Goal: Transaction & Acquisition: Purchase product/service

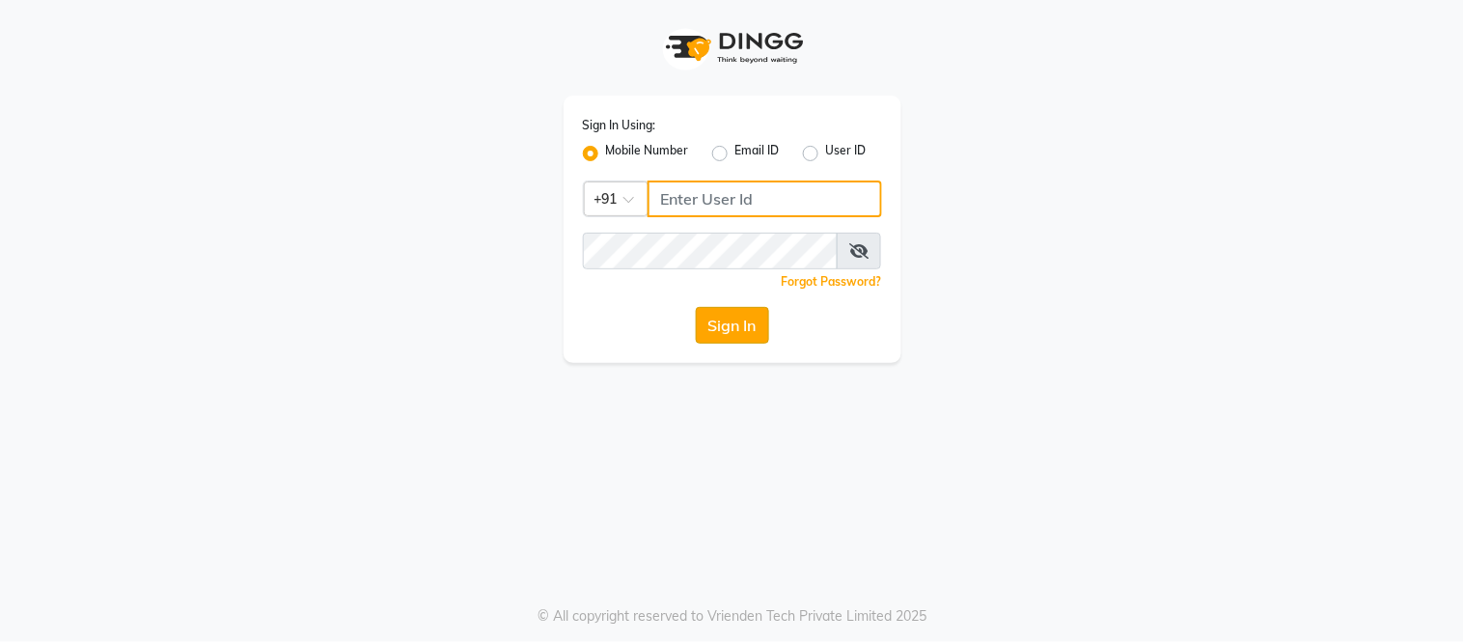
type input "8750002626"
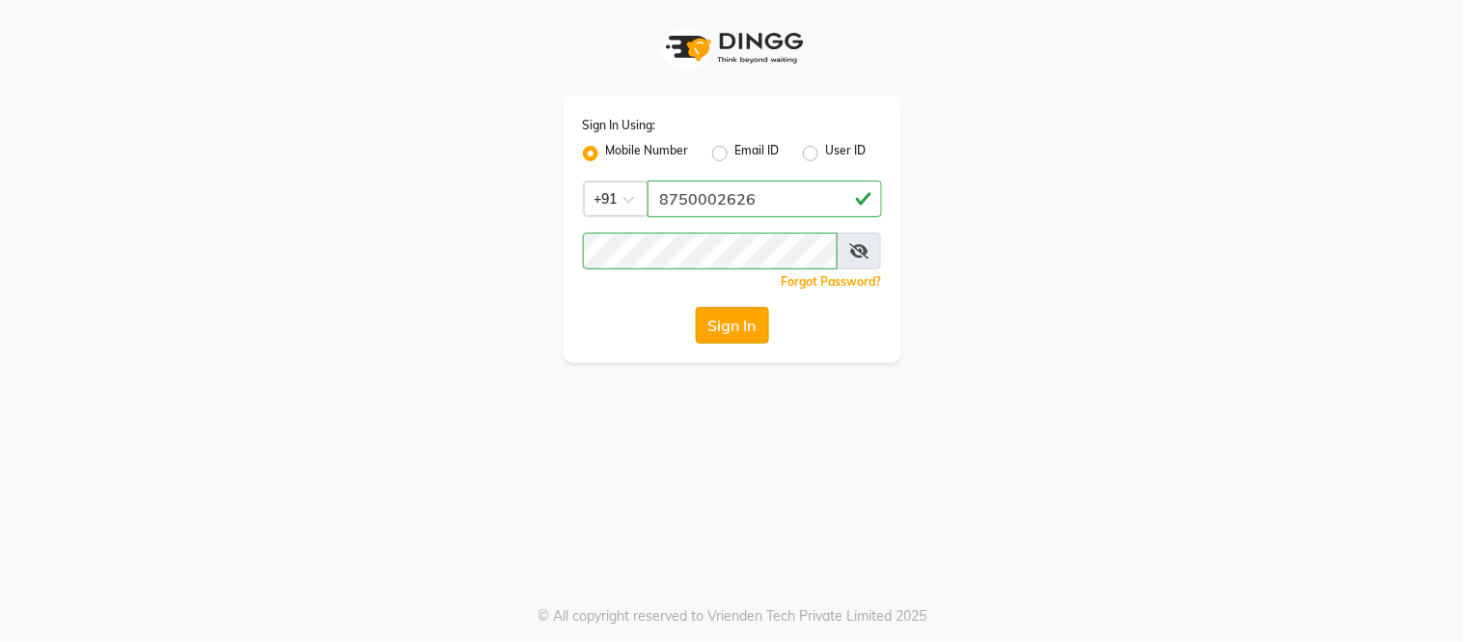
click at [721, 315] on button "Sign In" at bounding box center [732, 325] width 73 height 37
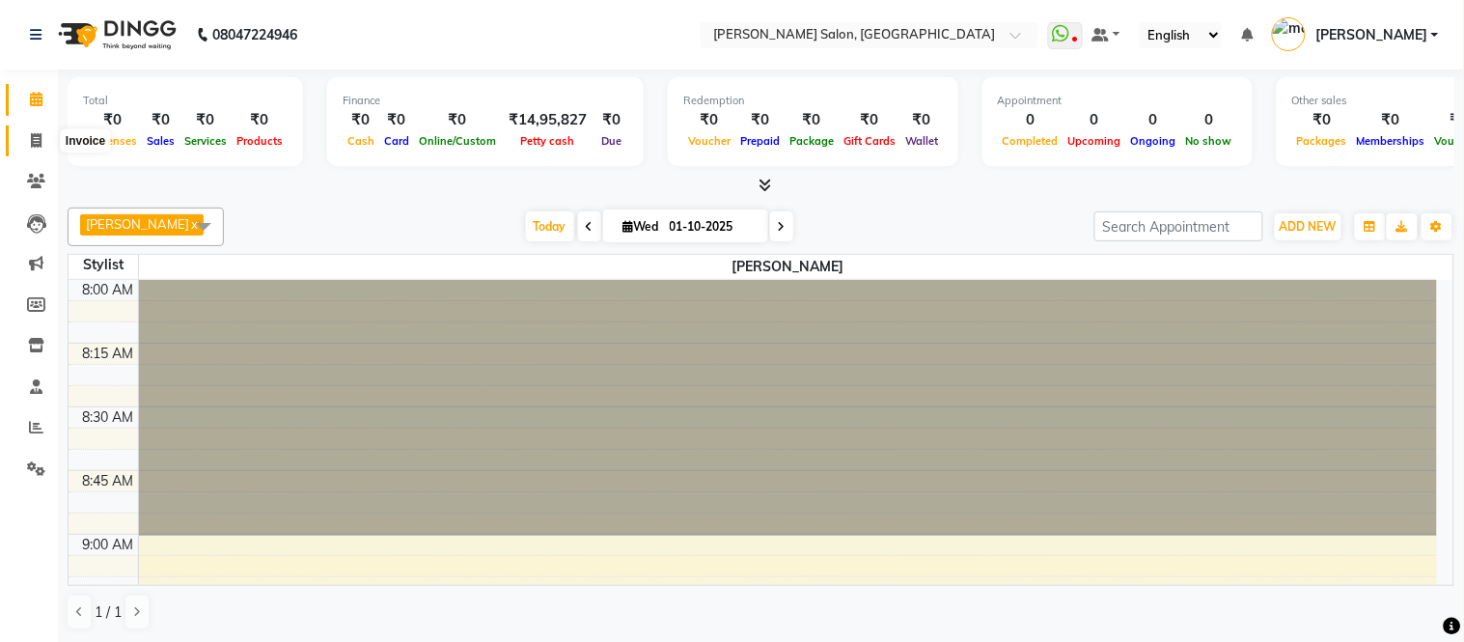
click at [31, 137] on icon at bounding box center [36, 140] width 11 height 14
select select "6469"
select select "service"
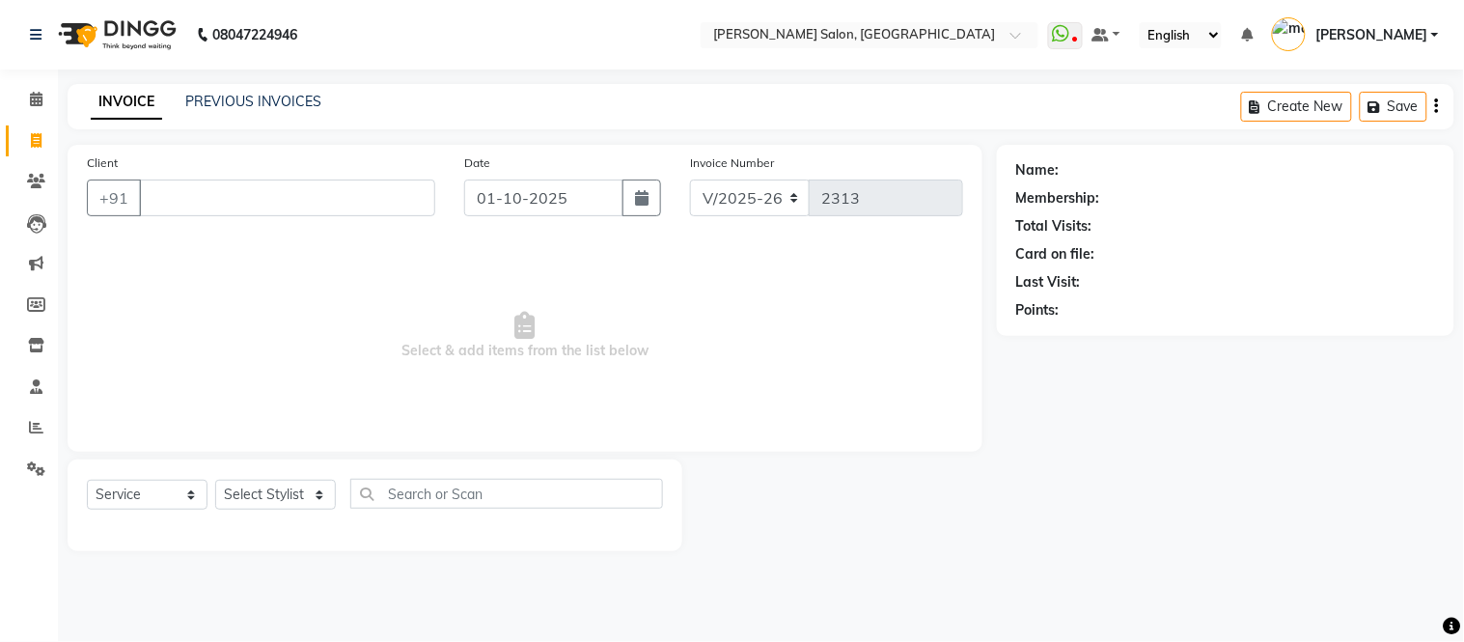
click at [31, 137] on icon at bounding box center [36, 140] width 11 height 14
click at [918, 123] on div "INVOICE PREVIOUS INVOICES Create New Save" at bounding box center [761, 106] width 1387 height 45
click at [34, 419] on span at bounding box center [36, 428] width 34 height 22
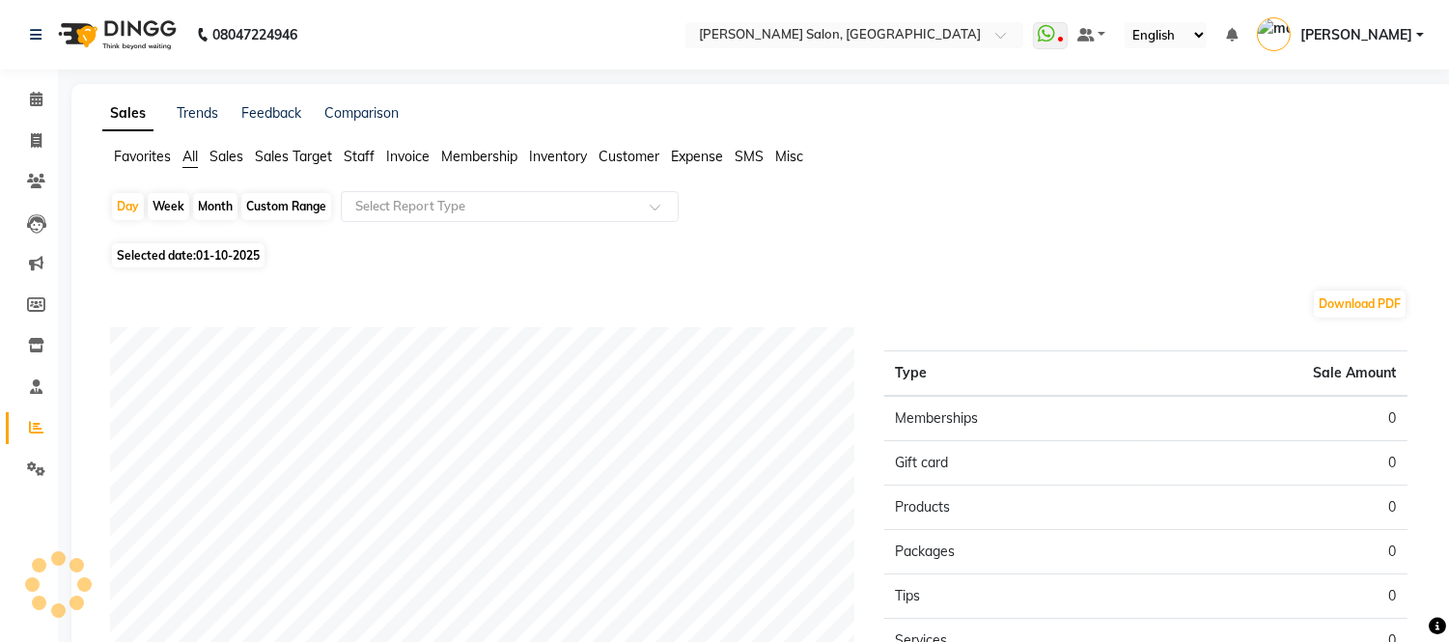
click at [357, 148] on span "Staff" at bounding box center [359, 156] width 31 height 17
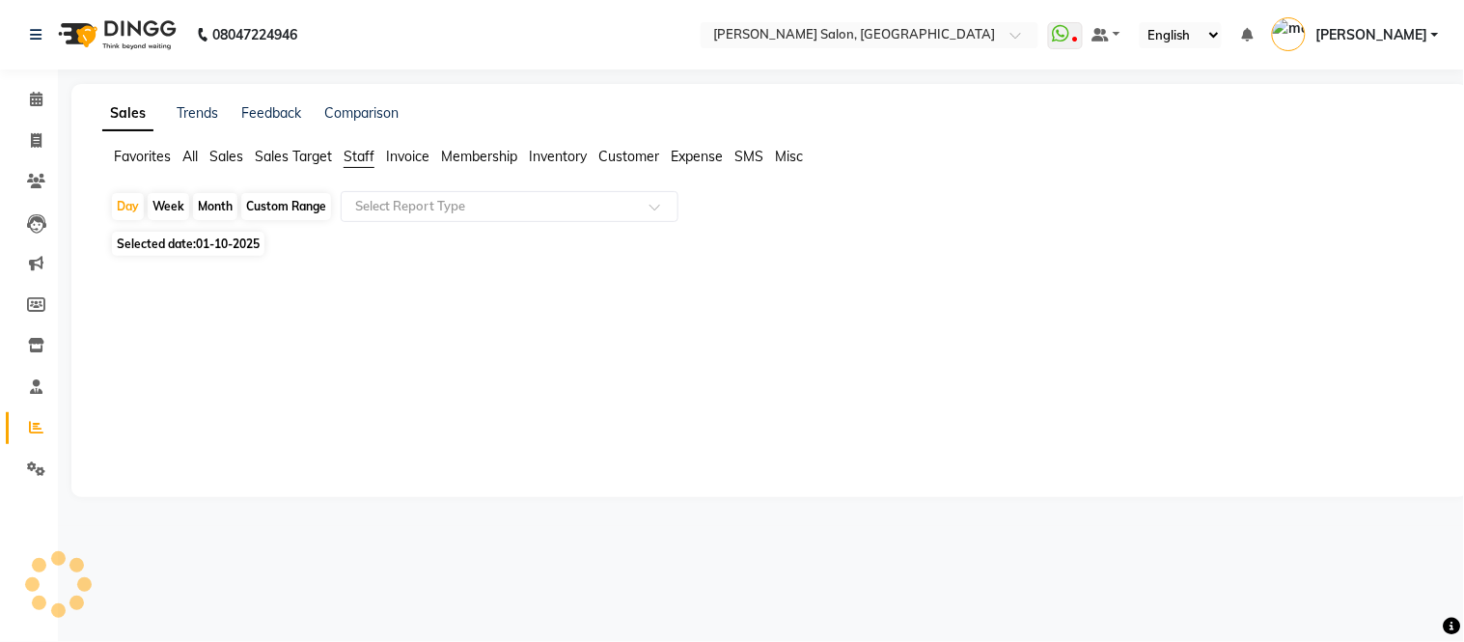
click at [213, 209] on div "Month" at bounding box center [215, 206] width 44 height 27
select select "10"
select select "2025"
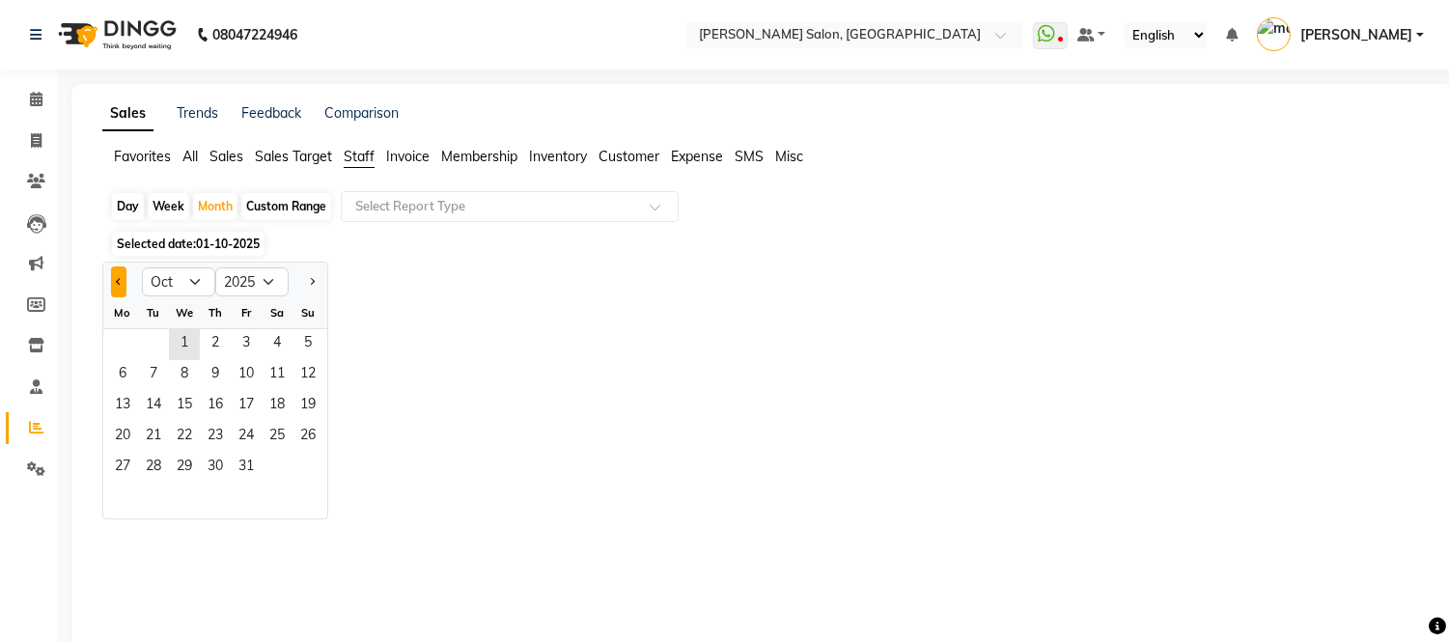
click at [112, 282] on button "Previous month" at bounding box center [118, 281] width 15 height 31
select select "9"
click at [117, 348] on span "1" at bounding box center [122, 344] width 31 height 31
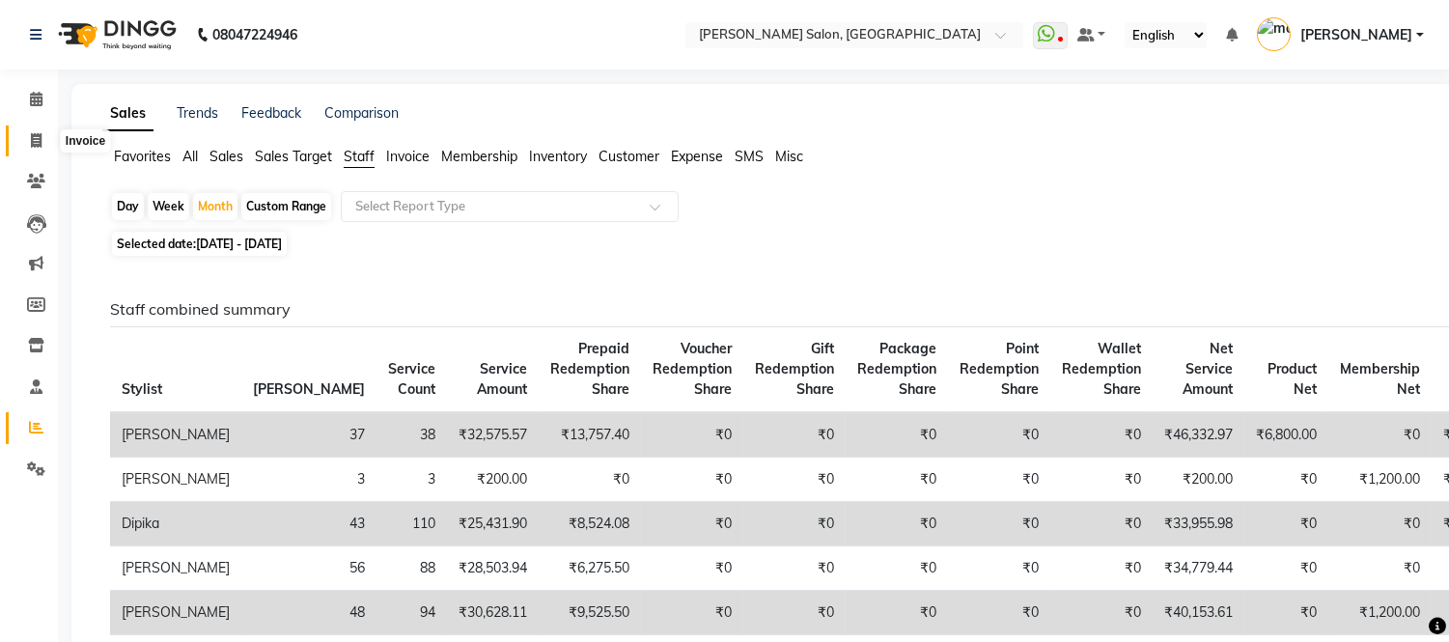
click at [31, 133] on icon at bounding box center [36, 140] width 11 height 14
select select "service"
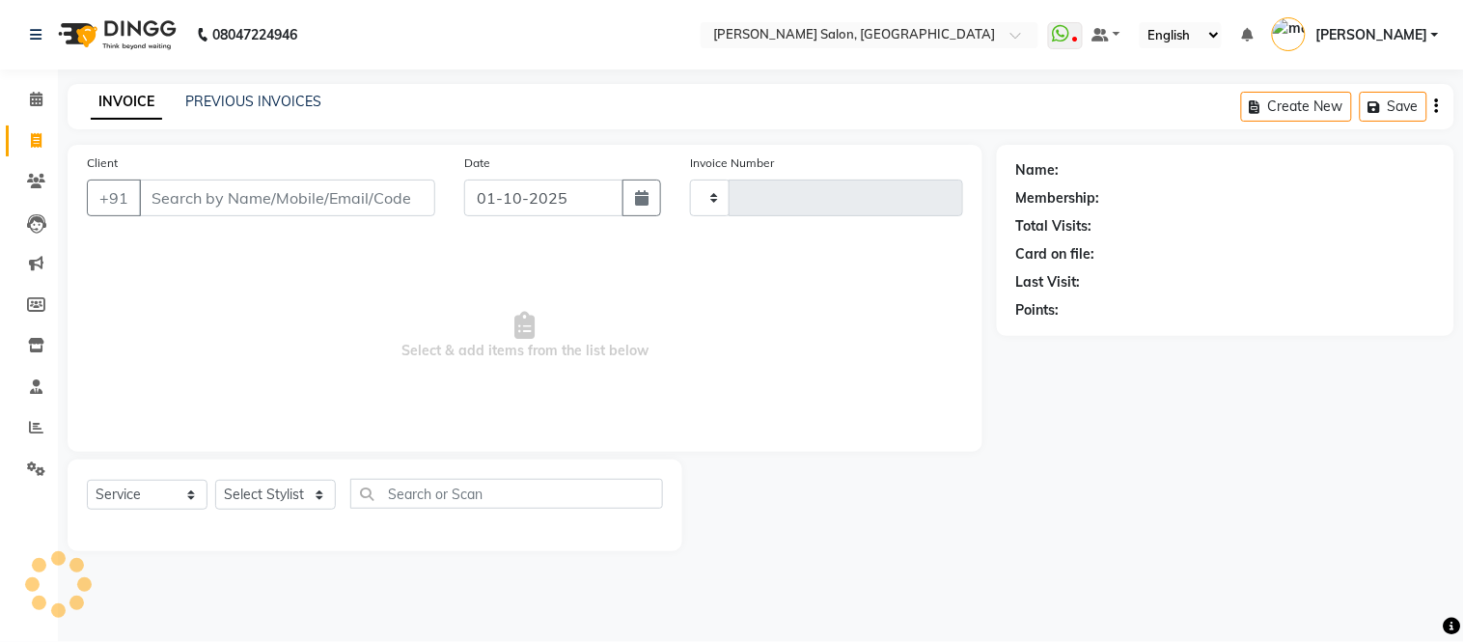
type input "2313"
select select "6469"
click at [317, 489] on select "Select Stylist Afsar salmani Amjad Khan Devesh Bhatt Dipika fardeen Kajal Tyagi…" at bounding box center [275, 495] width 121 height 30
select select "49738"
click at [215, 481] on select "Select Stylist Afsar salmani Amjad Khan Devesh Bhatt Dipika fardeen Kajal Tyagi…" at bounding box center [275, 495] width 121 height 30
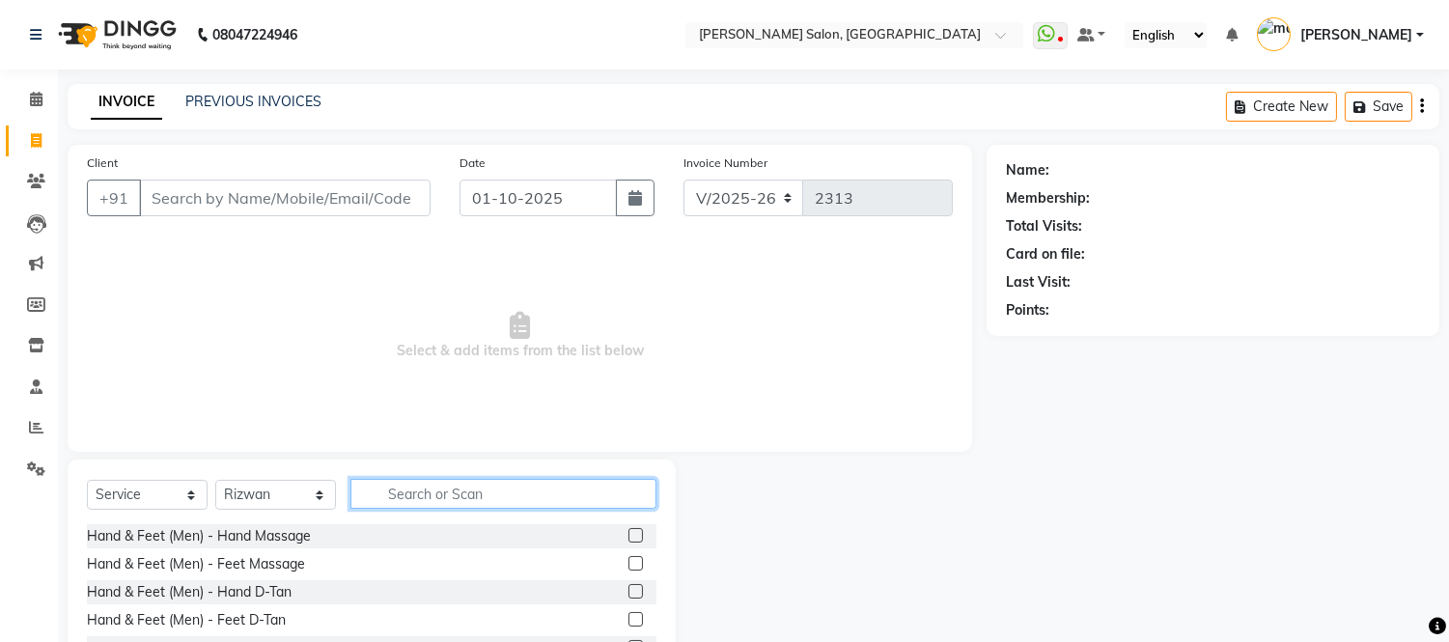
click at [478, 485] on input "text" at bounding box center [503, 494] width 306 height 30
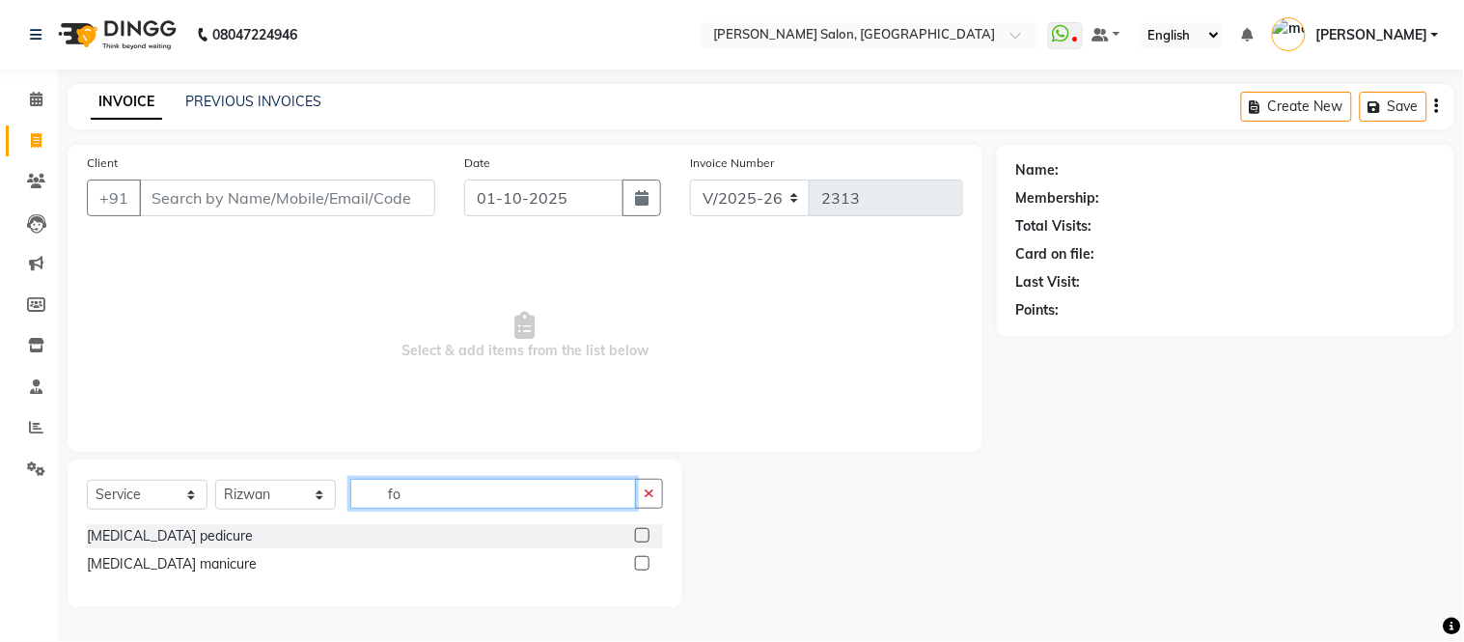
type input "f"
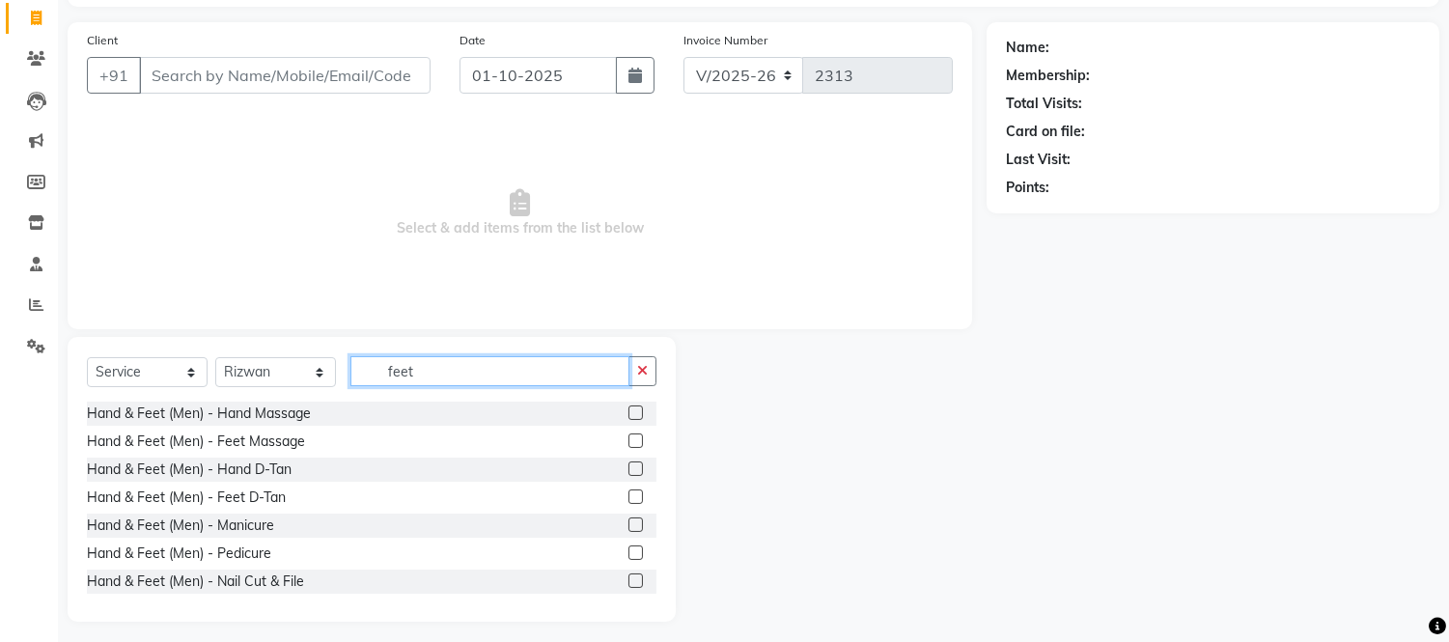
scroll to position [122, 0]
type input "feet"
click at [628, 440] on label at bounding box center [635, 441] width 14 height 14
click at [628, 440] on input "checkbox" at bounding box center [634, 442] width 13 height 13
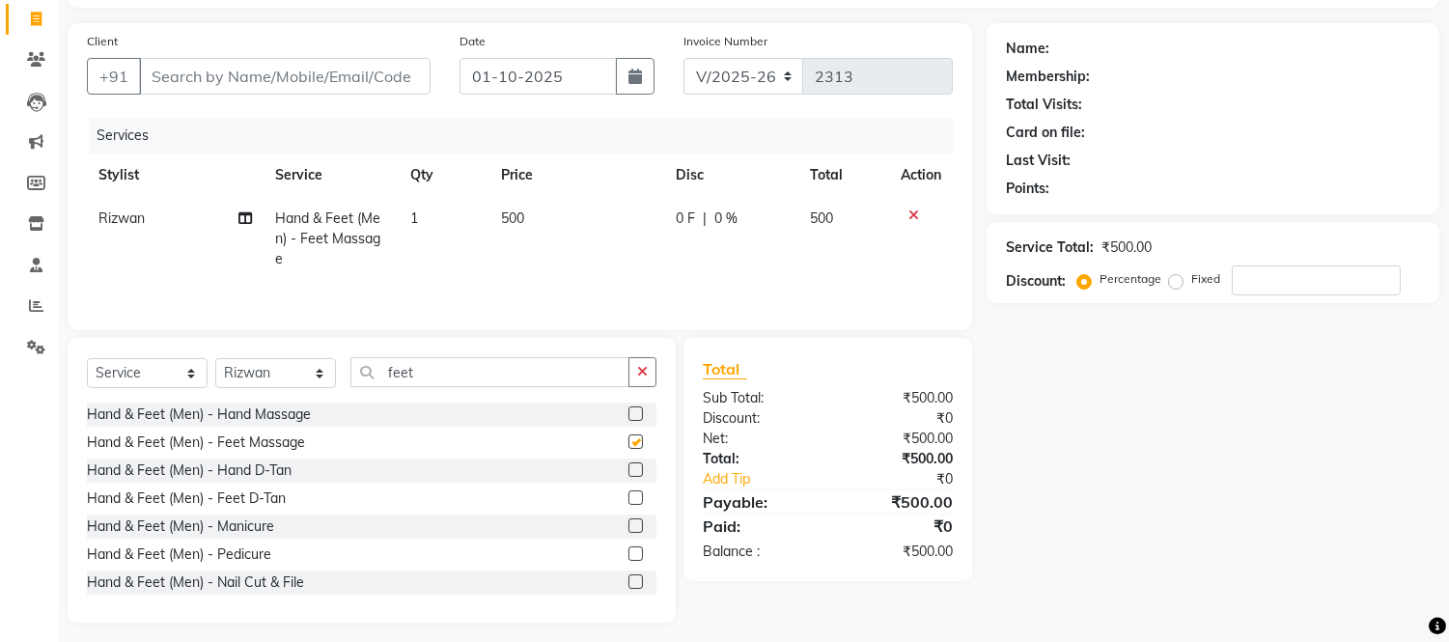
checkbox input "false"
click at [909, 209] on icon at bounding box center [913, 216] width 11 height 14
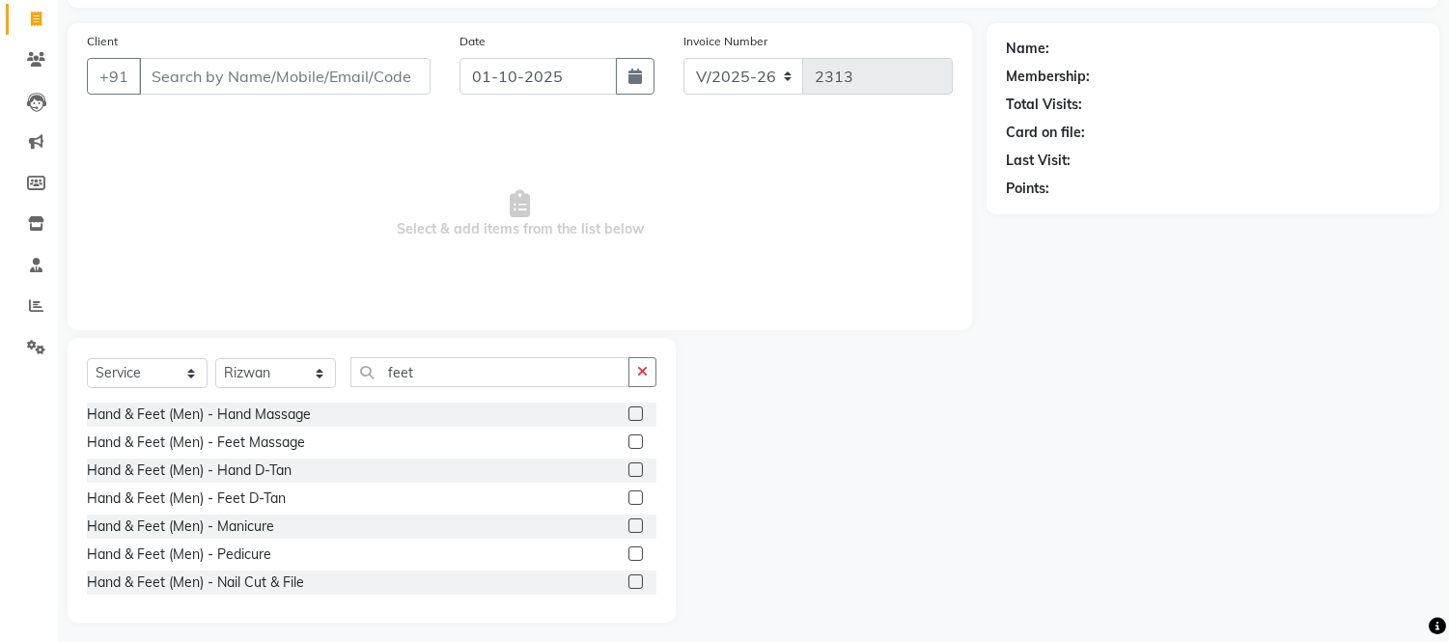
click at [821, 249] on span "Select & add items from the list below" at bounding box center [520, 214] width 866 height 193
click at [39, 23] on icon at bounding box center [36, 19] width 11 height 14
select select "service"
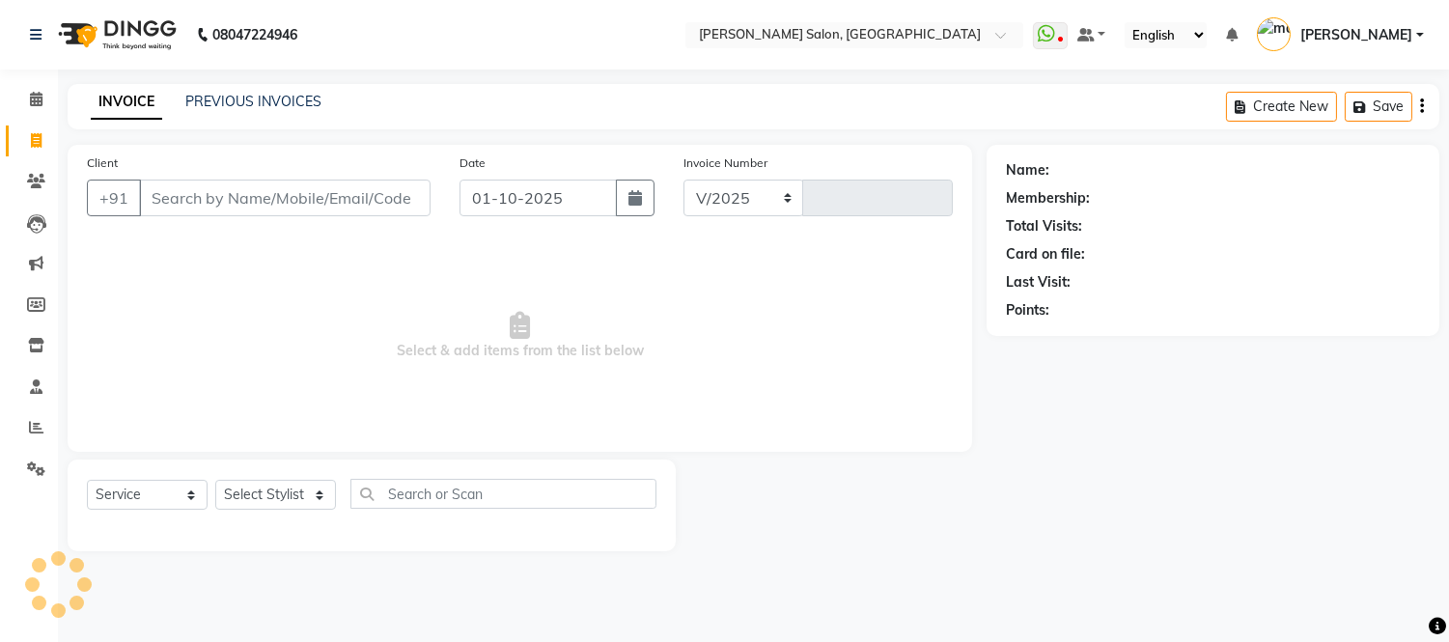
scroll to position [0, 0]
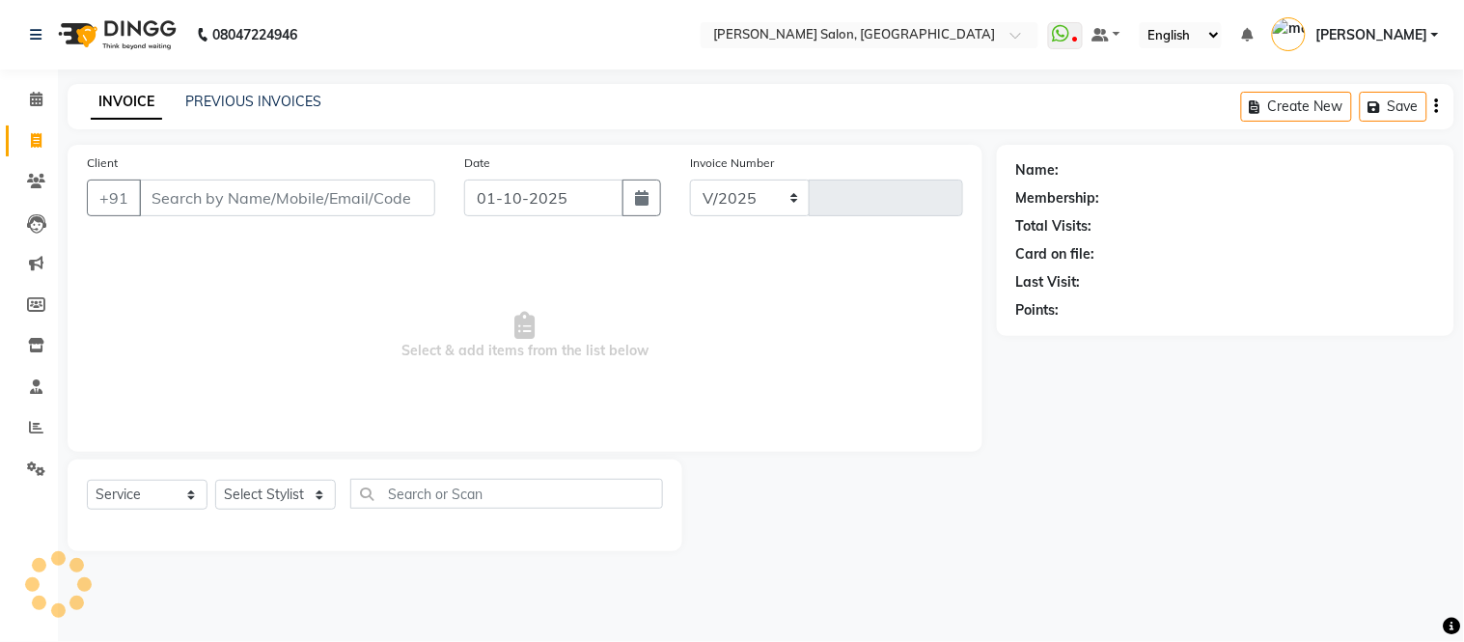
select select "6469"
type input "2313"
click at [34, 140] on icon at bounding box center [36, 140] width 11 height 14
select select "service"
type input "2313"
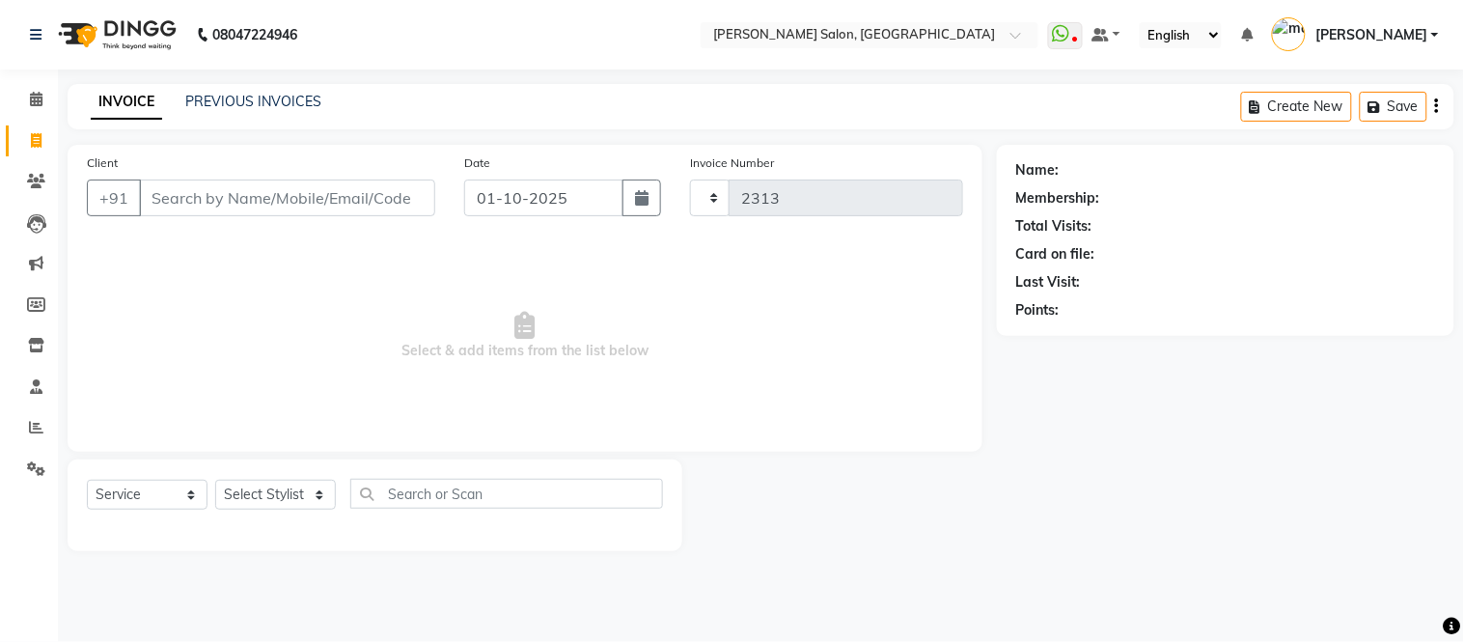
select select "6469"
click at [253, 95] on link "PREVIOUS INVOICES" at bounding box center [253, 101] width 136 height 17
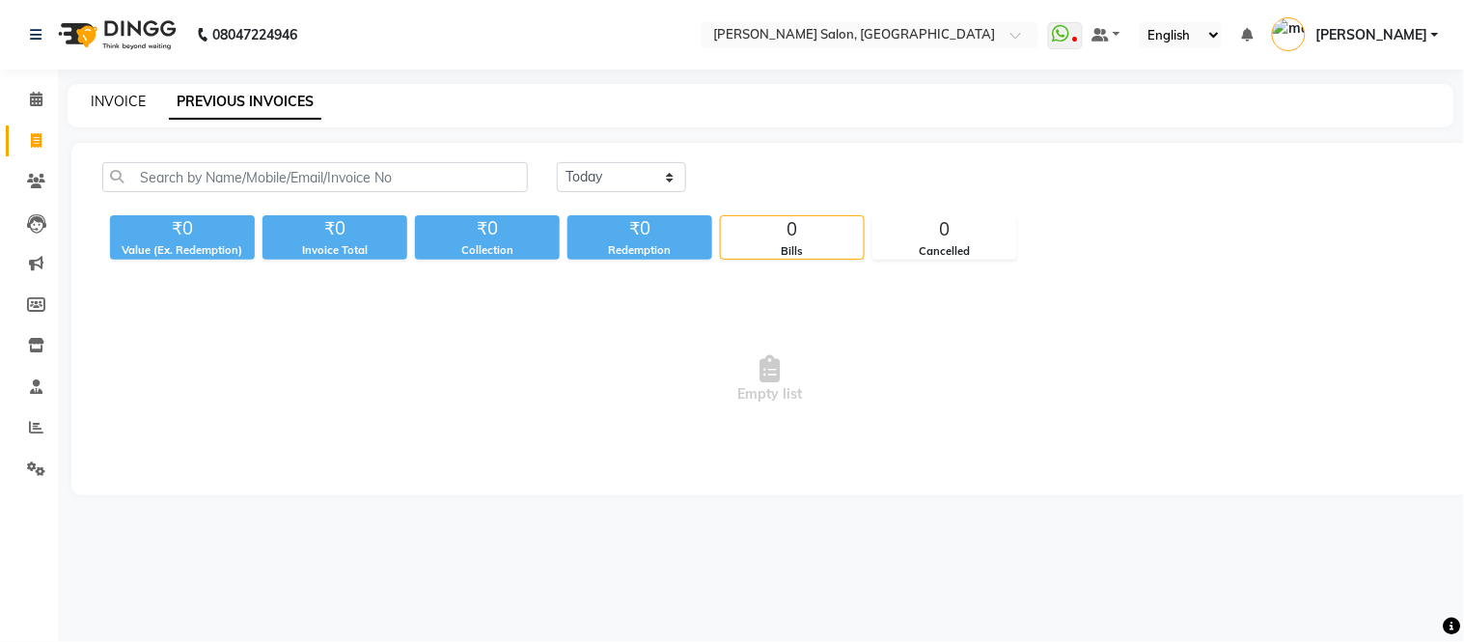
click at [126, 97] on link "INVOICE" at bounding box center [118, 101] width 55 height 17
select select "service"
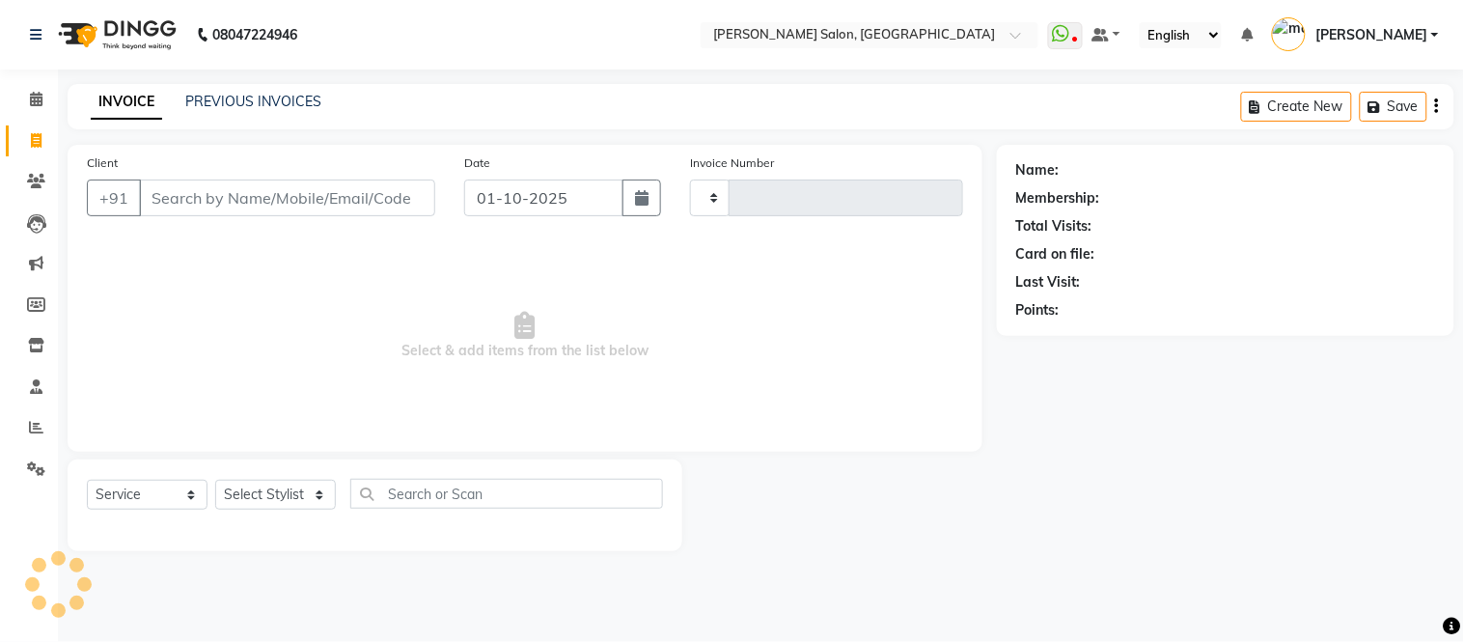
type input "2313"
select select "6469"
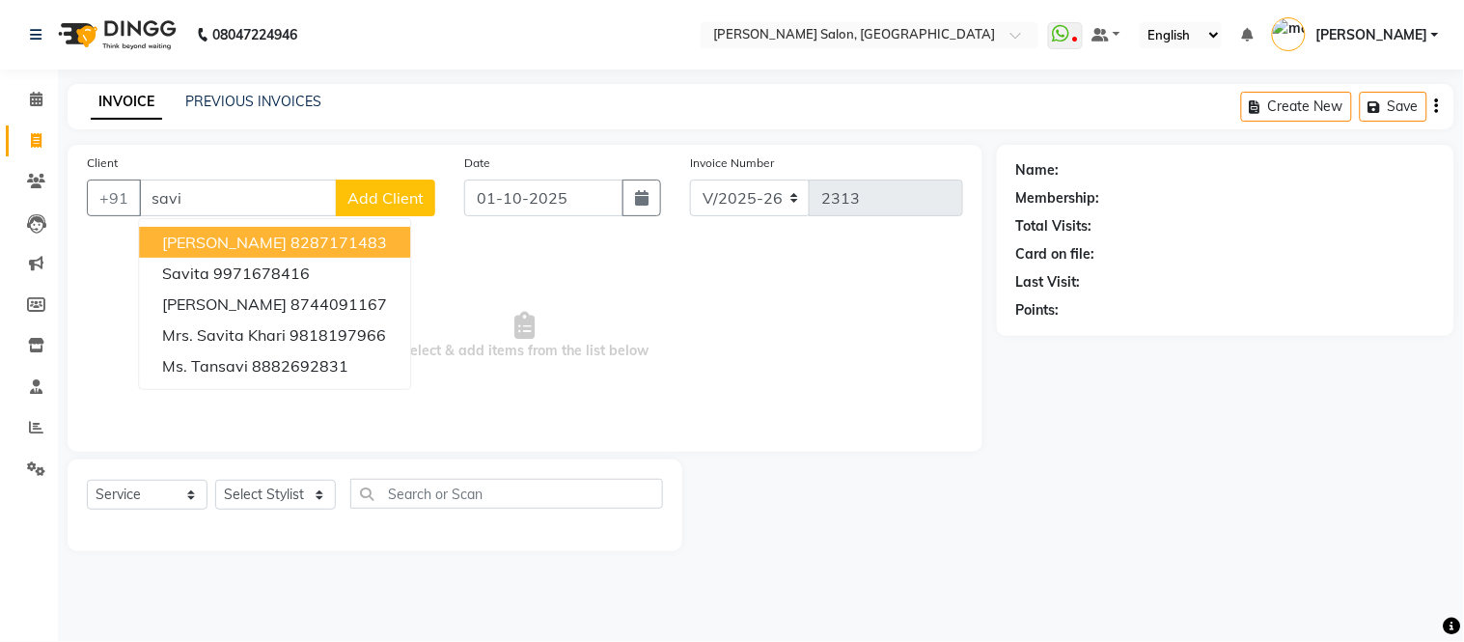
click at [333, 239] on ngb-highlight "8287171483" at bounding box center [339, 242] width 97 height 19
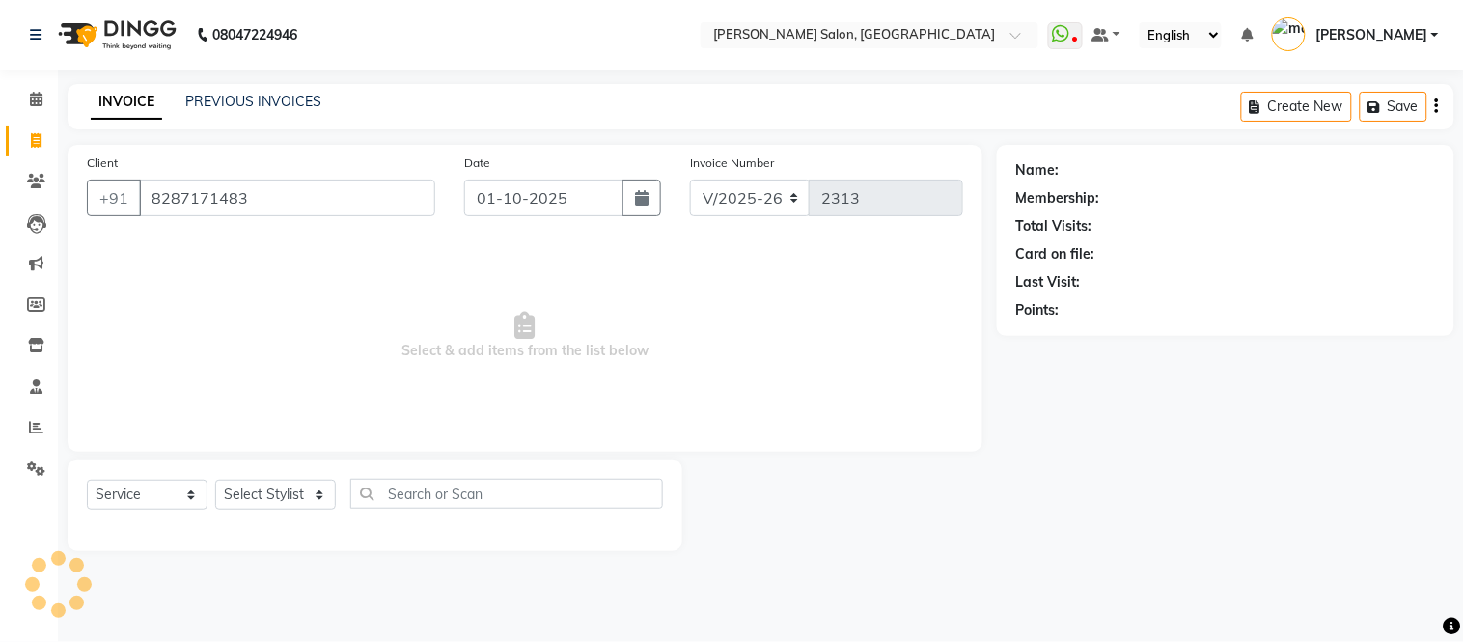
type input "8287171483"
select select "1: Object"
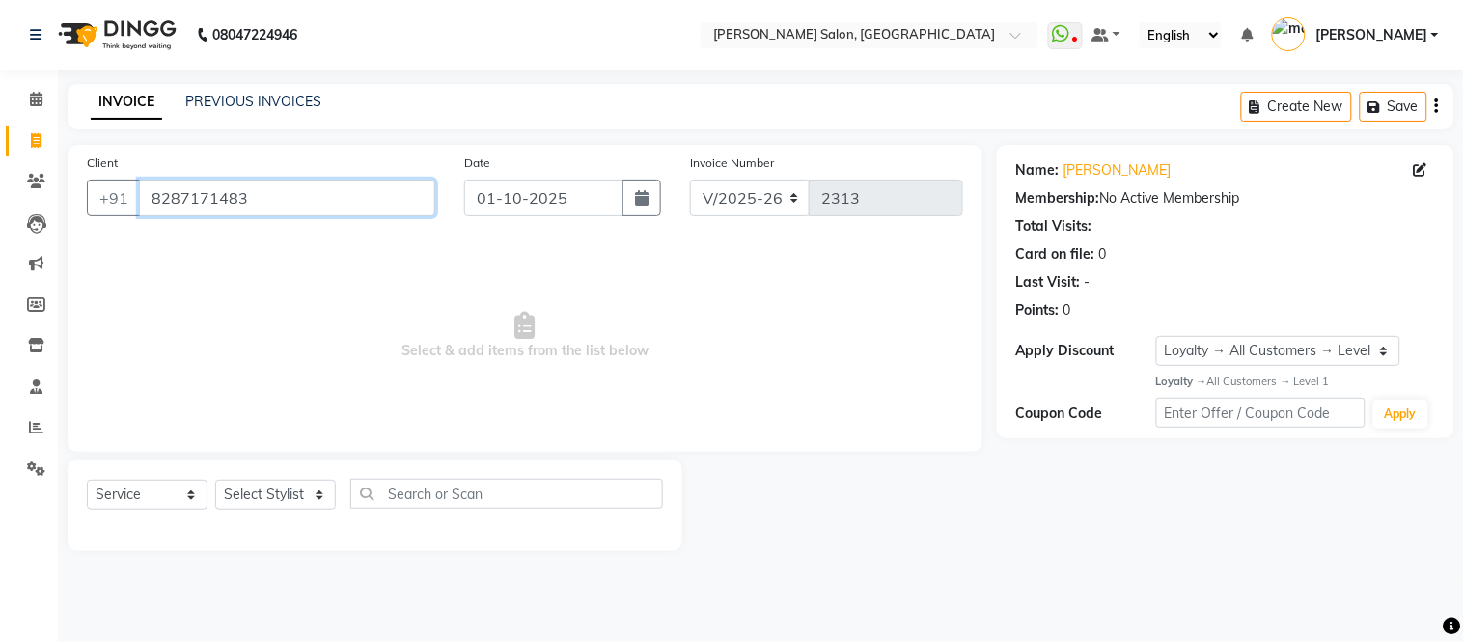
click at [354, 195] on input "8287171483" at bounding box center [287, 198] width 296 height 37
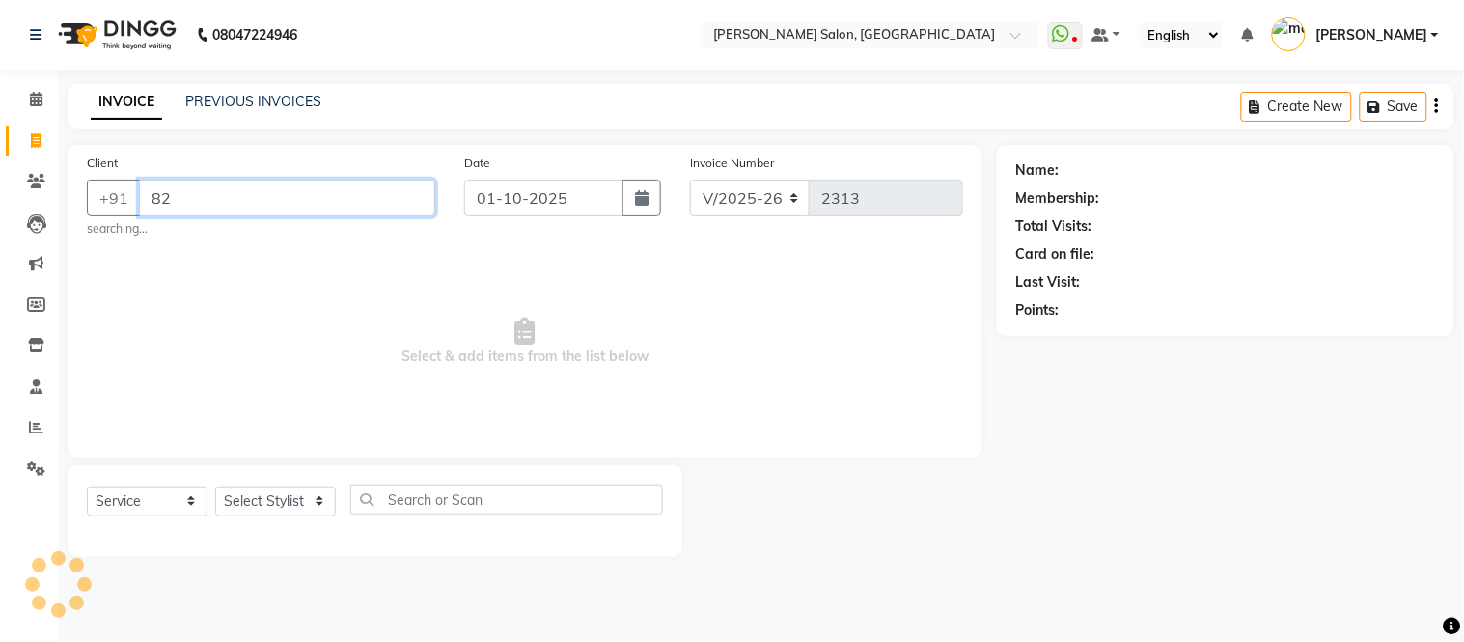
type input "8"
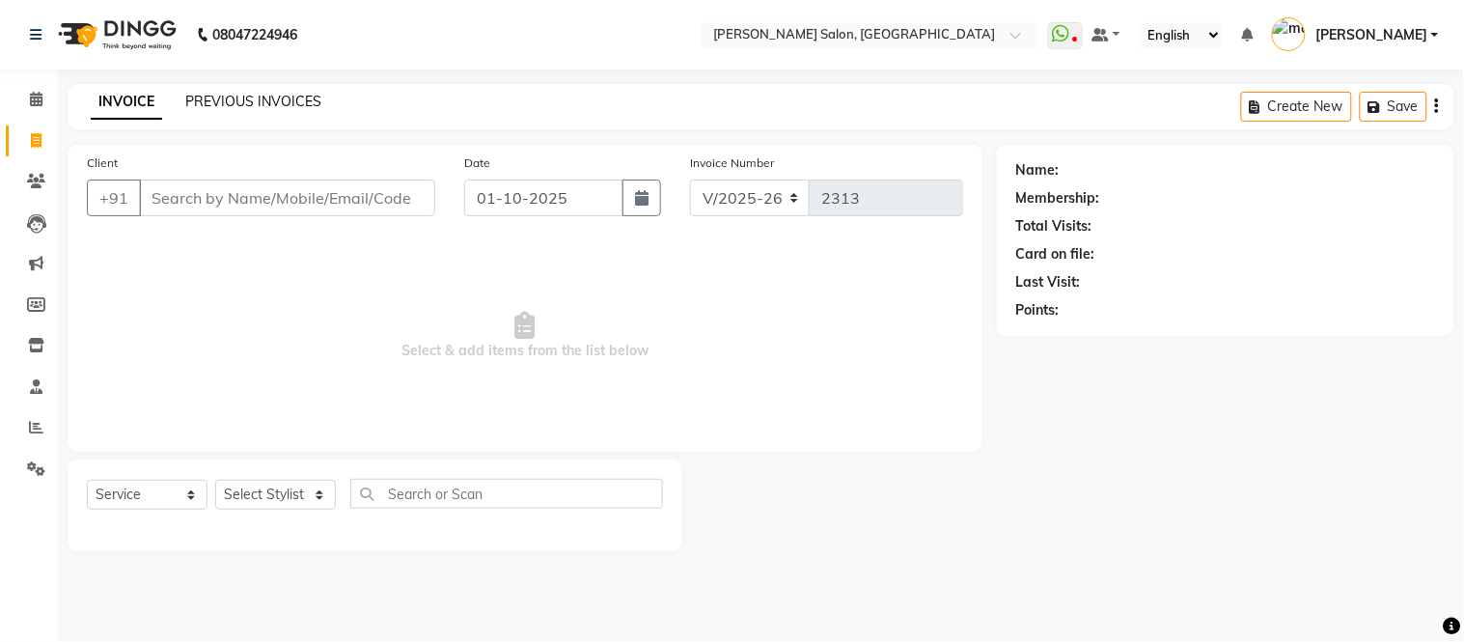
click at [238, 100] on link "PREVIOUS INVOICES" at bounding box center [253, 101] width 136 height 17
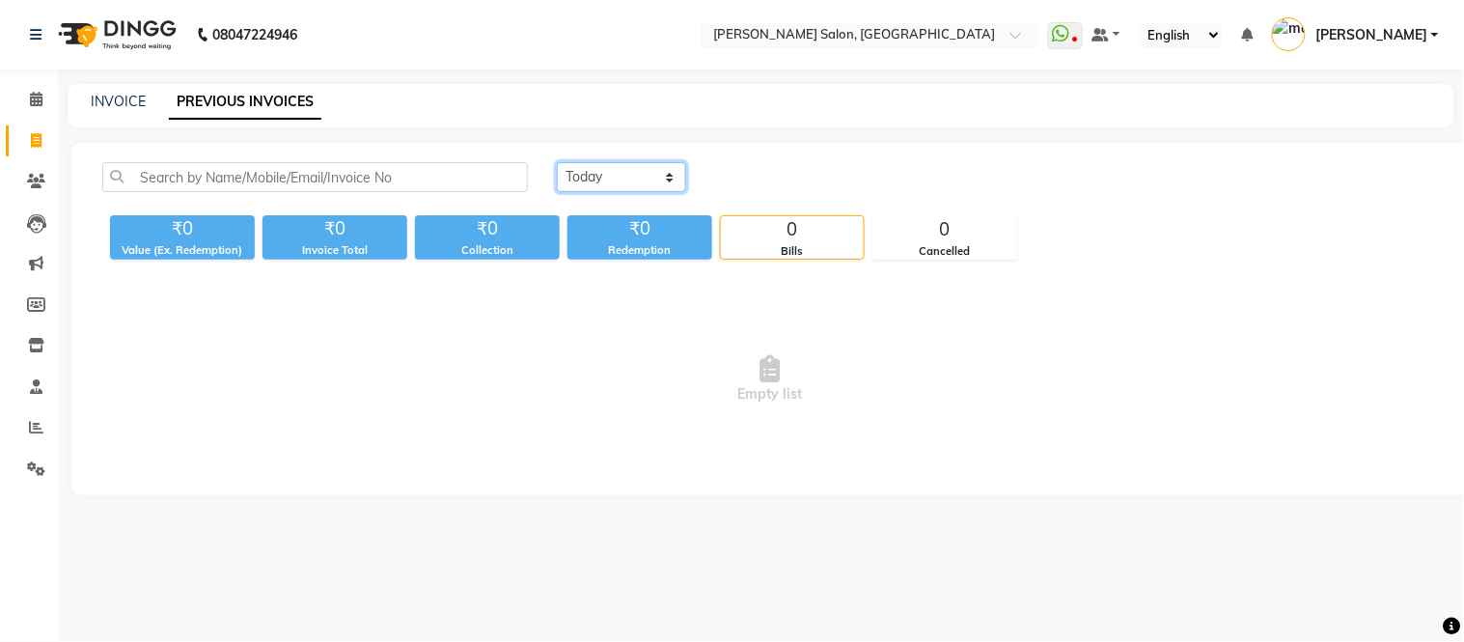
click at [677, 179] on select "Today Yesterday Custom Range" at bounding box center [621, 177] width 129 height 30
select select "yesterday"
click at [557, 162] on select "Today Yesterday Custom Range" at bounding box center [621, 177] width 129 height 30
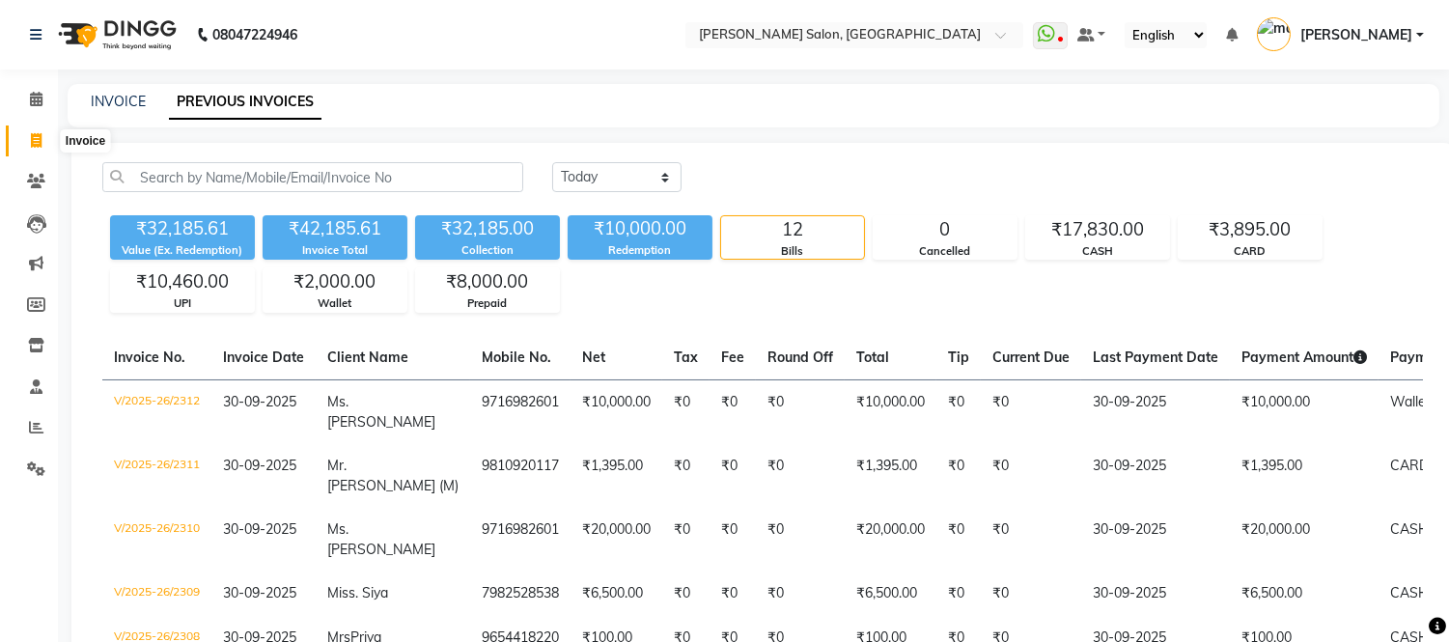
click at [33, 136] on icon at bounding box center [36, 140] width 11 height 14
select select "service"
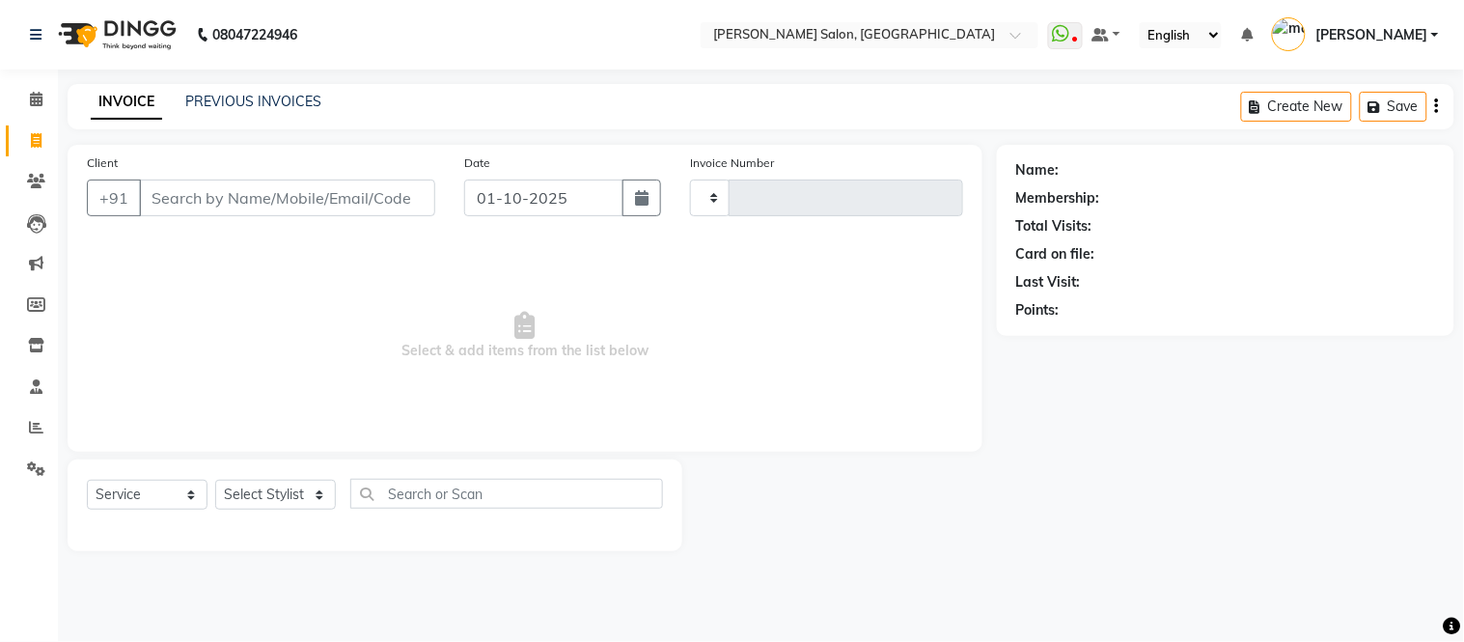
type input "2313"
select select "6469"
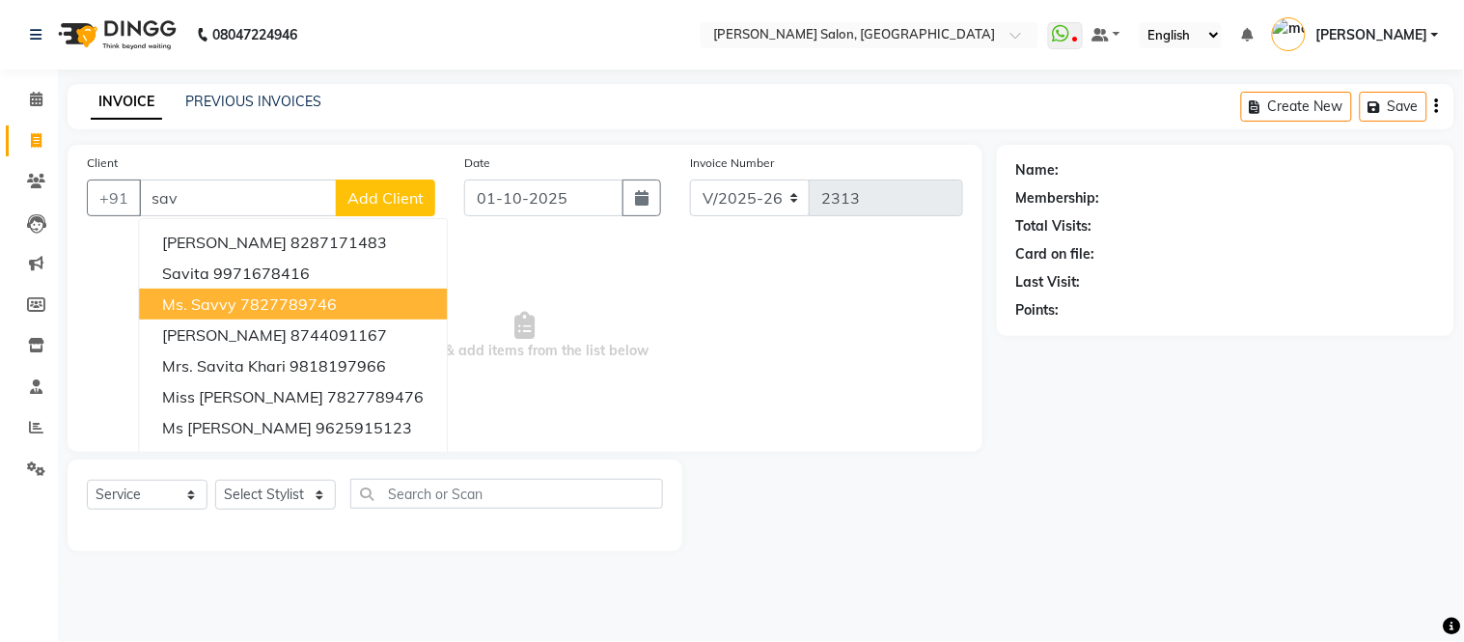
click at [273, 303] on ngb-highlight "7827789746" at bounding box center [288, 303] width 97 height 19
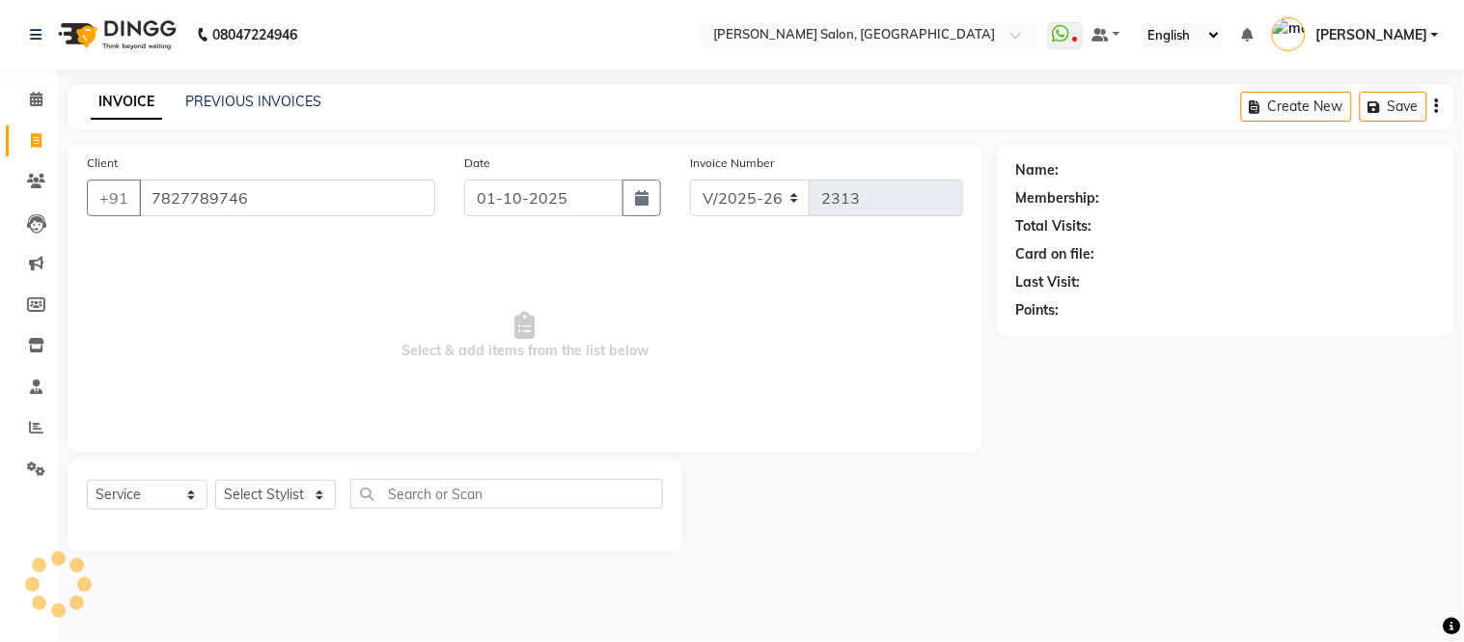
type input "7827789746"
select select "1: Object"
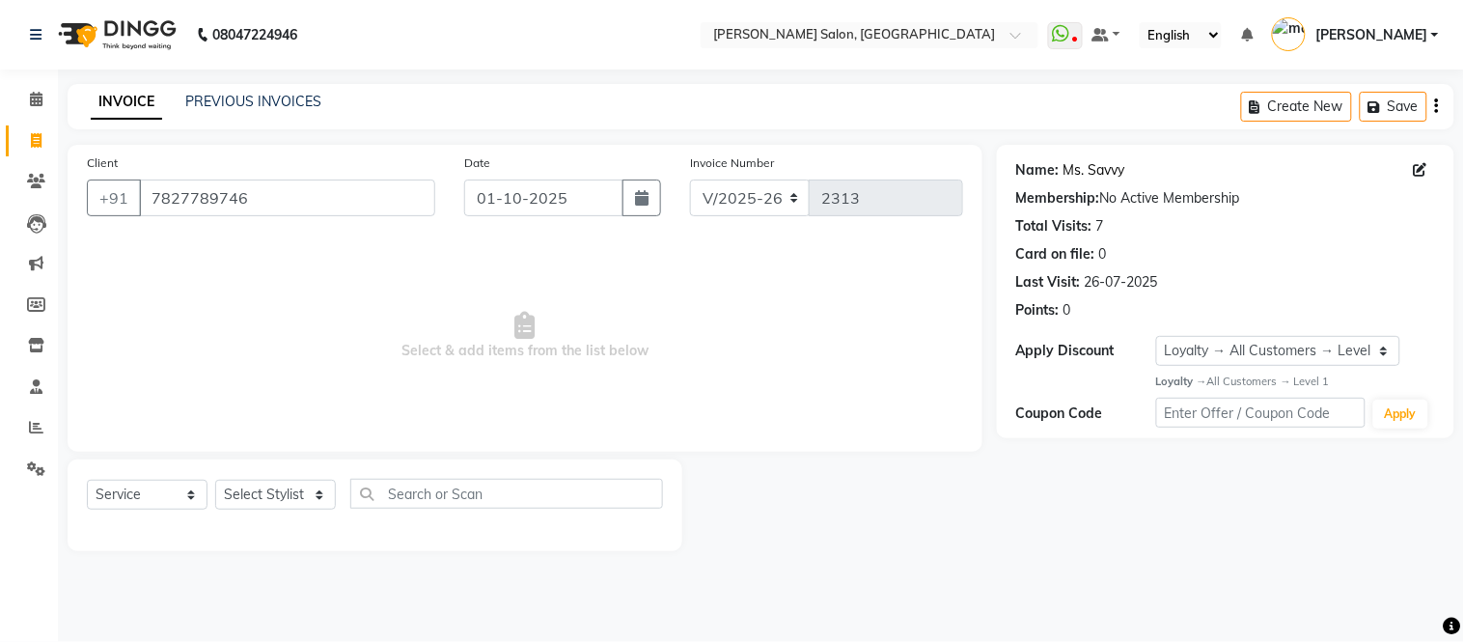
click at [1093, 166] on link "Ms. Savvy" at bounding box center [1095, 170] width 62 height 20
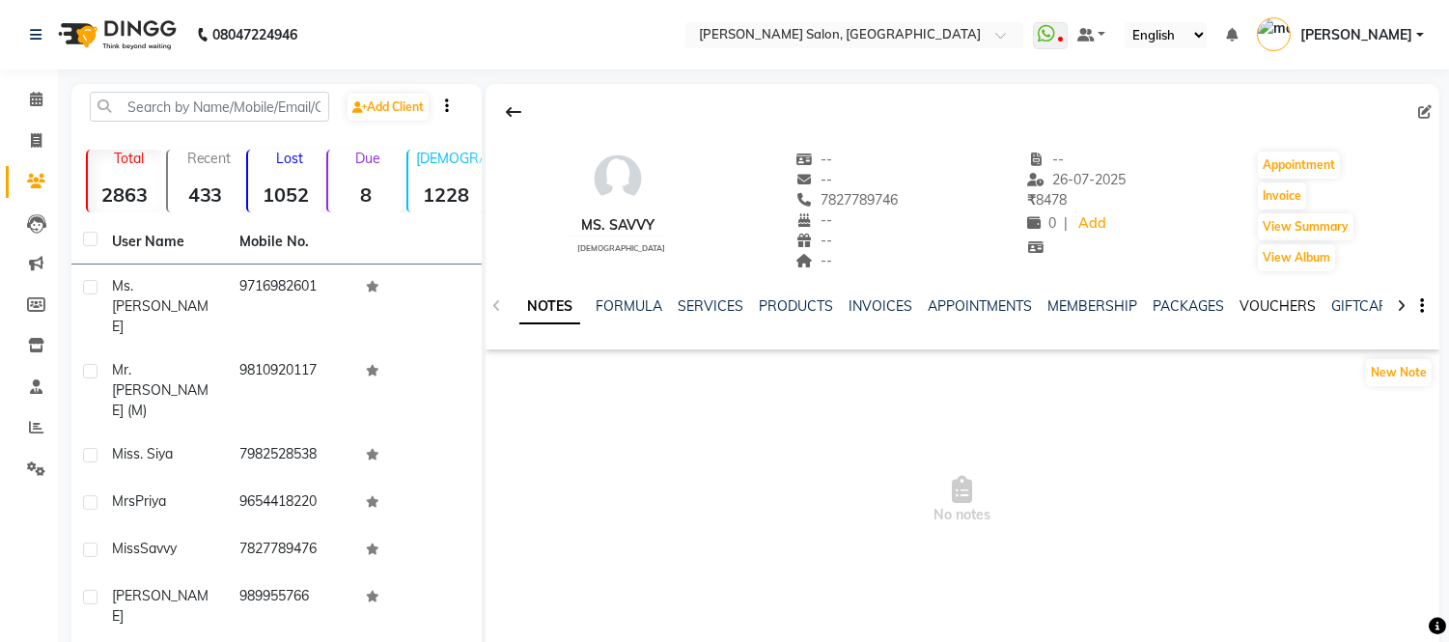
click at [1256, 299] on link "VOUCHERS" at bounding box center [1277, 305] width 76 height 17
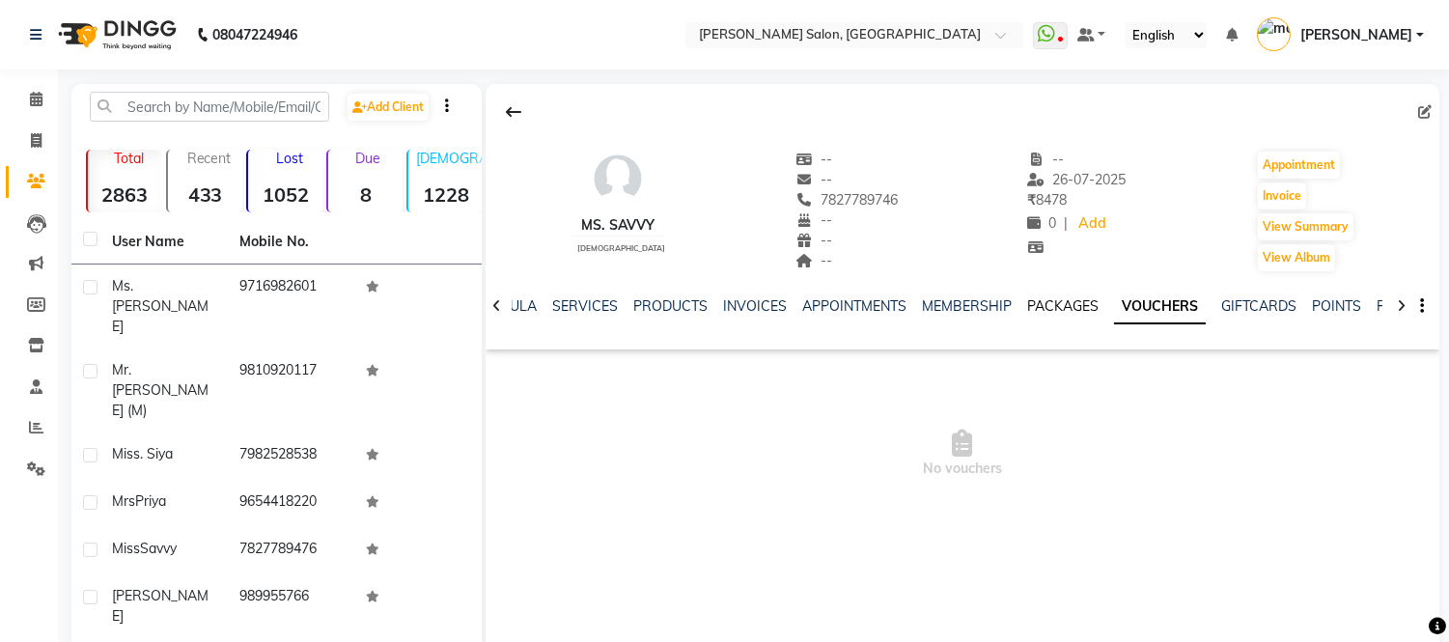
click at [1062, 299] on link "PACKAGES" at bounding box center [1062, 305] width 71 height 17
click at [1245, 294] on div "NOTES FORMULA SERVICES PRODUCTS INVOICES APPOINTMENTS MEMBERSHIP PACKAGES VOUCH…" at bounding box center [963, 306] width 954 height 67
click at [1252, 302] on link "GIFTCARDS" at bounding box center [1274, 305] width 75 height 17
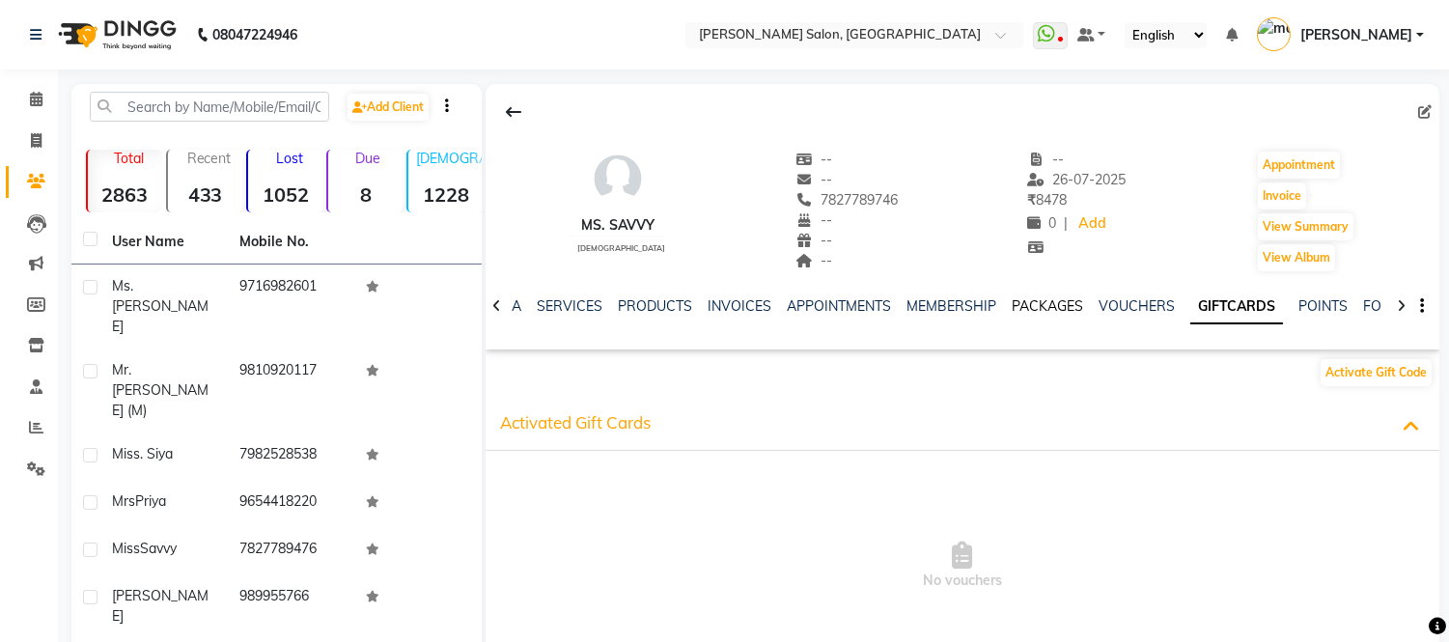
click at [1035, 309] on link "PACKAGES" at bounding box center [1047, 305] width 71 height 17
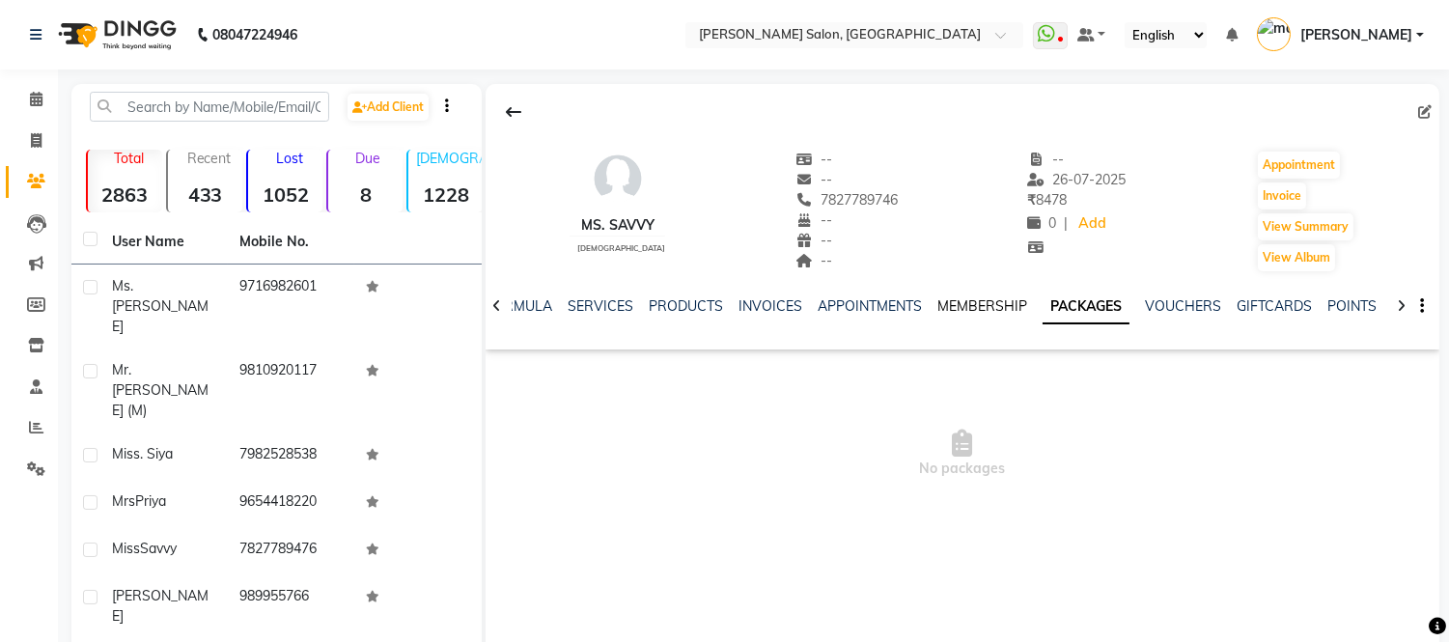
click at [1004, 302] on link "MEMBERSHIP" at bounding box center [982, 305] width 90 height 17
click at [880, 314] on link "APPOINTMENTS" at bounding box center [885, 305] width 104 height 17
click at [622, 309] on link "SERVICES" at bounding box center [631, 305] width 66 height 17
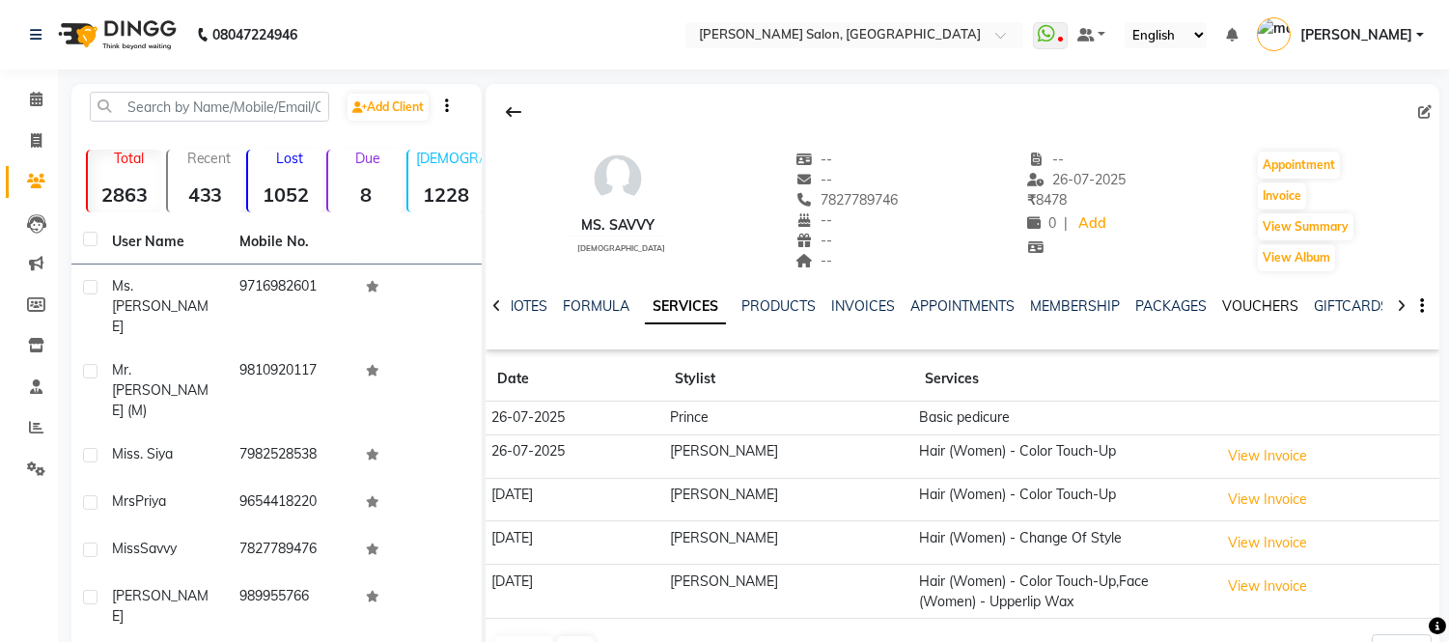
click at [1239, 305] on link "VOUCHERS" at bounding box center [1260, 305] width 76 height 17
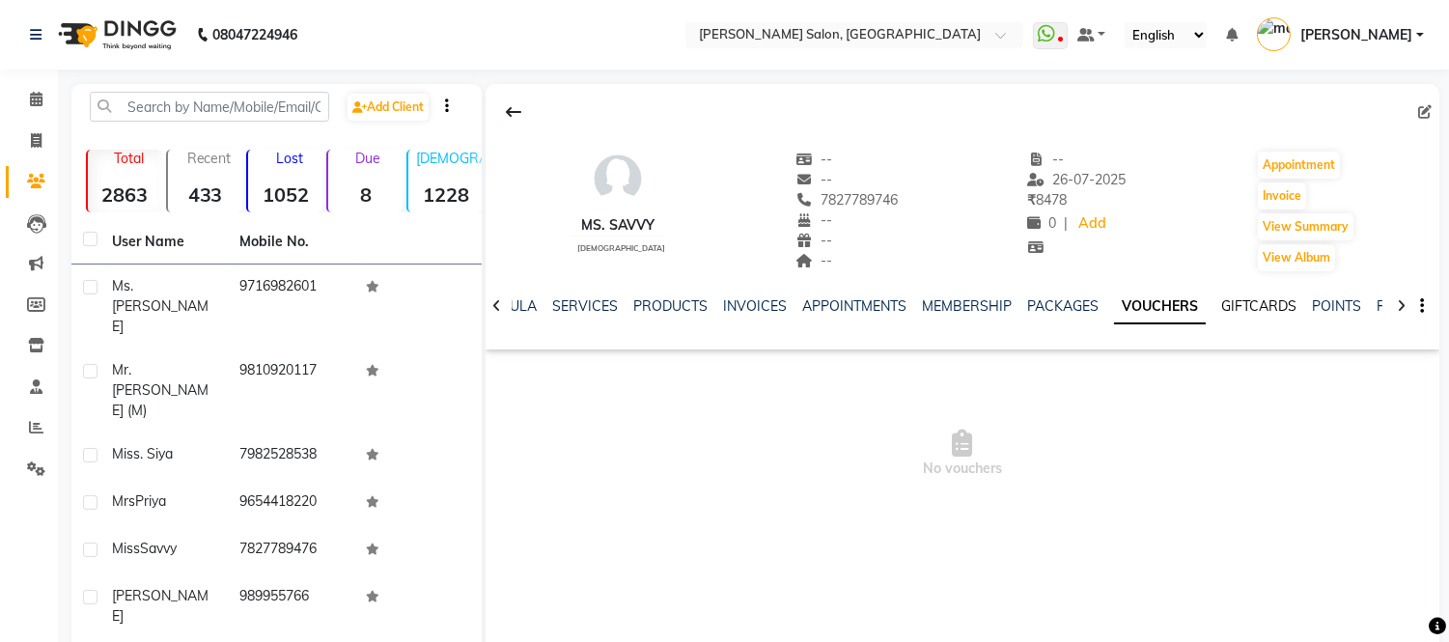
click at [1242, 305] on link "GIFTCARDS" at bounding box center [1258, 305] width 75 height 17
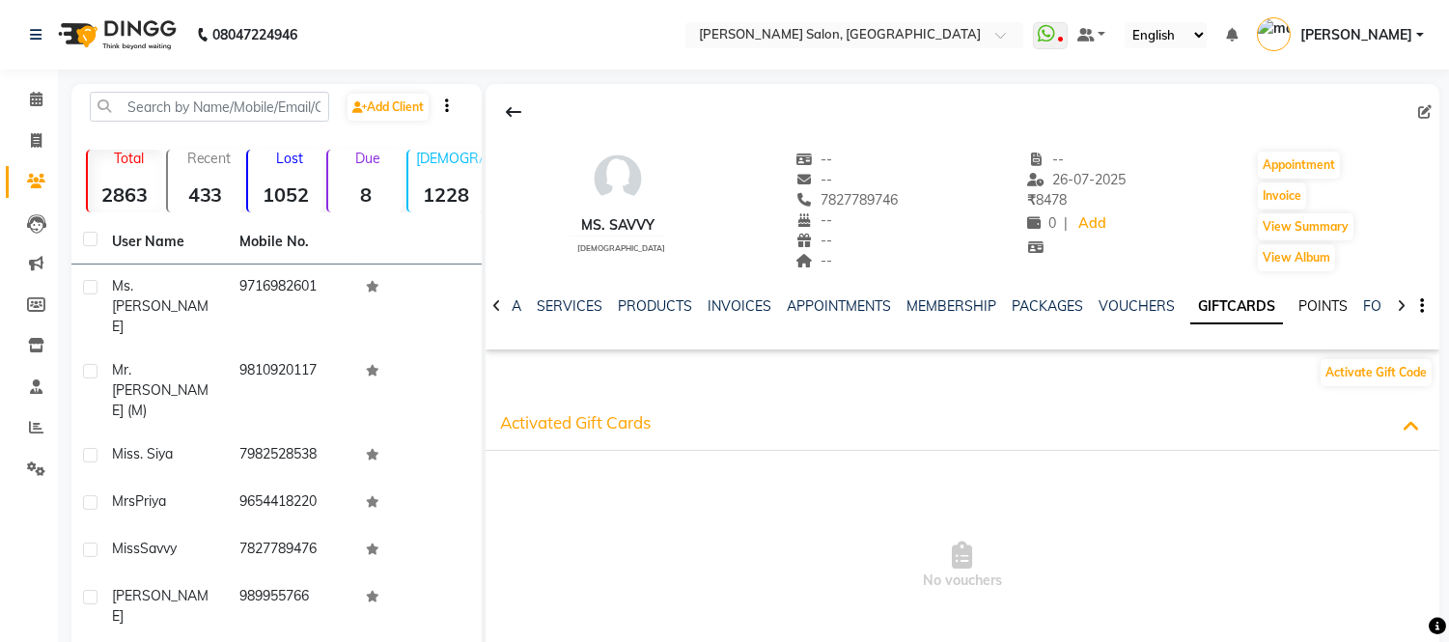
click at [1298, 299] on link "POINTS" at bounding box center [1322, 305] width 49 height 17
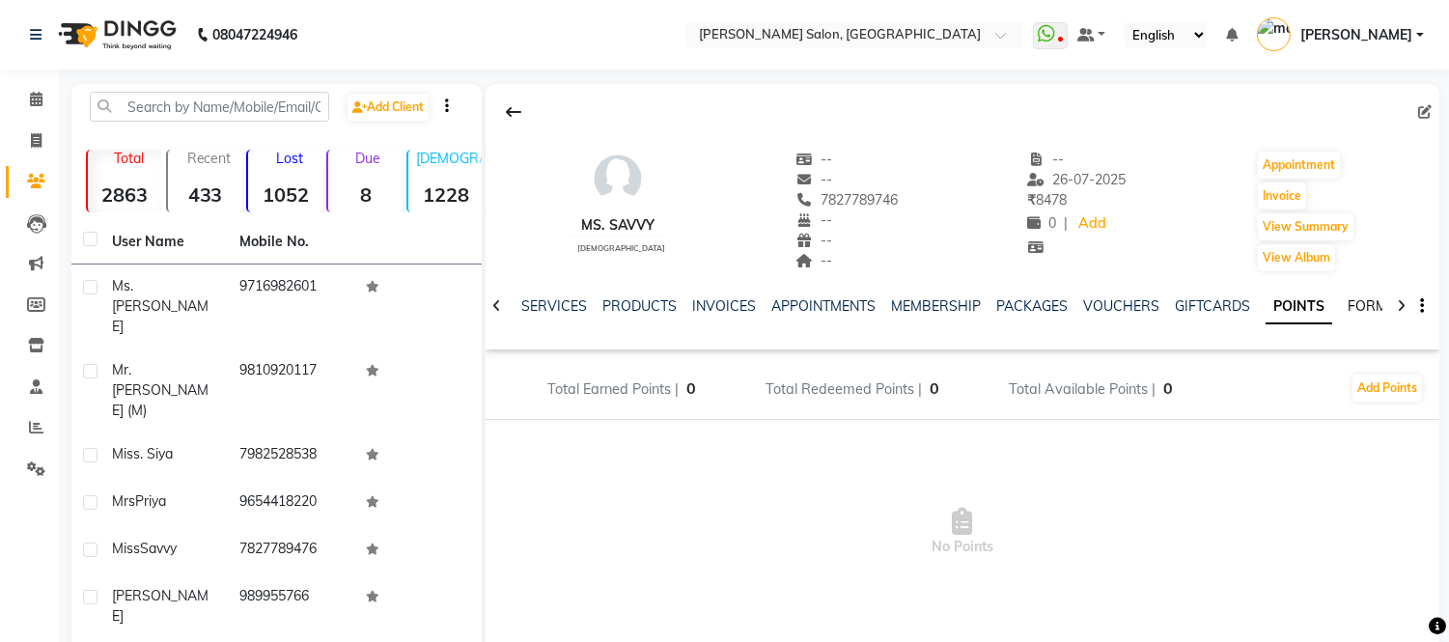
click at [1350, 303] on link "FORMS" at bounding box center [1372, 305] width 48 height 17
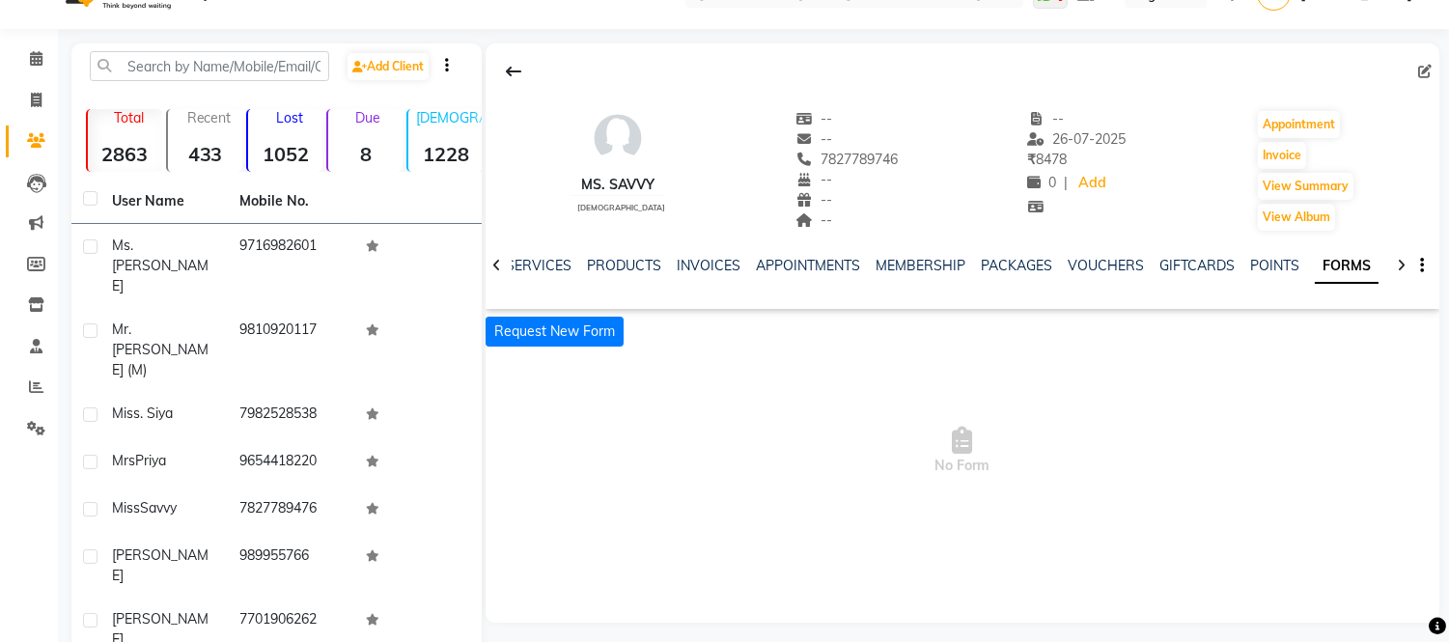
scroll to position [42, 0]
click at [492, 264] on icon at bounding box center [496, 265] width 9 height 14
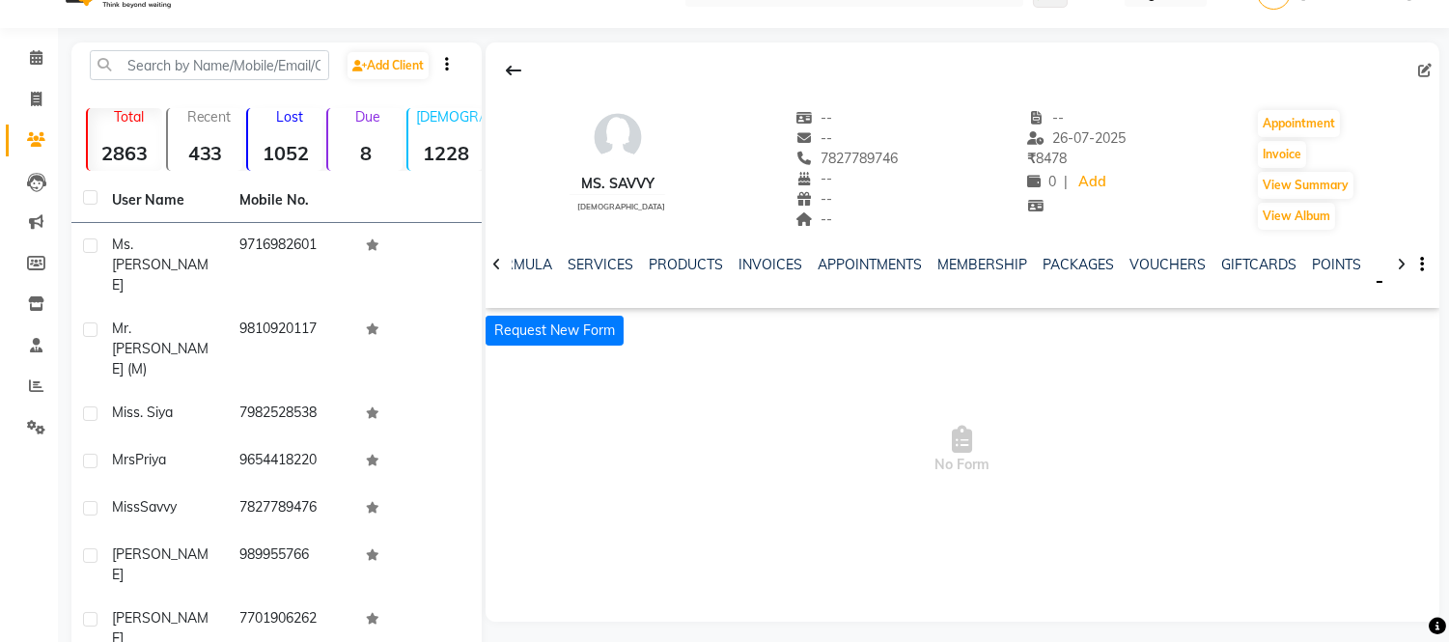
click at [492, 264] on icon at bounding box center [496, 265] width 9 height 14
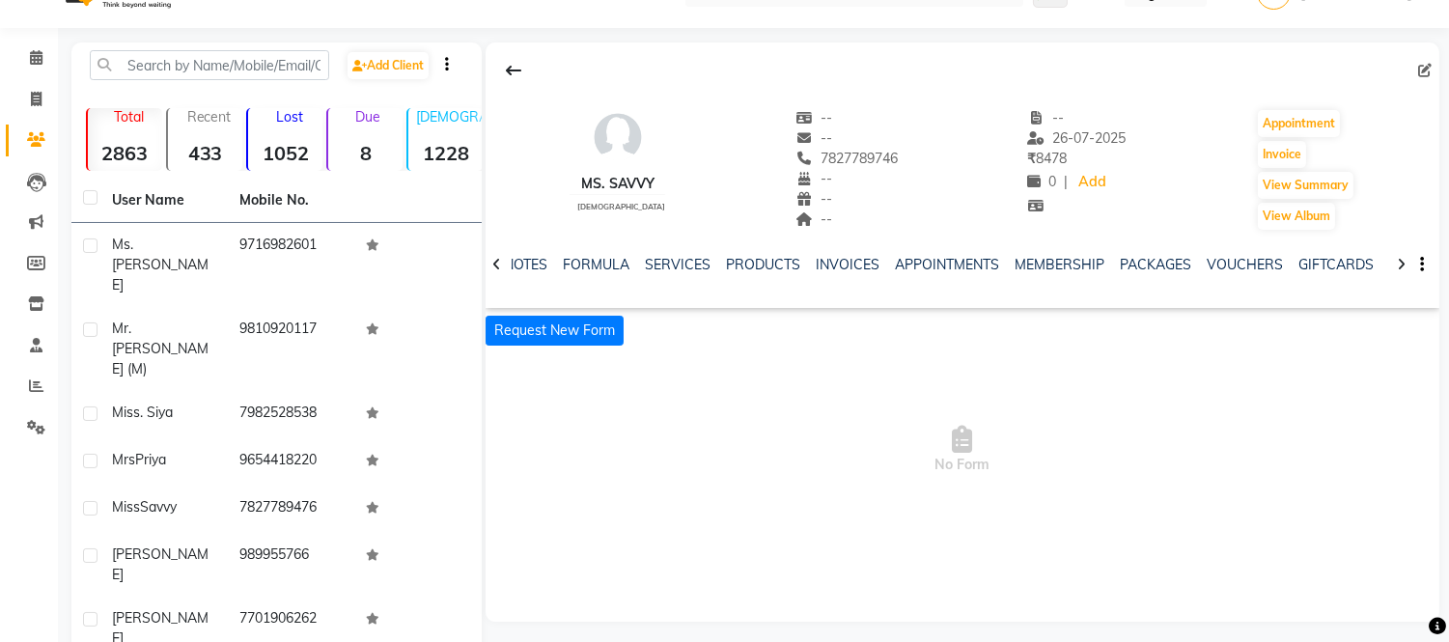
click at [492, 264] on icon at bounding box center [496, 265] width 9 height 14
click at [492, 264] on div "NOTES FORMULA SERVICES PRODUCTS INVOICES APPOINTMENTS MEMBERSHIP PACKAGES VOUCH…" at bounding box center [963, 265] width 954 height 67
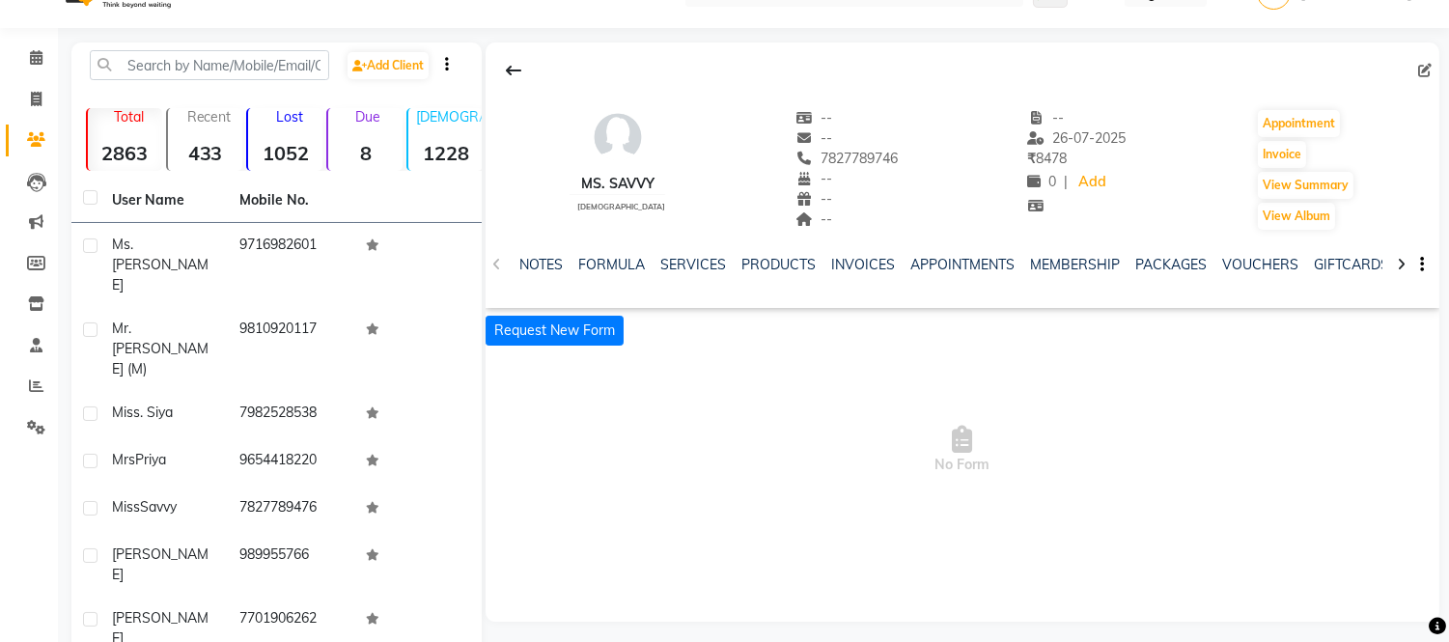
click at [492, 264] on div "NOTES FORMULA SERVICES PRODUCTS INVOICES APPOINTMENTS MEMBERSHIP PACKAGES VOUCH…" at bounding box center [963, 265] width 954 height 67
click at [777, 259] on link "PRODUCTS" at bounding box center [778, 264] width 74 height 17
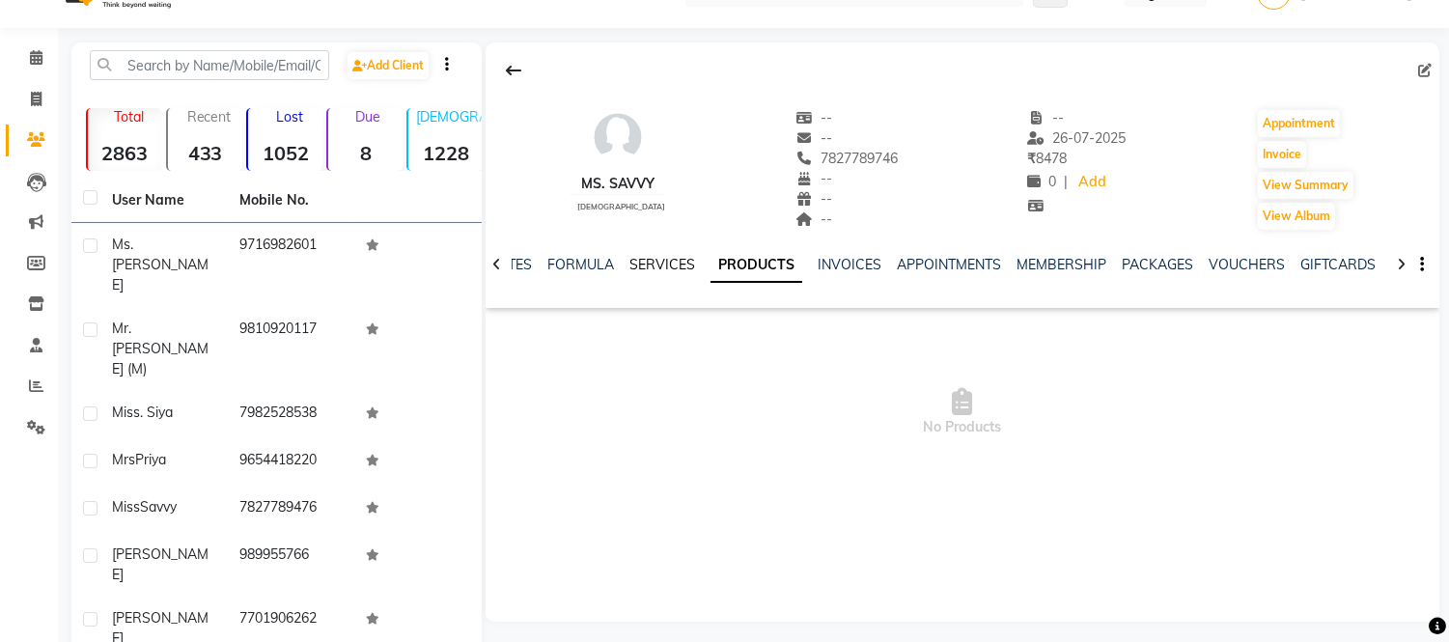
click at [662, 263] on link "SERVICES" at bounding box center [662, 264] width 66 height 17
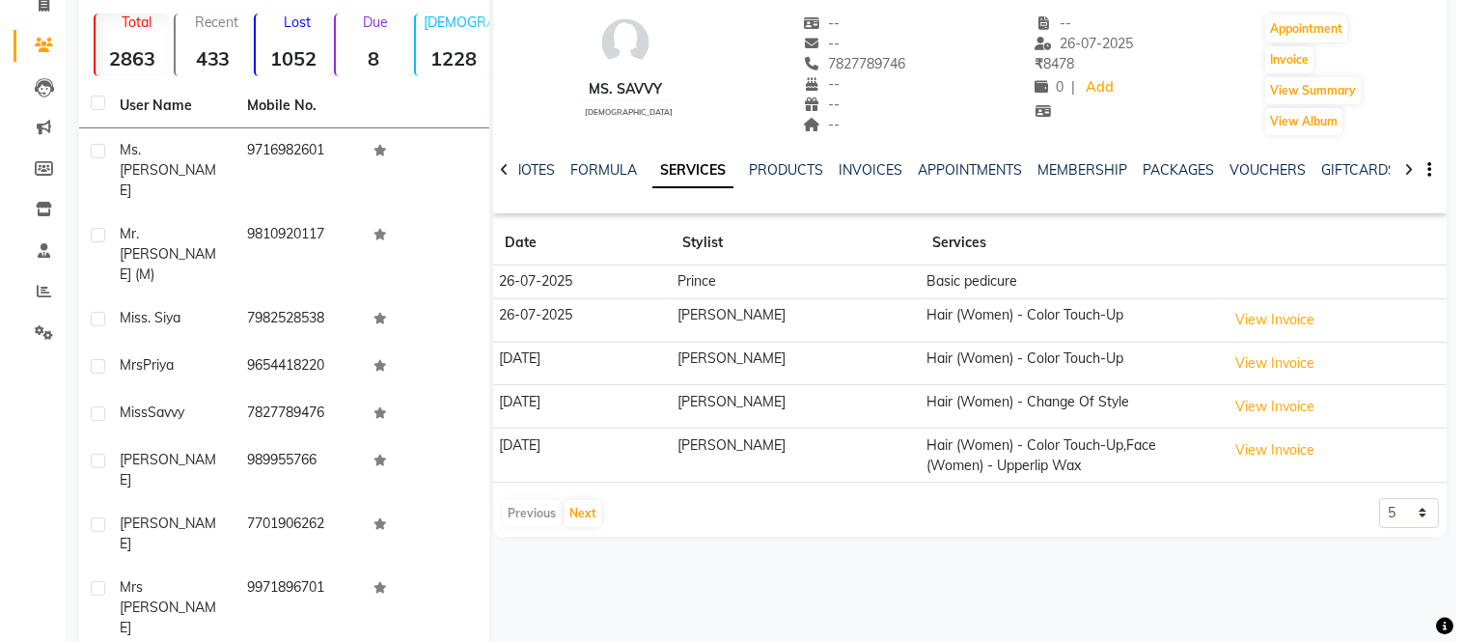
scroll to position [137, 0]
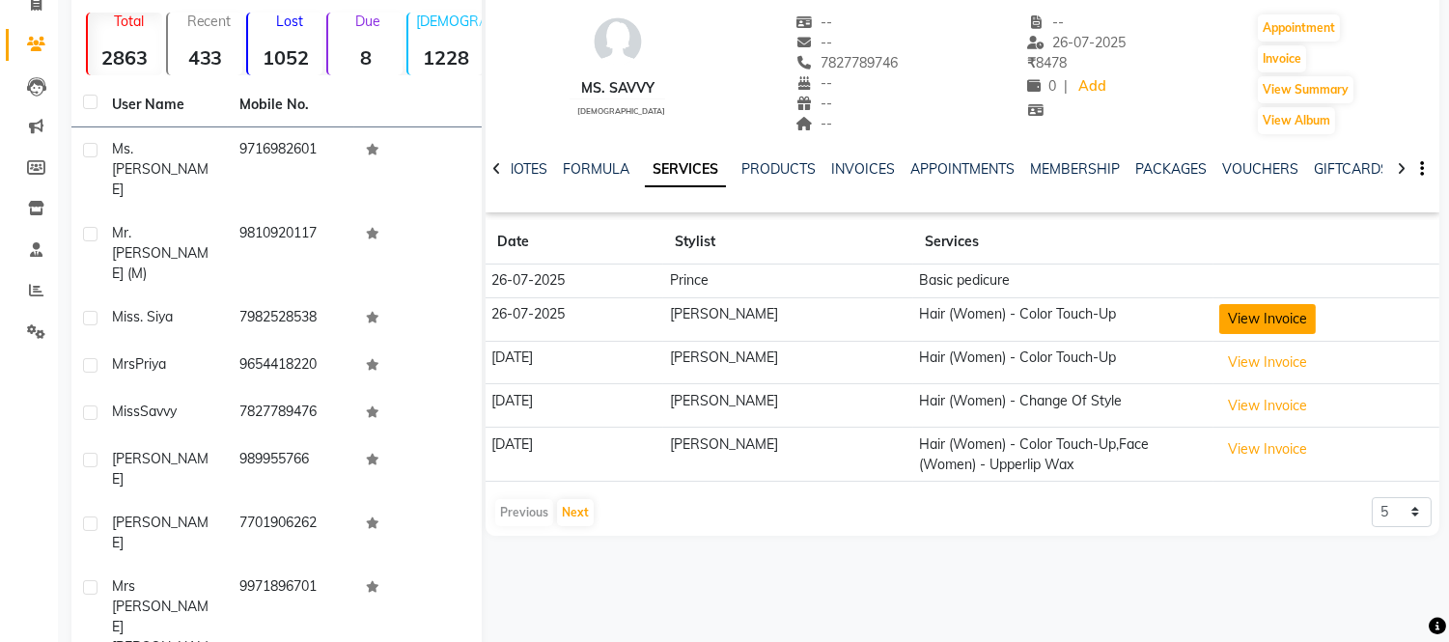
click at [1255, 311] on button "View Invoice" at bounding box center [1267, 319] width 97 height 30
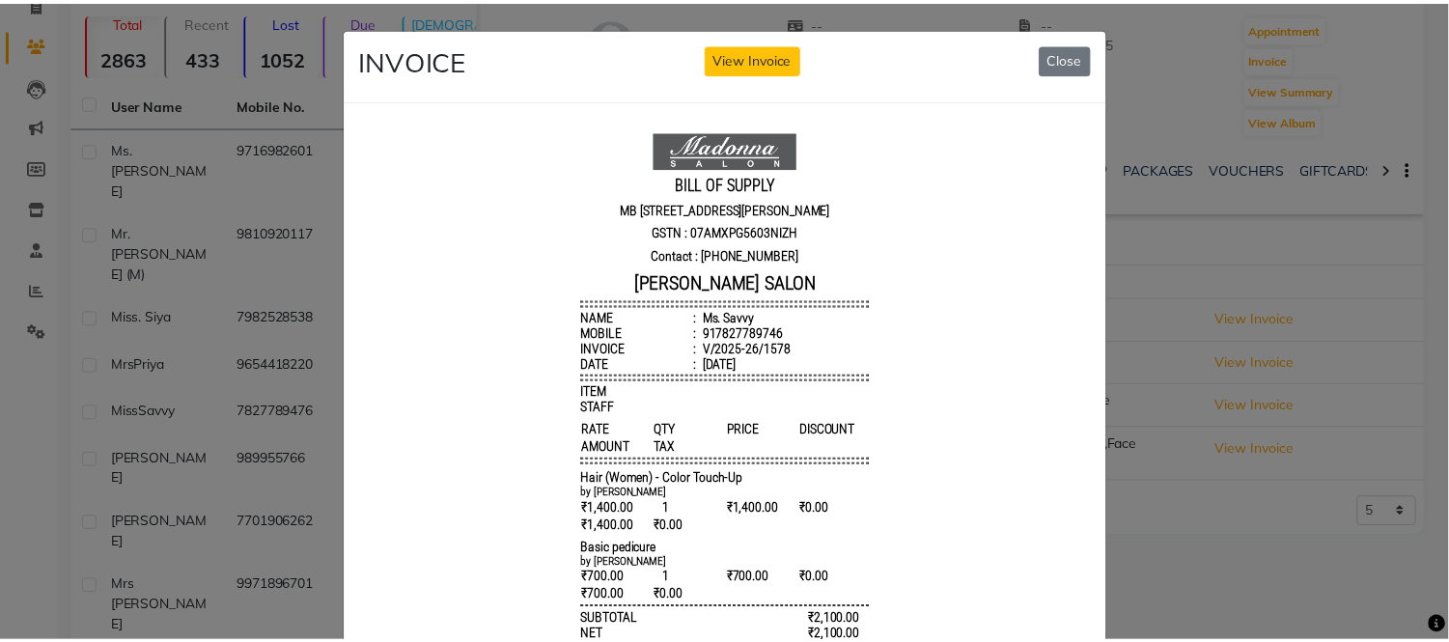
scroll to position [14, 0]
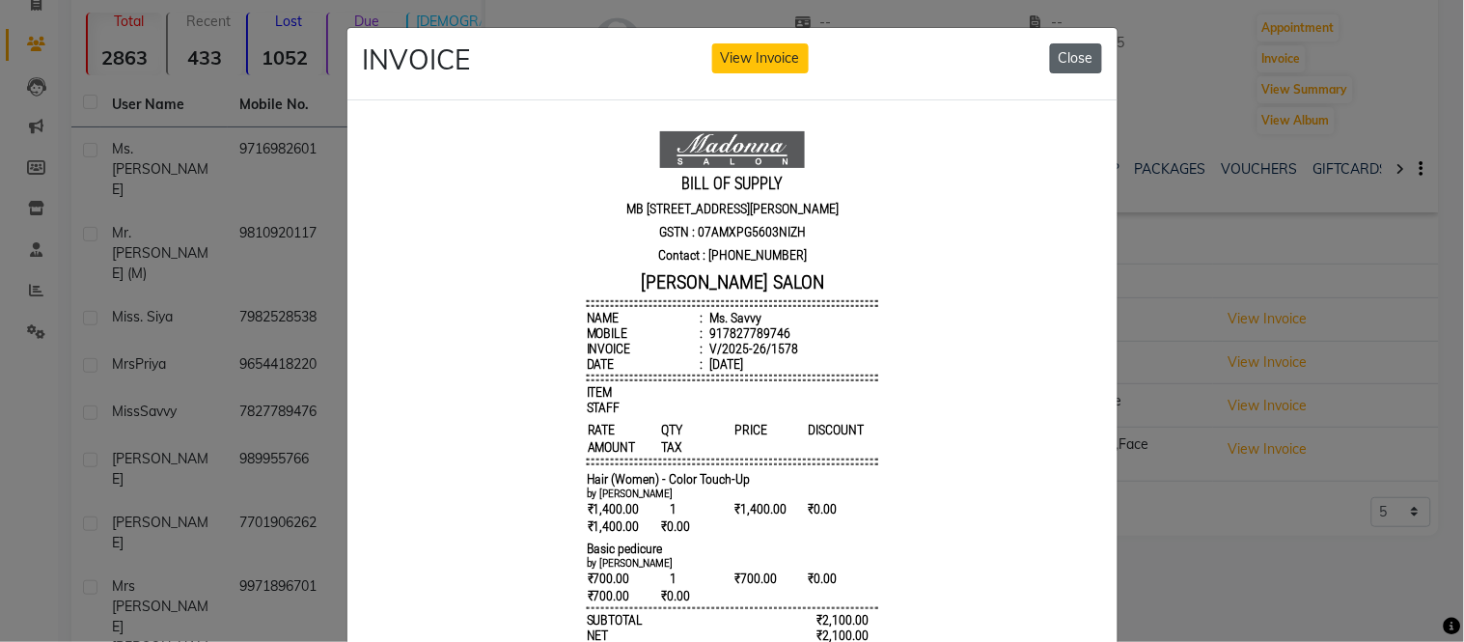
click at [1075, 49] on button "Close" at bounding box center [1076, 58] width 52 height 30
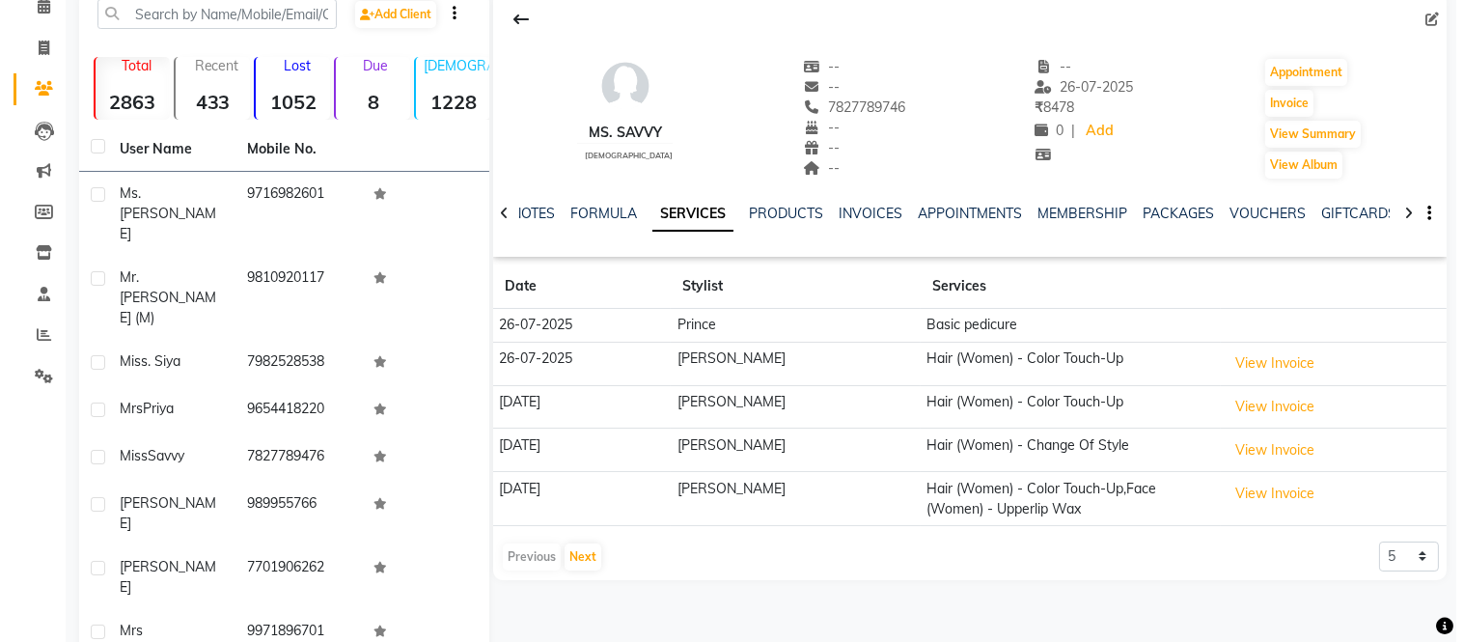
scroll to position [0, 0]
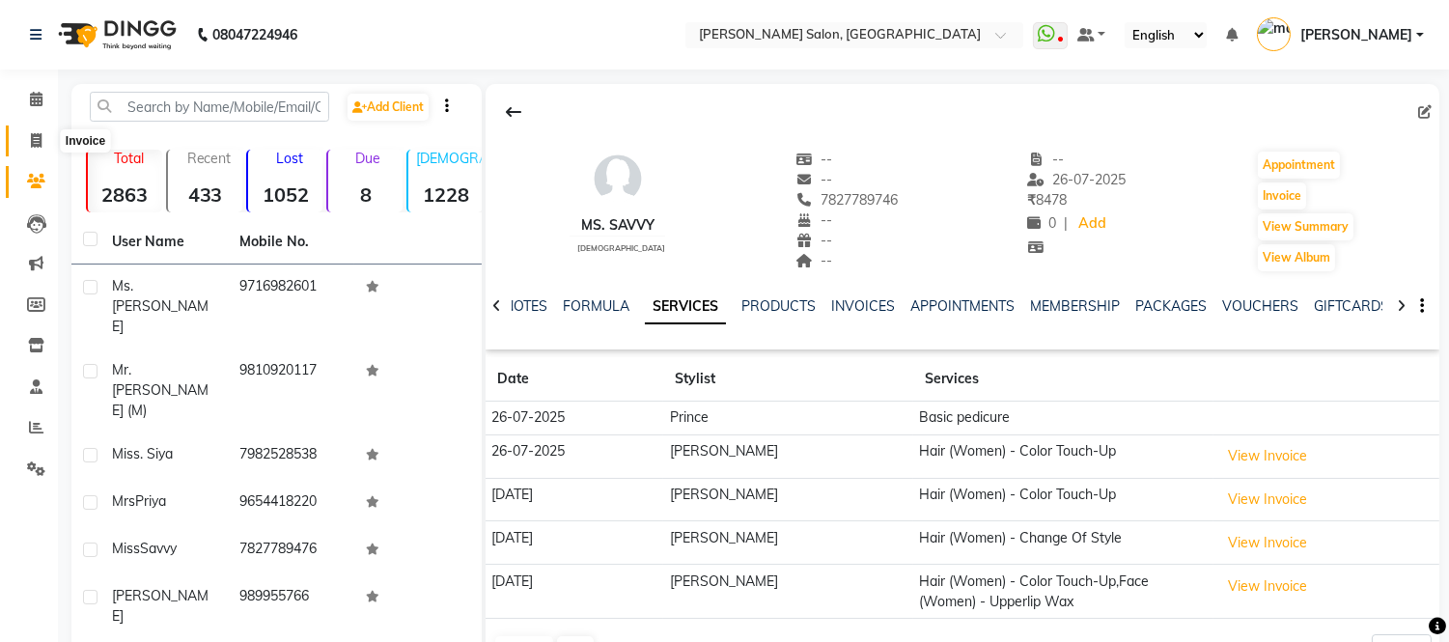
click at [31, 140] on icon at bounding box center [36, 140] width 11 height 14
select select "6469"
select select "service"
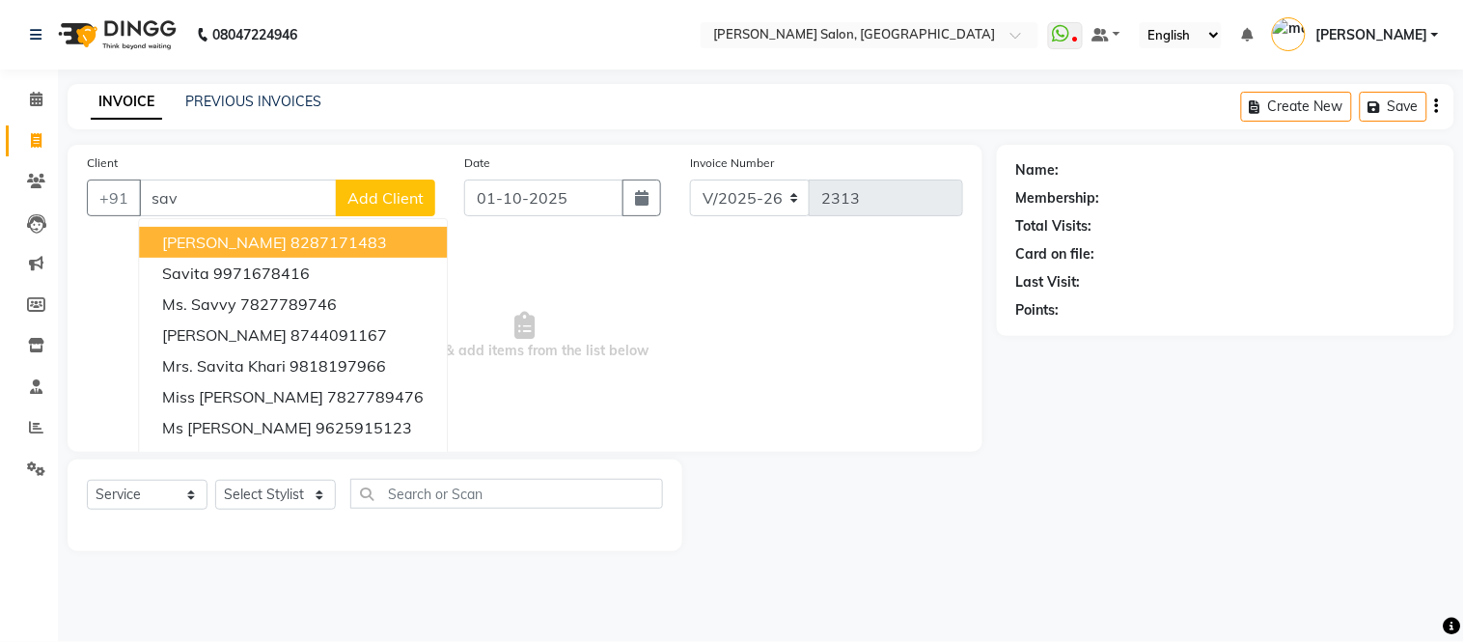
click at [256, 238] on span "savi chaudhary" at bounding box center [224, 242] width 125 height 19
type input "8287171483"
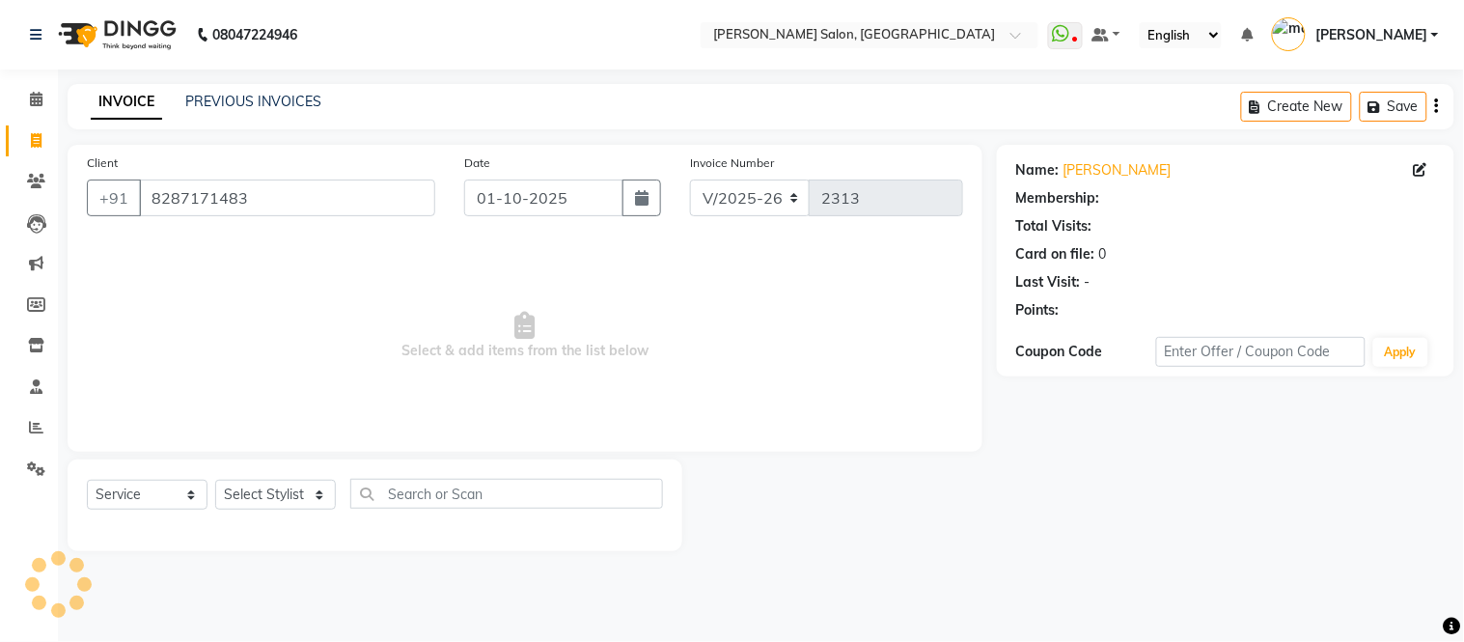
select select "1: Object"
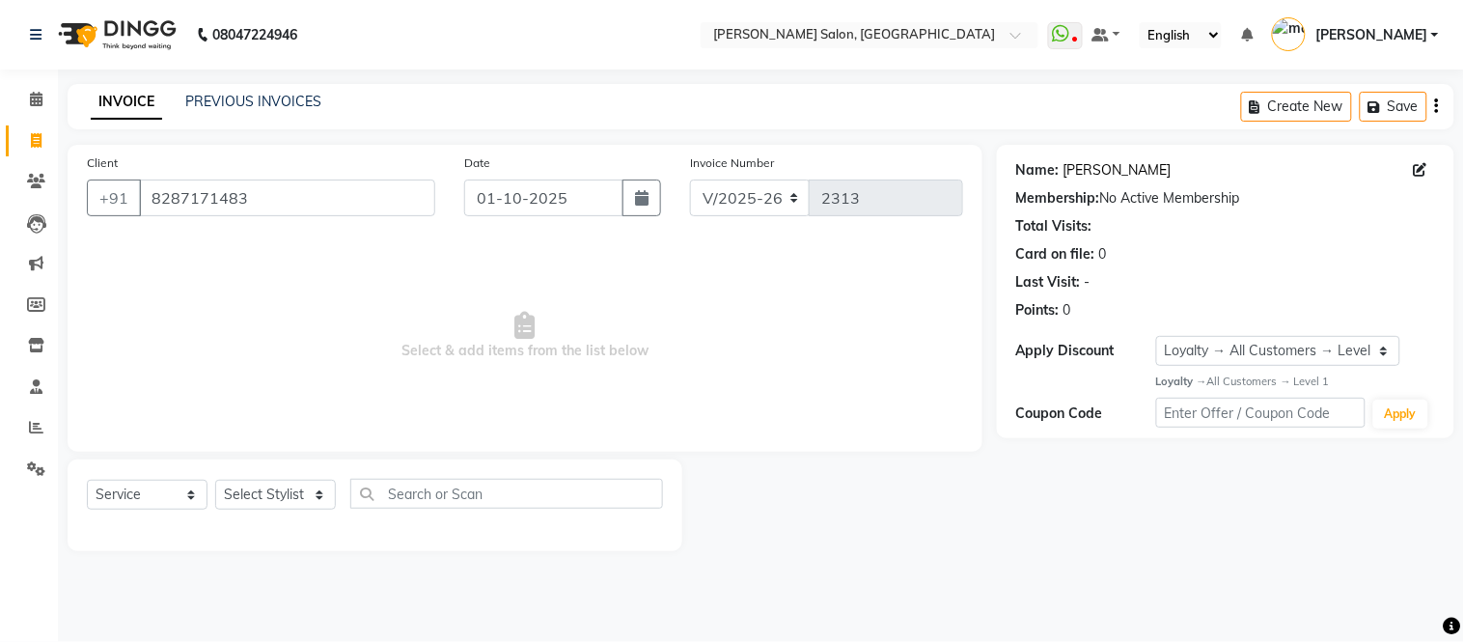
click at [1121, 164] on link "Savi Chaudhary" at bounding box center [1118, 170] width 108 height 20
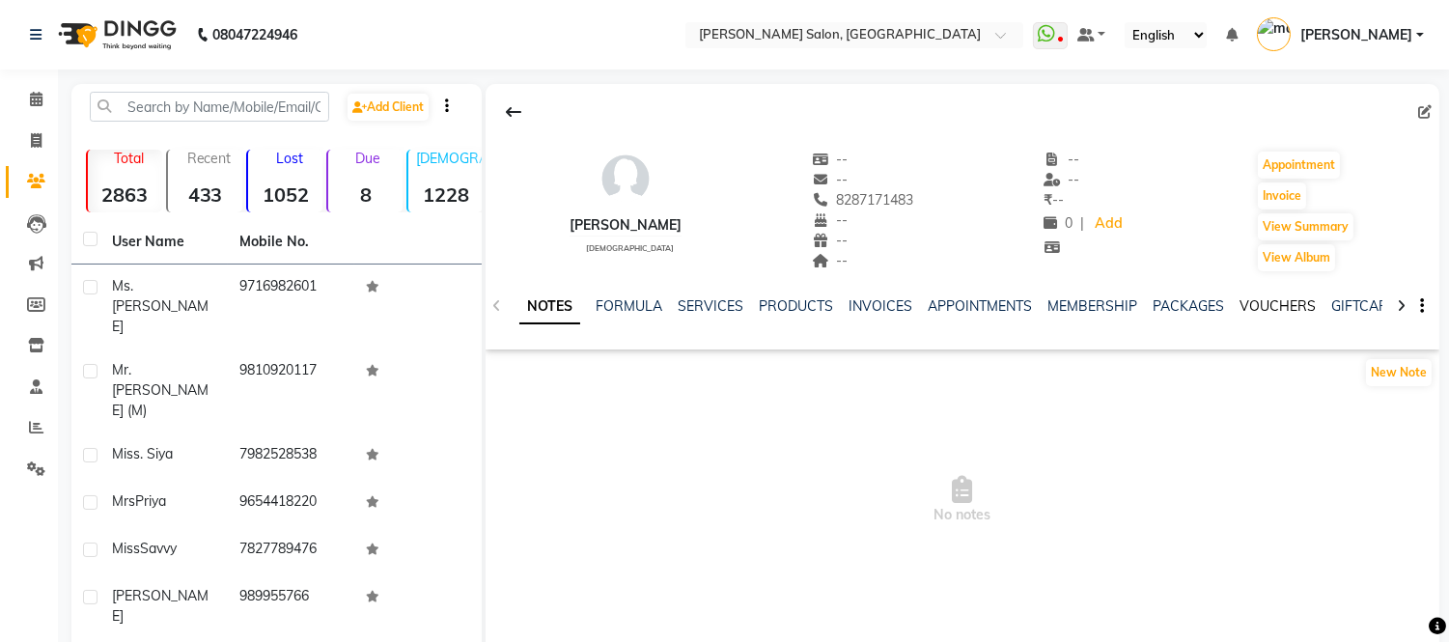
click at [1274, 302] on link "VOUCHERS" at bounding box center [1277, 305] width 76 height 17
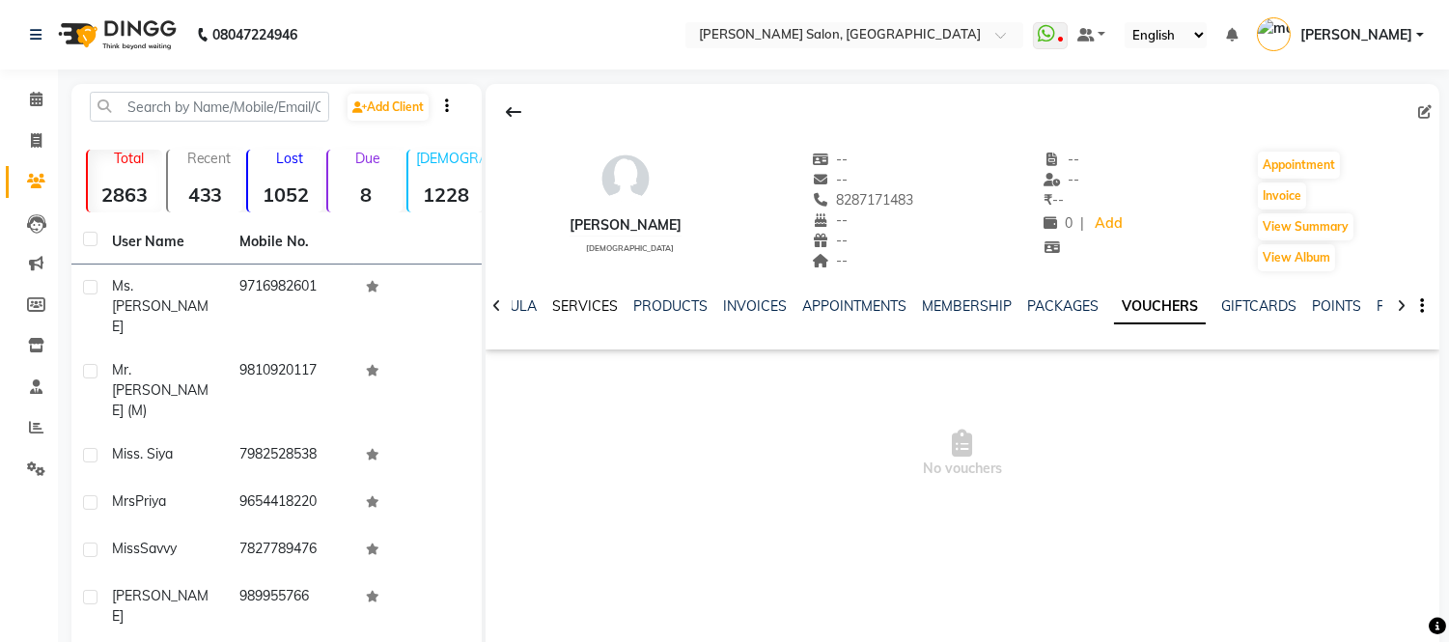
click at [590, 297] on link "SERVICES" at bounding box center [585, 305] width 66 height 17
click at [696, 305] on link "SERVICES" at bounding box center [685, 307] width 81 height 35
click at [843, 297] on link "INVOICES" at bounding box center [863, 305] width 64 height 17
click at [648, 302] on link "SERVICES" at bounding box center [647, 305] width 66 height 17
click at [493, 303] on icon at bounding box center [496, 306] width 9 height 14
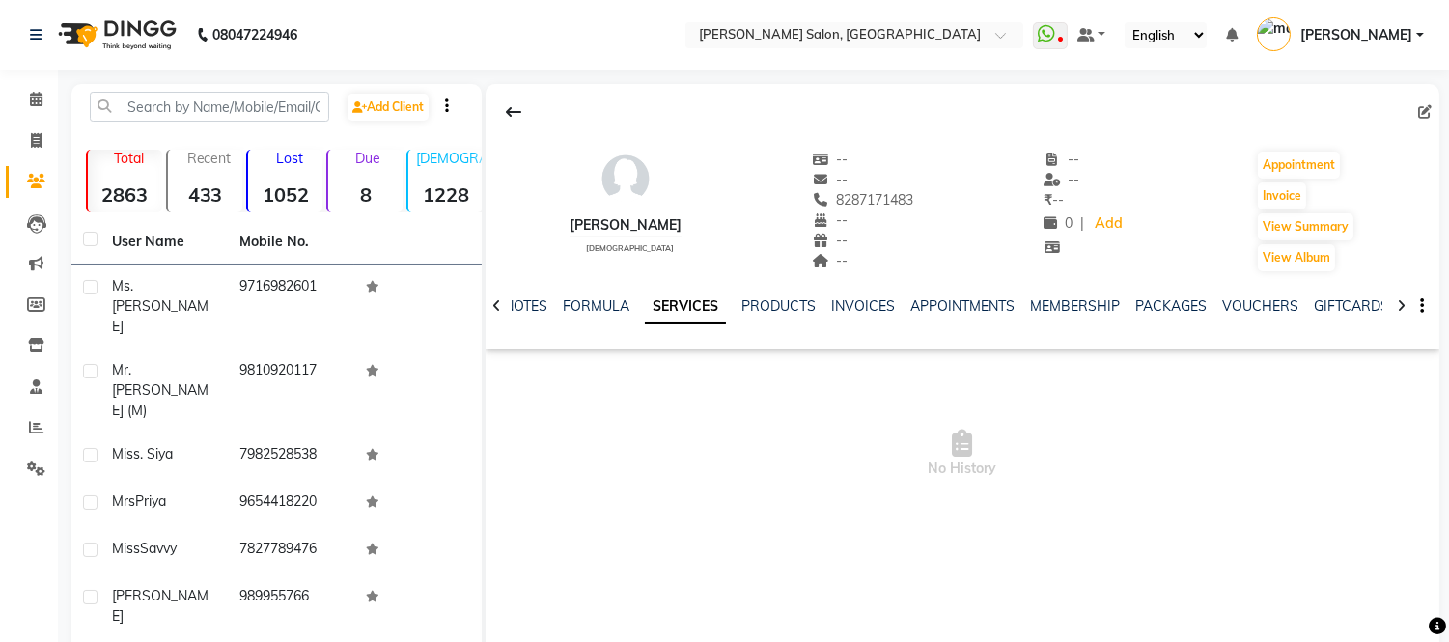
click at [493, 303] on div "NOTES FORMULA SERVICES PRODUCTS INVOICES APPOINTMENTS MEMBERSHIP PACKAGES VOUCH…" at bounding box center [963, 306] width 954 height 67
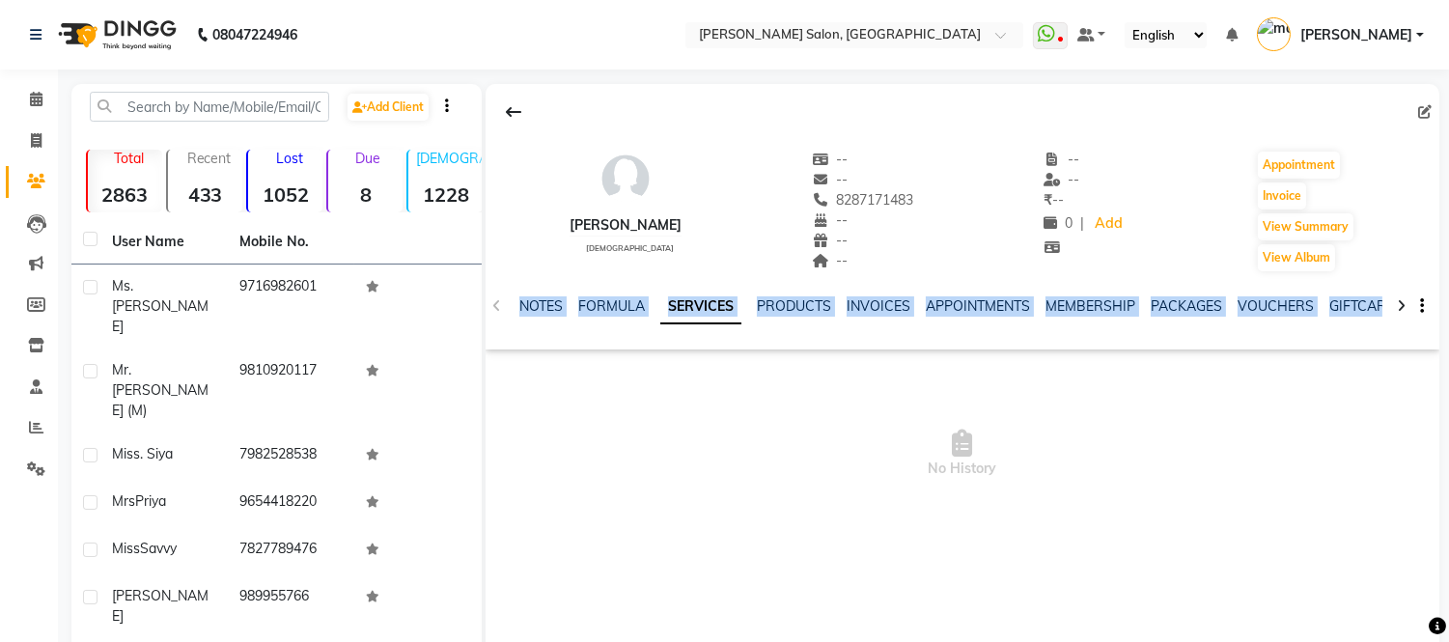
drag, startPoint x: 493, startPoint y: 303, endPoint x: 823, endPoint y: 406, distance: 345.9
click at [823, 406] on div "savi chaudhary female -- -- 8287171483 -- -- -- -- -- ₹ -- 0 | Add Appointment …" at bounding box center [963, 317] width 954 height 466
click at [826, 404] on span "No History" at bounding box center [963, 453] width 954 height 193
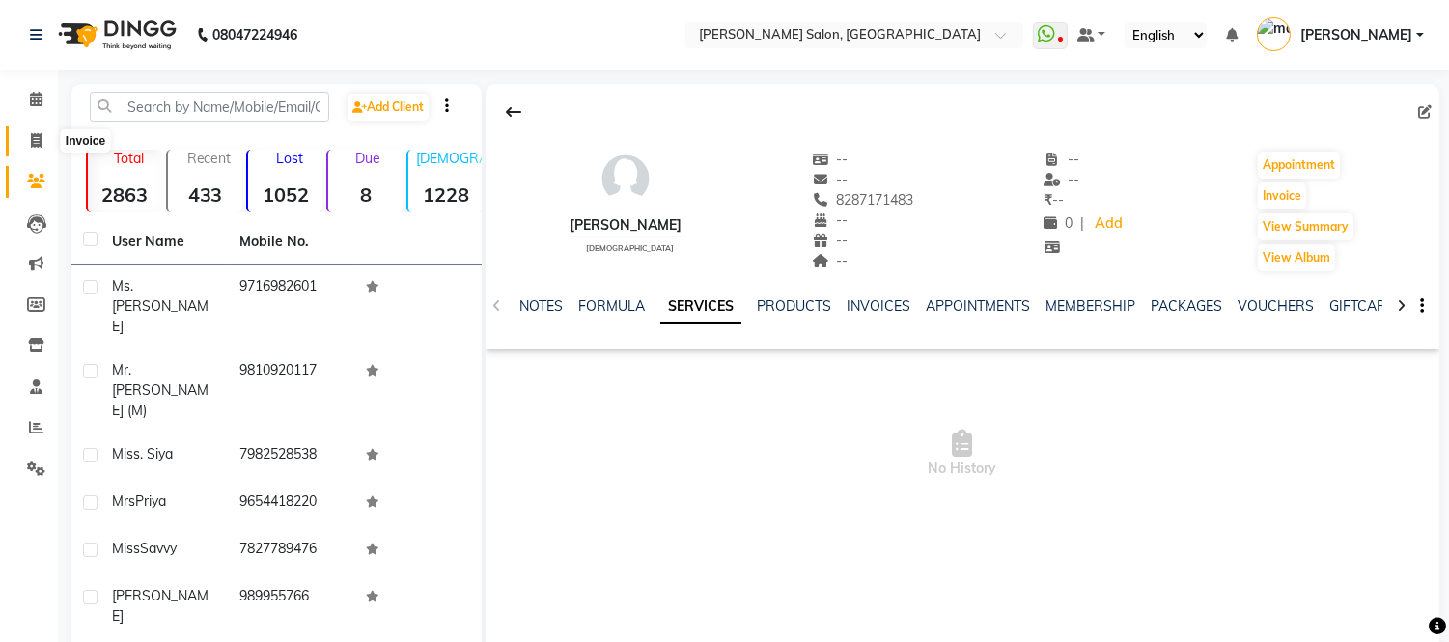
click at [42, 132] on span at bounding box center [36, 141] width 34 height 22
select select "6469"
select select "service"
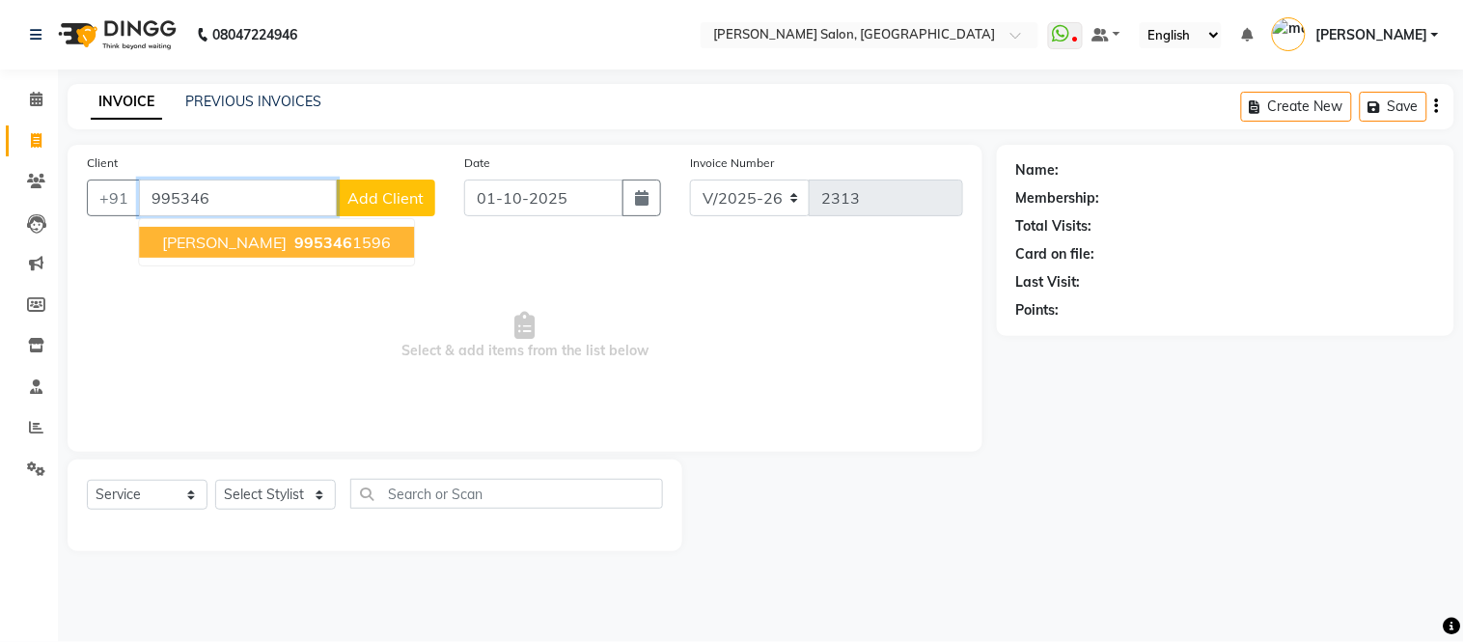
click at [294, 244] on span "995346" at bounding box center [323, 242] width 58 height 19
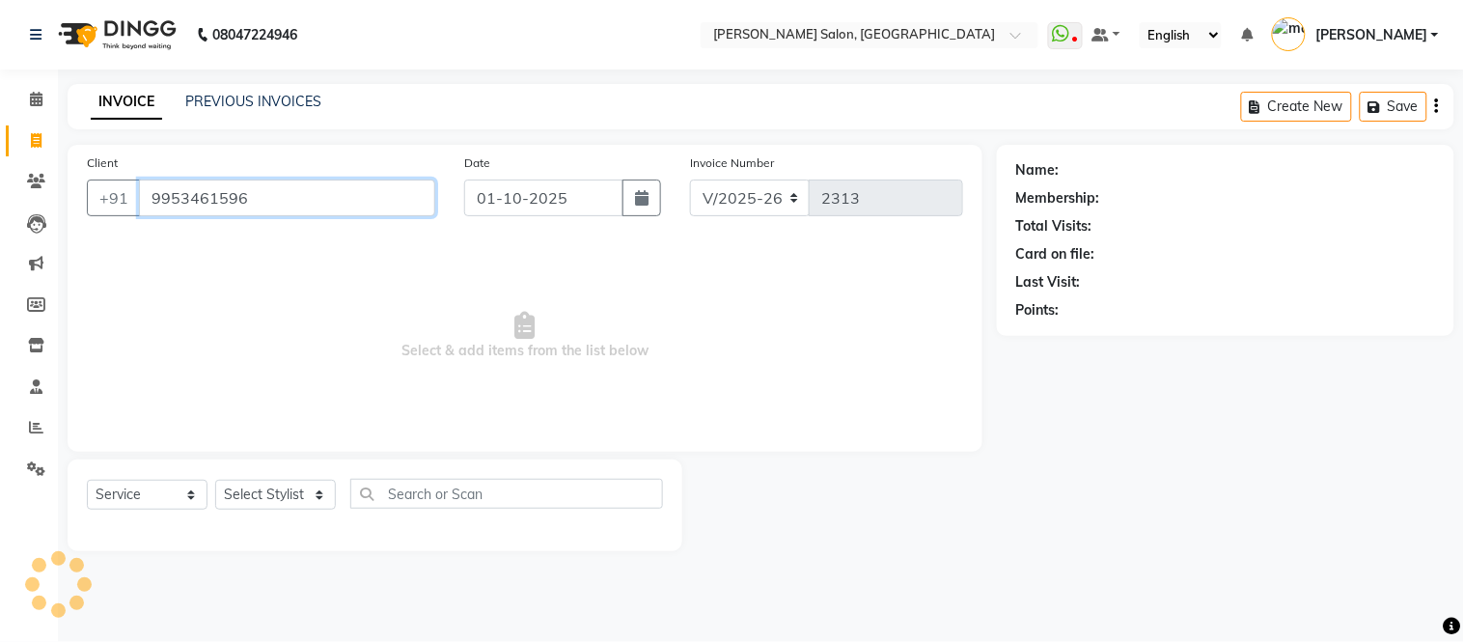
type input "9953461596"
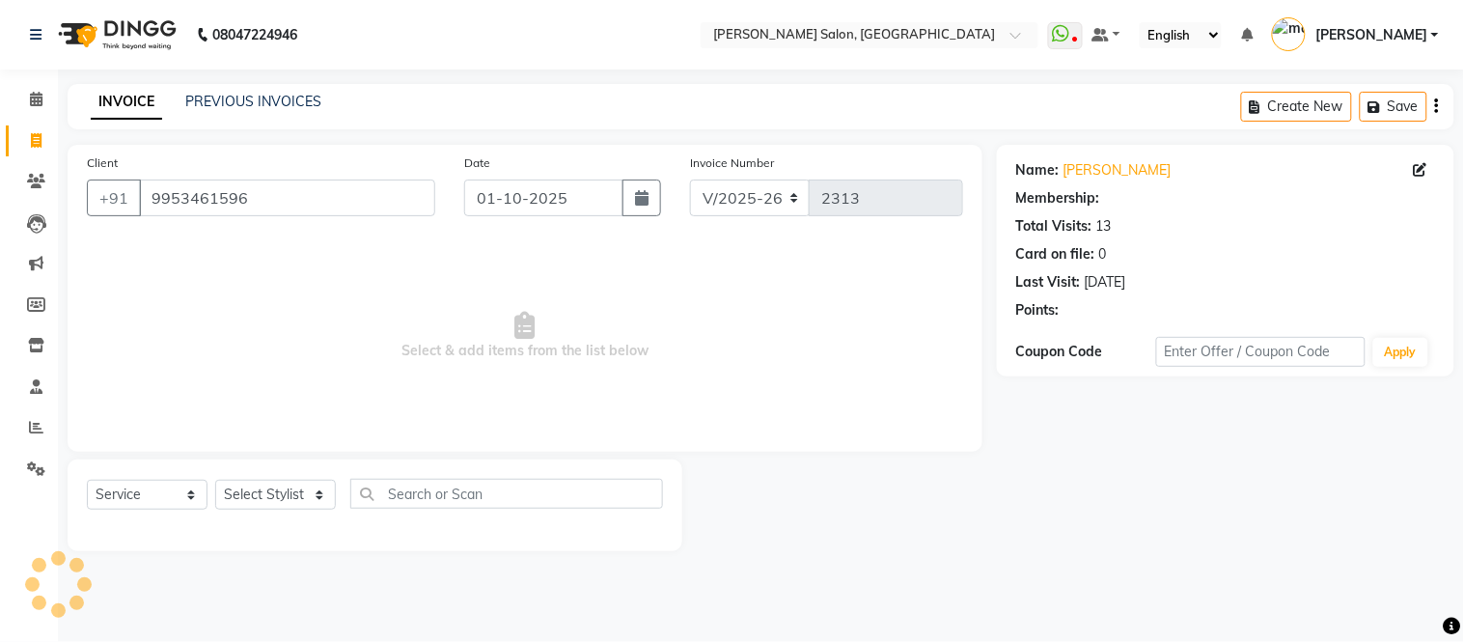
select select "1: Object"
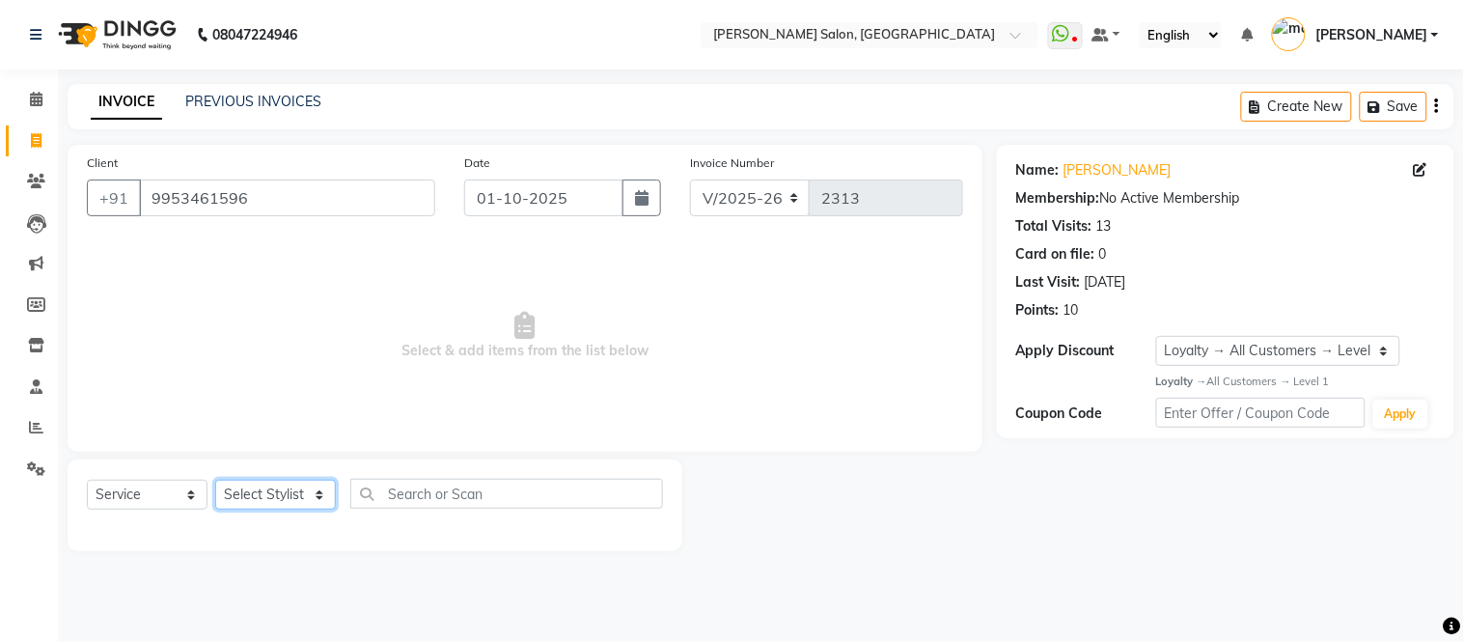
click at [311, 497] on select "Select Stylist Afsar salmani Amjad Khan Devesh Bhatt Dipika fardeen Kajal Tyagi…" at bounding box center [275, 495] width 121 height 30
select select "49733"
click at [215, 481] on select "Select Stylist Afsar salmani Amjad Khan Devesh Bhatt Dipika fardeen Kajal Tyagi…" at bounding box center [275, 495] width 121 height 30
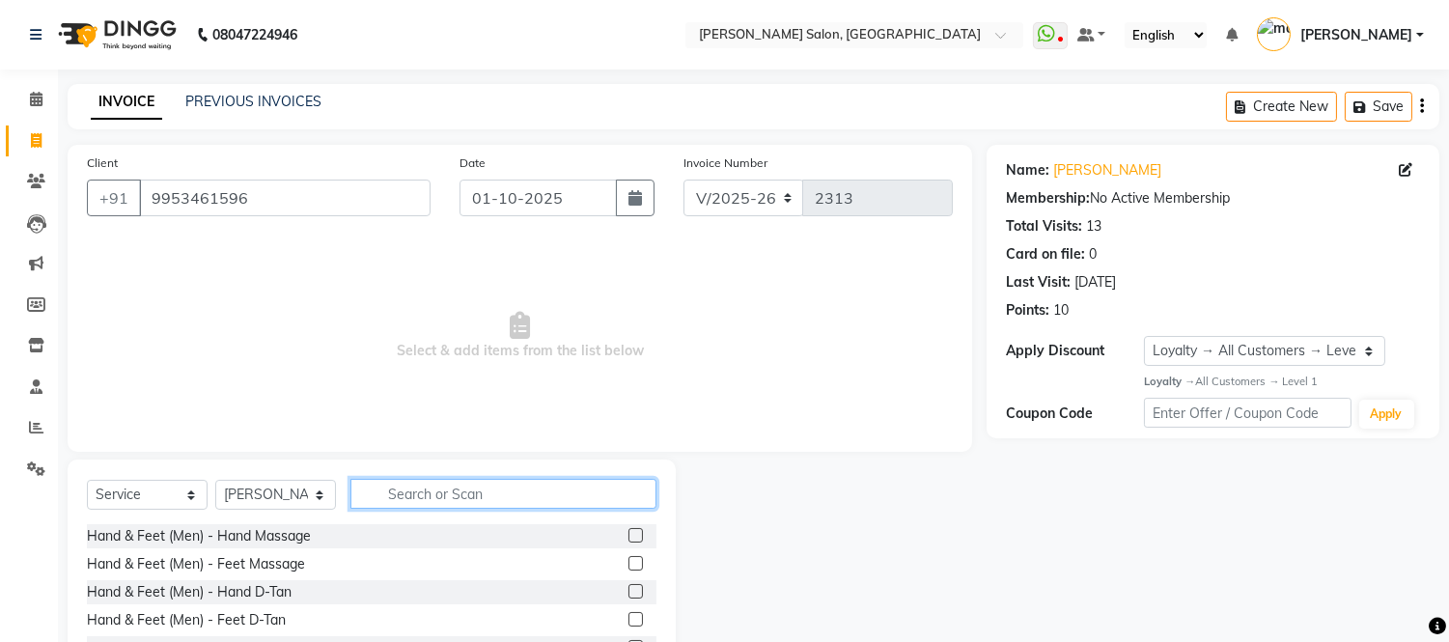
click at [397, 494] on input "text" at bounding box center [503, 494] width 306 height 30
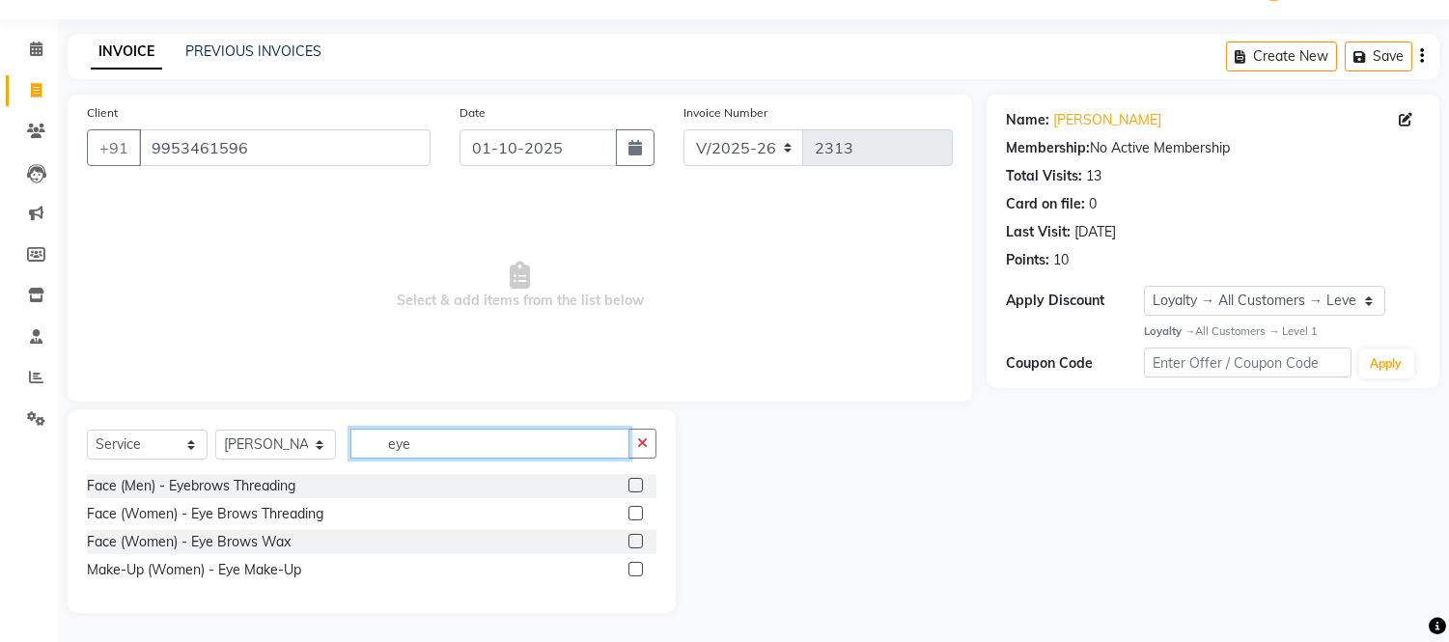
type input "eye"
click at [637, 514] on label at bounding box center [635, 513] width 14 height 14
click at [637, 514] on input "checkbox" at bounding box center [634, 514] width 13 height 13
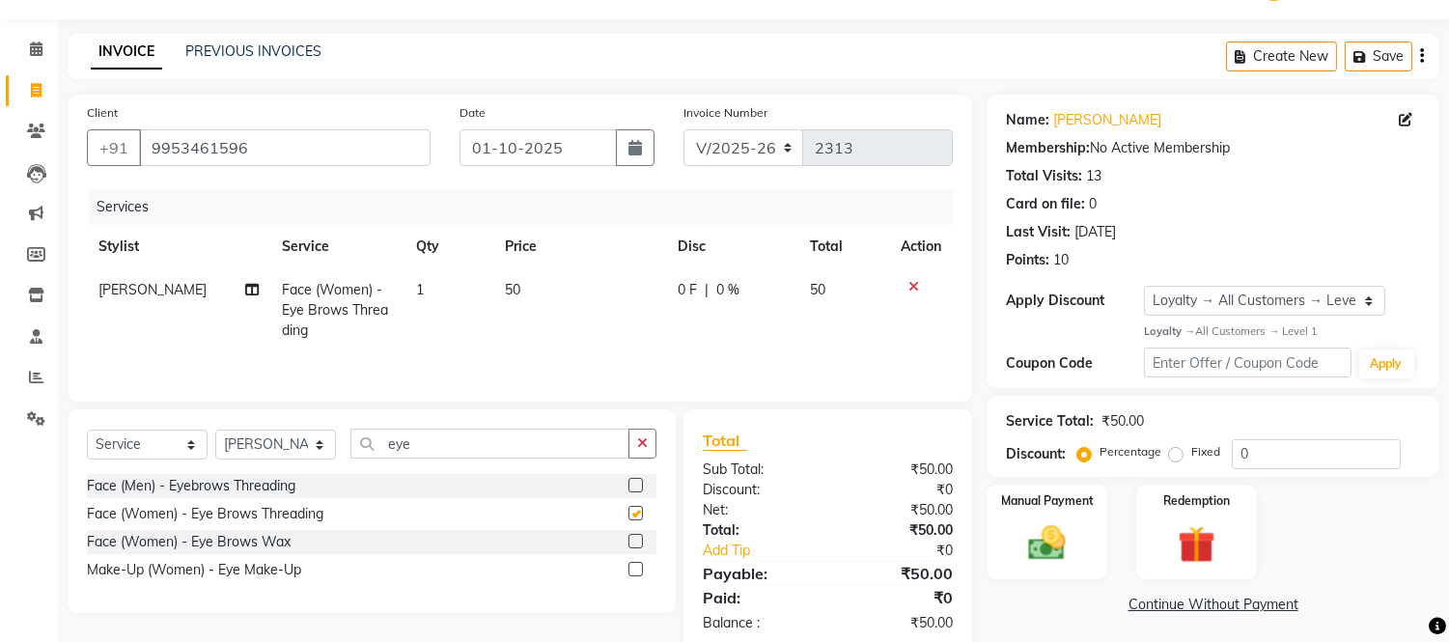
checkbox input "false"
click at [488, 444] on input "eye" at bounding box center [489, 444] width 279 height 30
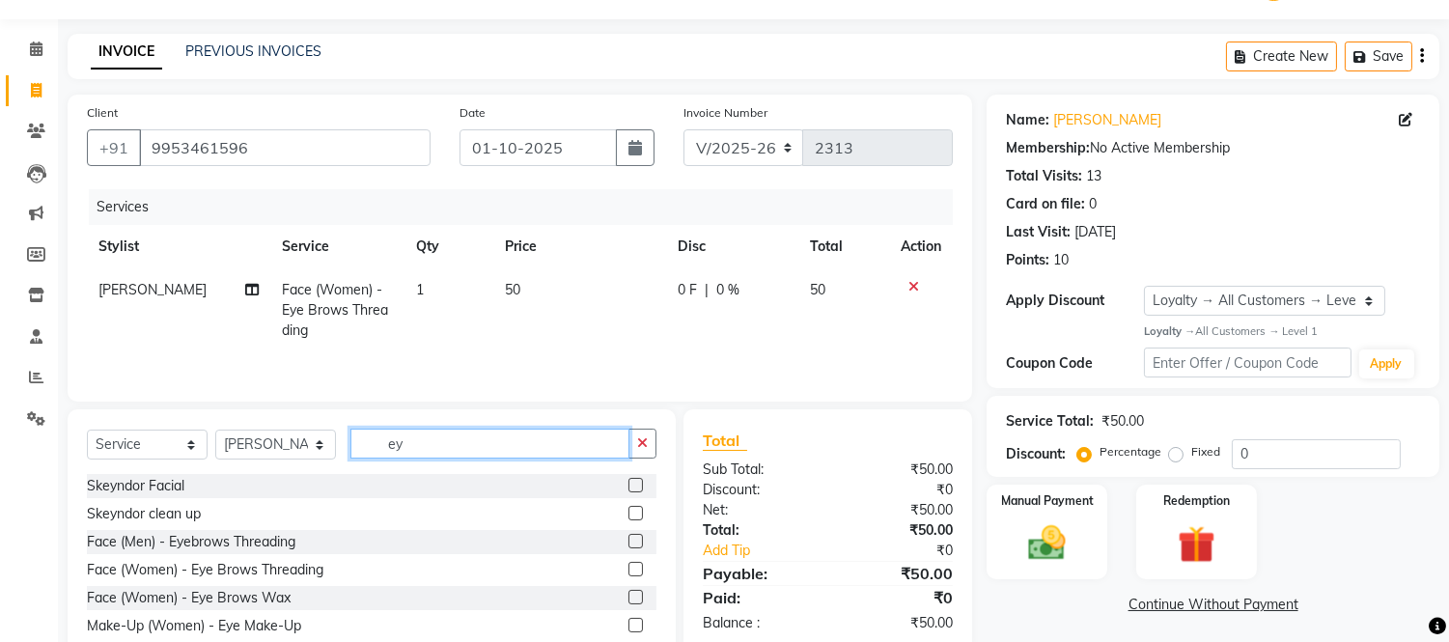
type input "e"
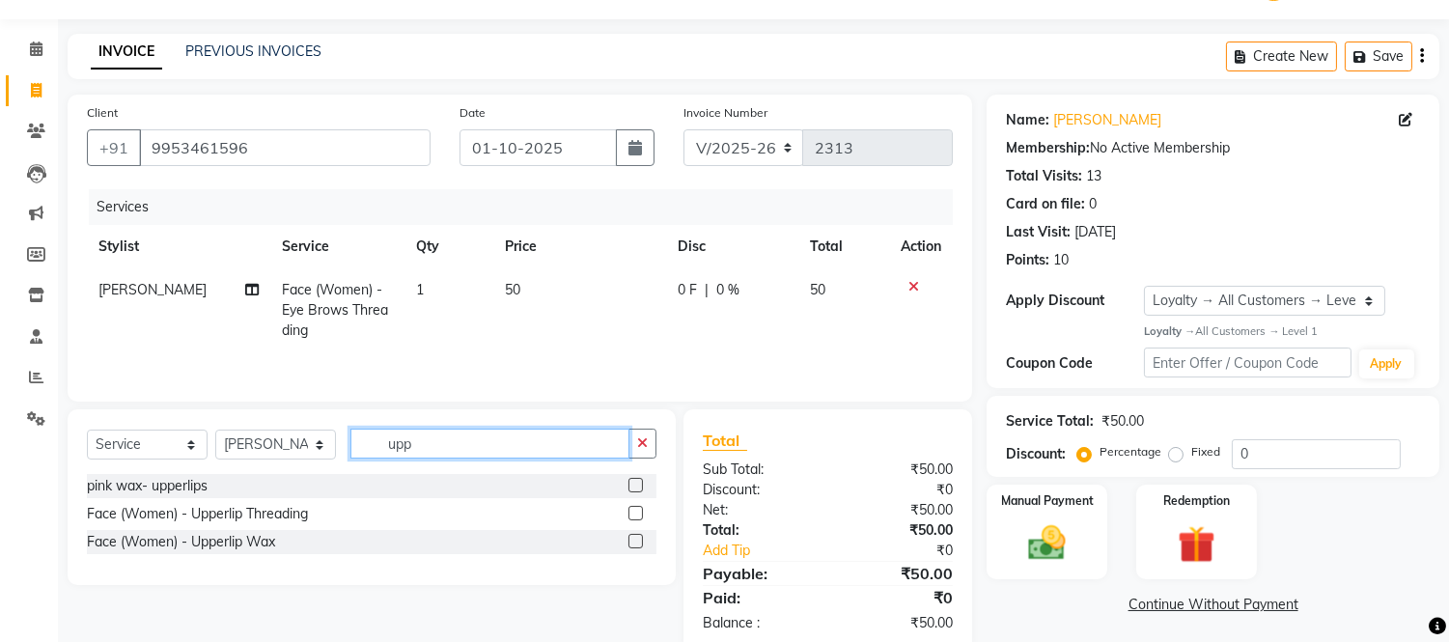
type input "upp"
click at [631, 515] on label at bounding box center [635, 513] width 14 height 14
click at [631, 515] on input "checkbox" at bounding box center [634, 514] width 13 height 13
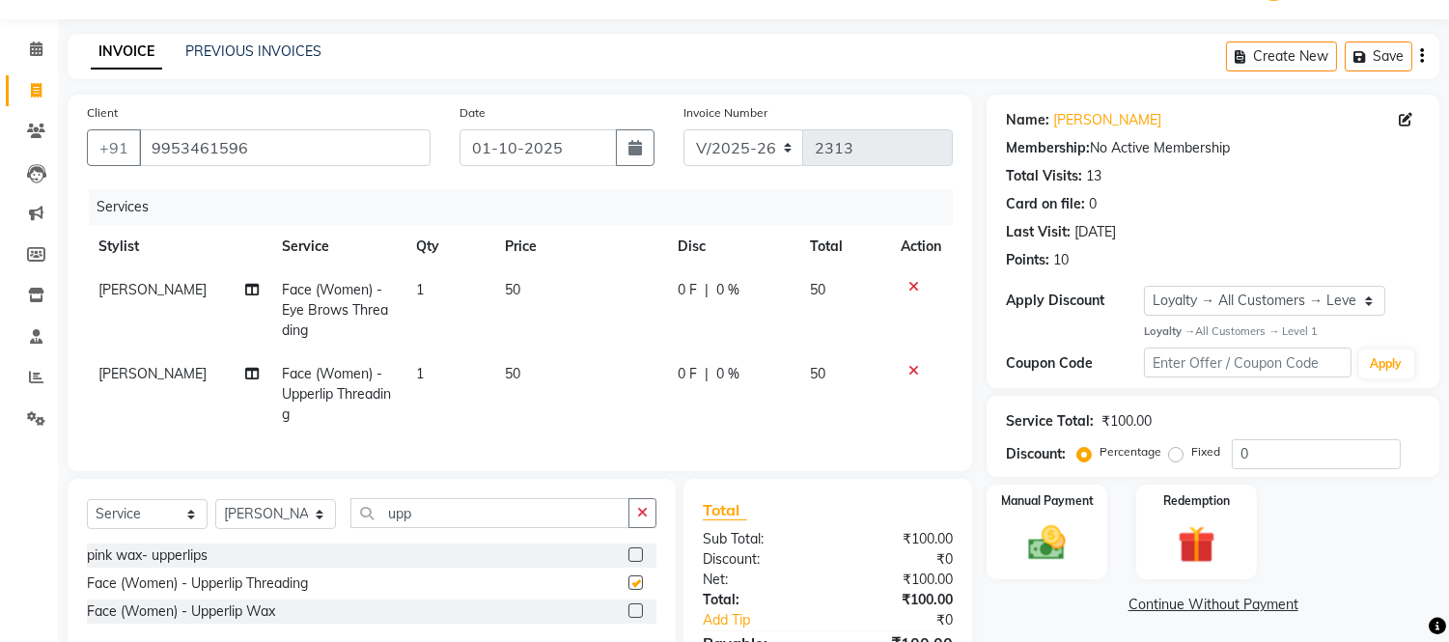
checkbox input "false"
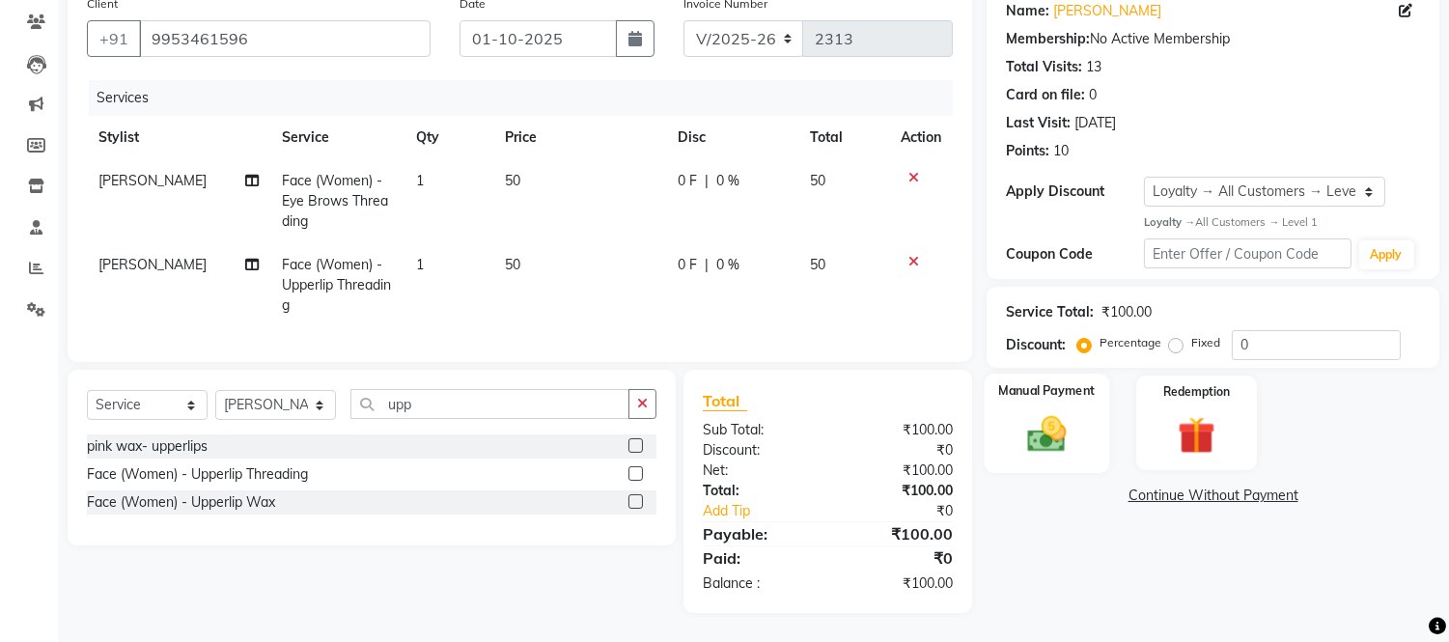
click at [1026, 412] on img at bounding box center [1048, 433] width 64 height 45
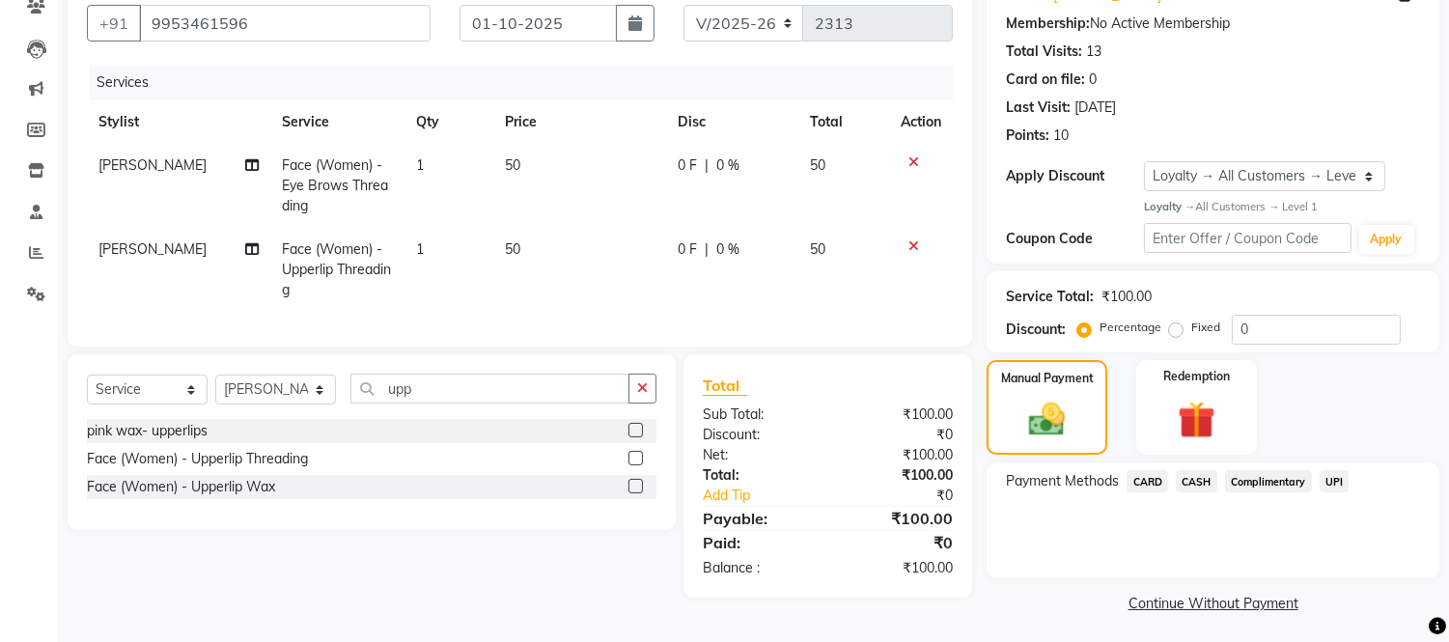
click at [1194, 475] on span "CASH" at bounding box center [1197, 481] width 42 height 22
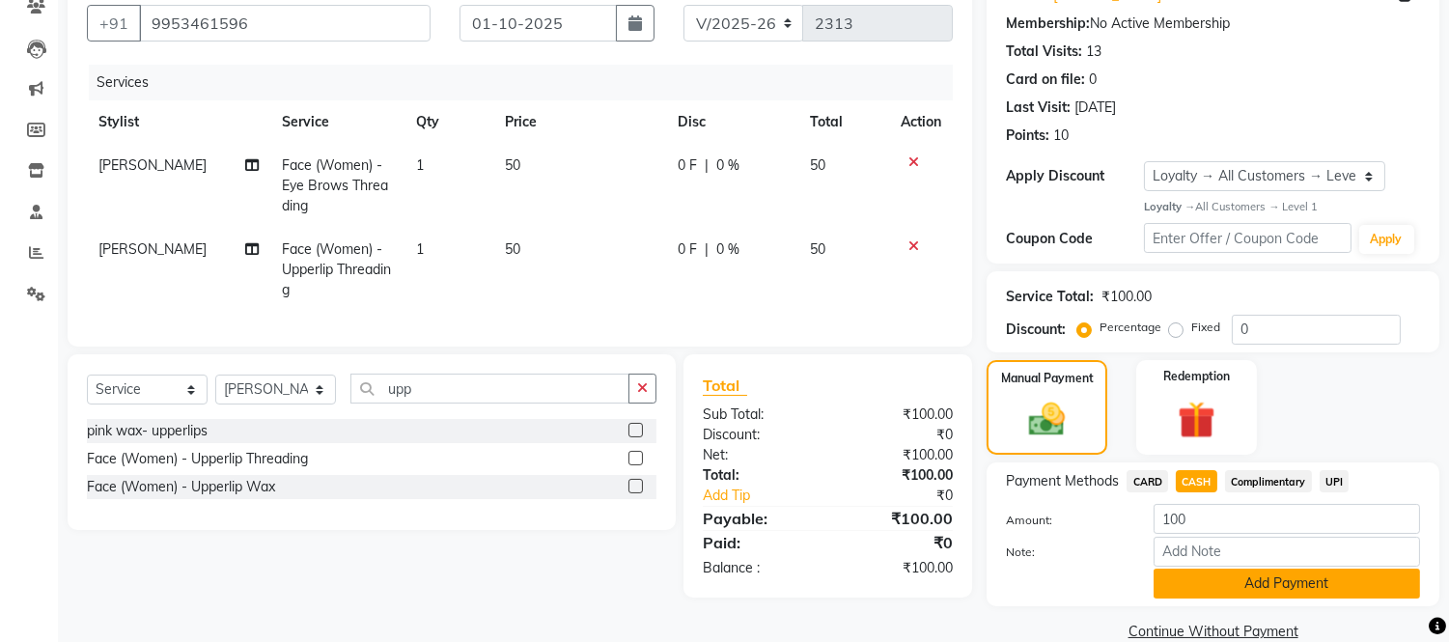
click at [1257, 573] on button "Add Payment" at bounding box center [1287, 584] width 266 height 30
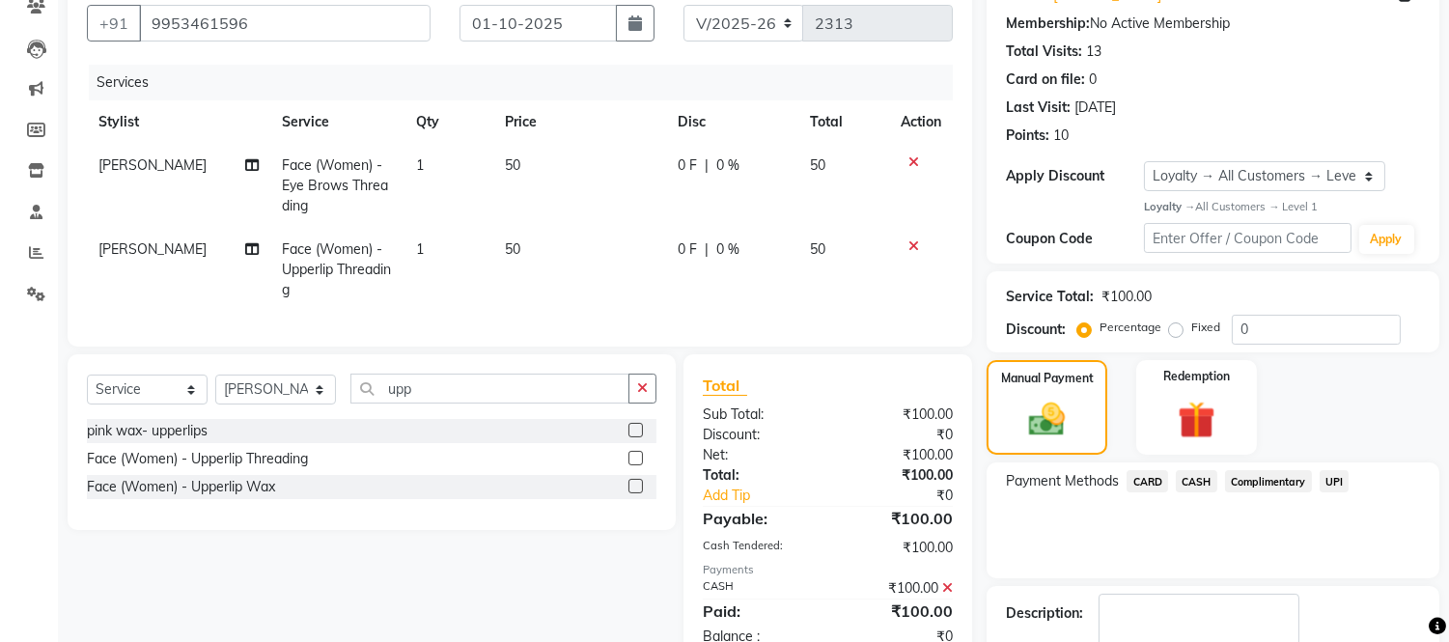
scroll to position [339, 0]
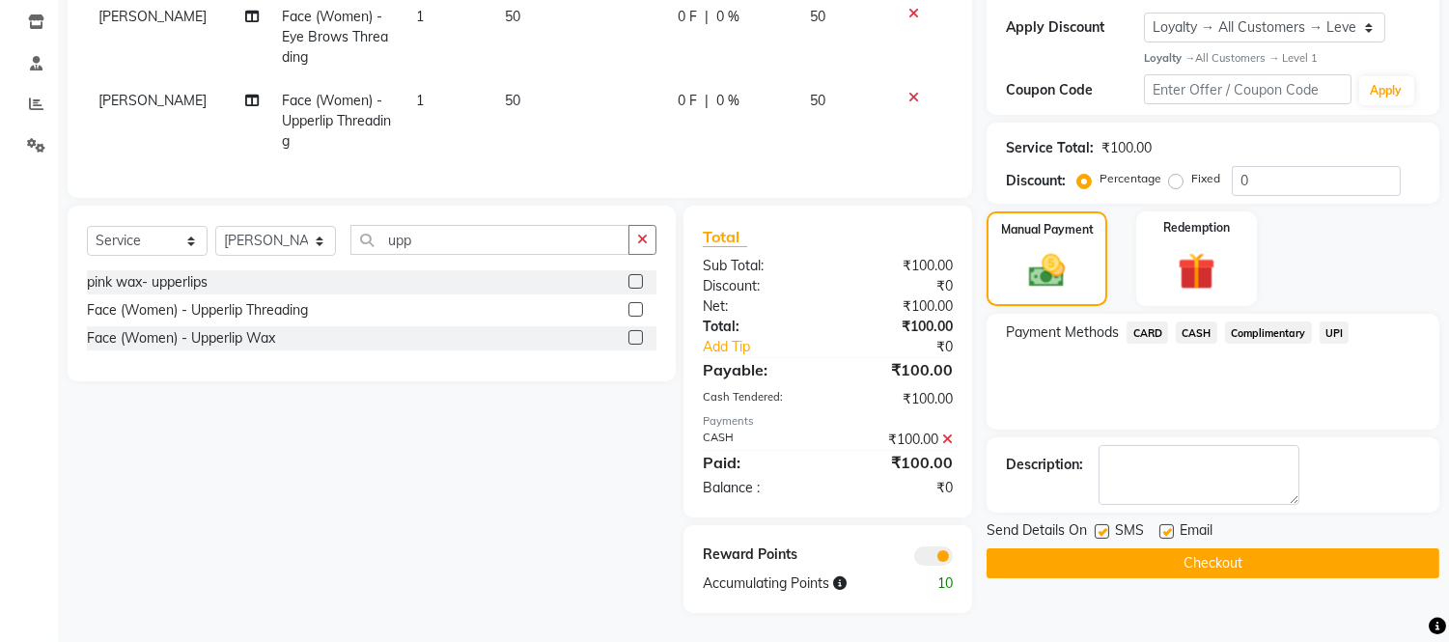
click at [1248, 548] on button "Checkout" at bounding box center [1213, 563] width 453 height 30
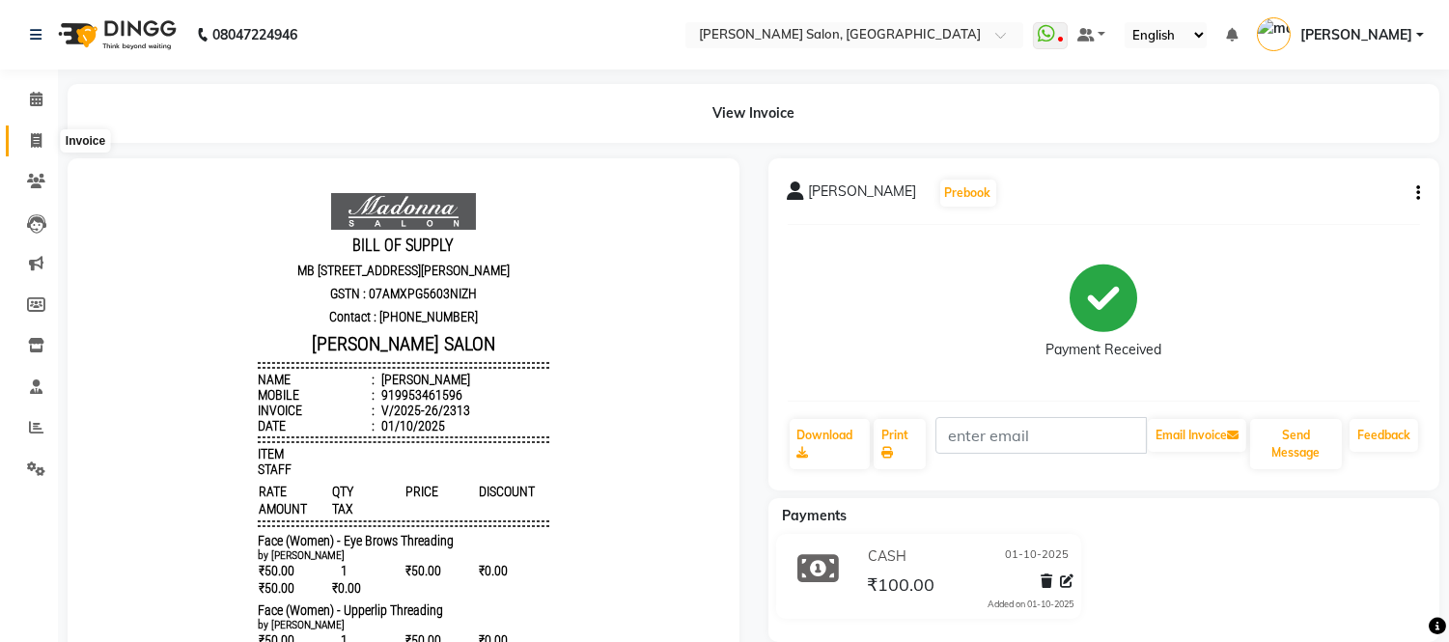
click at [34, 137] on icon at bounding box center [36, 140] width 11 height 14
select select "service"
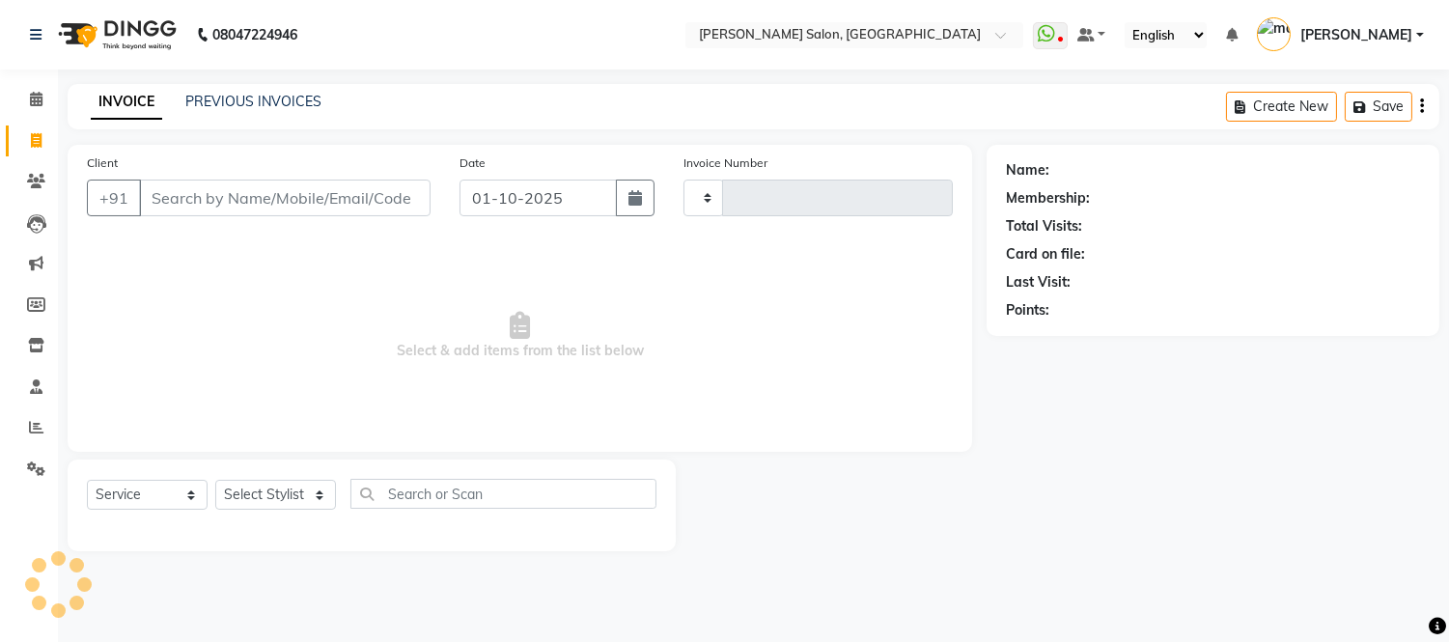
type input "2314"
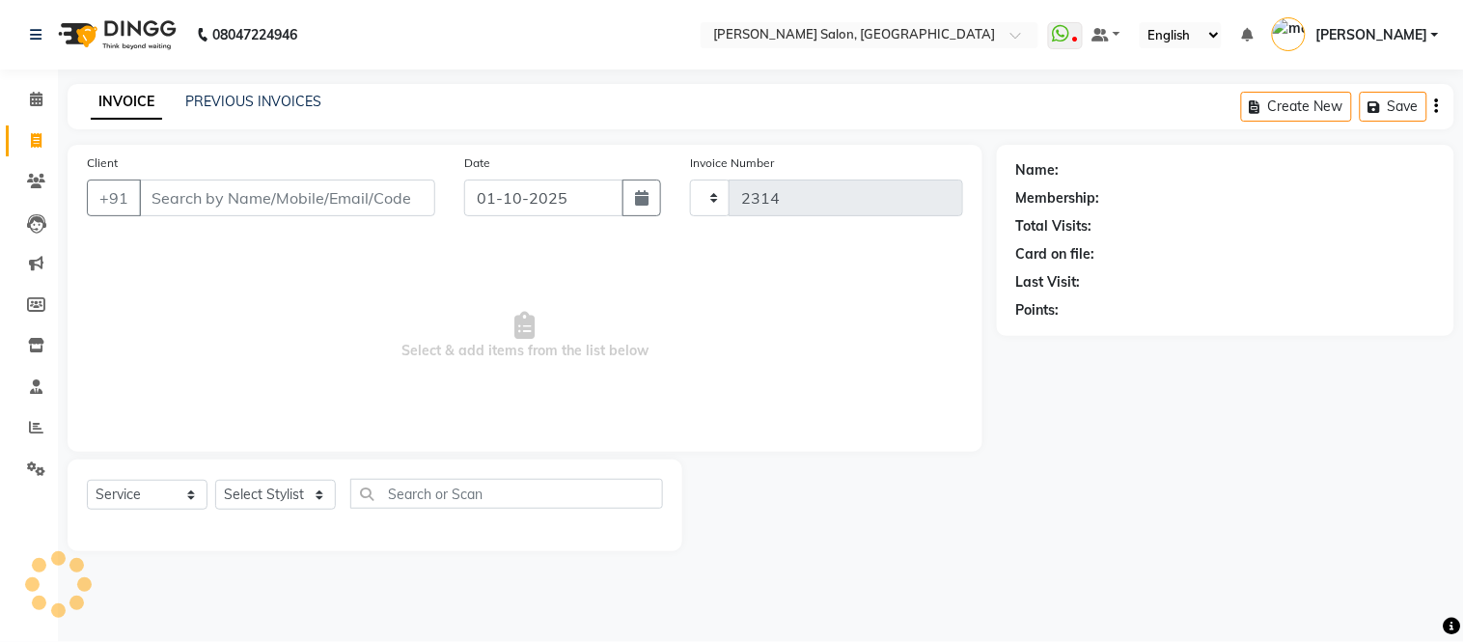
select select "6469"
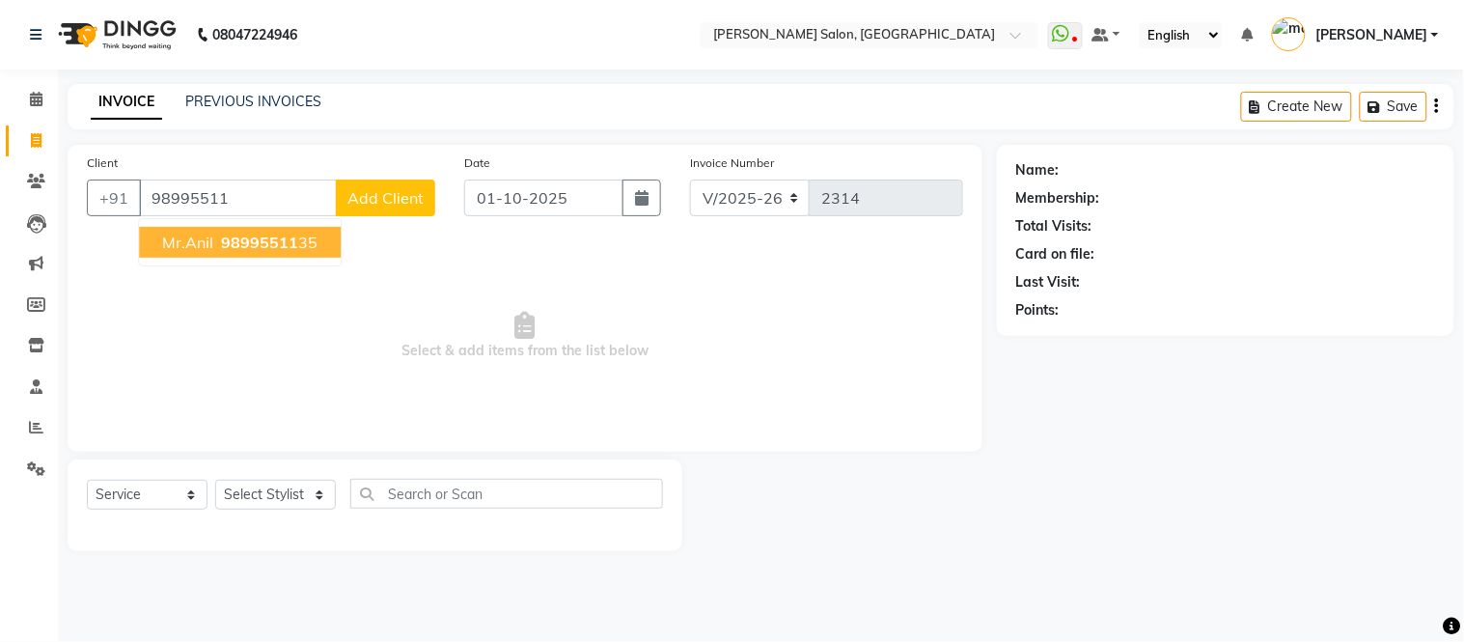
click at [281, 236] on span "98995511" at bounding box center [259, 242] width 77 height 19
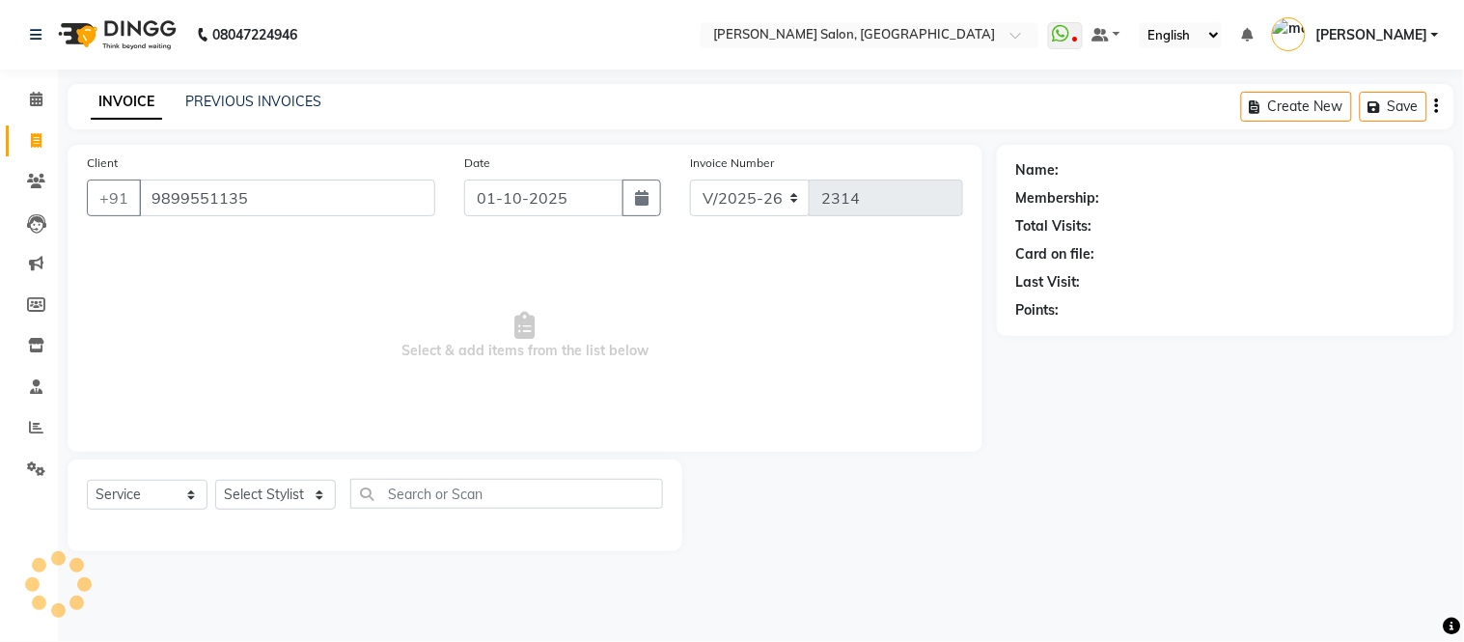
type input "9899551135"
select select "1: Object"
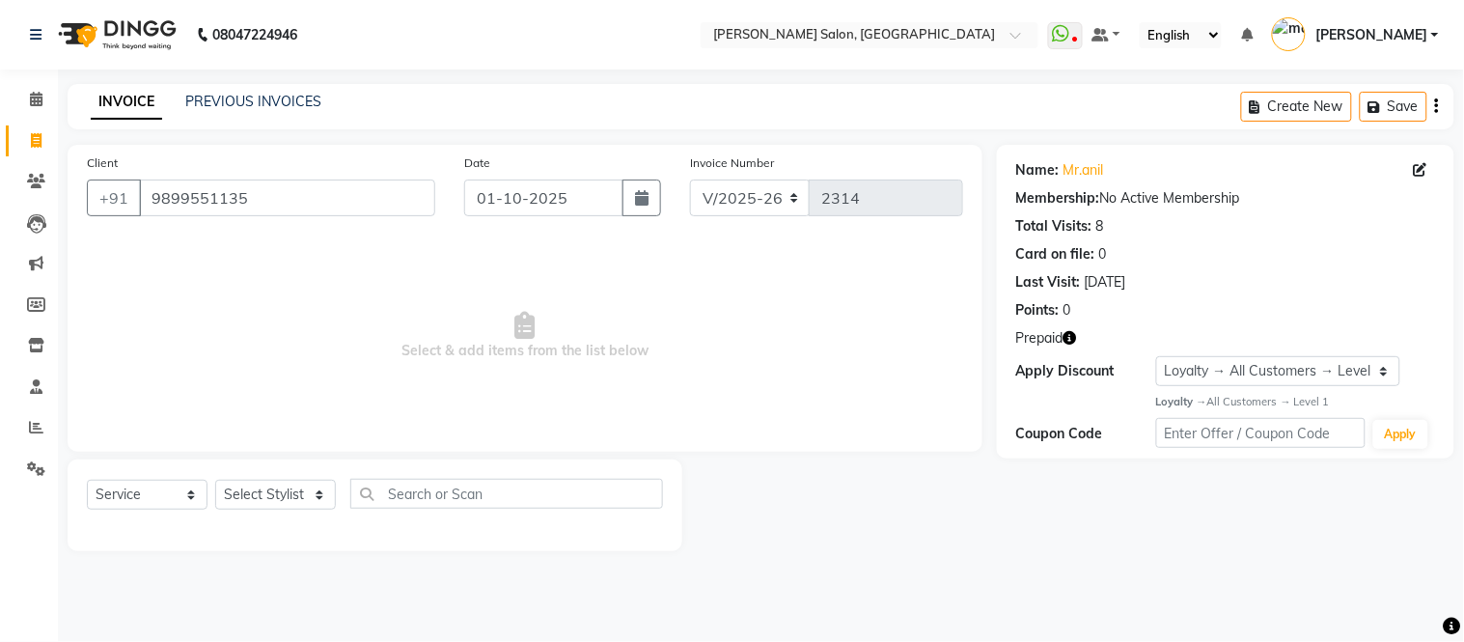
click at [1072, 333] on icon "button" at bounding box center [1071, 338] width 14 height 14
click at [323, 497] on select "Select Stylist Afsar salmani Amjad Khan Devesh Bhatt Dipika fardeen Kajal Tyagi…" at bounding box center [275, 495] width 121 height 30
select select "85906"
click at [215, 481] on select "Select Stylist Afsar salmani Amjad Khan Devesh Bhatt Dipika fardeen Kajal Tyagi…" at bounding box center [275, 495] width 121 height 30
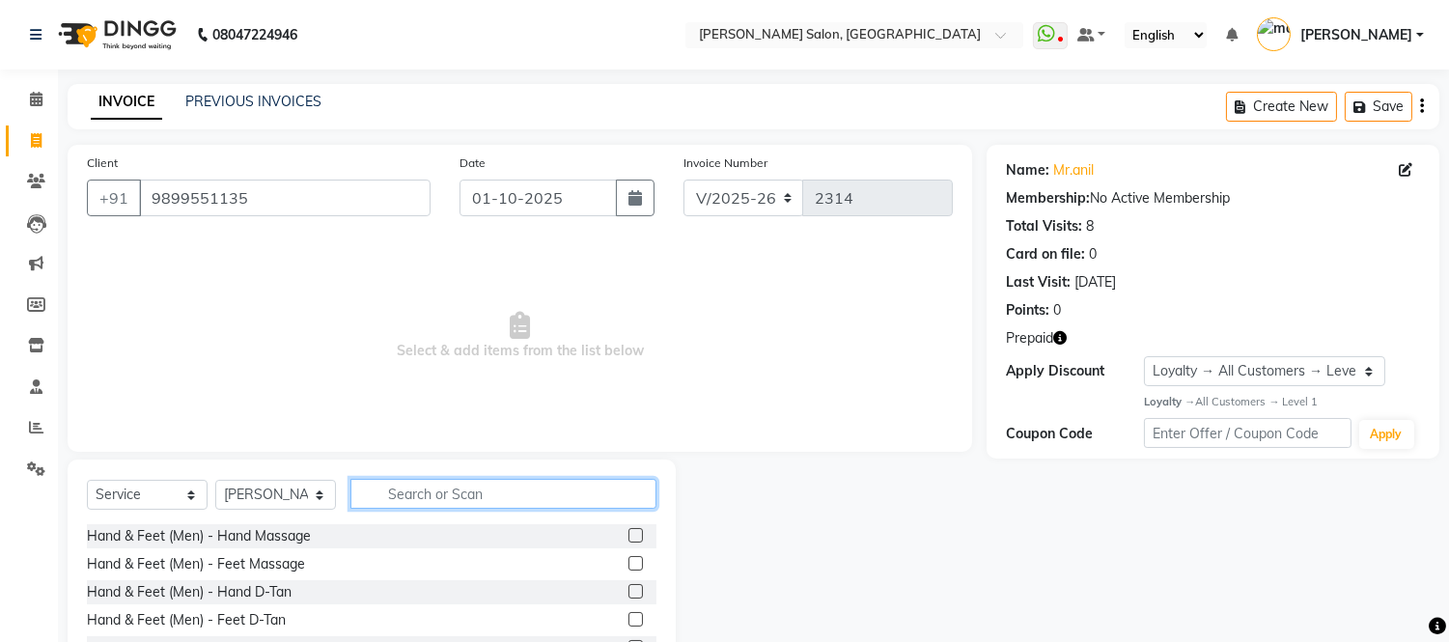
click at [407, 488] on input "text" at bounding box center [503, 494] width 306 height 30
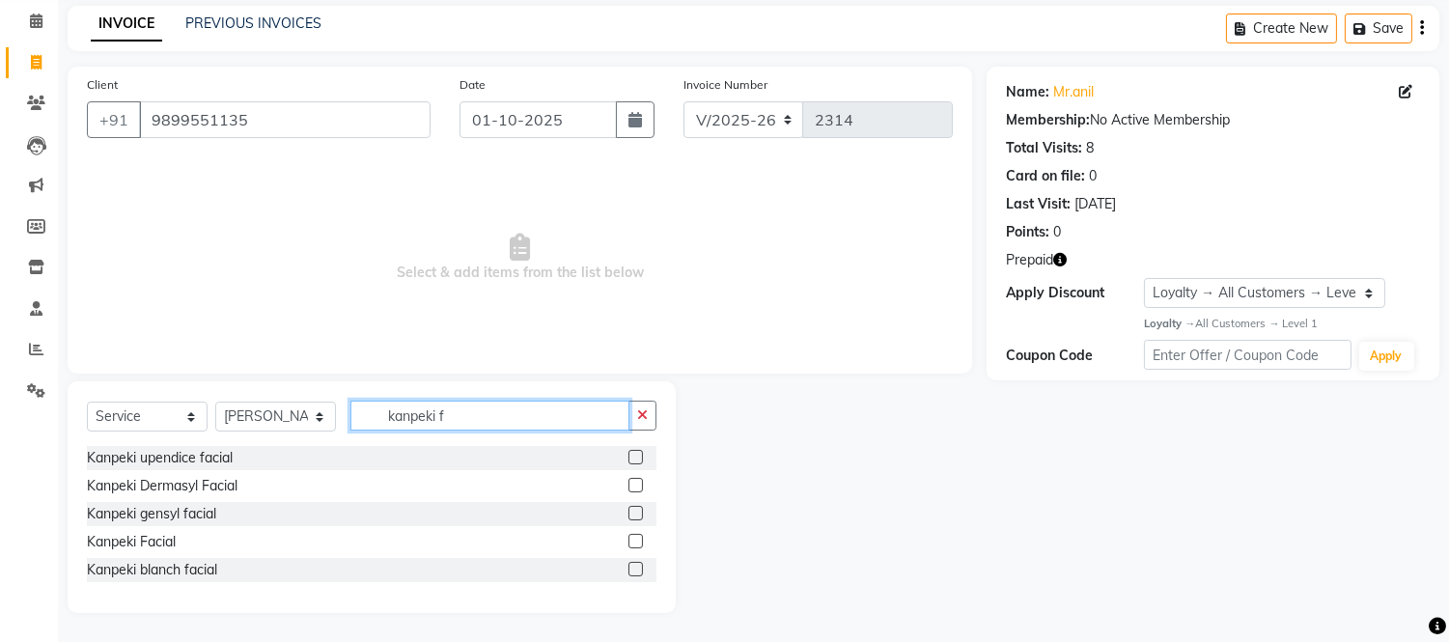
scroll to position [78, 0]
type input "kanpeki fac"
click at [635, 537] on label at bounding box center [635, 541] width 14 height 14
click at [635, 537] on input "checkbox" at bounding box center [634, 542] width 13 height 13
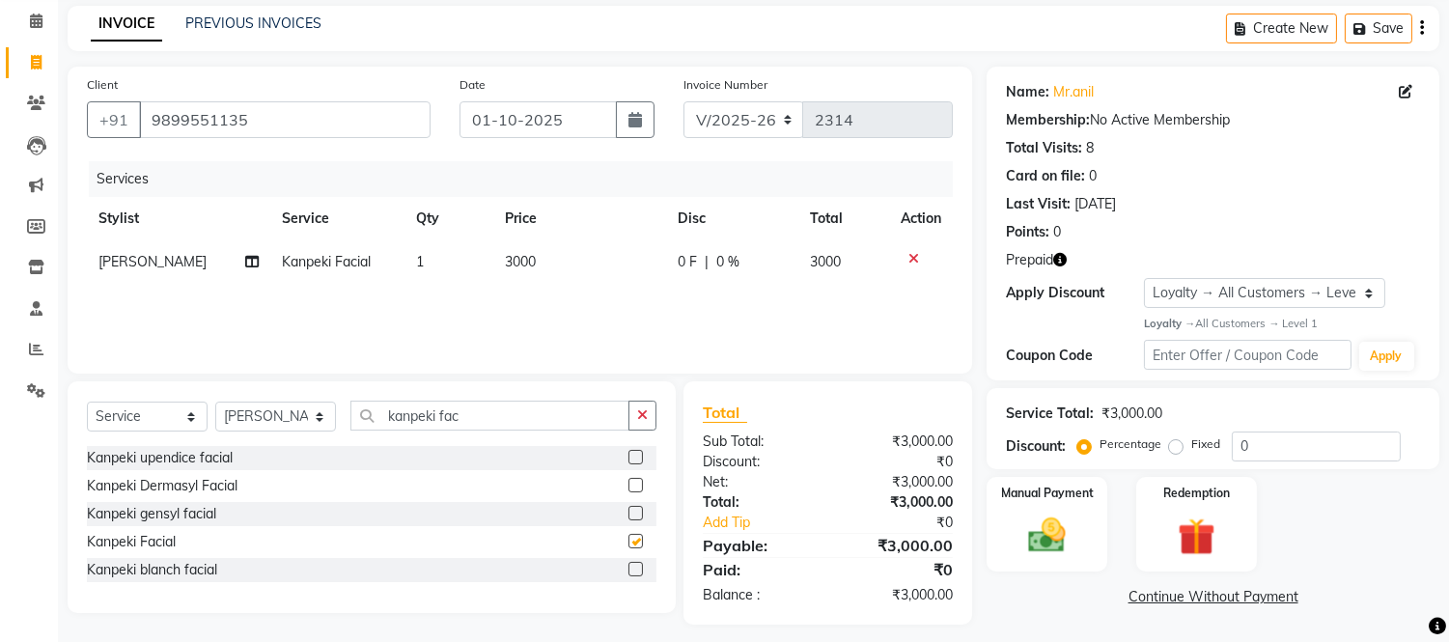
checkbox input "false"
click at [1063, 257] on icon "button" at bounding box center [1060, 260] width 14 height 14
click at [531, 259] on span "3000" at bounding box center [520, 261] width 31 height 17
select select "85906"
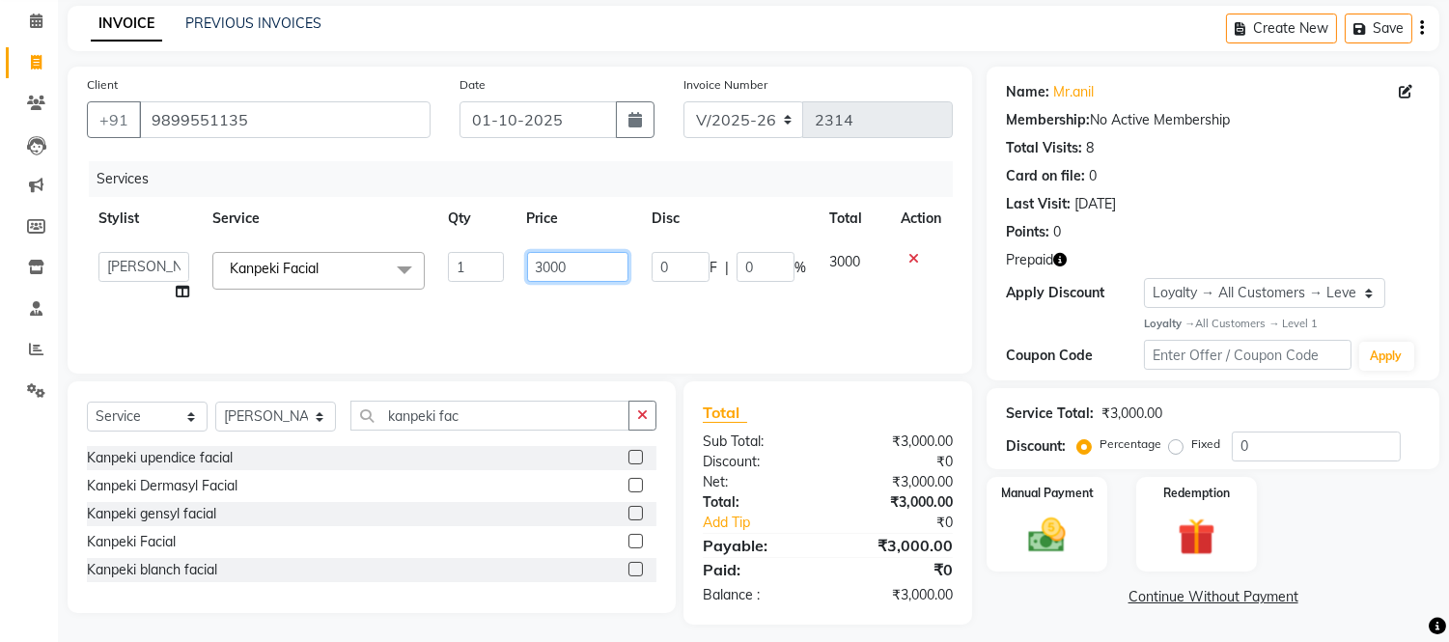
click at [575, 277] on input "3000" at bounding box center [577, 267] width 101 height 30
type input "3500"
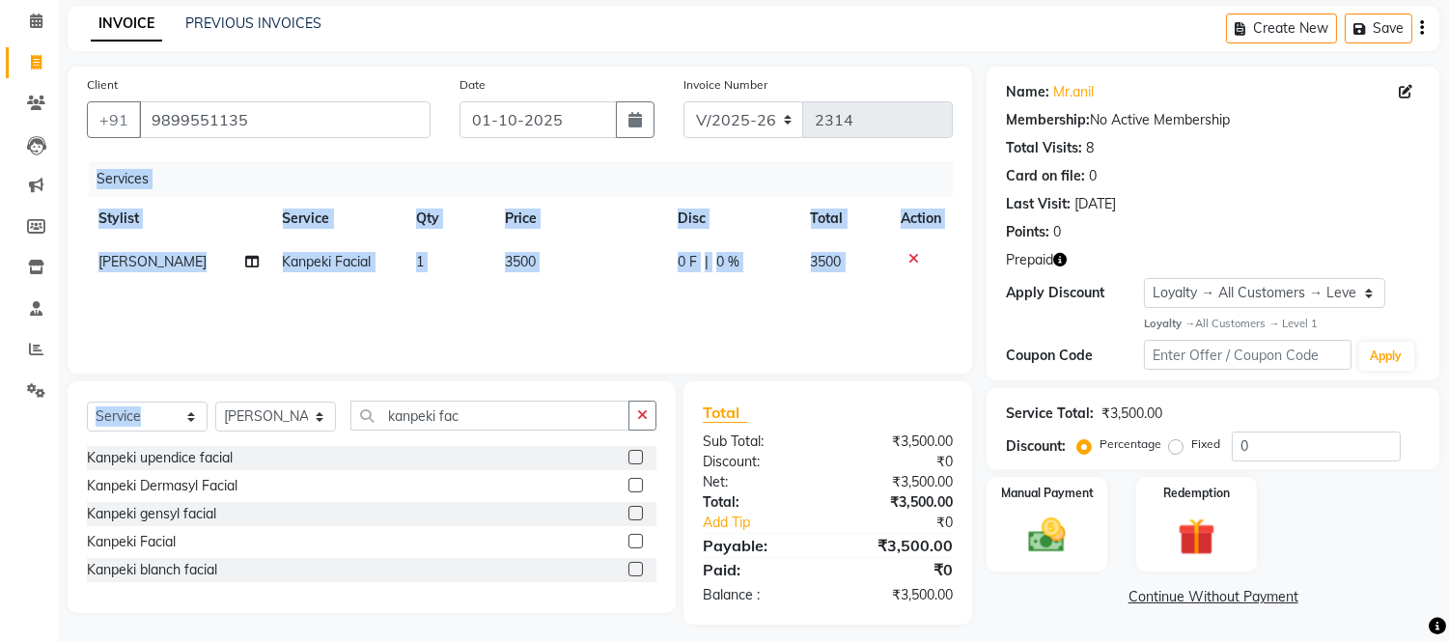
drag, startPoint x: 490, startPoint y: 309, endPoint x: 320, endPoint y: 419, distance: 203.2
click at [320, 419] on div "Client +91 9899551135 Date 01-10-2025 Invoice Number V/2025 V/2025-26 2314 Serv…" at bounding box center [519, 346] width 933 height 558
click at [320, 419] on select "Select Stylist Afsar salmani Amjad Khan Devesh Bhatt Dipika fardeen Kajal Tyagi…" at bounding box center [275, 417] width 121 height 30
select select "49738"
click at [215, 403] on select "Select Stylist Afsar salmani Amjad Khan Devesh Bhatt Dipika fardeen Kajal Tyagi…" at bounding box center [275, 417] width 121 height 30
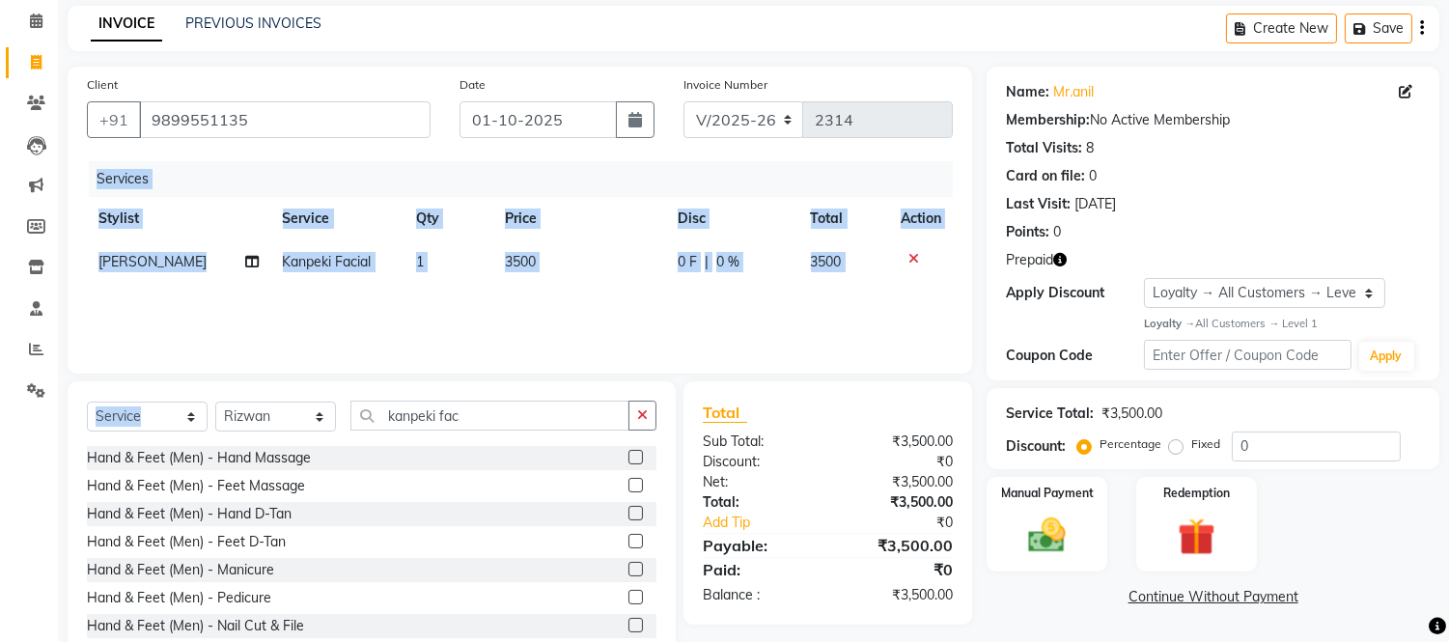
click at [313, 371] on div "Client +91 9899551135 Date 01-10-2025 Invoice Number V/2025 V/2025-26 2314 Serv…" at bounding box center [520, 220] width 905 height 307
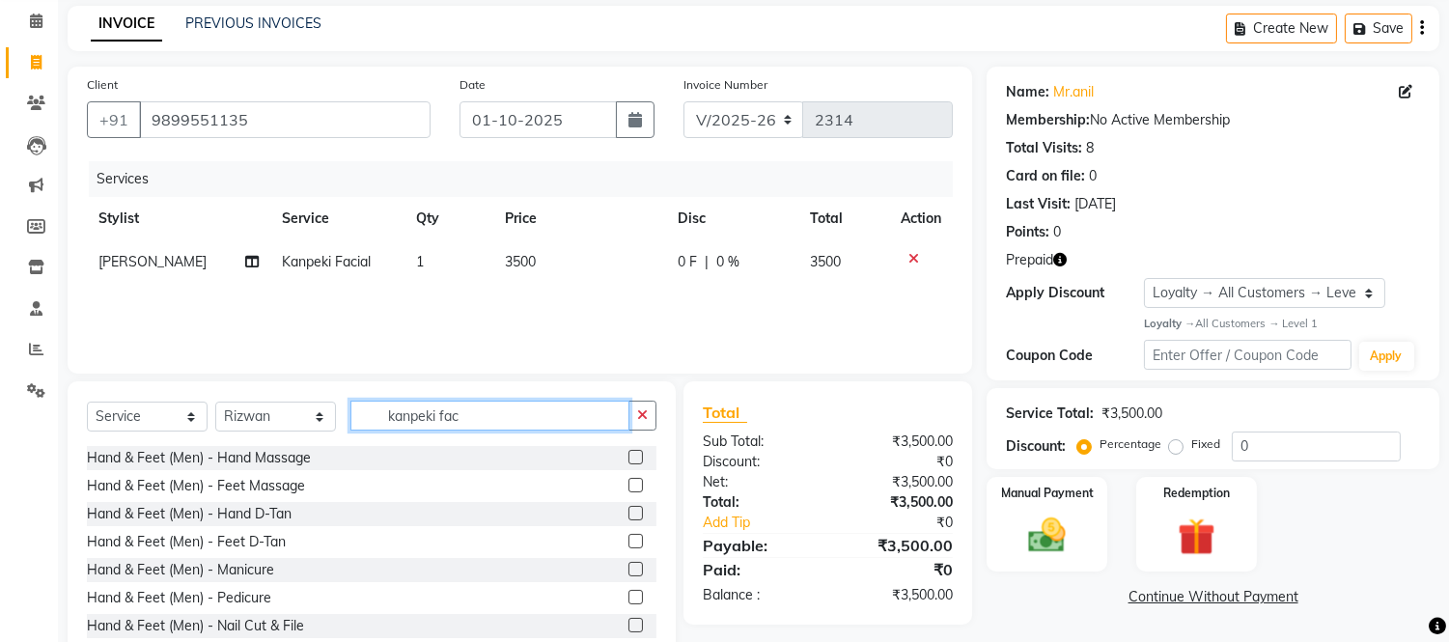
click at [475, 422] on input "kanpeki fac" at bounding box center [489, 416] width 279 height 30
type input "k"
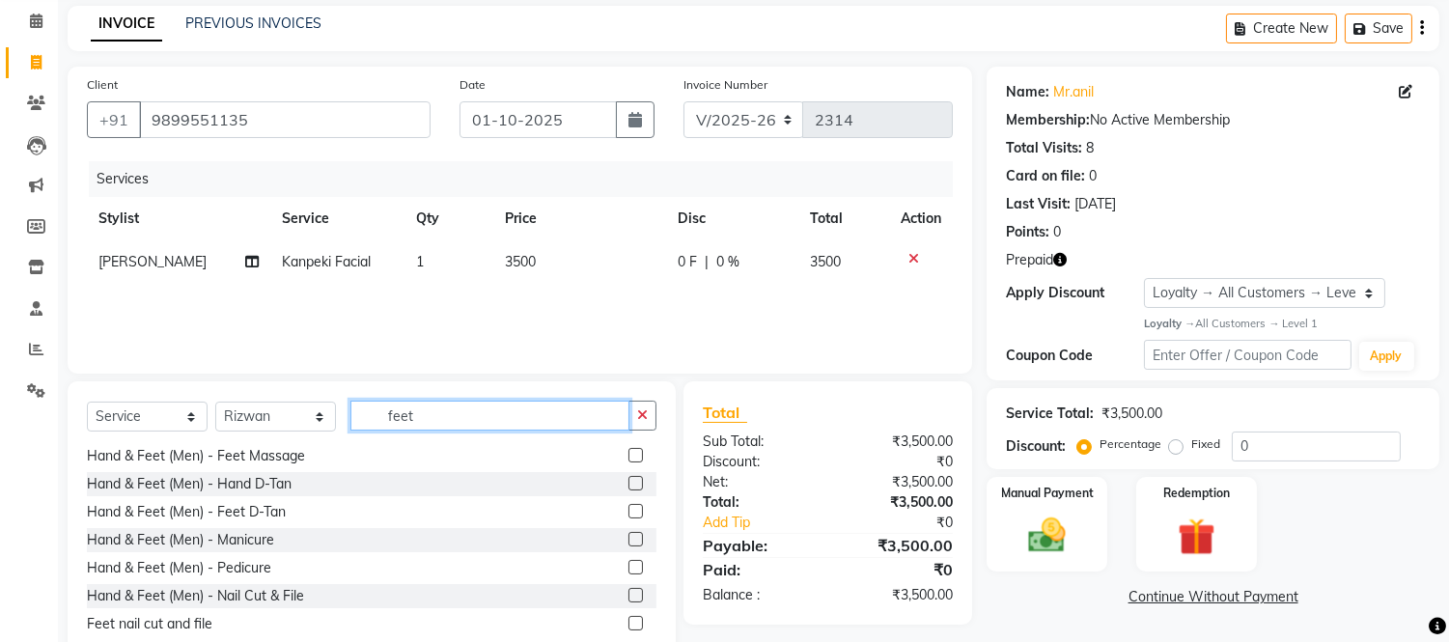
scroll to position [0, 0]
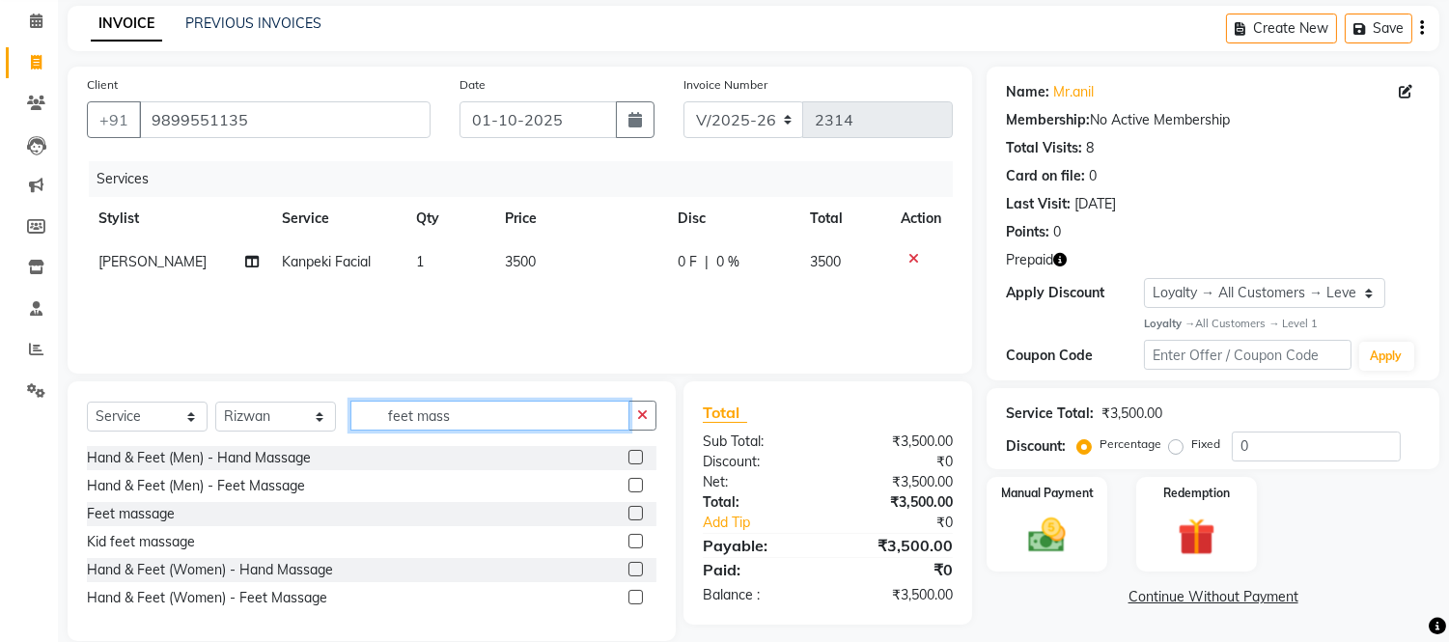
type input "feet mass"
click at [635, 595] on label at bounding box center [635, 597] width 14 height 14
click at [635, 595] on input "checkbox" at bounding box center [634, 598] width 13 height 13
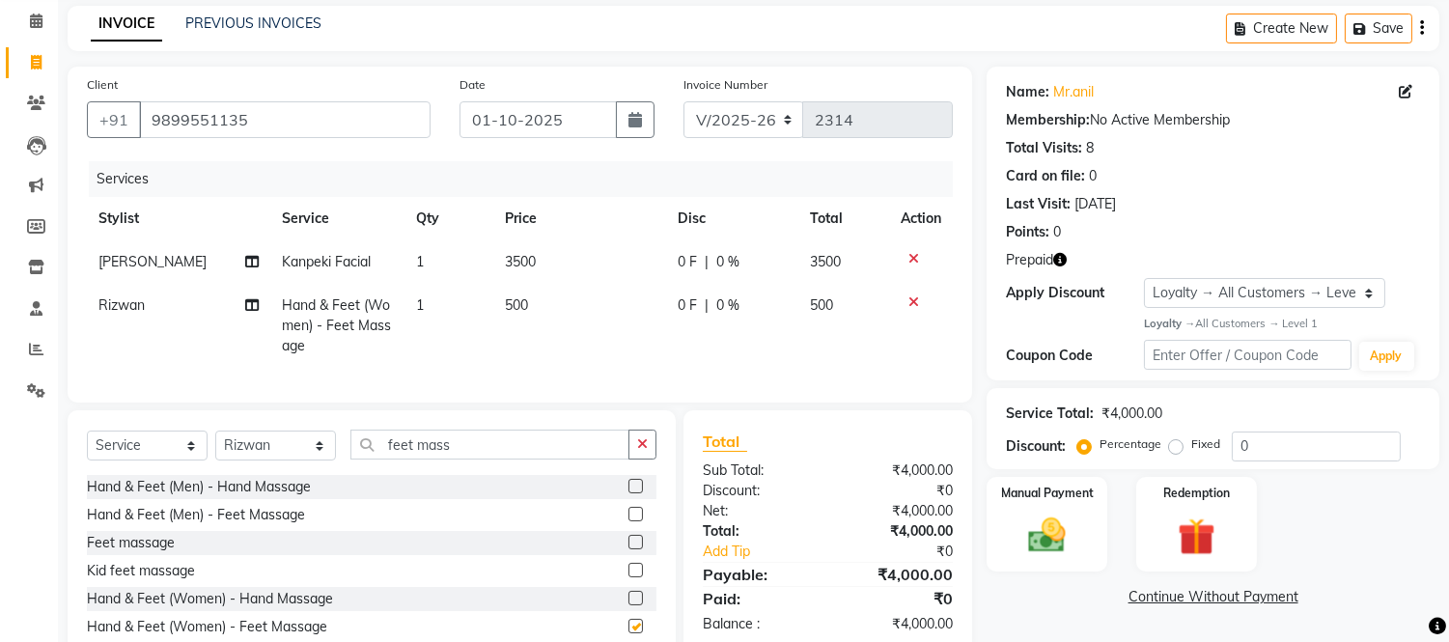
checkbox input "false"
click at [1197, 517] on img at bounding box center [1196, 537] width 64 height 48
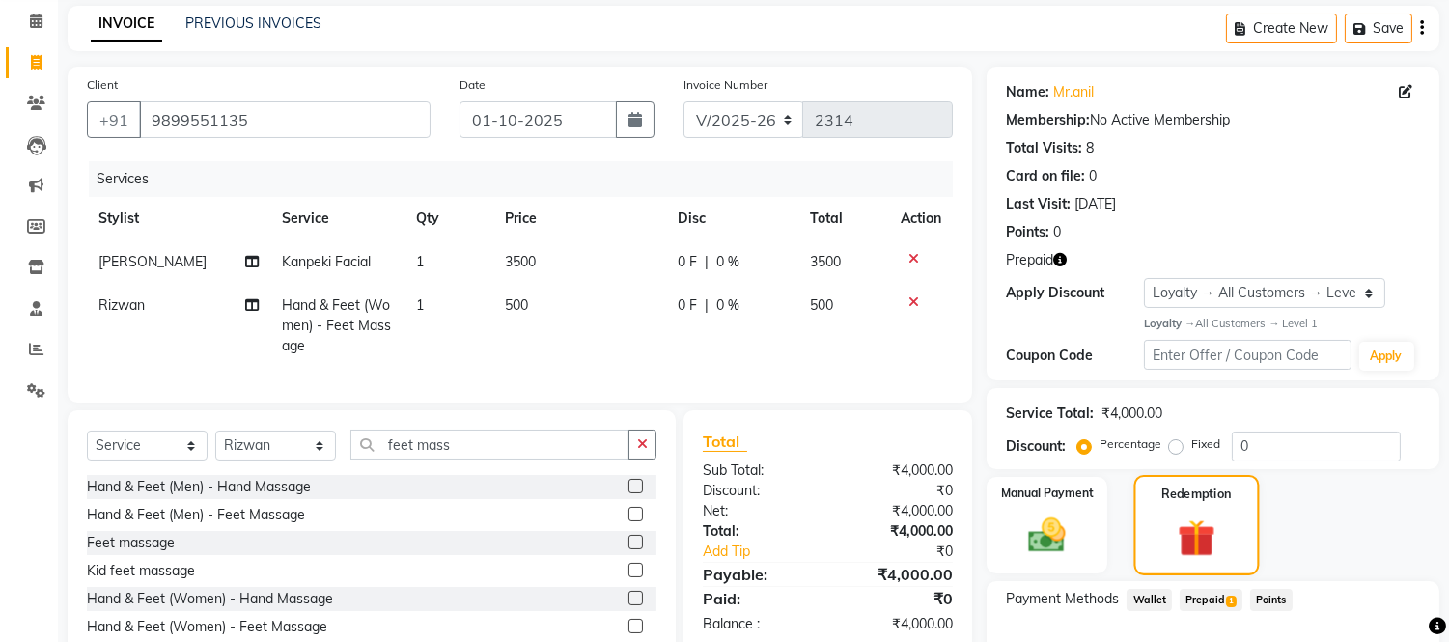
scroll to position [198, 0]
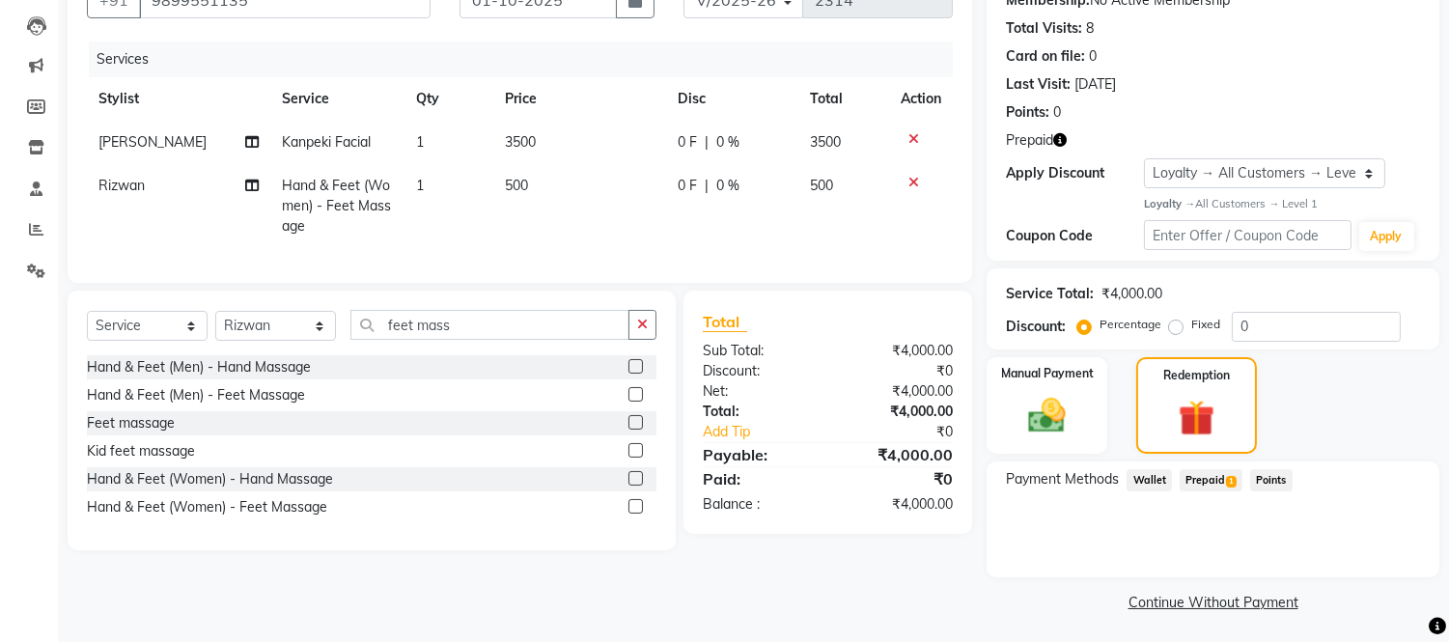
click at [1209, 474] on span "Prepaid 1" at bounding box center [1211, 480] width 63 height 22
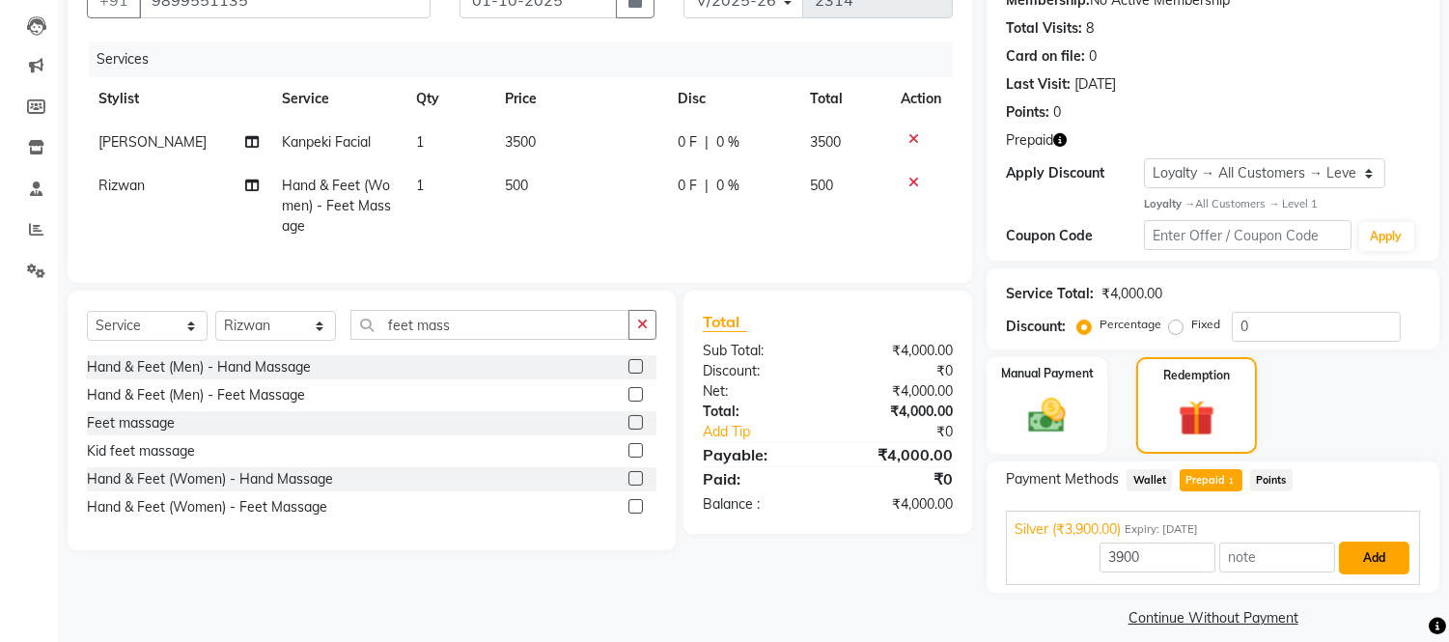
click at [1372, 556] on button "Add" at bounding box center [1374, 558] width 70 height 33
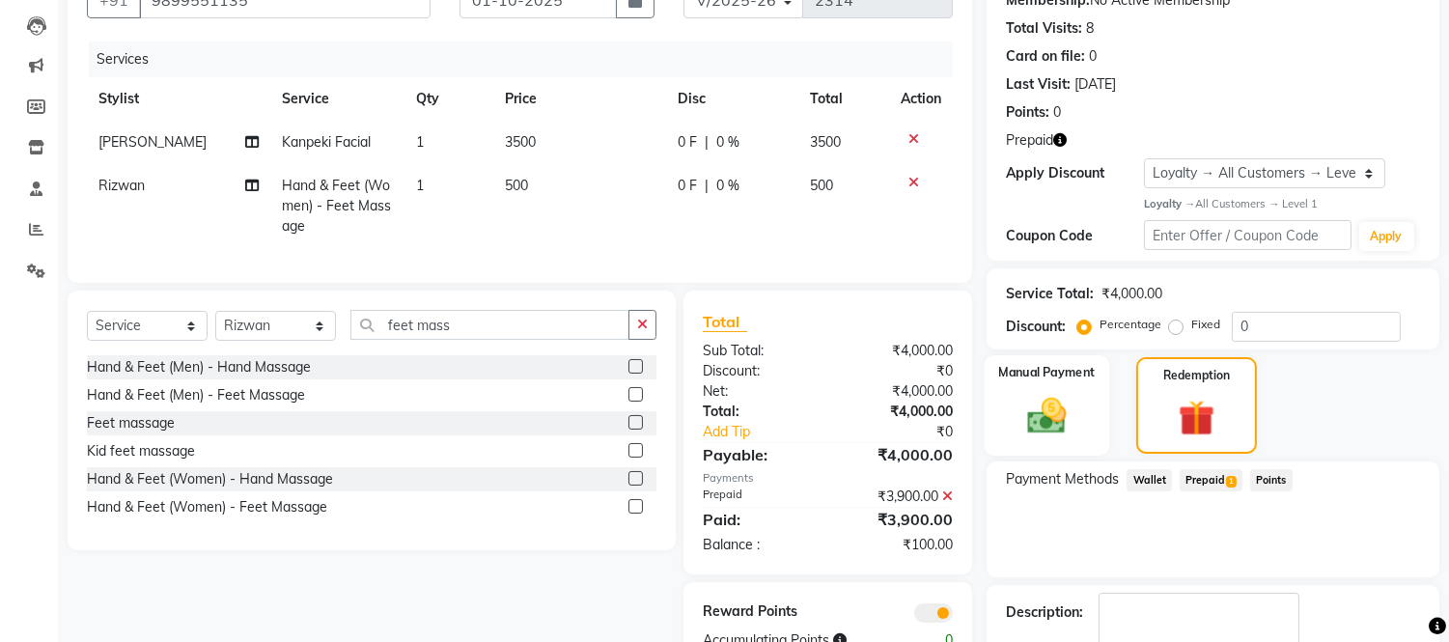
click at [1058, 396] on img at bounding box center [1048, 415] width 64 height 45
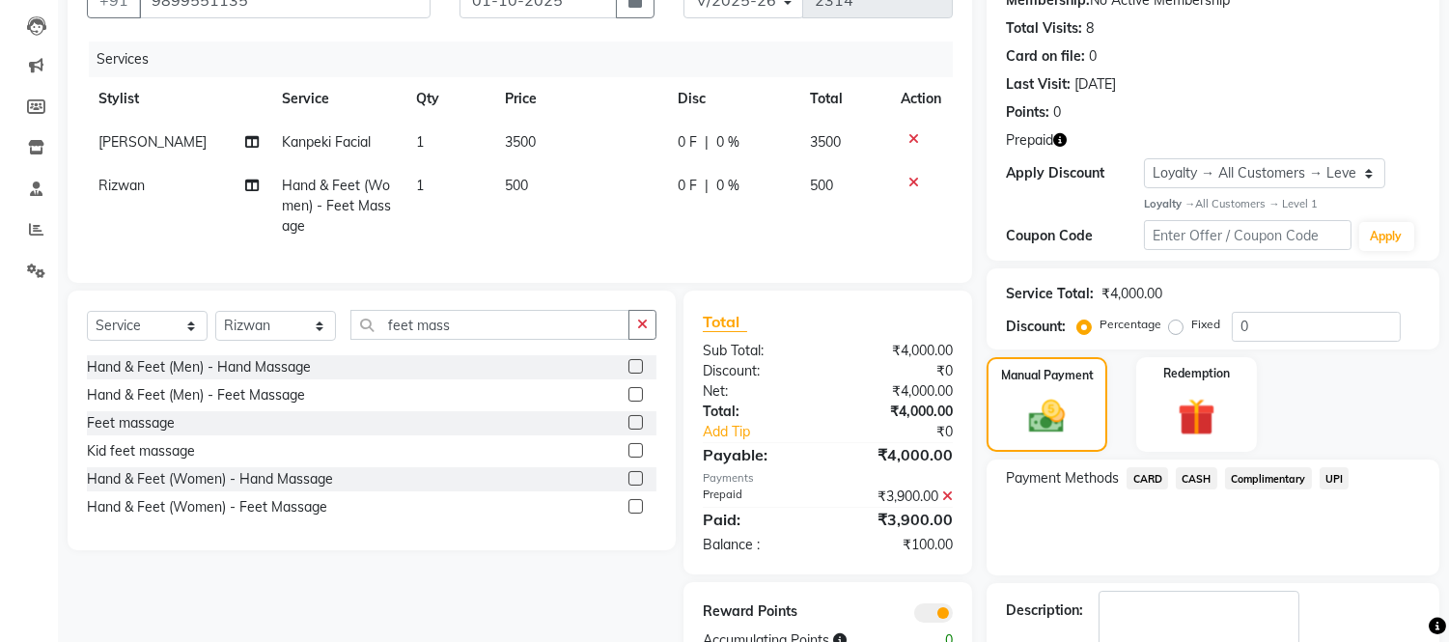
click at [1197, 477] on span "CASH" at bounding box center [1197, 478] width 42 height 22
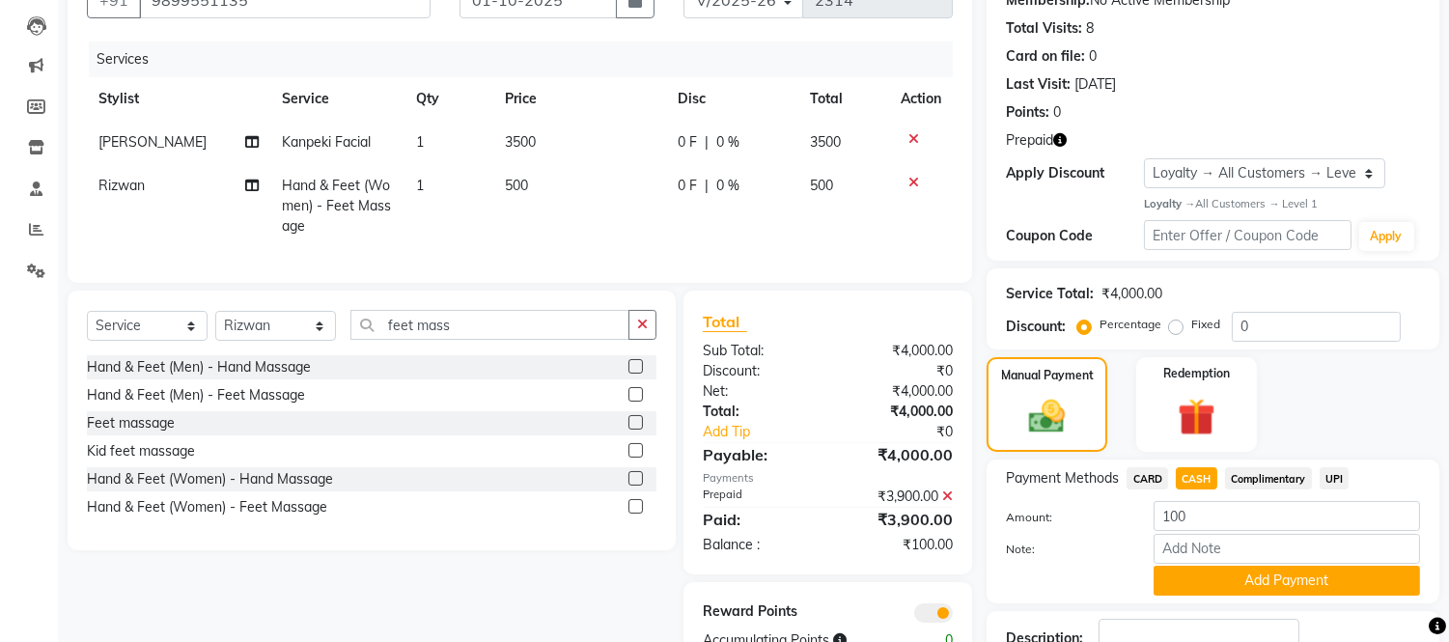
scroll to position [338, 0]
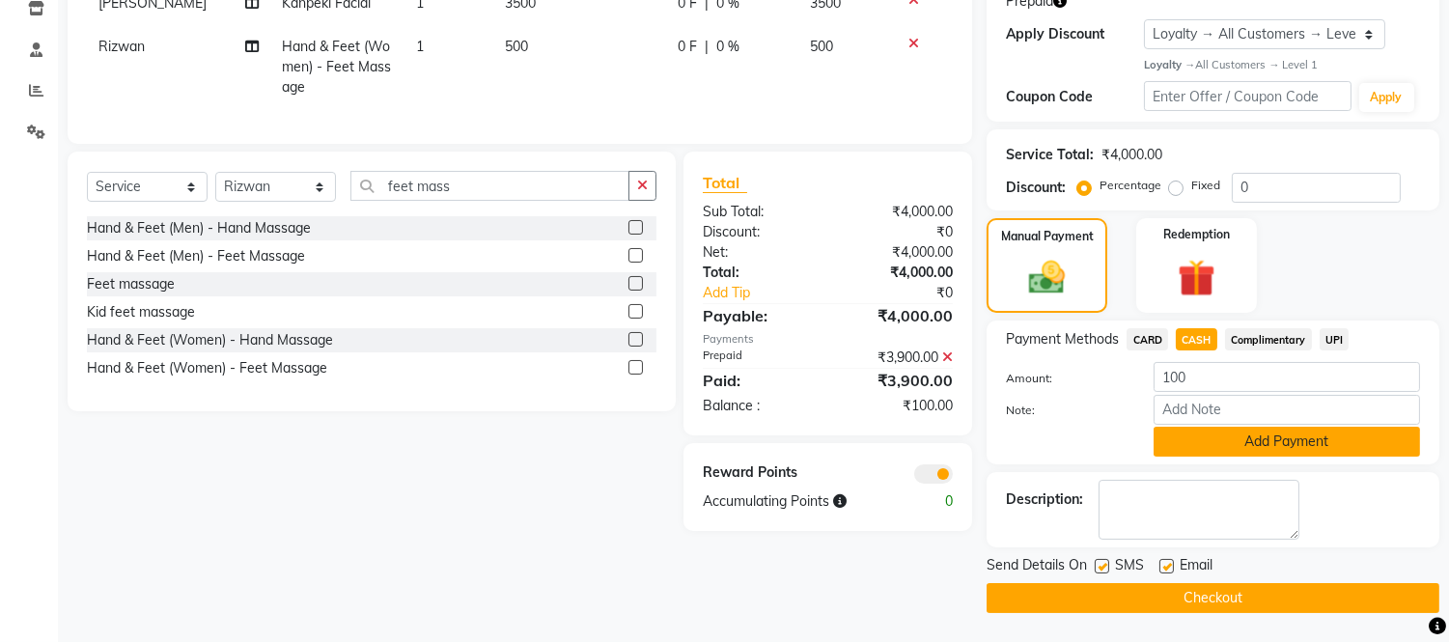
click at [1218, 437] on button "Add Payment" at bounding box center [1287, 442] width 266 height 30
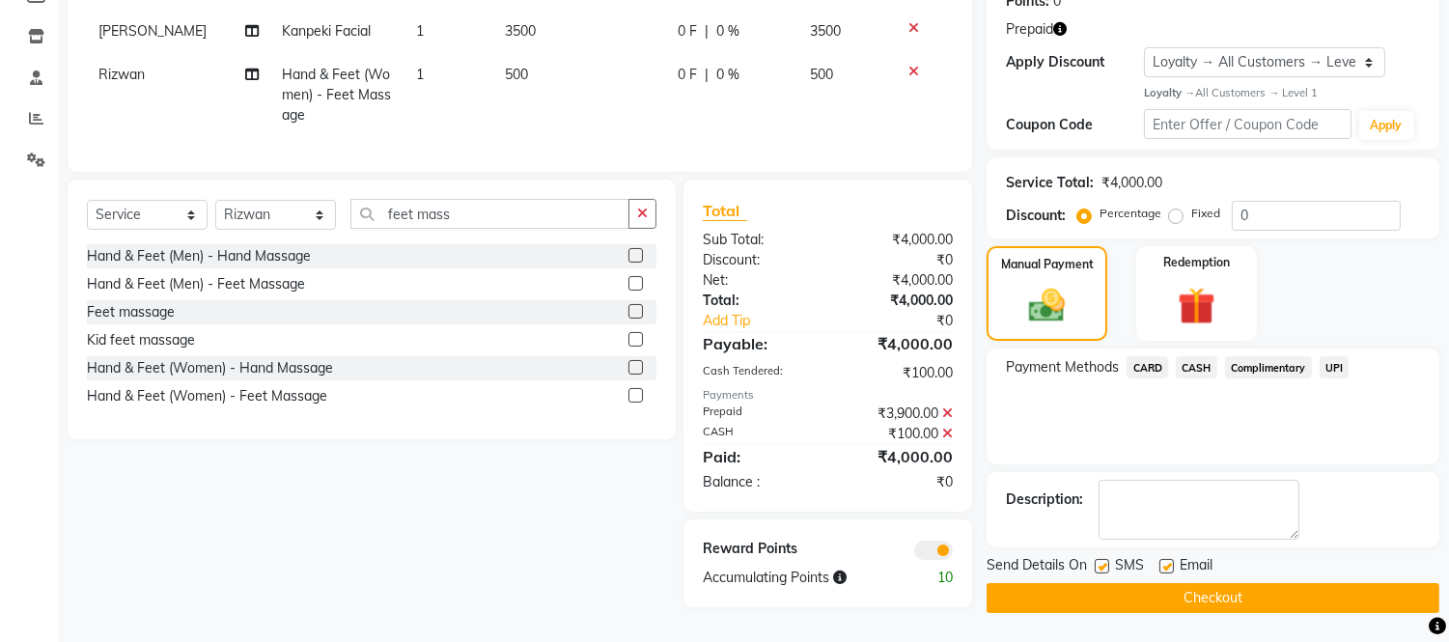
scroll to position [319, 0]
click at [1200, 583] on button "Checkout" at bounding box center [1213, 598] width 453 height 30
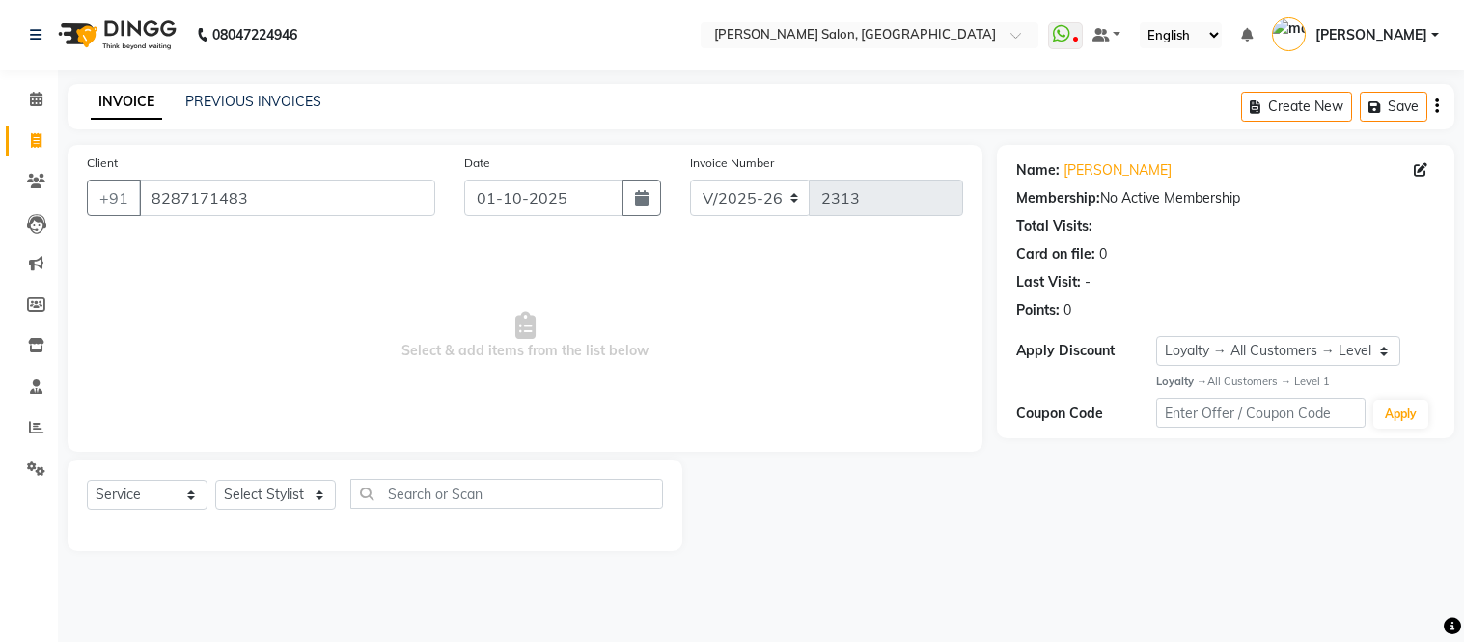
select select "6469"
select select "service"
select select "1: Object"
click at [33, 140] on icon at bounding box center [36, 140] width 11 height 14
select select "service"
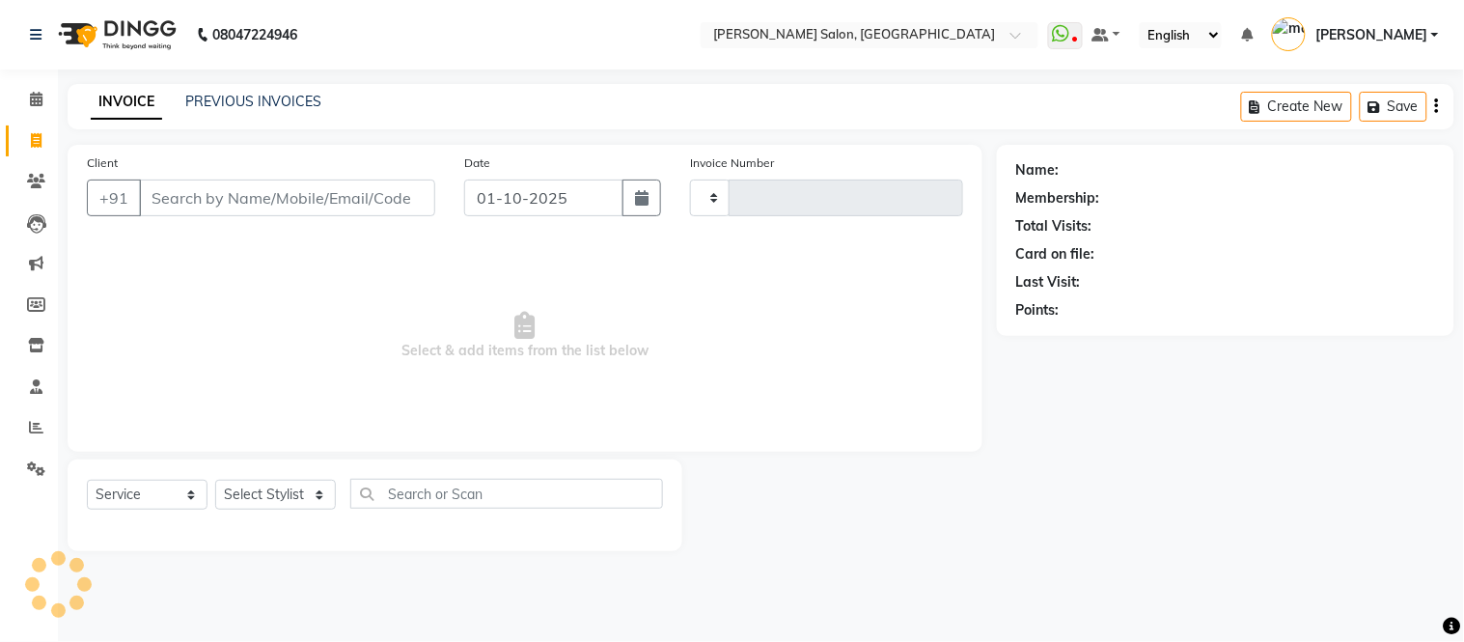
click at [795, 118] on div "INVOICE PREVIOUS INVOICES Create New Save" at bounding box center [761, 106] width 1387 height 45
select select "6469"
type input "2314"
click at [227, 194] on input "Client" at bounding box center [287, 198] width 296 height 37
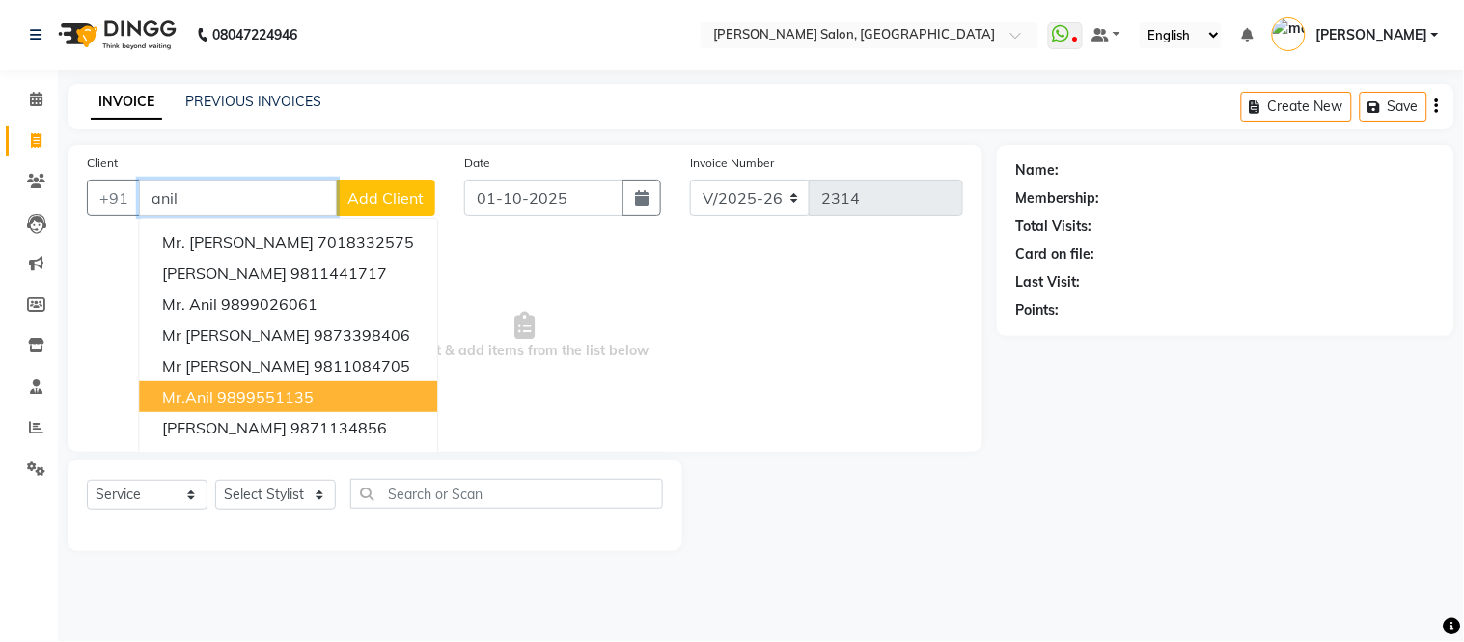
click at [293, 393] on ngb-highlight "9899551135" at bounding box center [265, 396] width 97 height 19
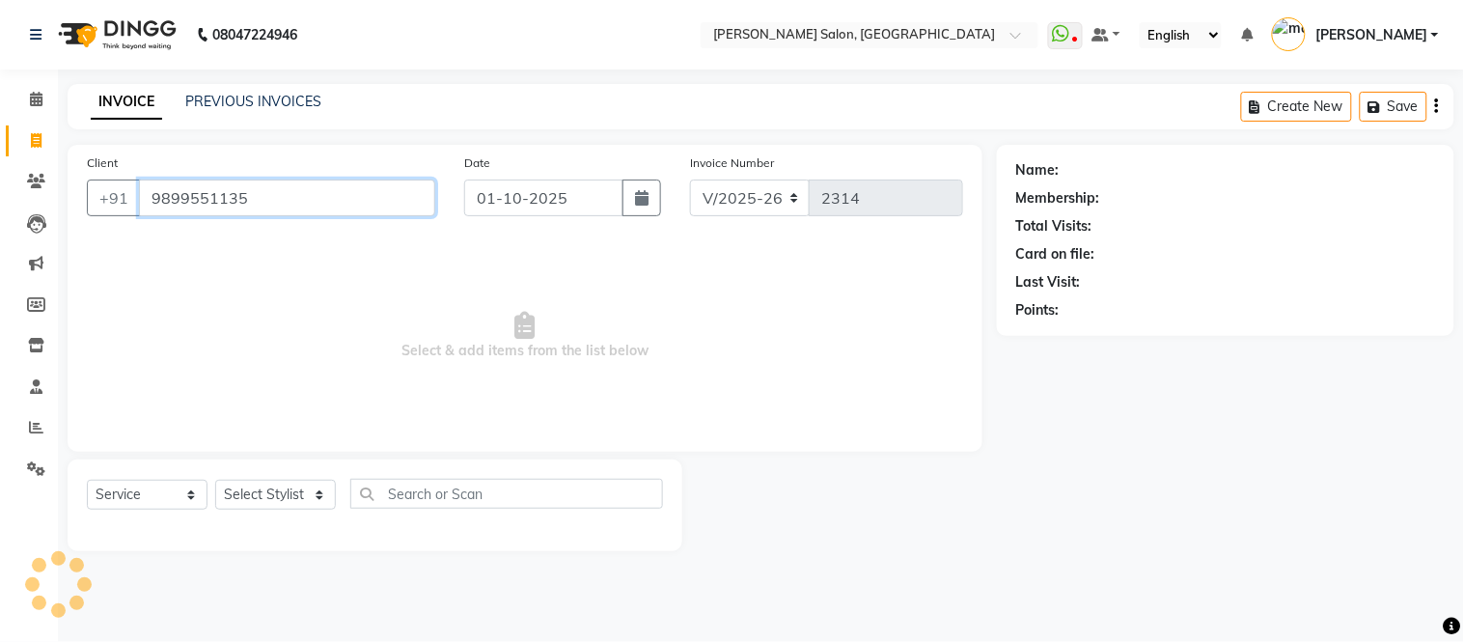
type input "9899551135"
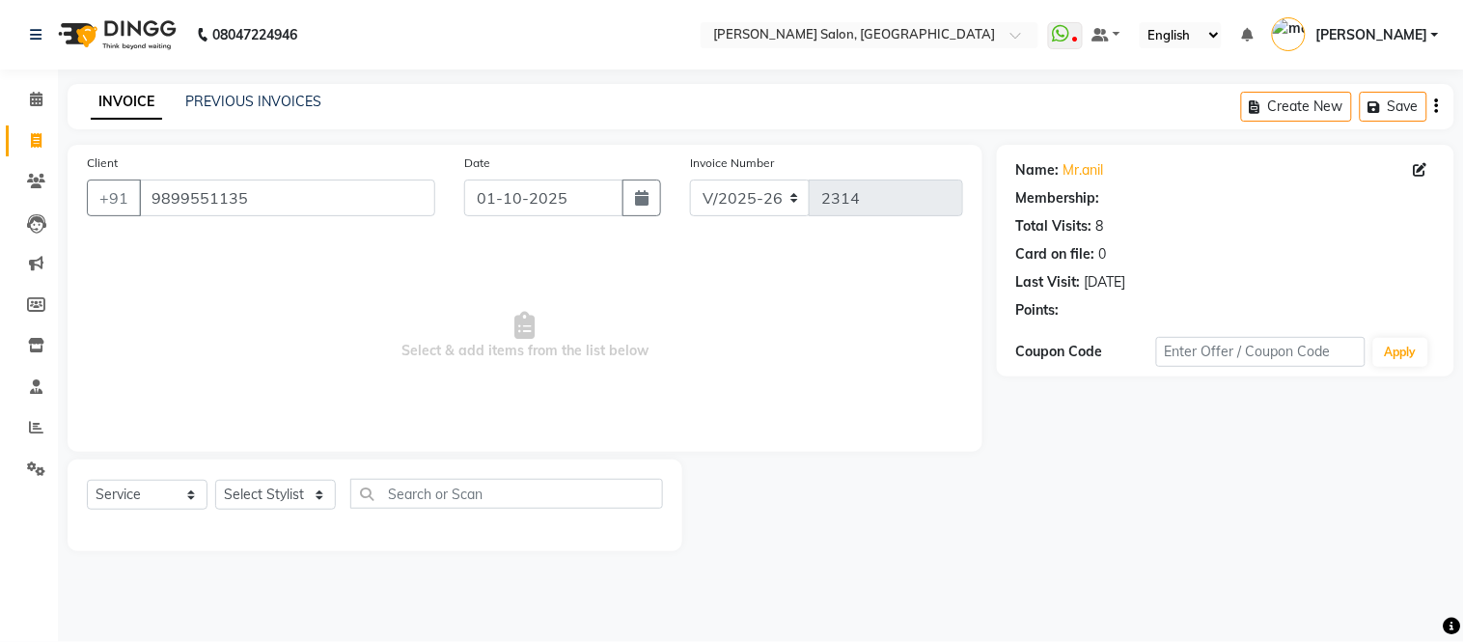
select select "1: Object"
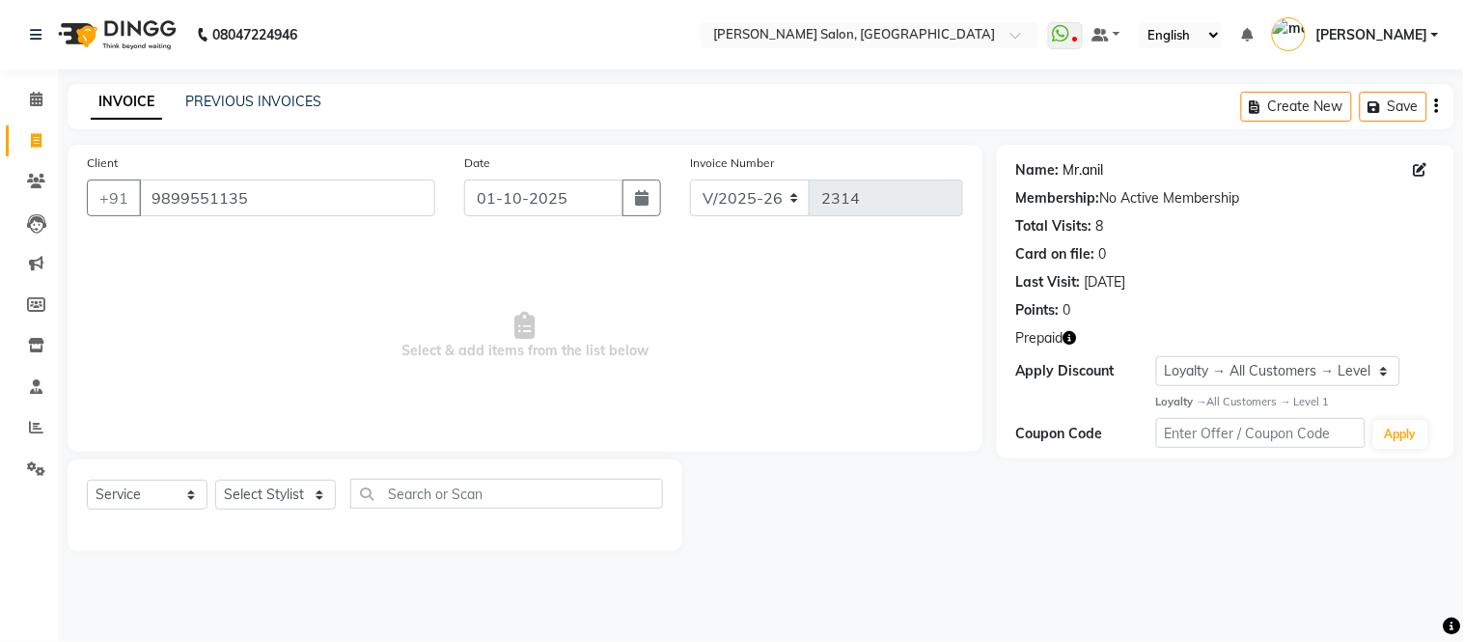
click at [1079, 167] on link "Mr.anil" at bounding box center [1084, 170] width 41 height 20
click at [1079, 170] on link "Mr.anil" at bounding box center [1084, 170] width 41 height 20
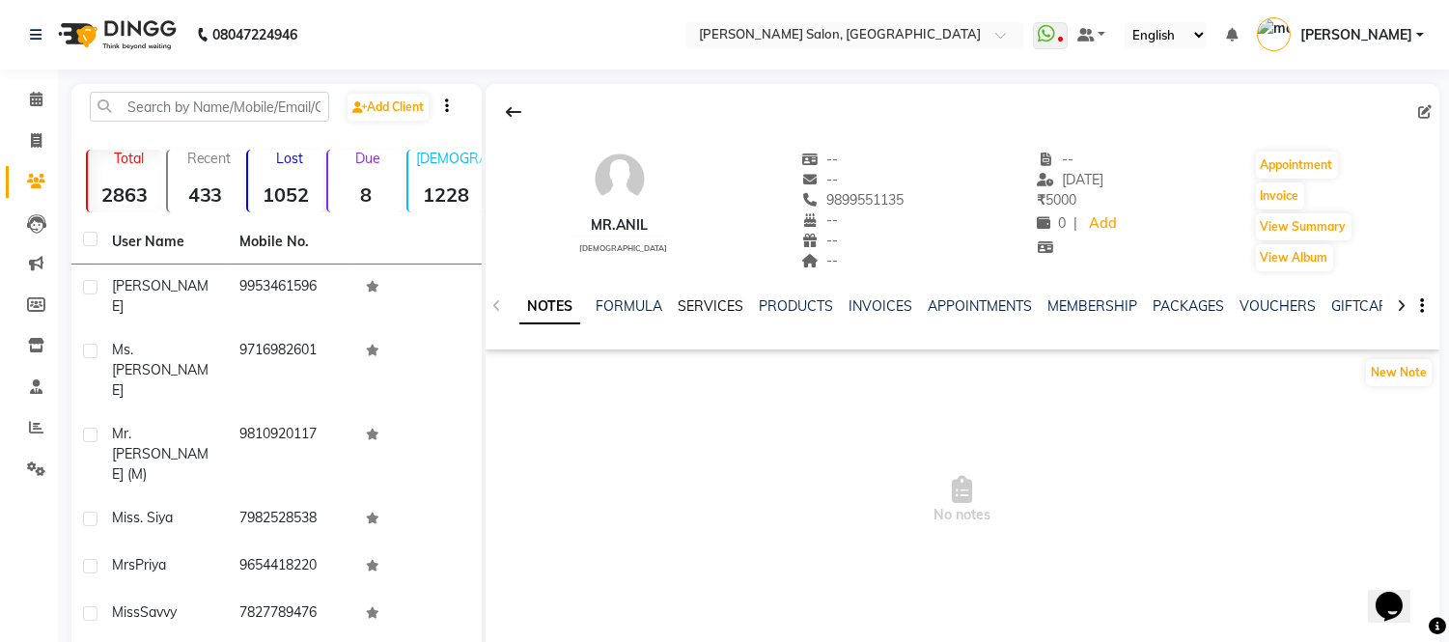
click at [706, 302] on link "SERVICES" at bounding box center [711, 305] width 66 height 17
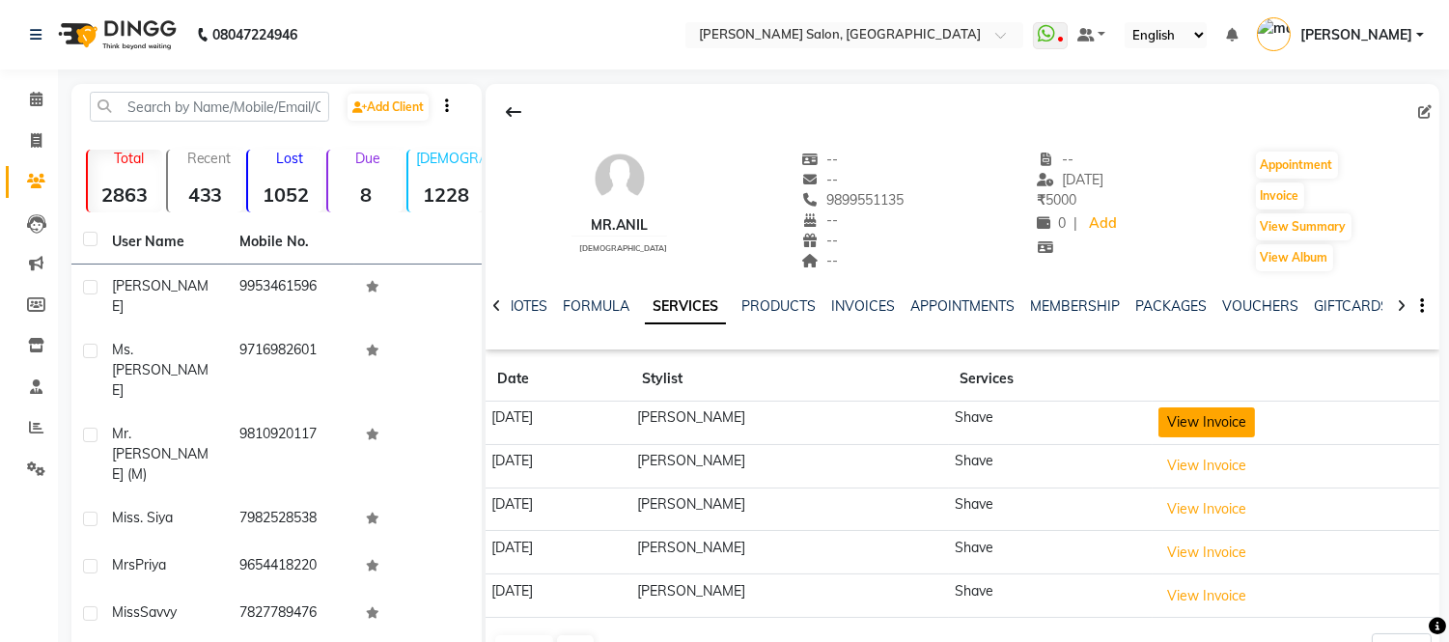
click at [1211, 418] on button "View Invoice" at bounding box center [1206, 422] width 97 height 30
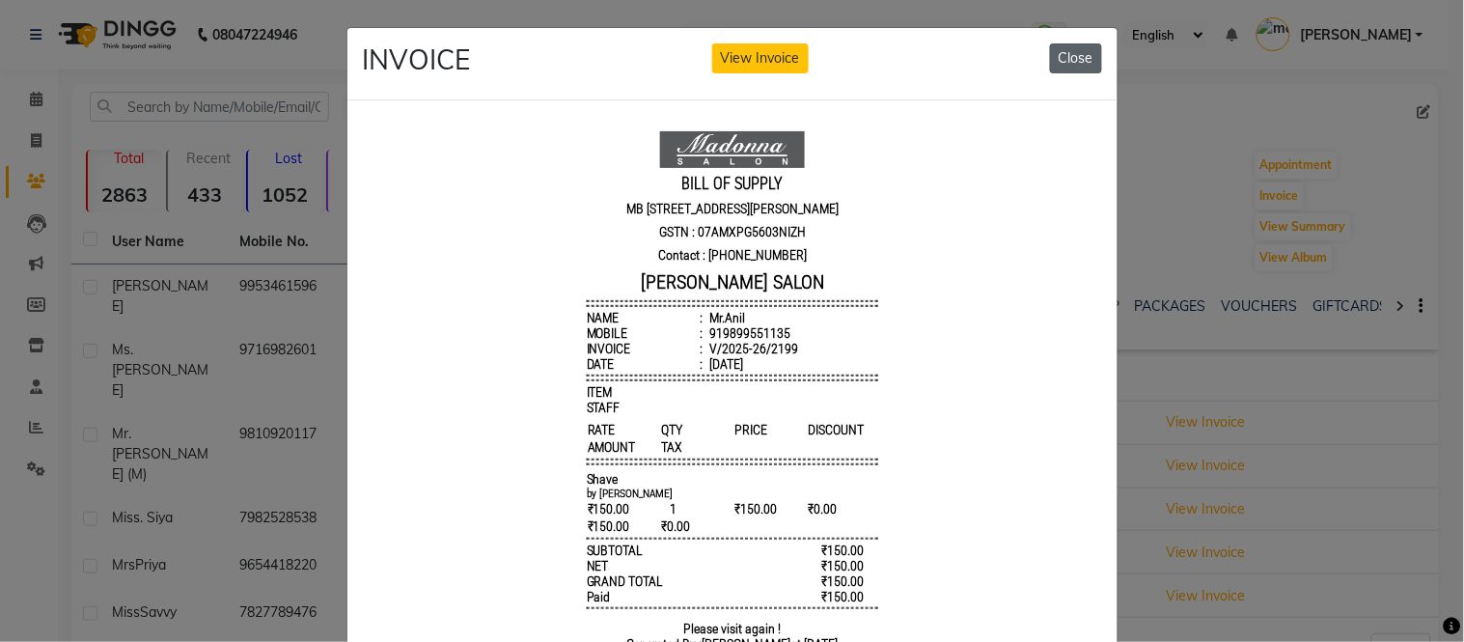
click at [1074, 58] on button "Close" at bounding box center [1076, 58] width 52 height 30
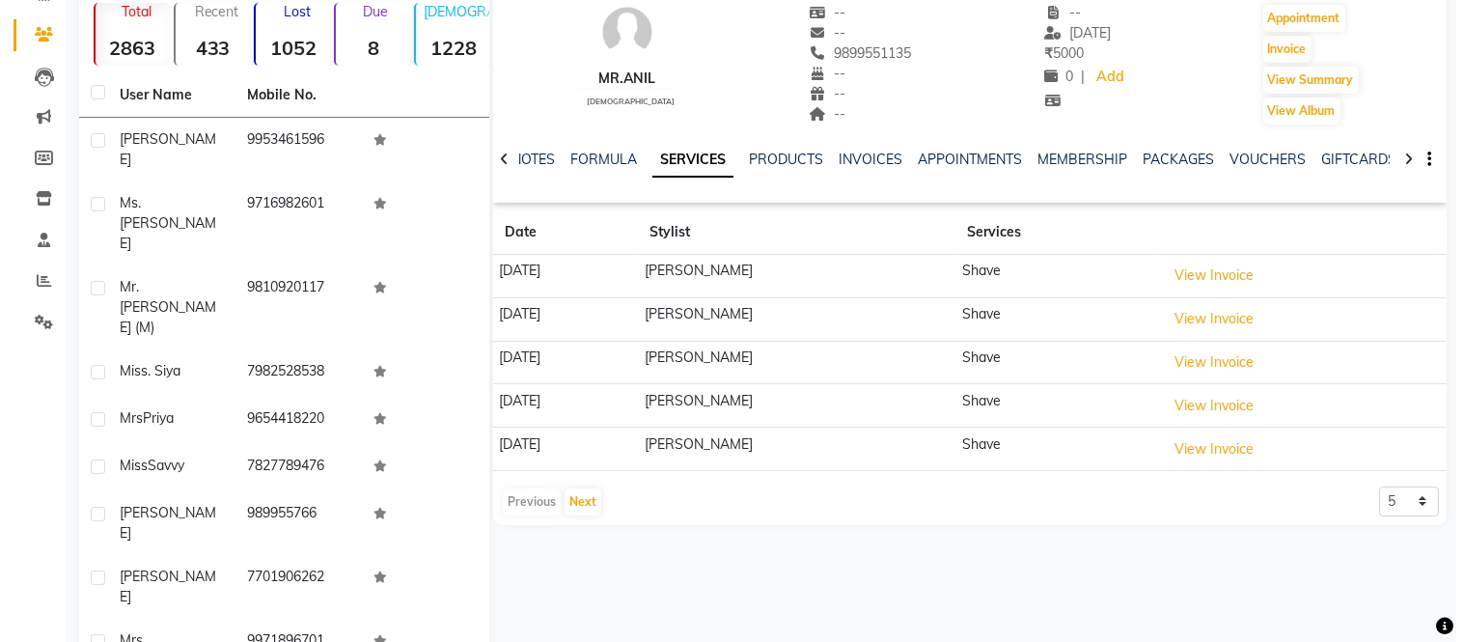
scroll to position [147, 0]
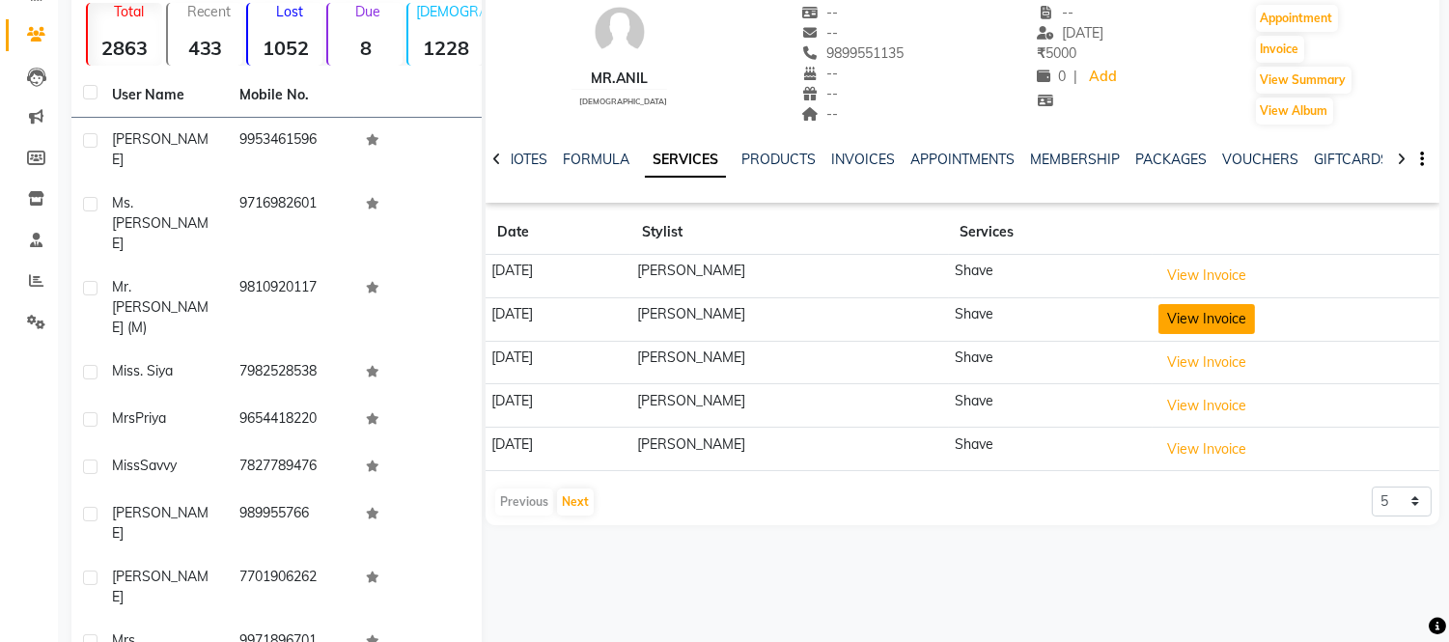
click at [1195, 320] on button "View Invoice" at bounding box center [1206, 319] width 97 height 30
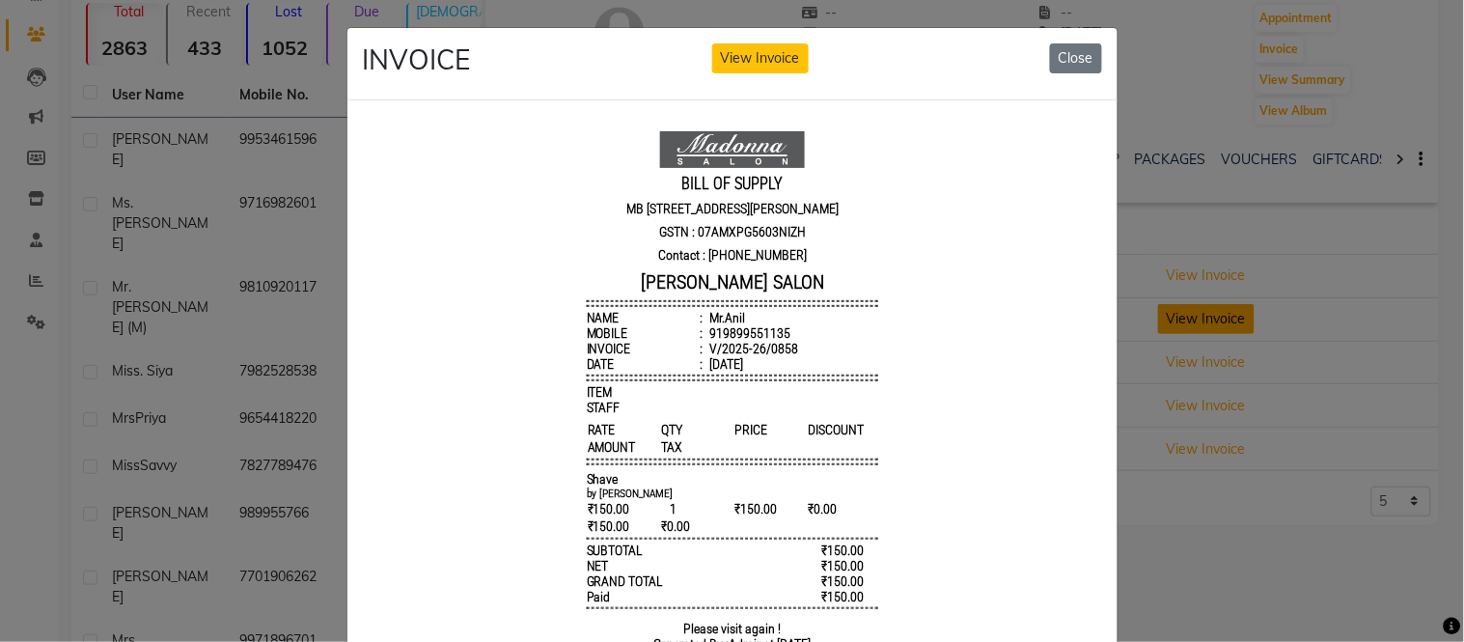
scroll to position [0, 0]
click at [1068, 63] on button "Close" at bounding box center [1076, 58] width 52 height 30
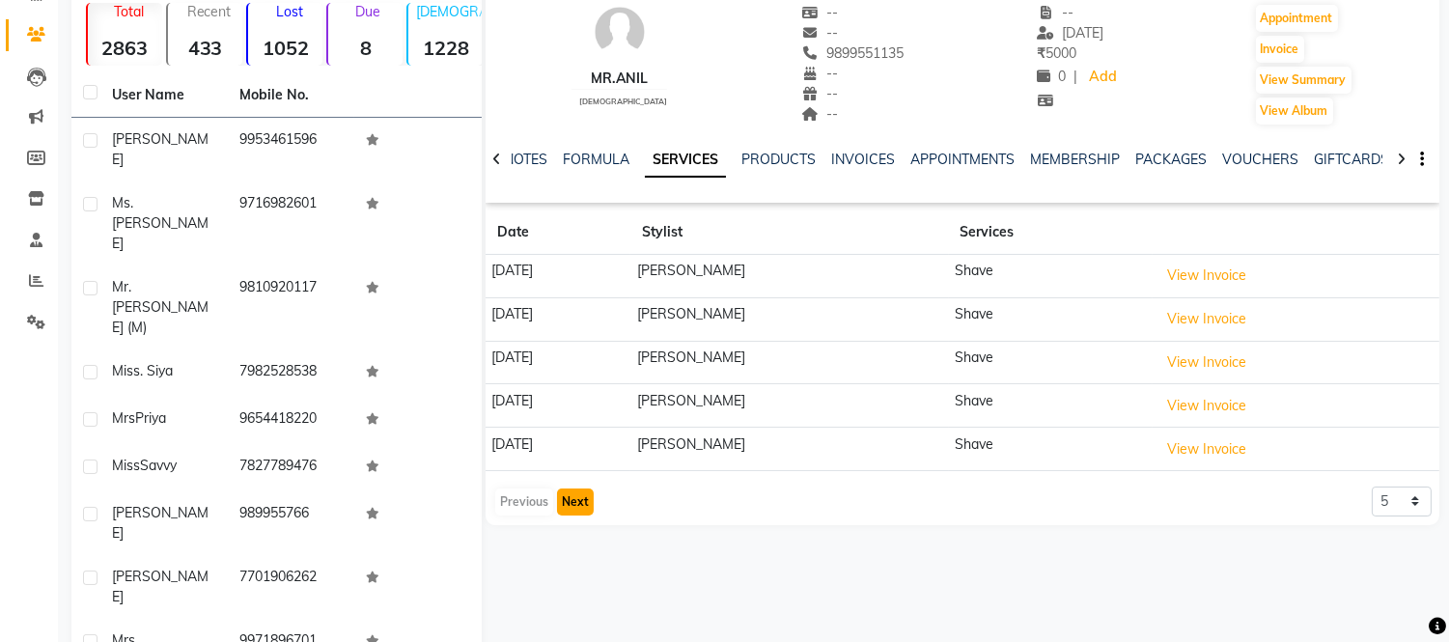
click at [575, 504] on button "Next" at bounding box center [575, 501] width 37 height 27
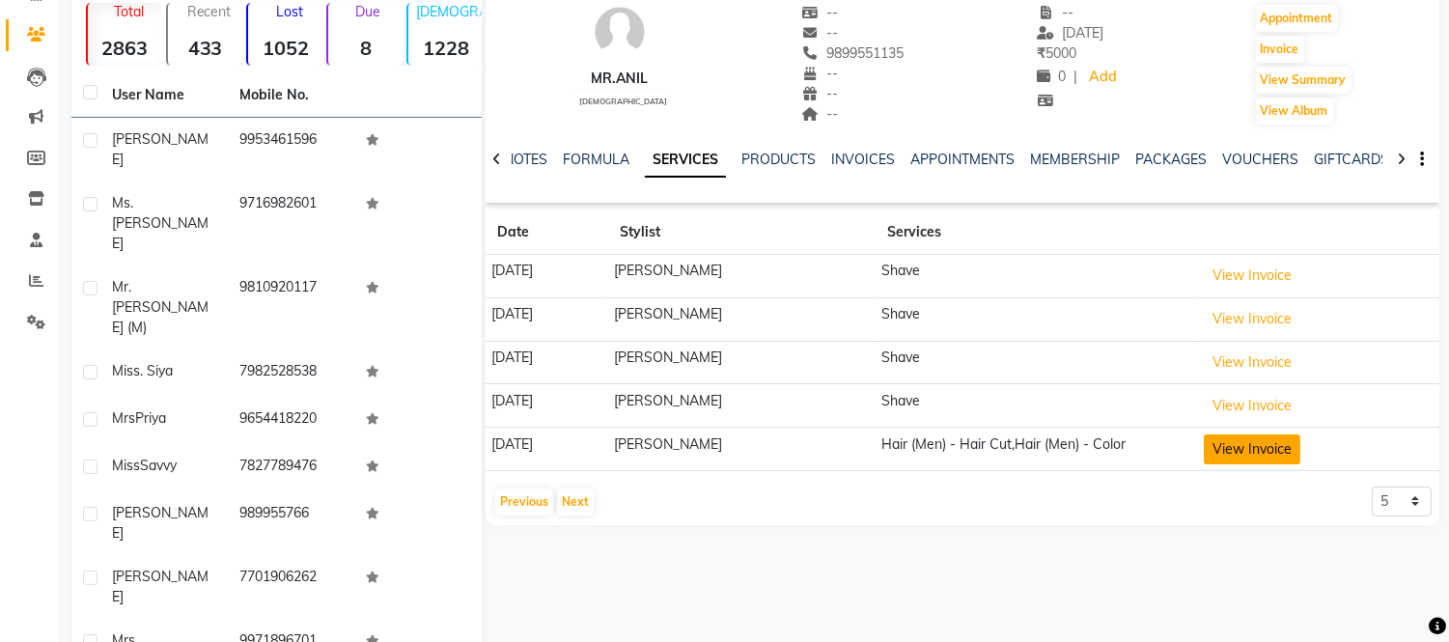
click at [1242, 455] on button "View Invoice" at bounding box center [1252, 449] width 97 height 30
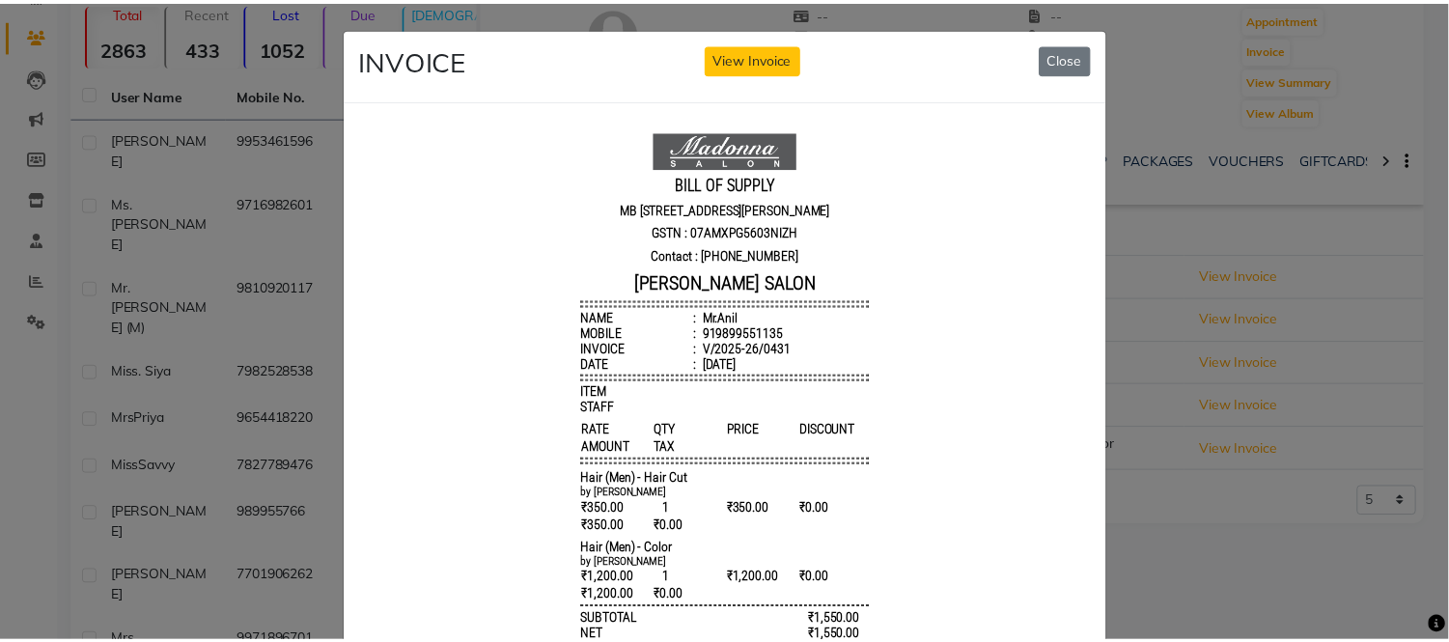
scroll to position [14, 0]
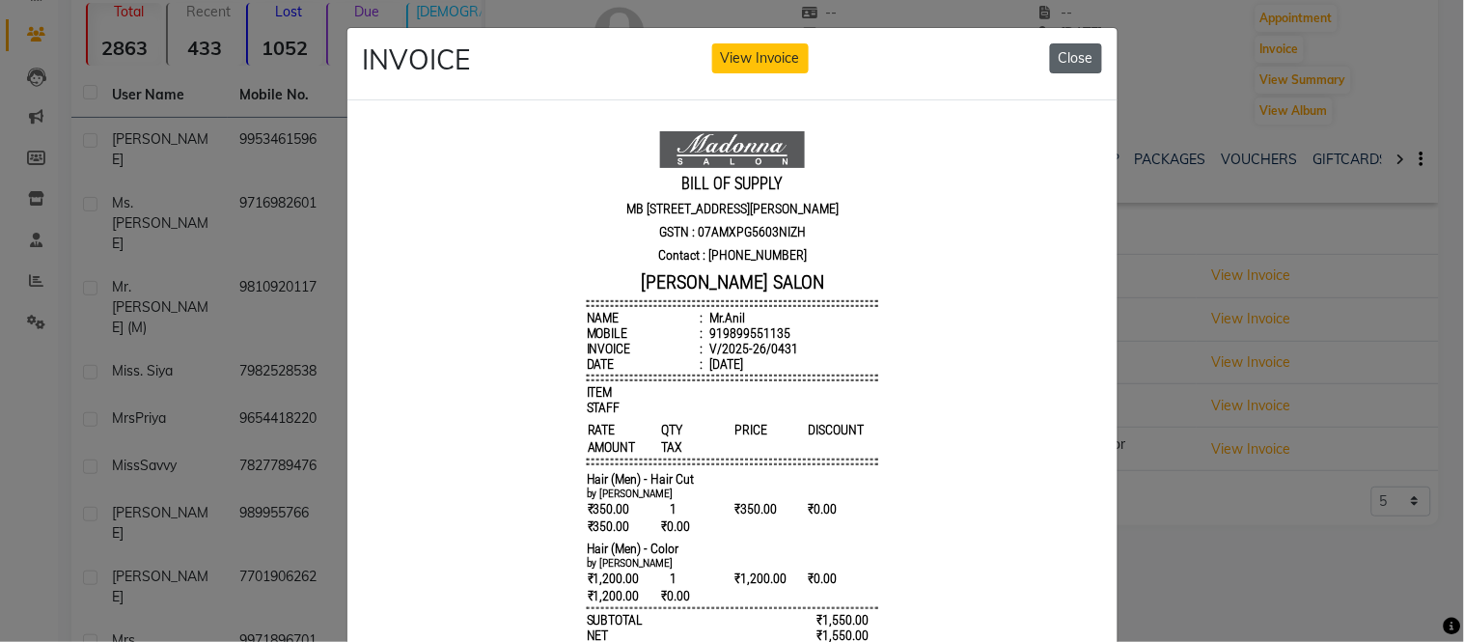
click at [1050, 58] on button "Close" at bounding box center [1076, 58] width 52 height 30
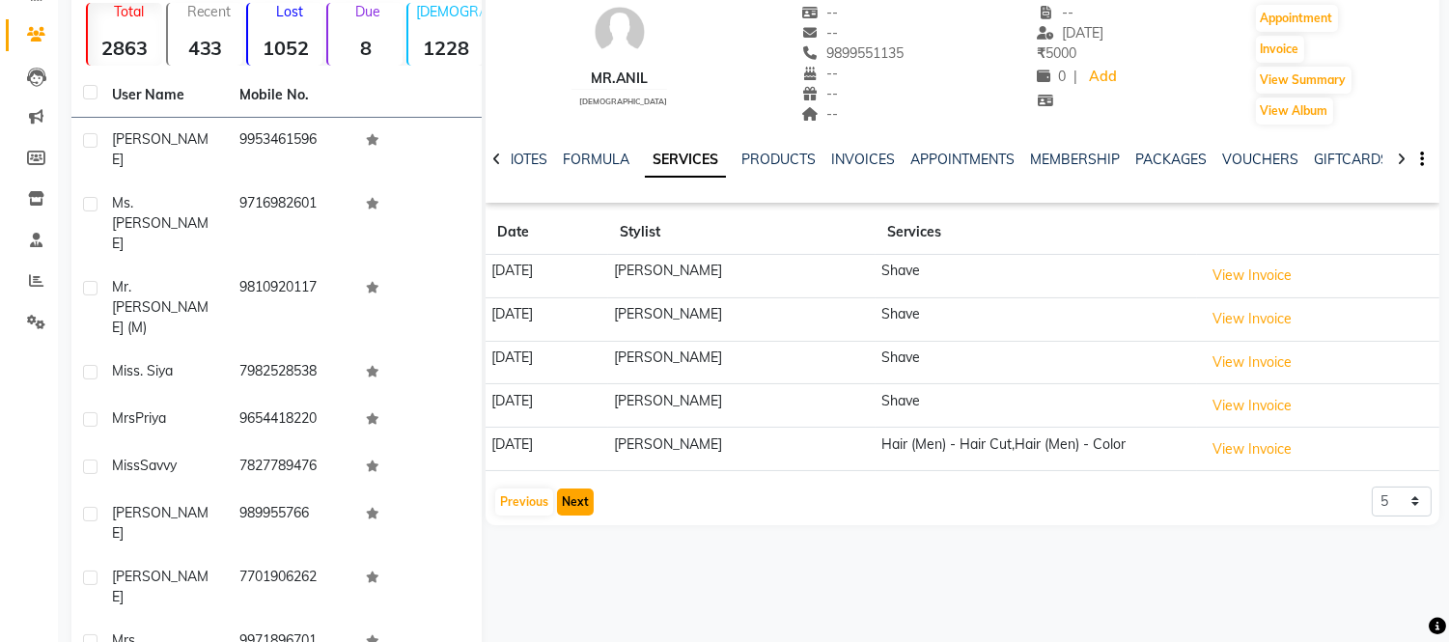
click at [580, 497] on button "Next" at bounding box center [575, 501] width 37 height 27
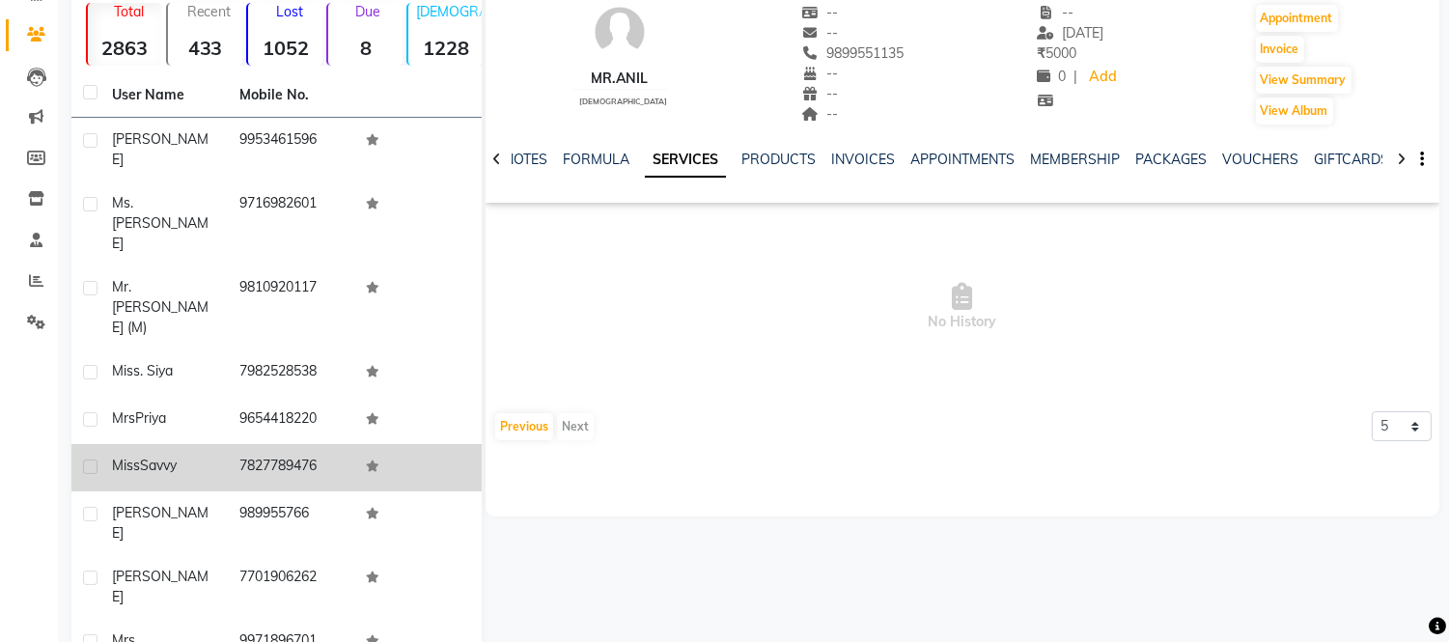
scroll to position [0, 0]
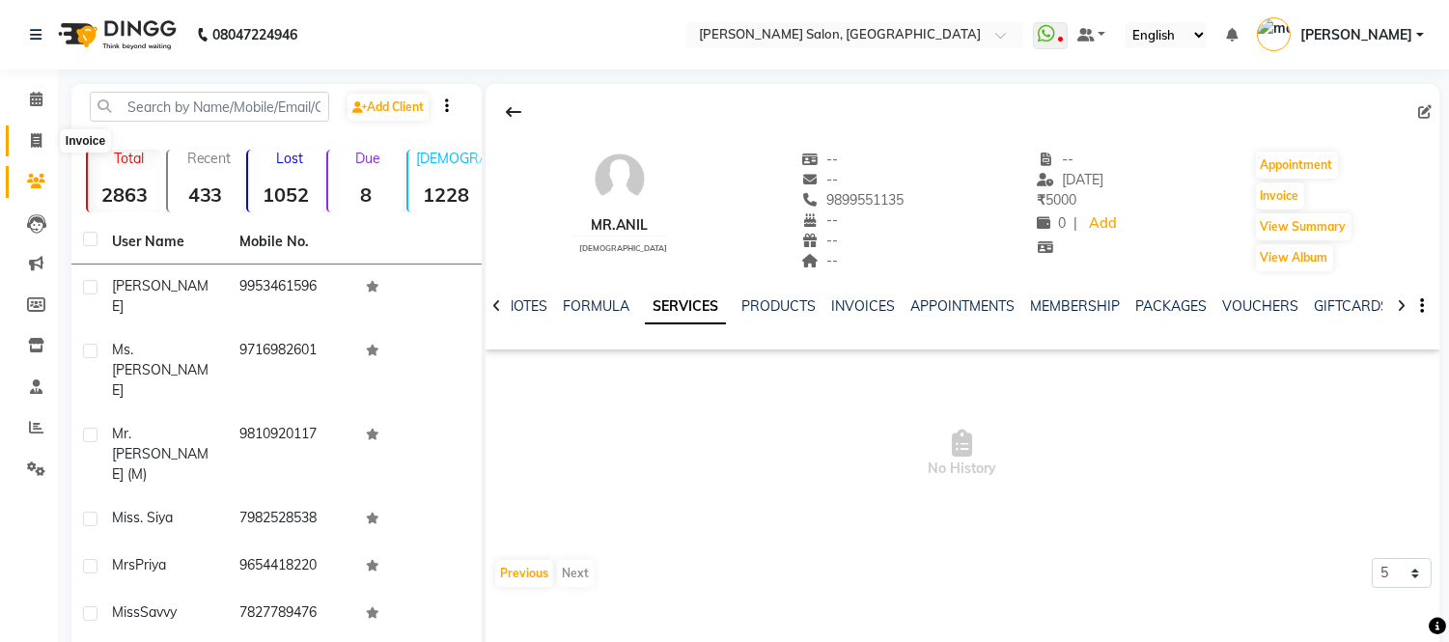
click at [32, 140] on icon at bounding box center [36, 140] width 11 height 14
select select "service"
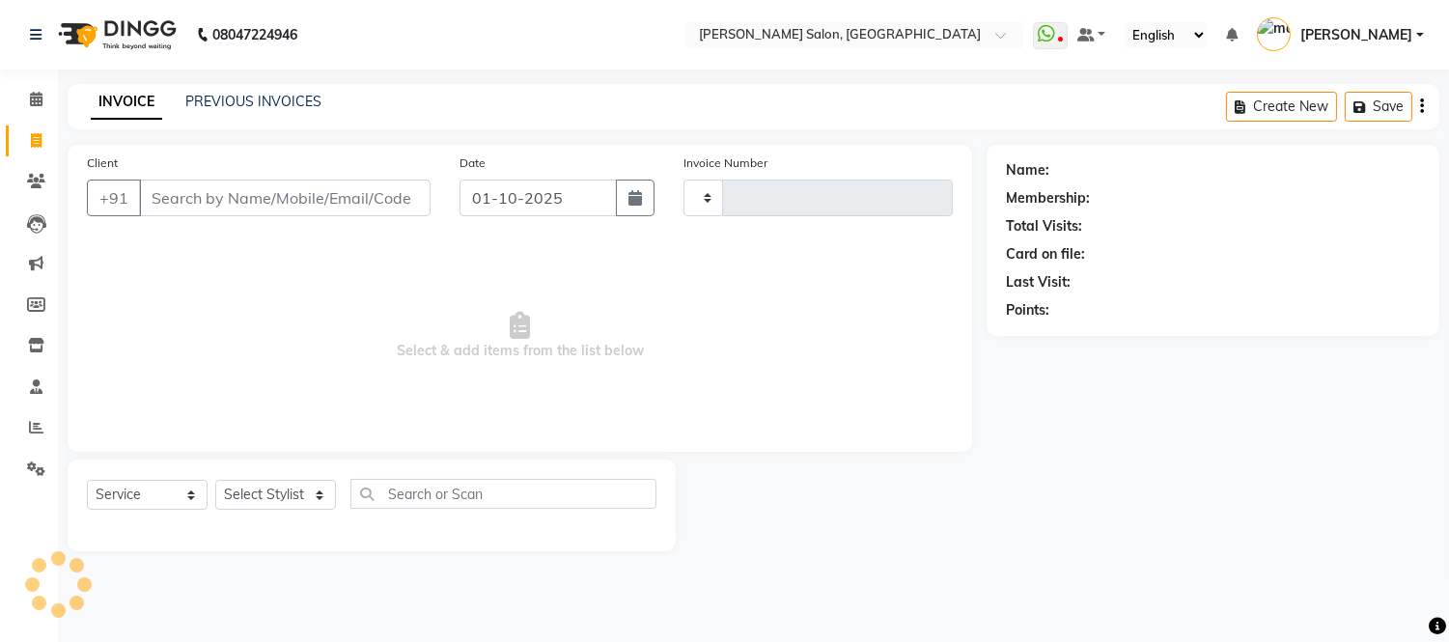
type input "2315"
select select "6469"
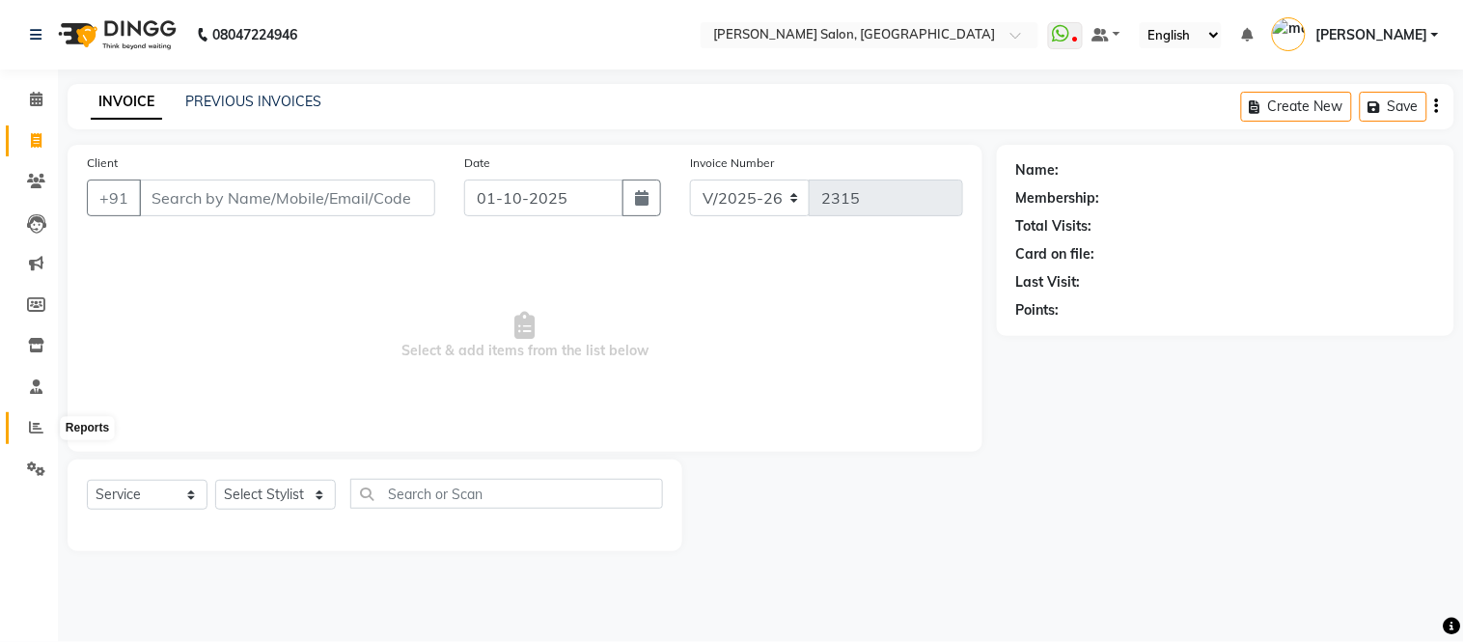
click at [33, 427] on icon at bounding box center [36, 427] width 14 height 14
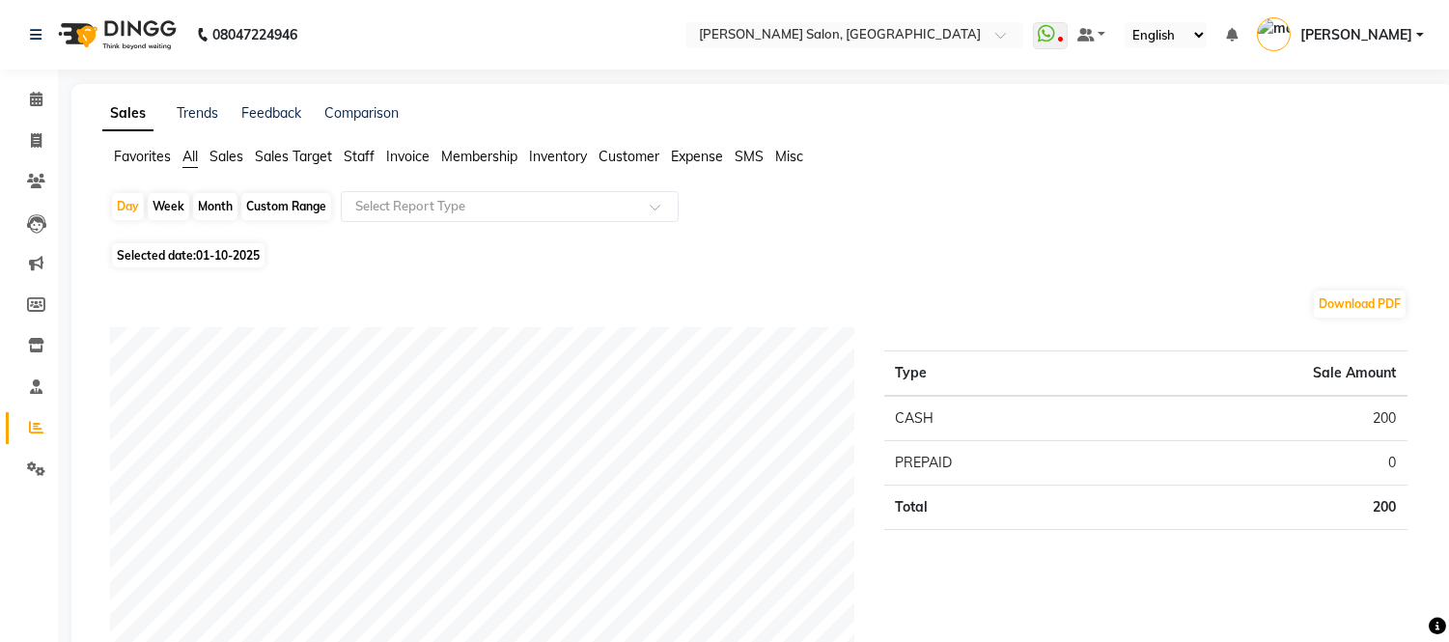
click at [352, 152] on span "Staff" at bounding box center [359, 156] width 31 height 17
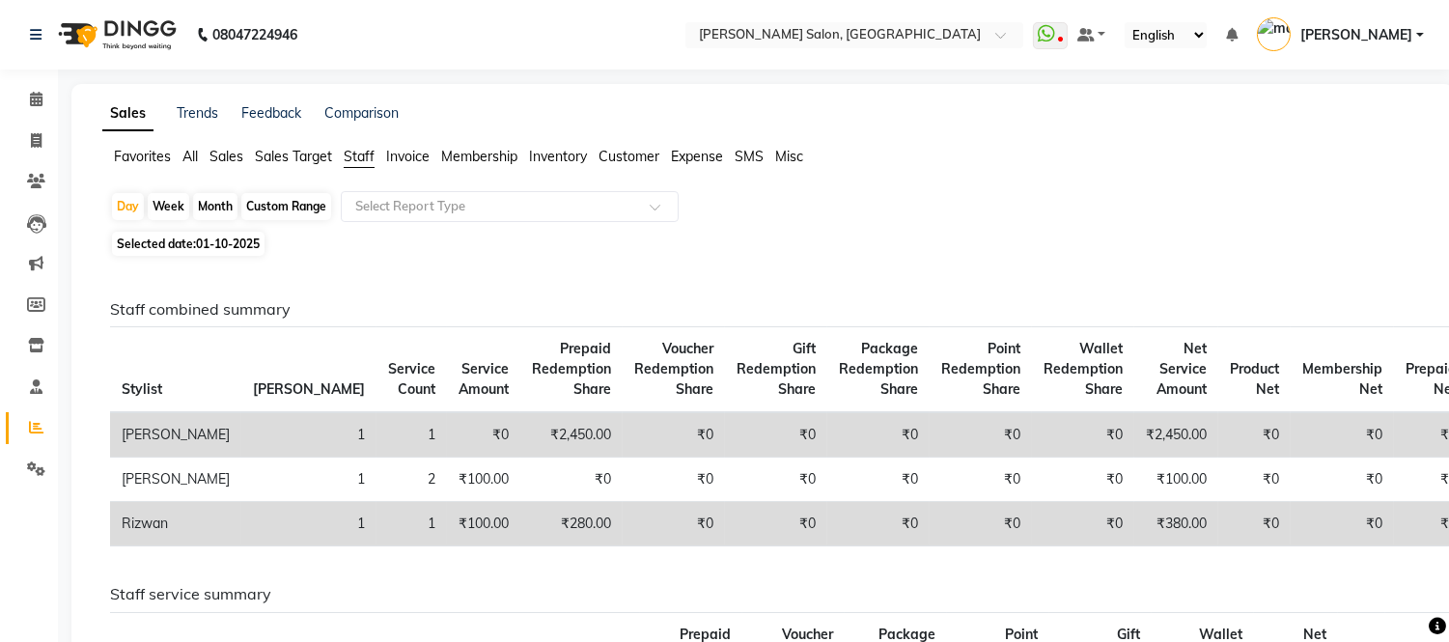
click at [222, 198] on div "Month" at bounding box center [215, 206] width 44 height 27
select select "10"
select select "2025"
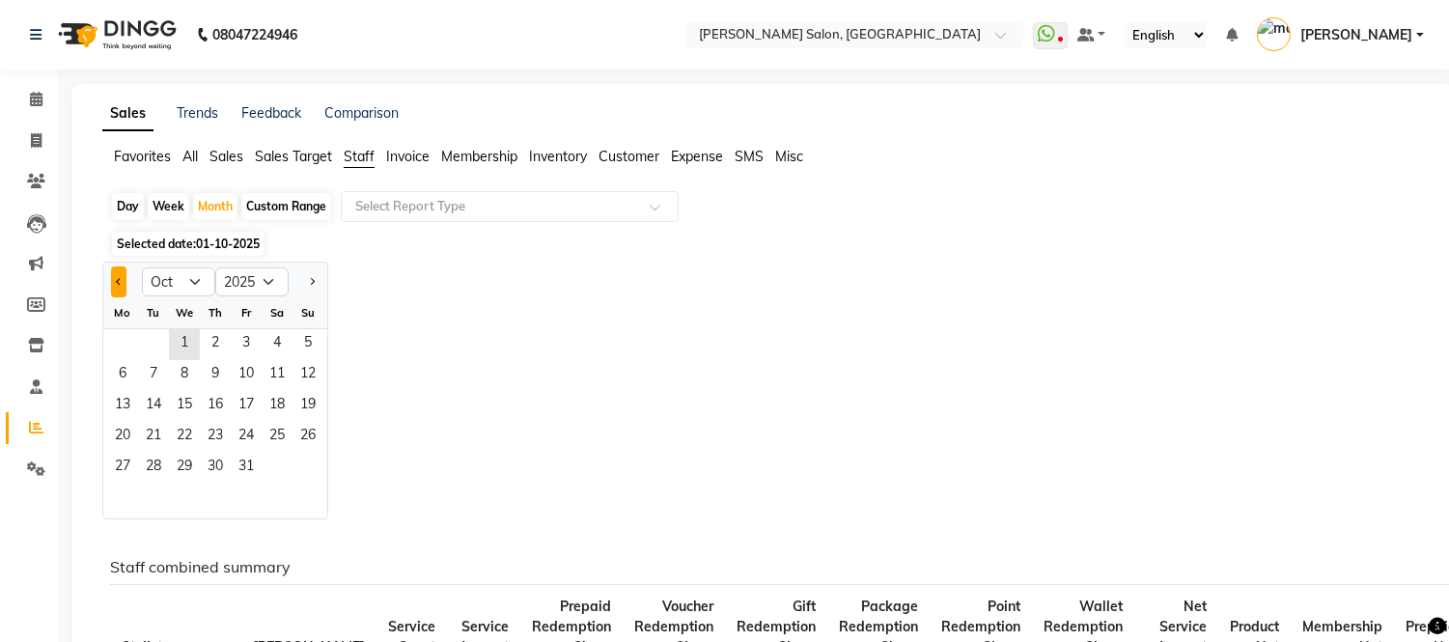
click at [116, 277] on button "Previous month" at bounding box center [118, 281] width 15 height 31
select select "9"
click at [117, 329] on span "1" at bounding box center [122, 344] width 31 height 31
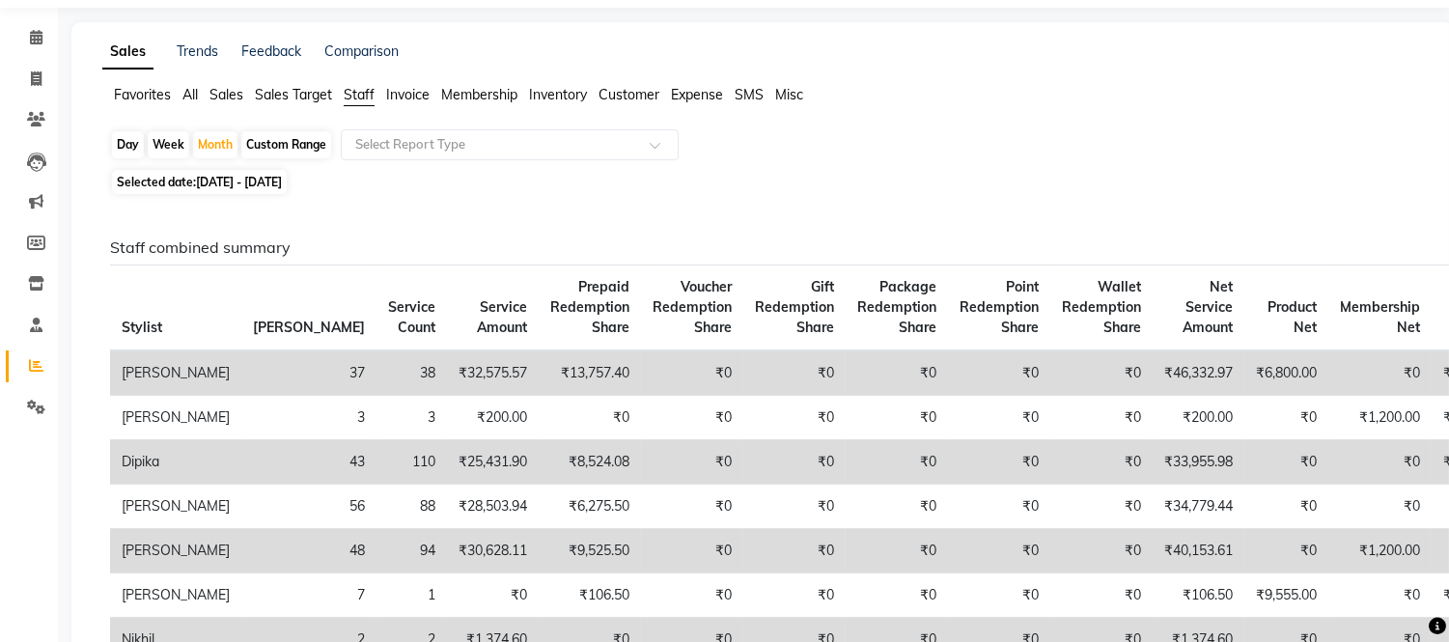
scroll to position [61, 0]
click at [31, 80] on icon at bounding box center [36, 79] width 11 height 14
select select "service"
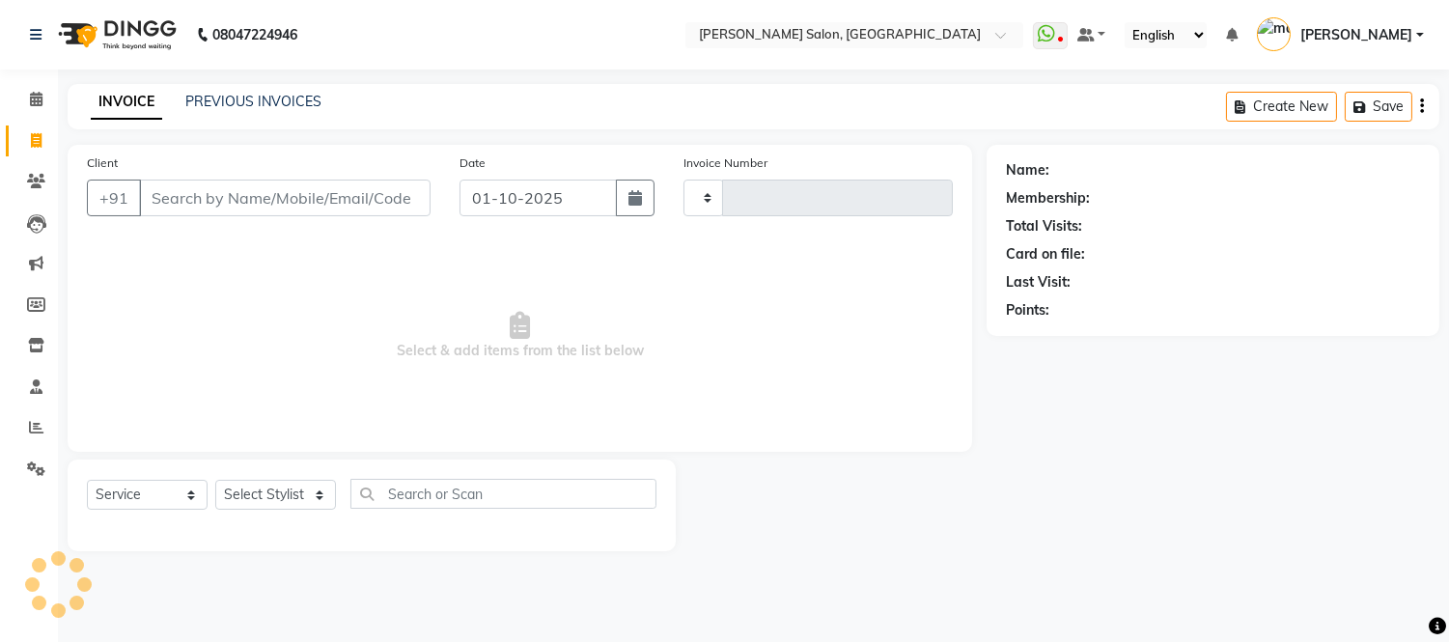
type input "2315"
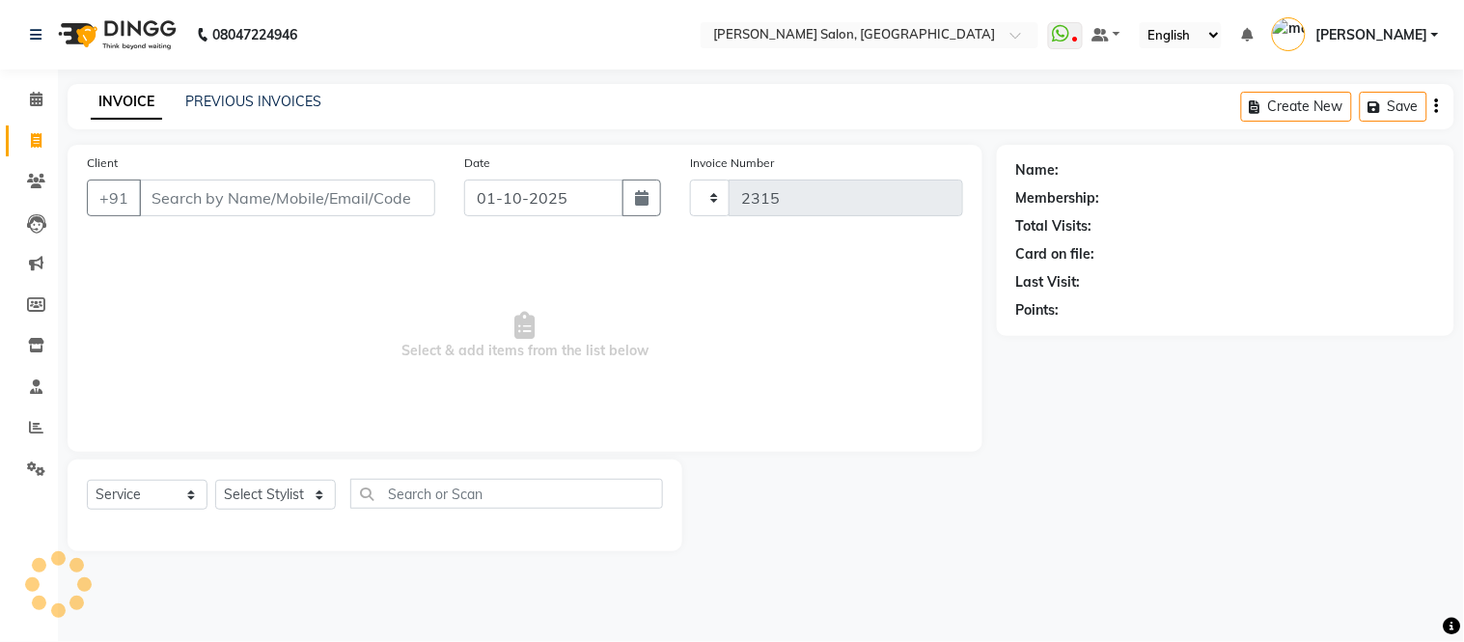
select select "6469"
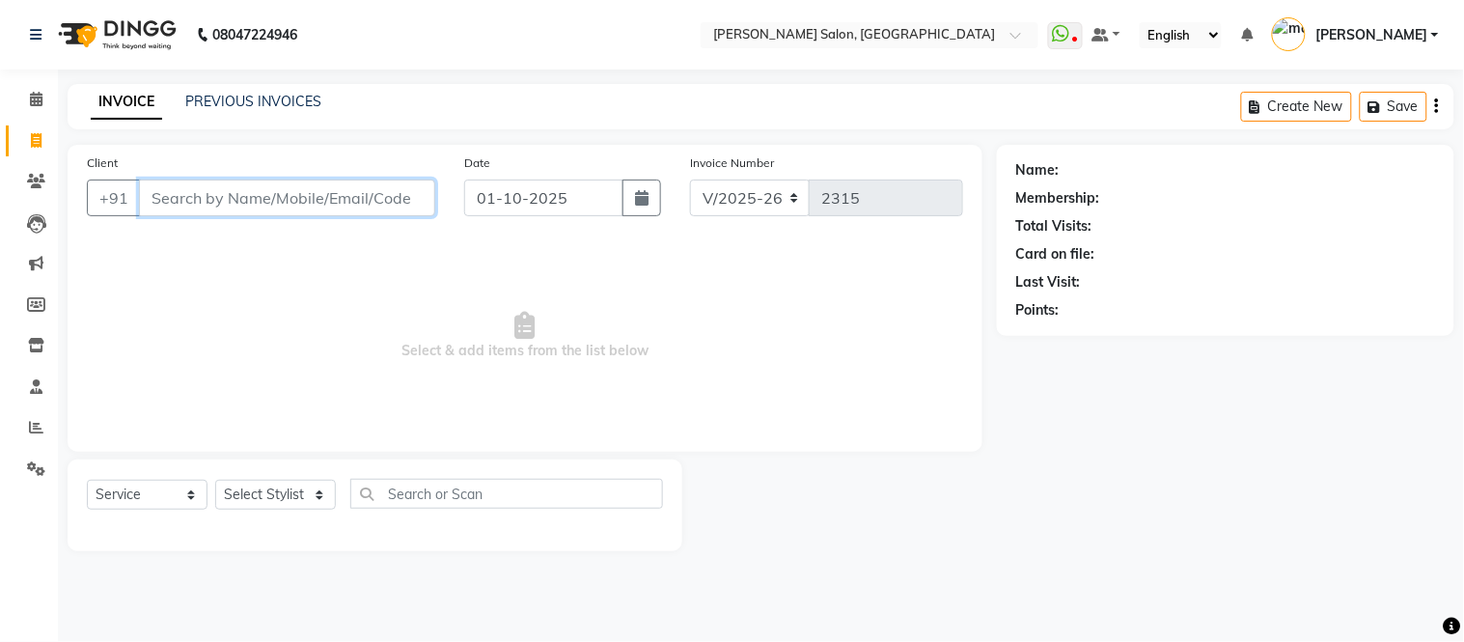
click at [321, 212] on input "Client" at bounding box center [287, 198] width 296 height 37
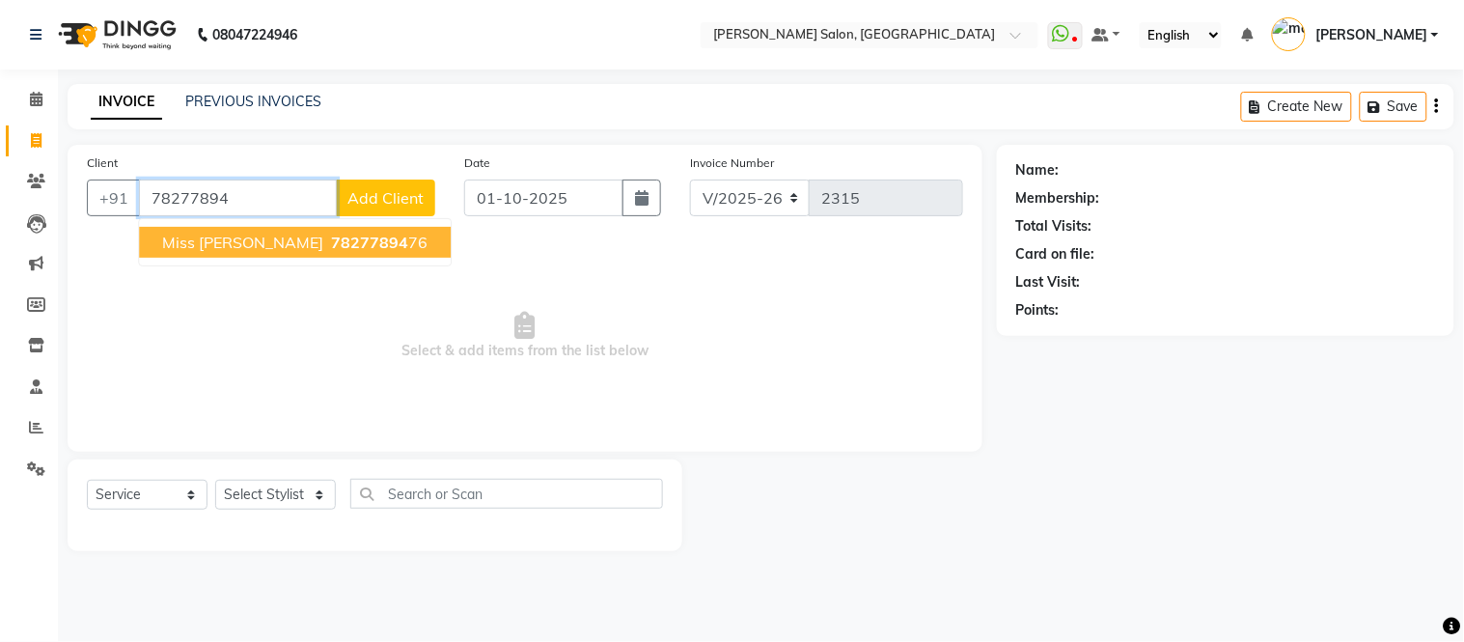
click at [331, 248] on span "78277894" at bounding box center [369, 242] width 77 height 19
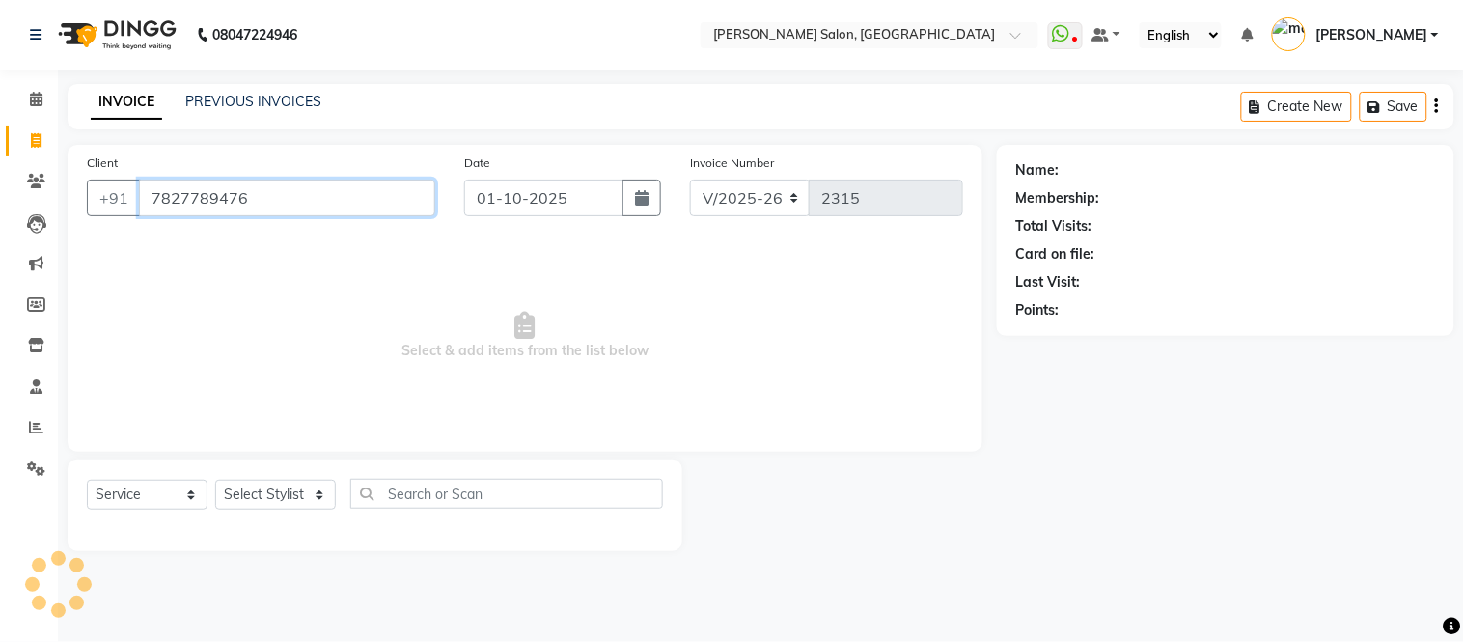
type input "7827789476"
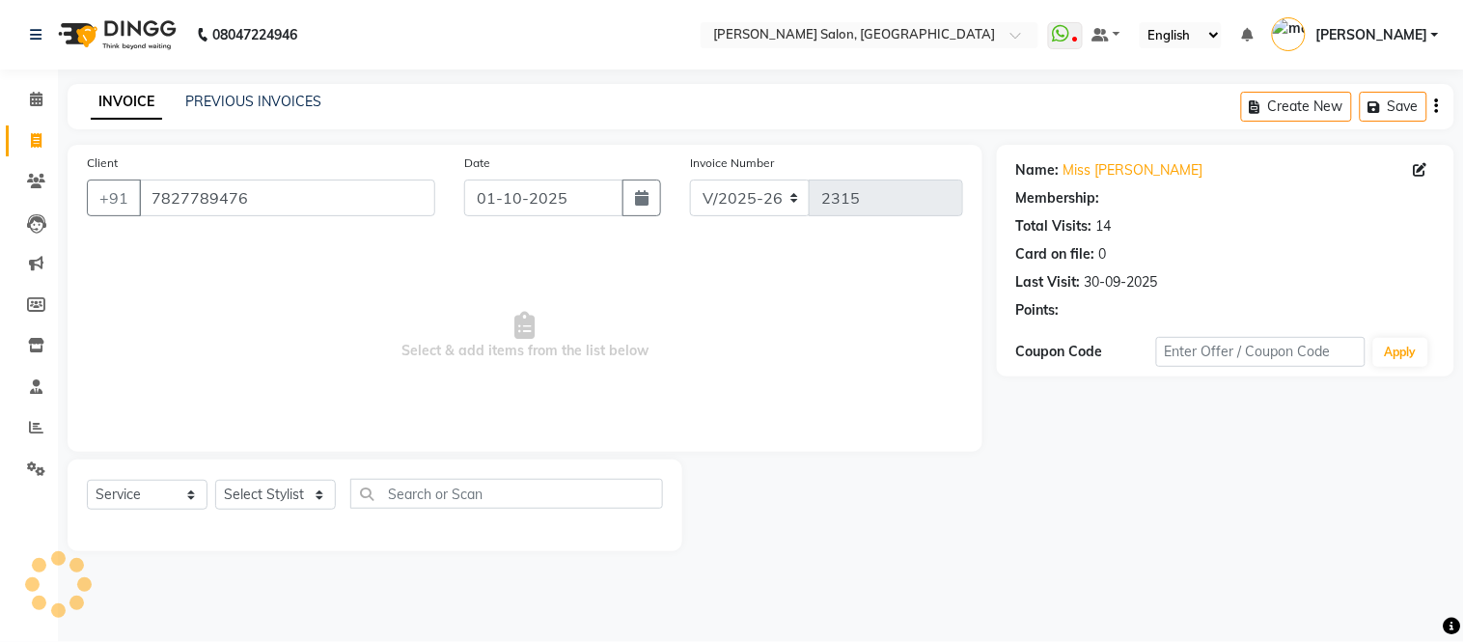
select select "1: Object"
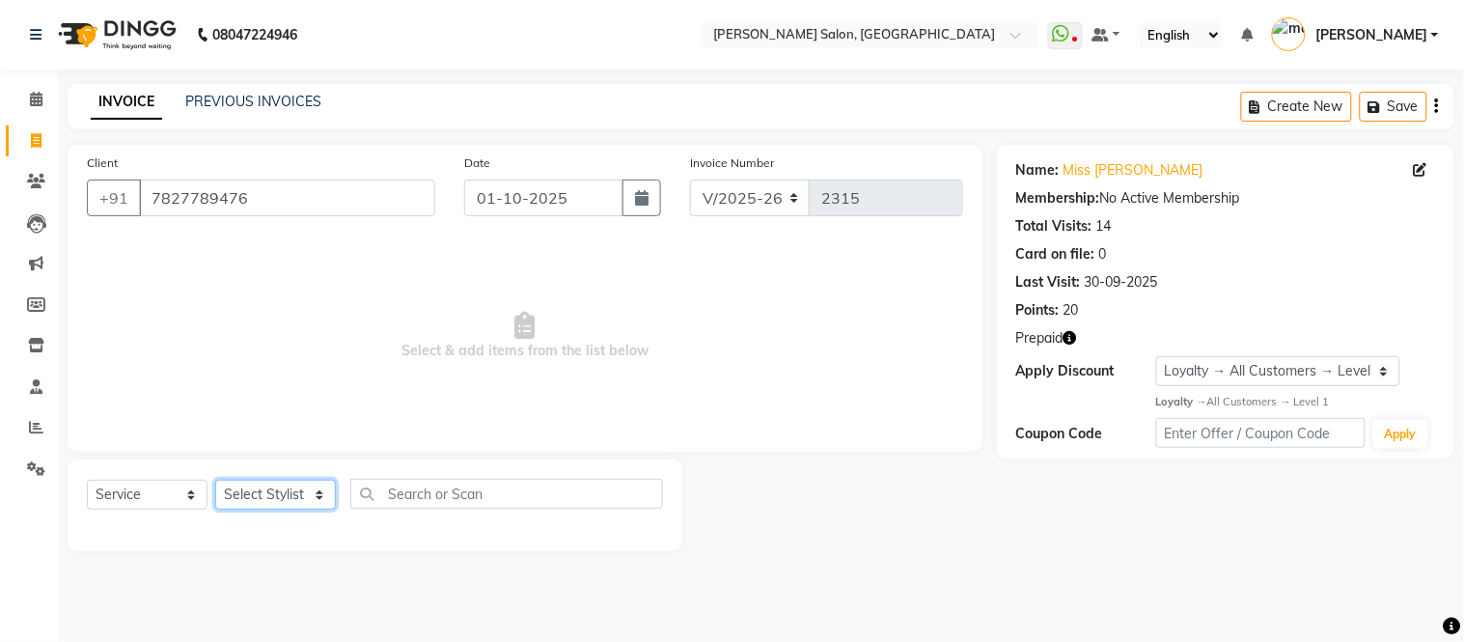
click at [316, 500] on select "Select Stylist Afsar salmani Amjad Khan Devesh Bhatt Dipika fardeen Kajal Tyagi…" at bounding box center [275, 495] width 121 height 30
click at [1068, 336] on icon "button" at bounding box center [1071, 338] width 14 height 14
click at [322, 494] on select "Select Stylist Afsar salmani Amjad Khan Devesh Bhatt Dipika fardeen Kajal Tyagi…" at bounding box center [275, 495] width 121 height 30
select select "79410"
click at [215, 481] on select "Select Stylist Afsar salmani Amjad Khan Devesh Bhatt Dipika fardeen Kajal Tyagi…" at bounding box center [275, 495] width 121 height 30
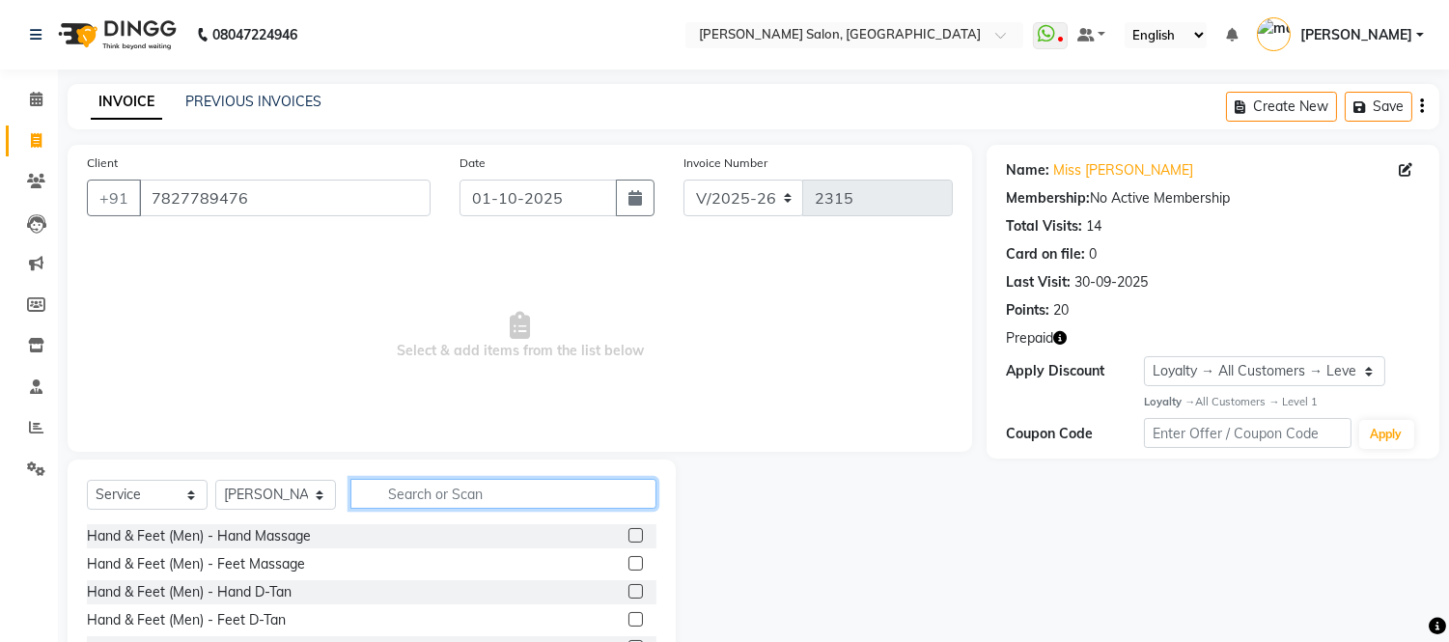
click at [434, 495] on input "text" at bounding box center [503, 494] width 306 height 30
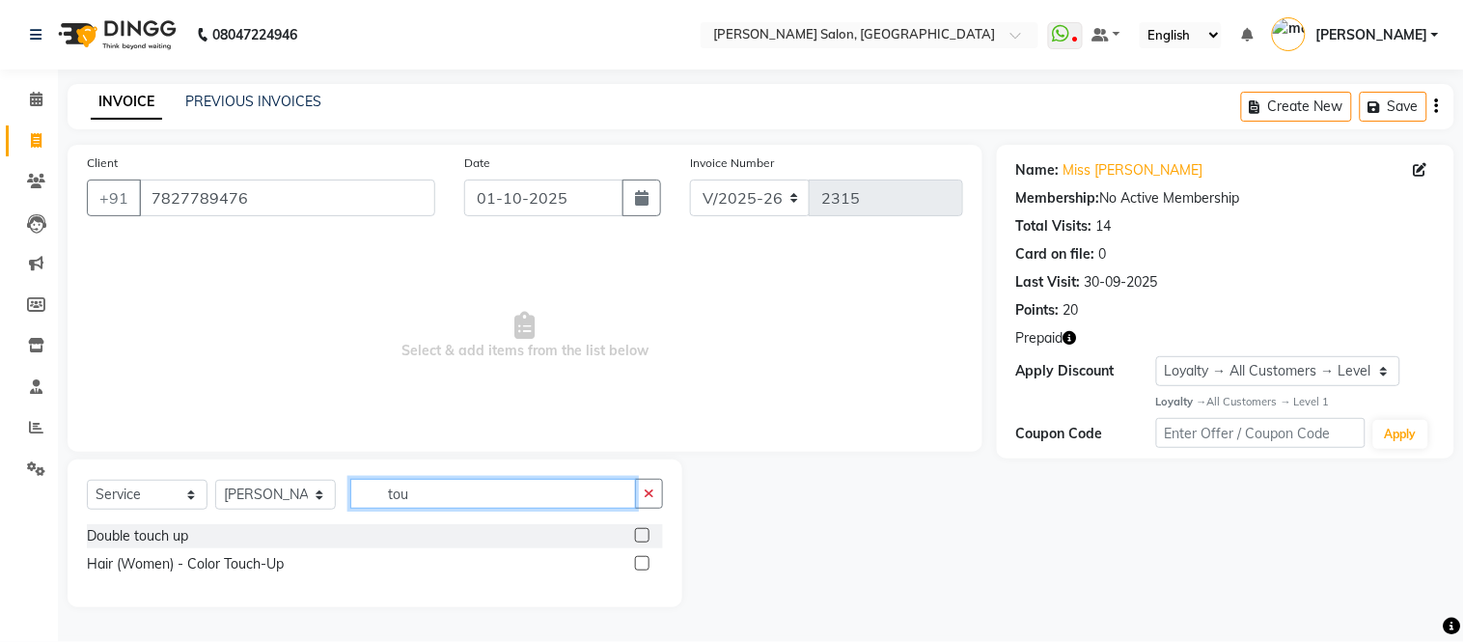
type input "tou"
click at [639, 566] on label at bounding box center [642, 563] width 14 height 14
click at [639, 566] on input "checkbox" at bounding box center [641, 564] width 13 height 13
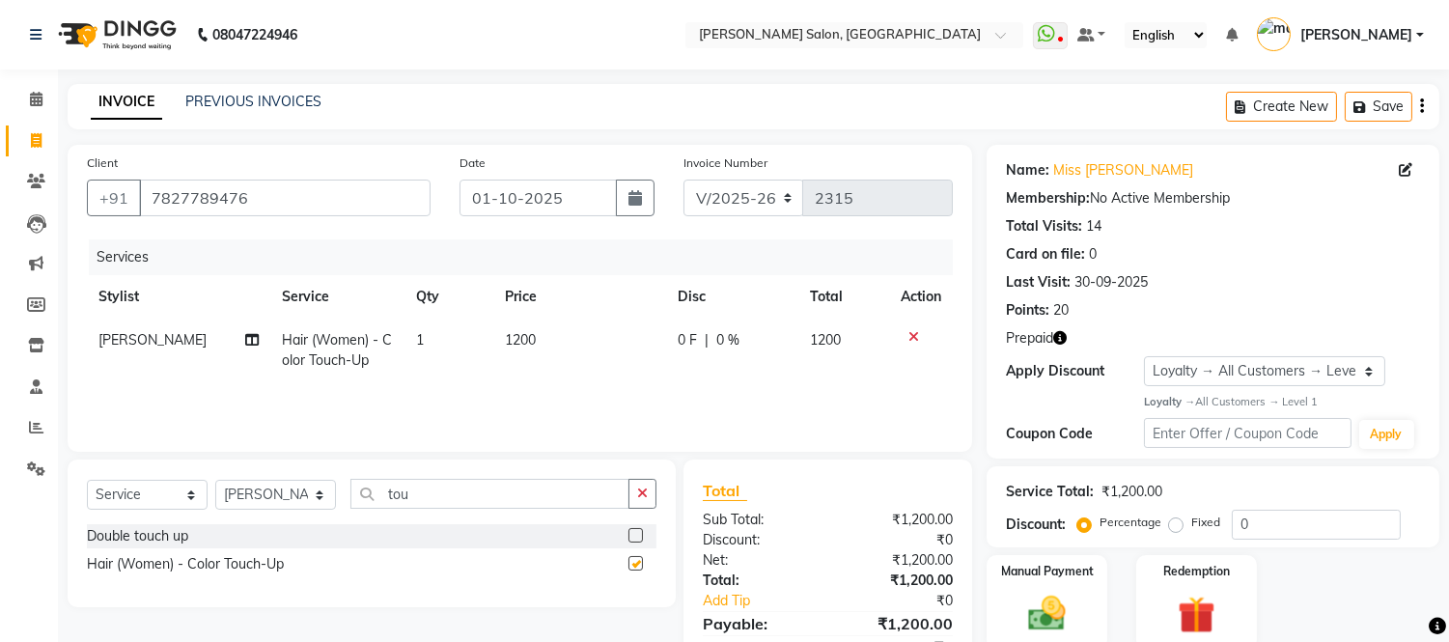
checkbox input "false"
click at [485, 502] on input "tou" at bounding box center [489, 494] width 279 height 30
type input "t"
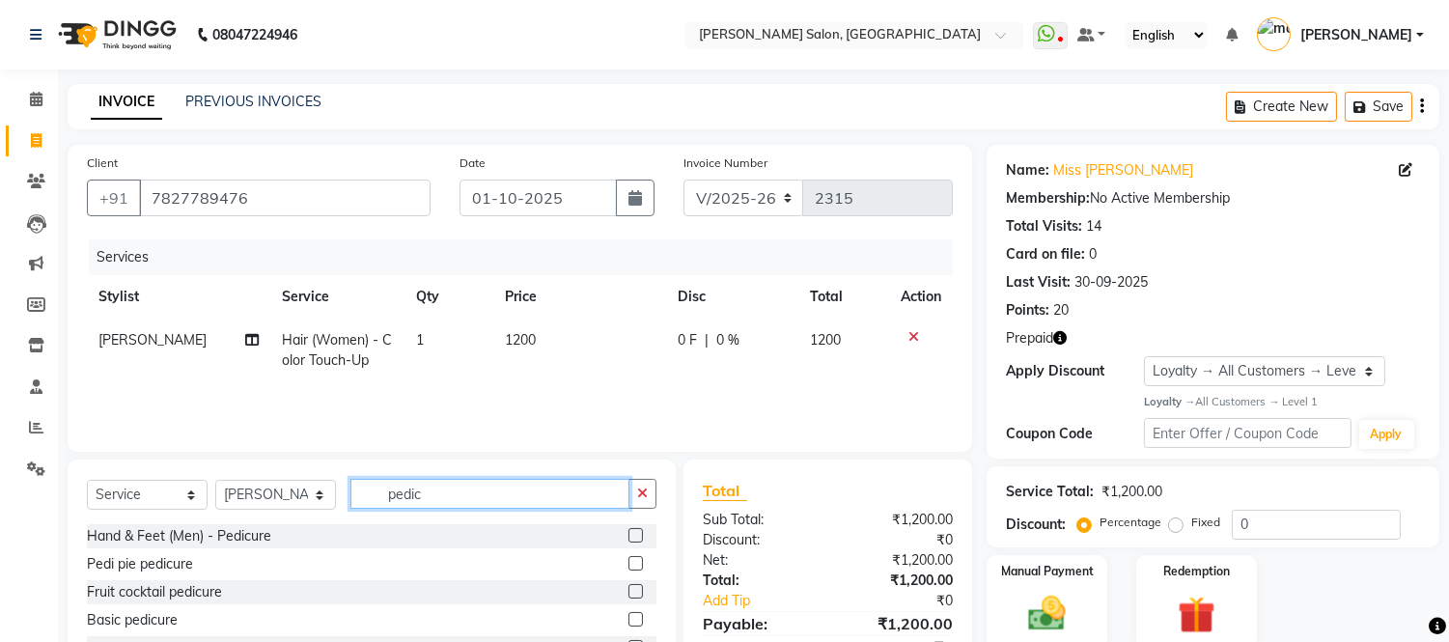
scroll to position [31, 0]
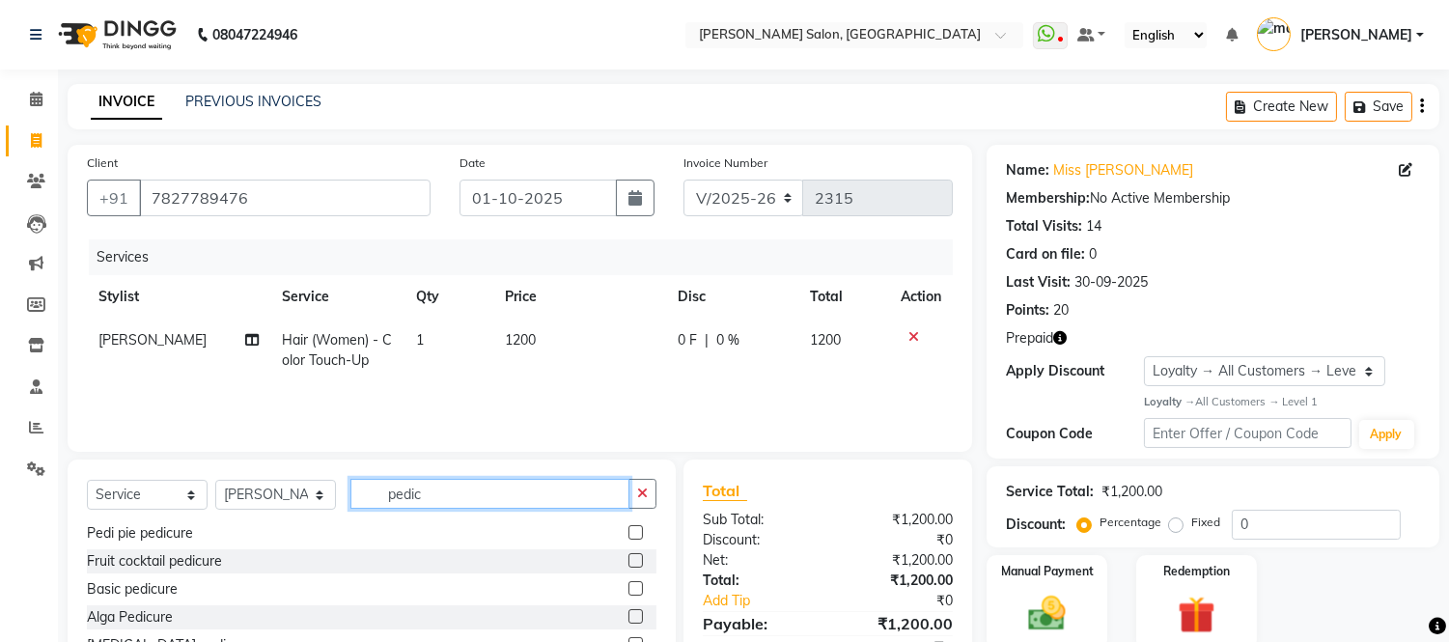
type input "pedic"
click at [628, 590] on label at bounding box center [635, 588] width 14 height 14
click at [628, 590] on input "checkbox" at bounding box center [634, 589] width 13 height 13
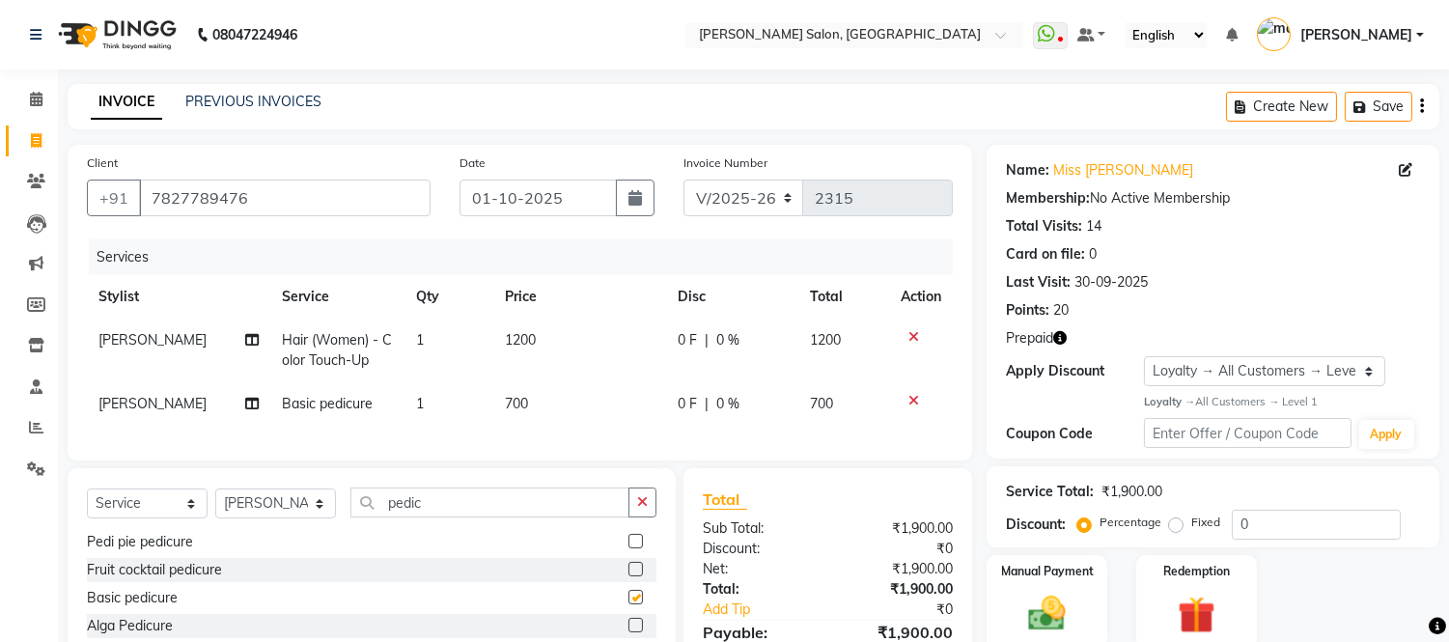
checkbox input "false"
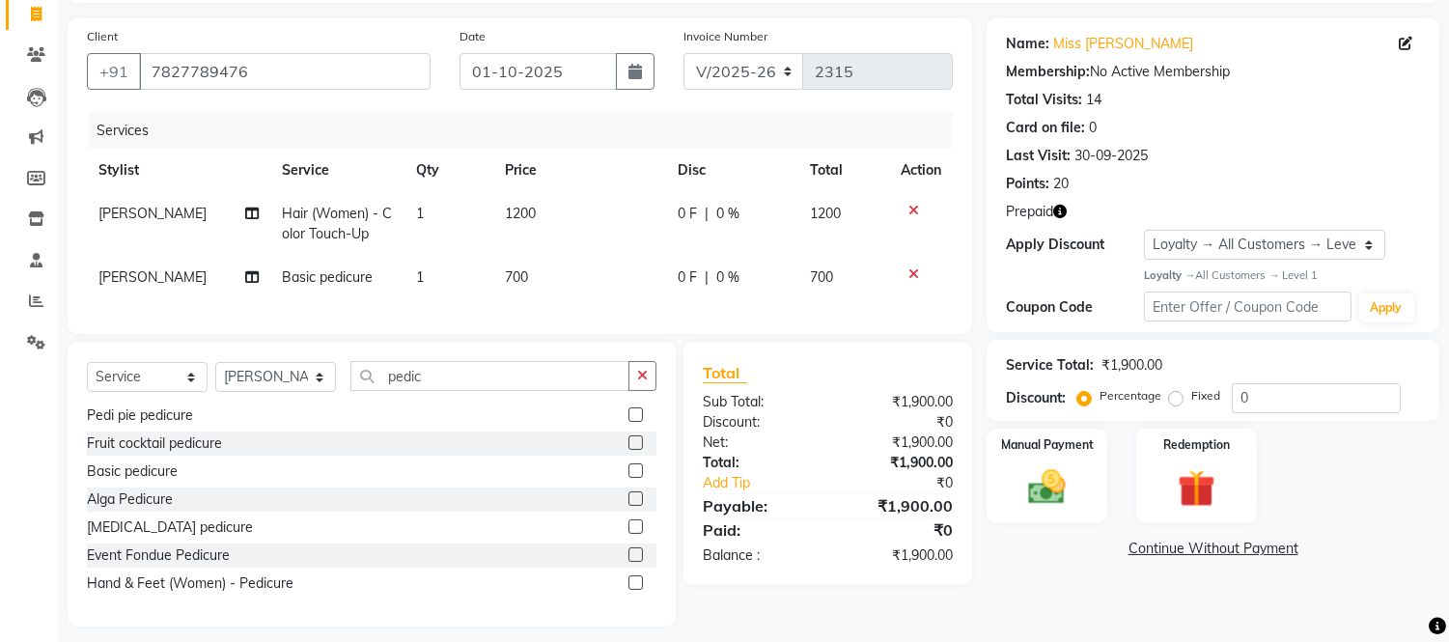
scroll to position [127, 0]
click at [1188, 463] on img at bounding box center [1196, 487] width 64 height 48
click at [1197, 551] on span "Prepaid 1" at bounding box center [1211, 551] width 63 height 22
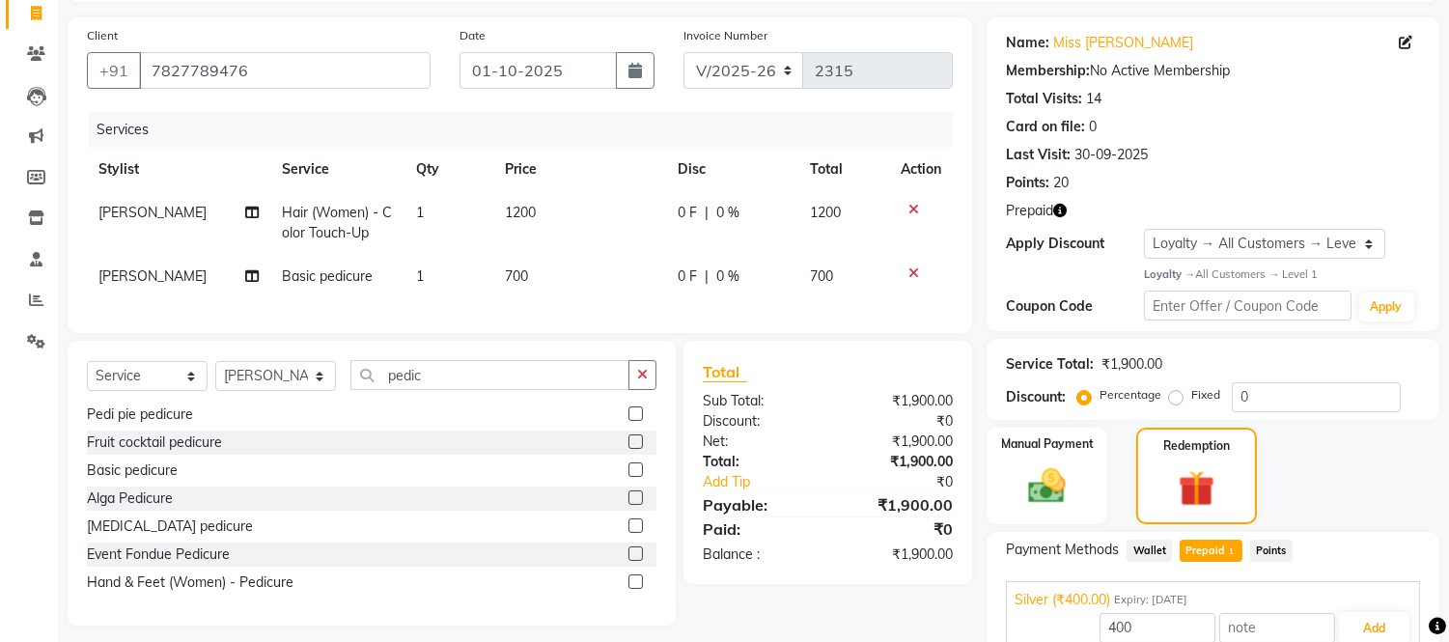
scroll to position [215, 0]
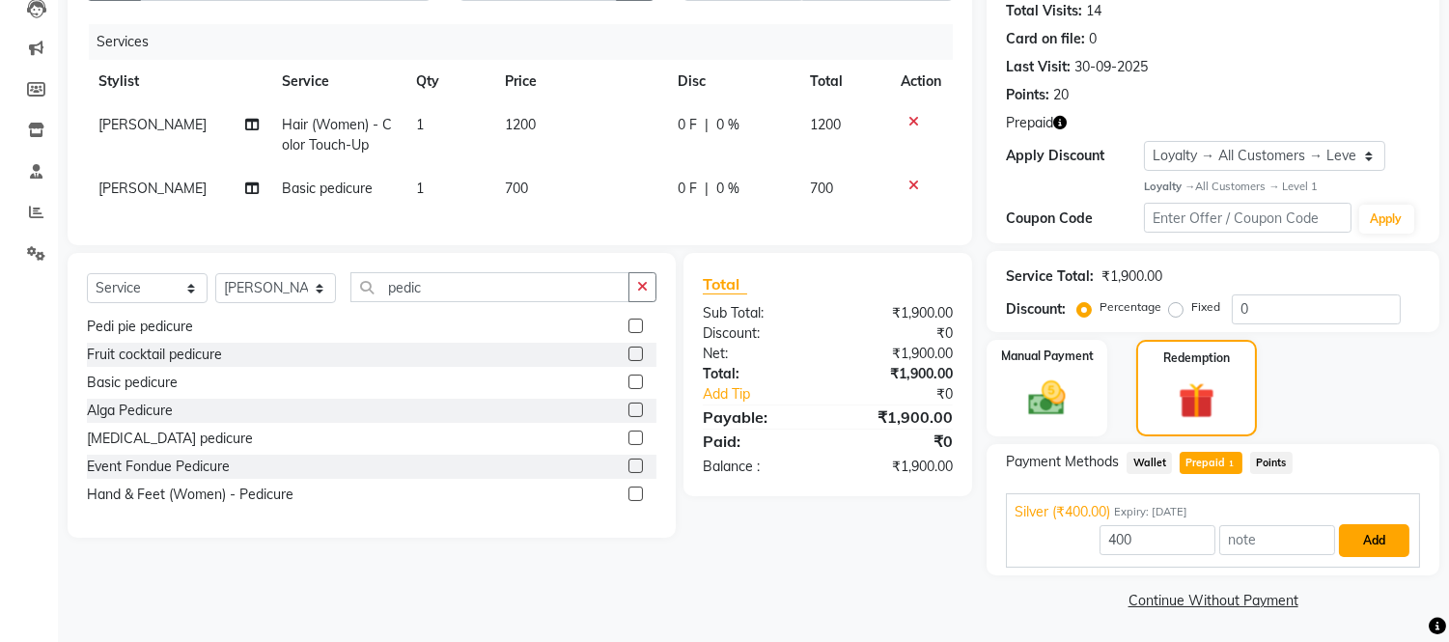
click at [1356, 535] on button "Add" at bounding box center [1374, 540] width 70 height 33
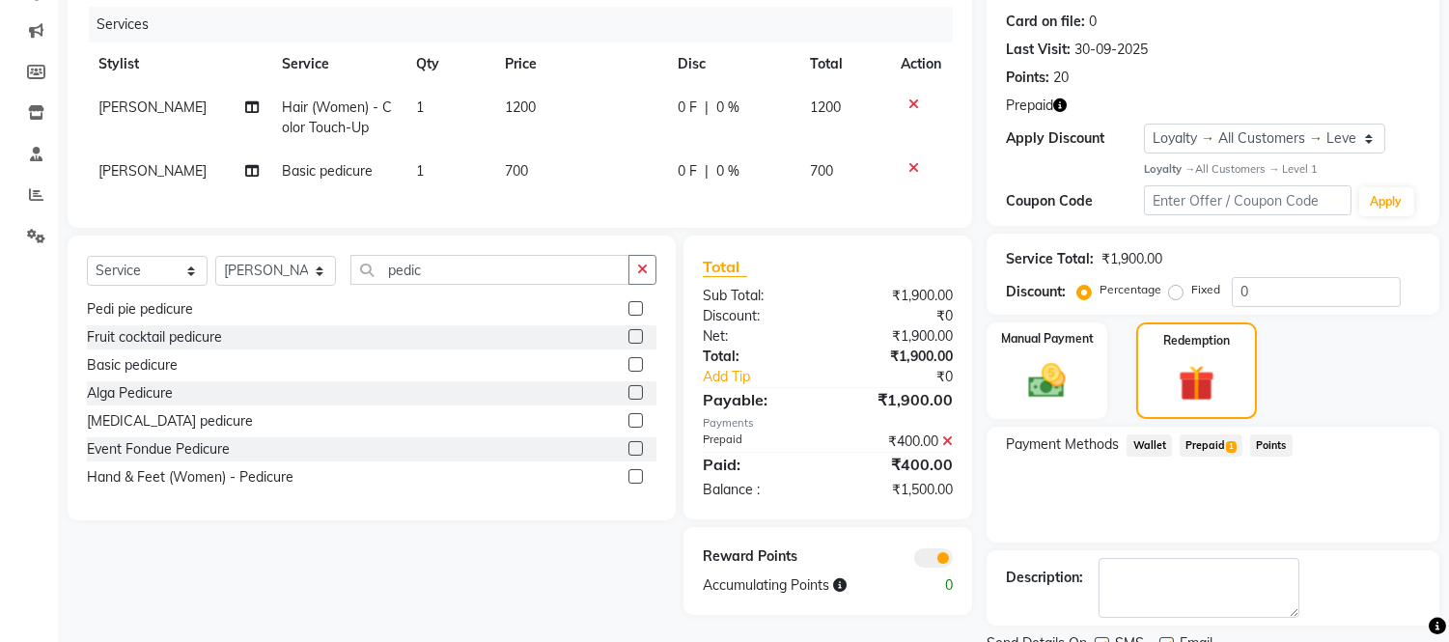
scroll to position [232, 0]
click at [1067, 357] on div "Manual Payment" at bounding box center [1047, 371] width 125 height 100
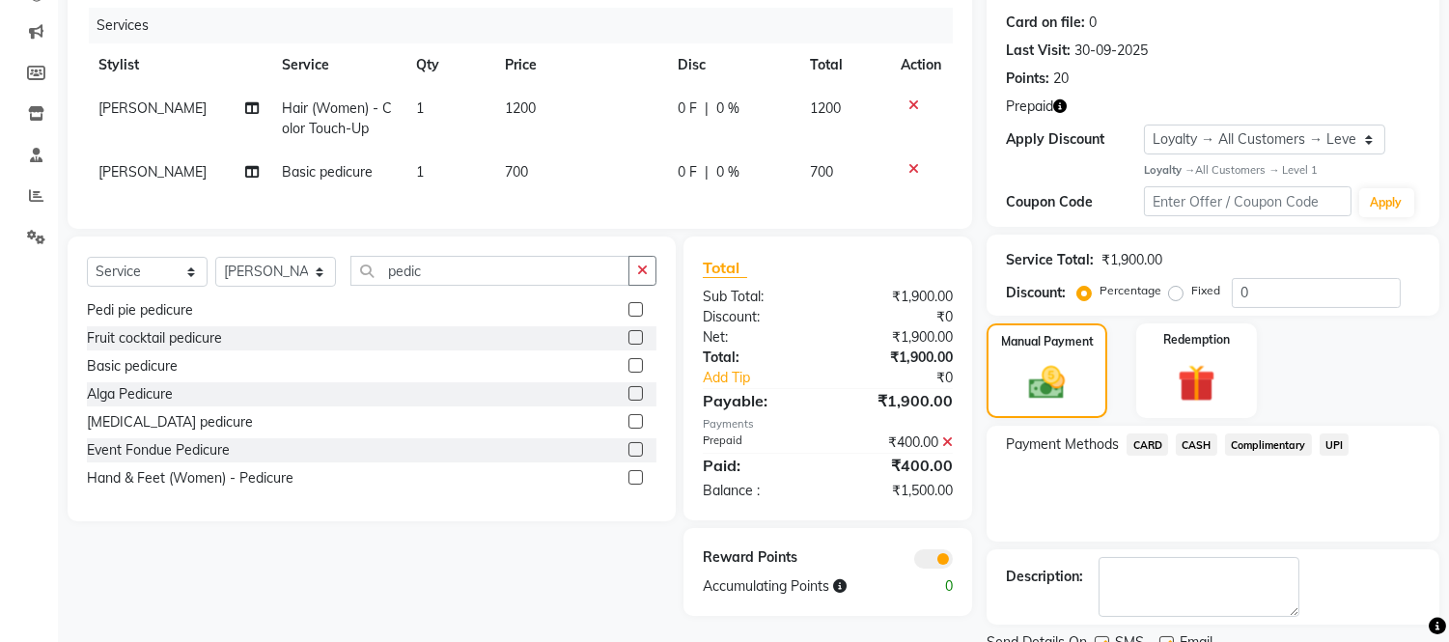
click at [1190, 439] on span "CASH" at bounding box center [1197, 444] width 42 height 22
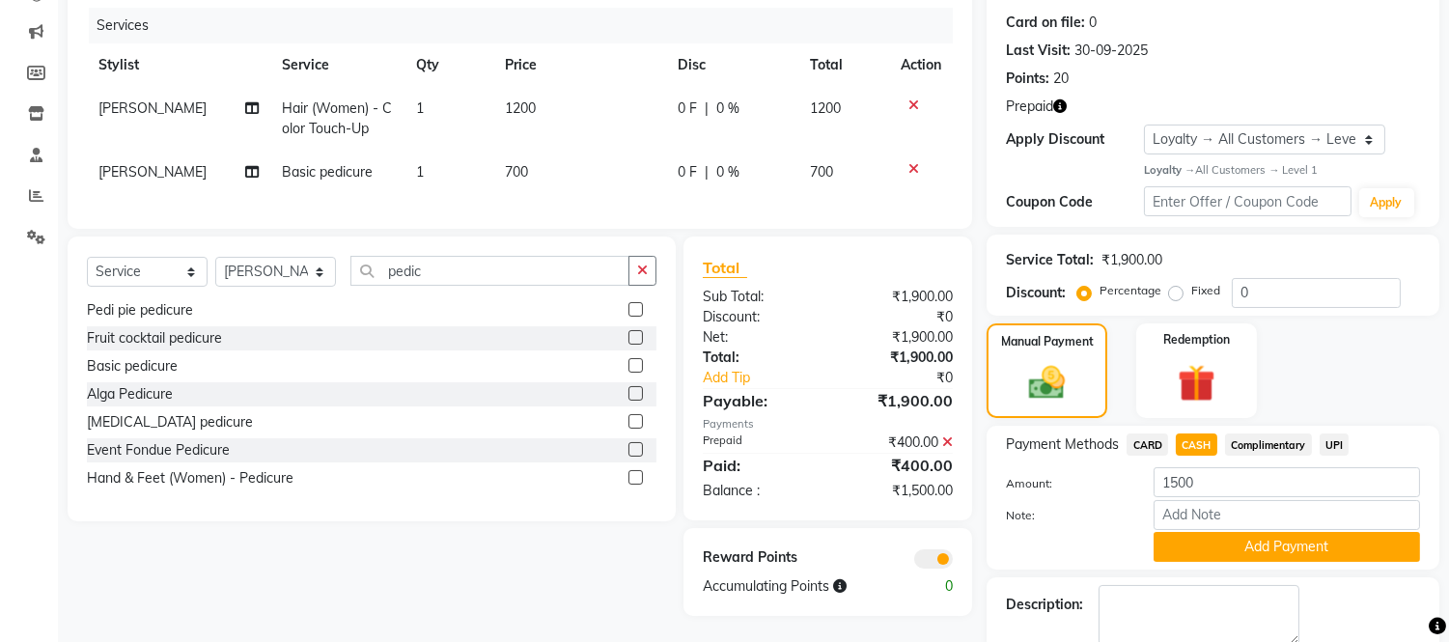
click at [531, 109] on span "1200" at bounding box center [520, 107] width 31 height 17
select select "79410"
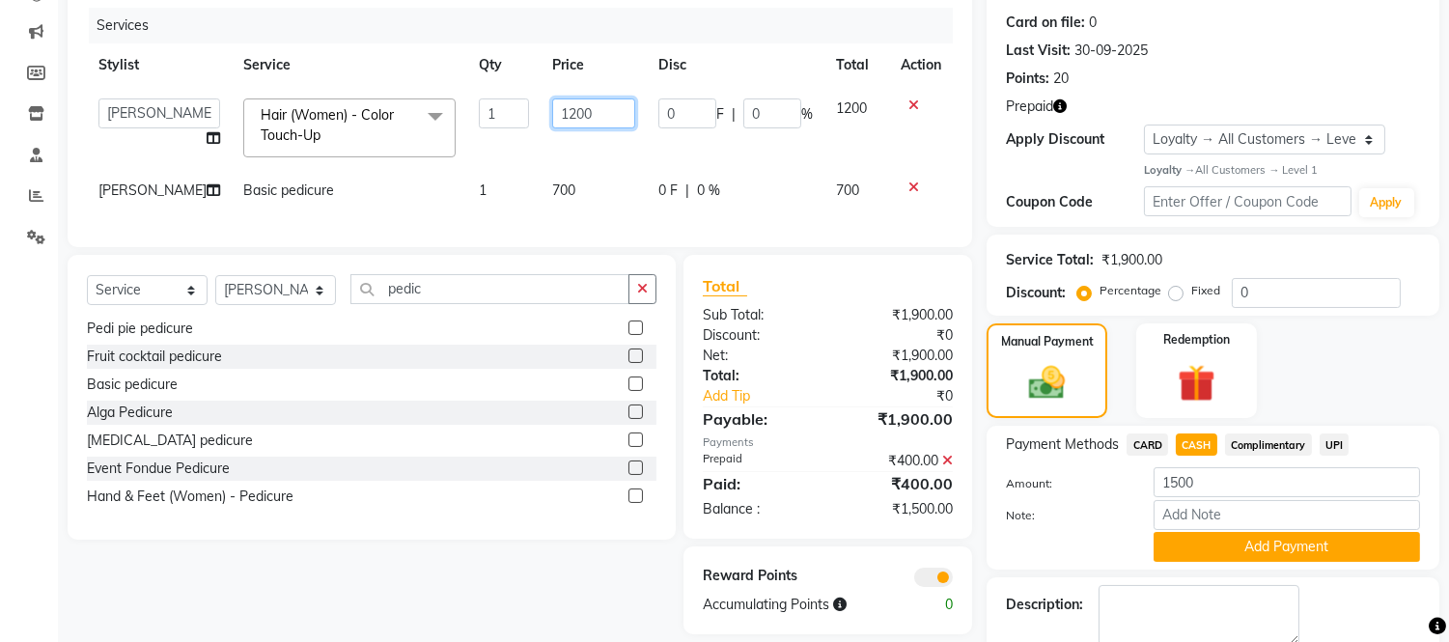
click at [579, 111] on input "1200" at bounding box center [593, 113] width 83 height 30
type input "1400"
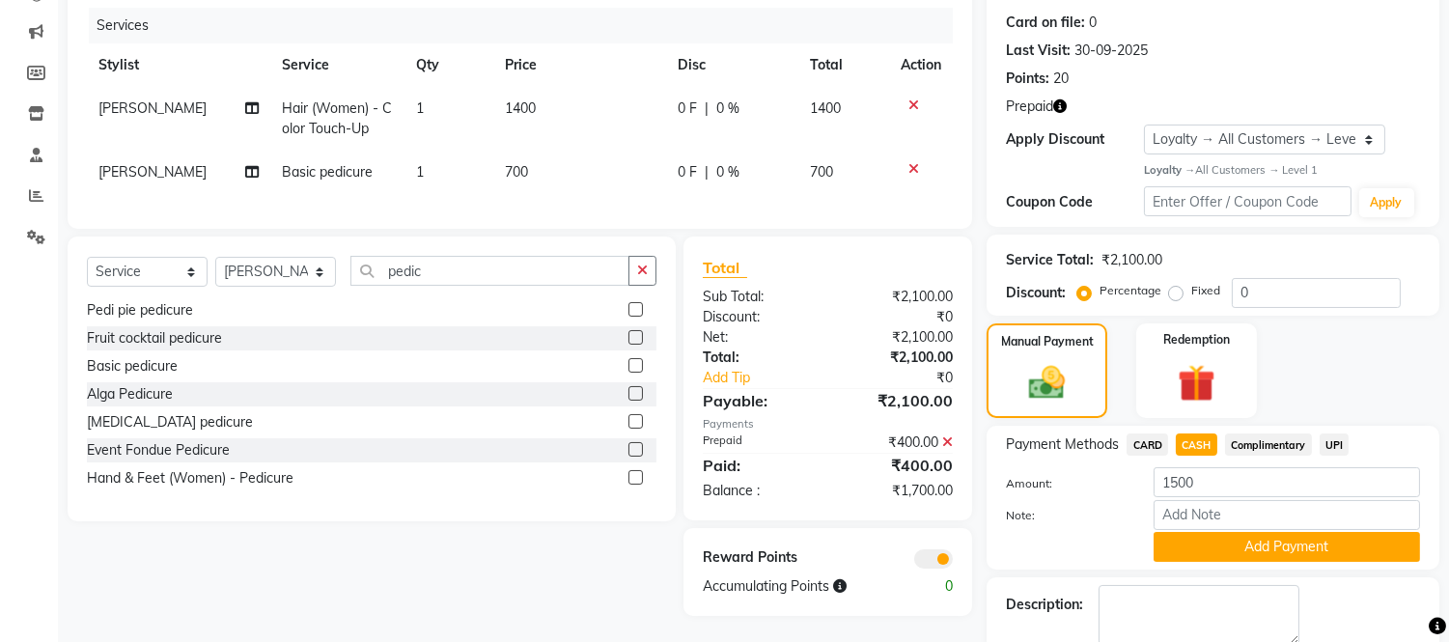
click at [582, 162] on tbody "Amjad Khan Hair (Women) - Color Touch-Up 1 1400 0 F | 0 % 1400 Amjad Khan Basic…" at bounding box center [520, 140] width 866 height 107
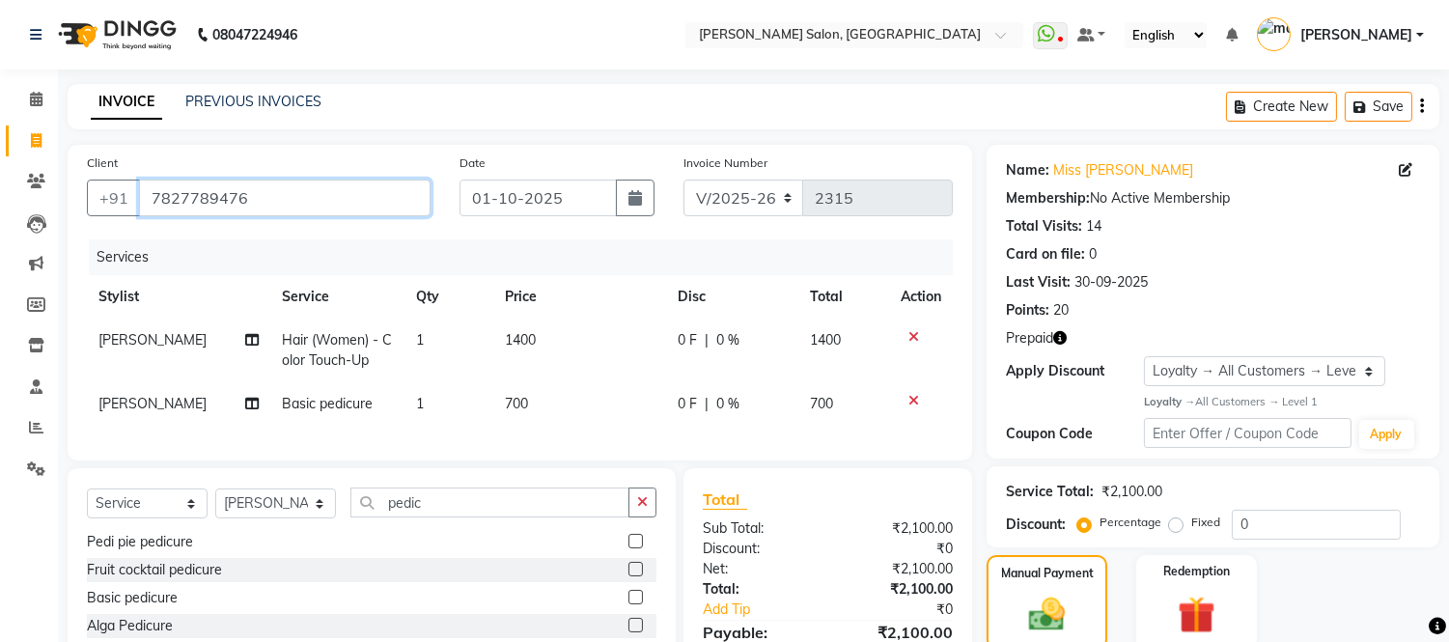
click at [266, 188] on input "7827789476" at bounding box center [285, 198] width 292 height 37
drag, startPoint x: 266, startPoint y: 188, endPoint x: 145, endPoint y: 222, distance: 126.2
click at [145, 222] on div "Client +91 7827789476" at bounding box center [258, 192] width 373 height 79
click at [537, 341] on td "1400" at bounding box center [579, 351] width 173 height 64
select select "79410"
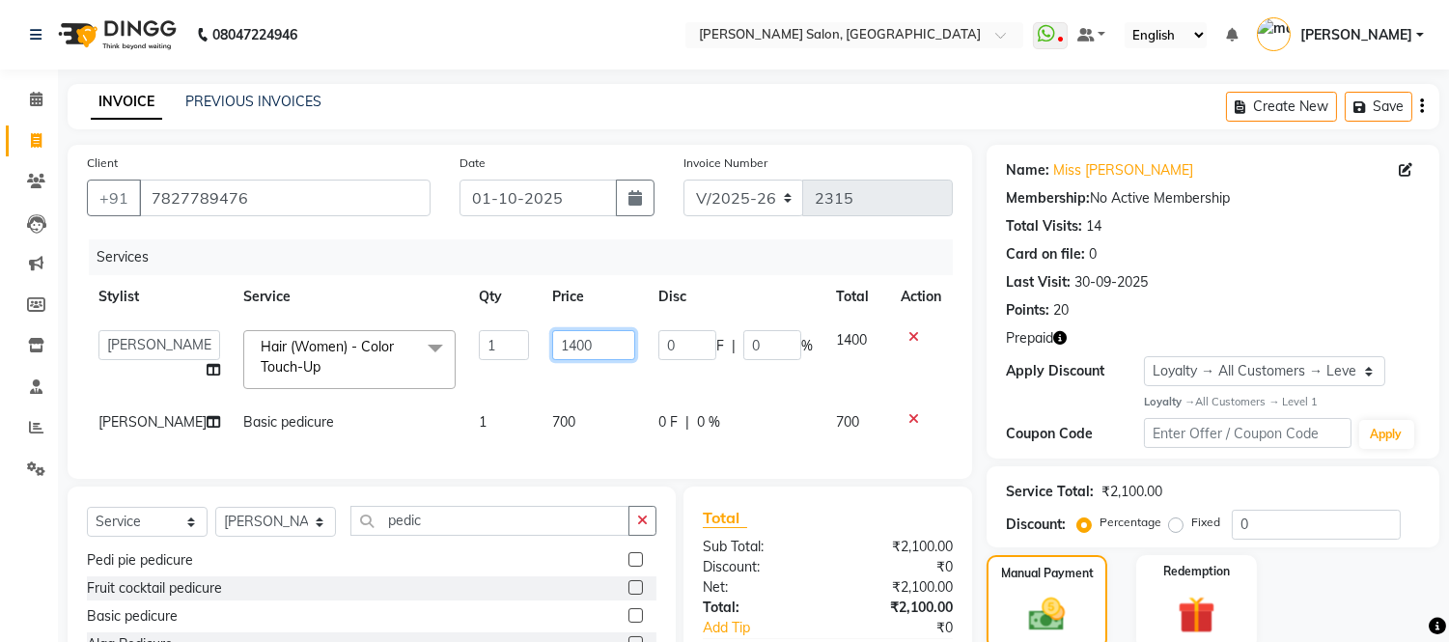
click at [552, 341] on input "1400" at bounding box center [593, 345] width 83 height 30
click at [572, 339] on input "1400" at bounding box center [593, 345] width 83 height 30
type input "1"
type input "1500"
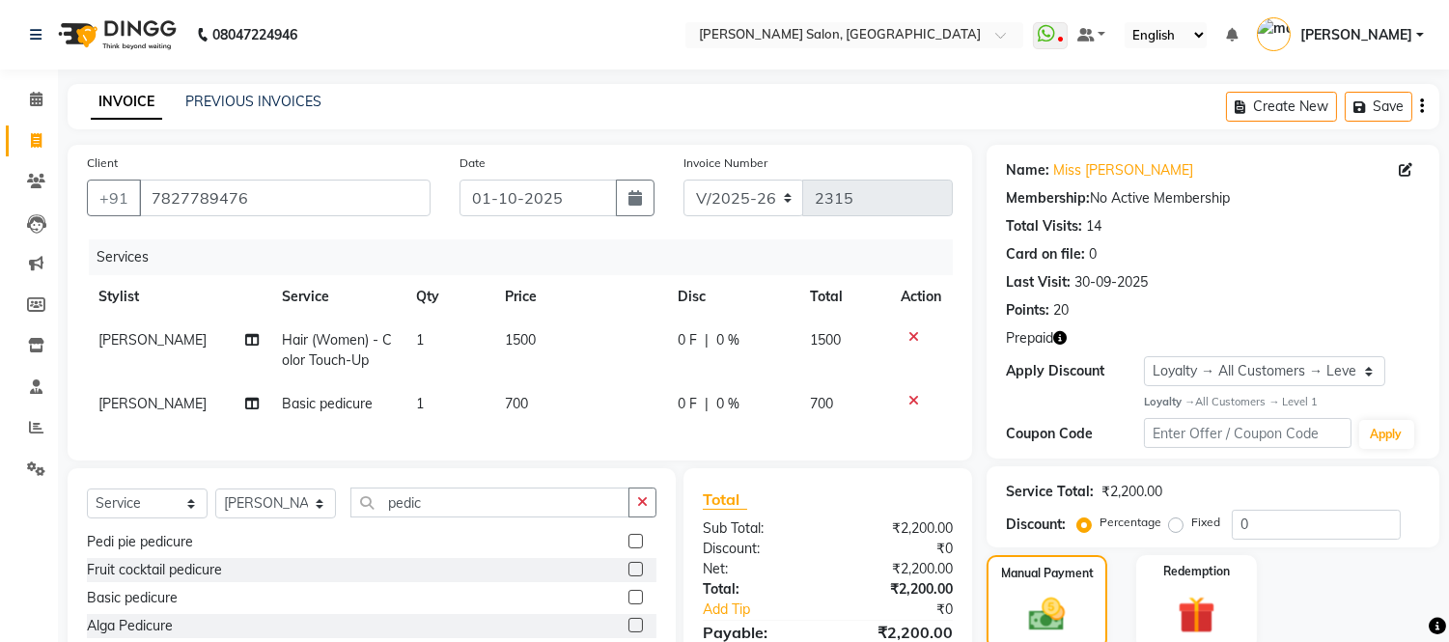
click at [565, 393] on tbody "Amjad Khan Hair (Women) - Color Touch-Up 1 1500 0 F | 0 % 1500 Amjad Khan Basic…" at bounding box center [520, 372] width 866 height 107
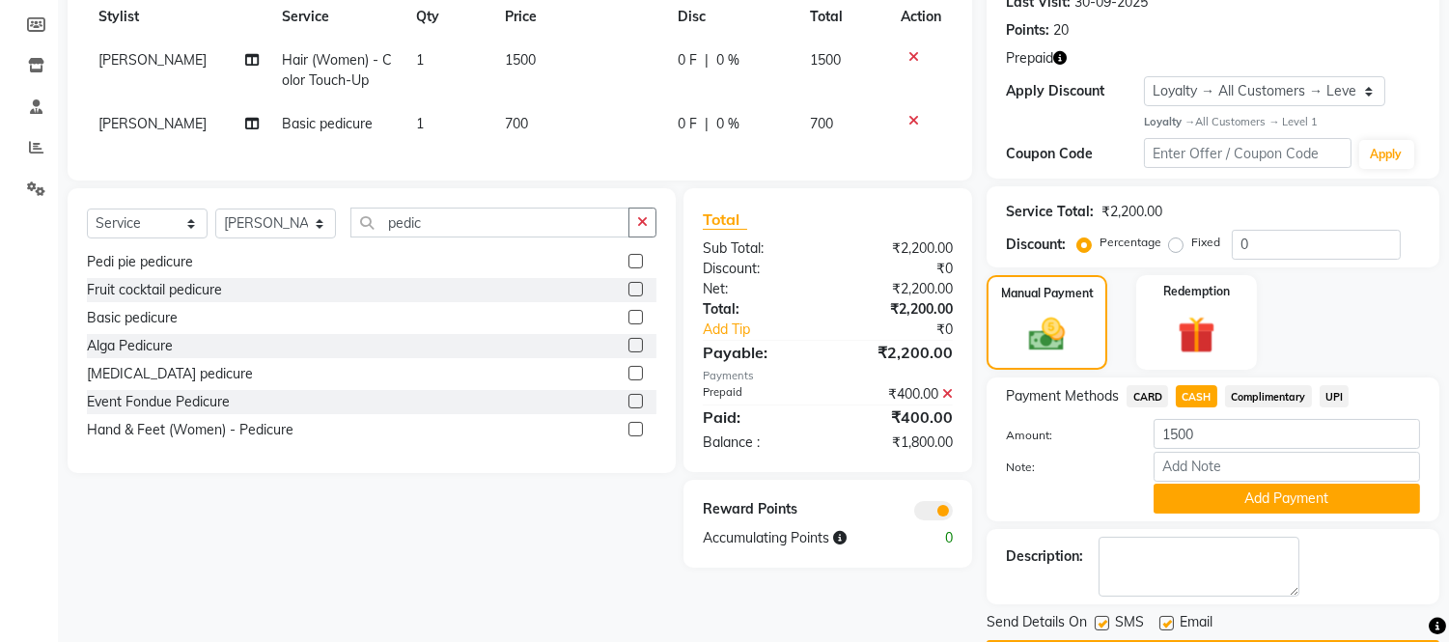
scroll to position [281, 0]
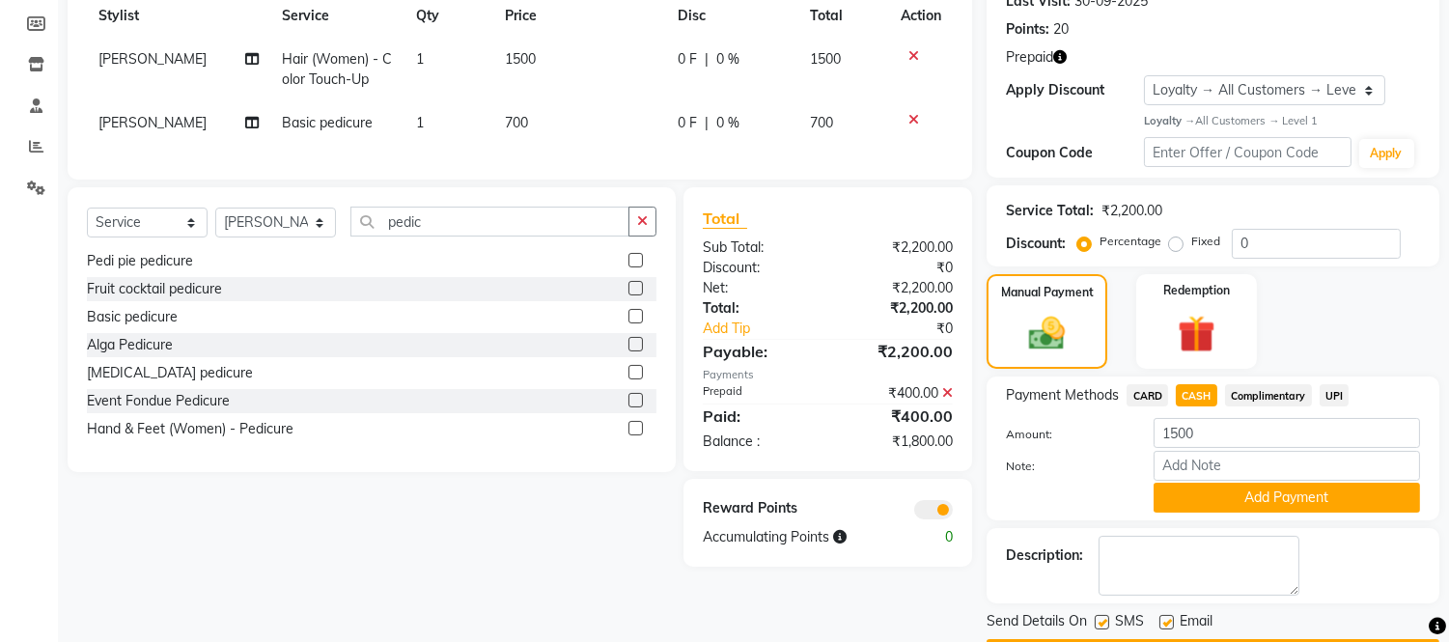
click at [1205, 396] on span "CASH" at bounding box center [1197, 395] width 42 height 22
type input "1800"
click at [1237, 489] on button "Add Payment" at bounding box center [1287, 498] width 266 height 30
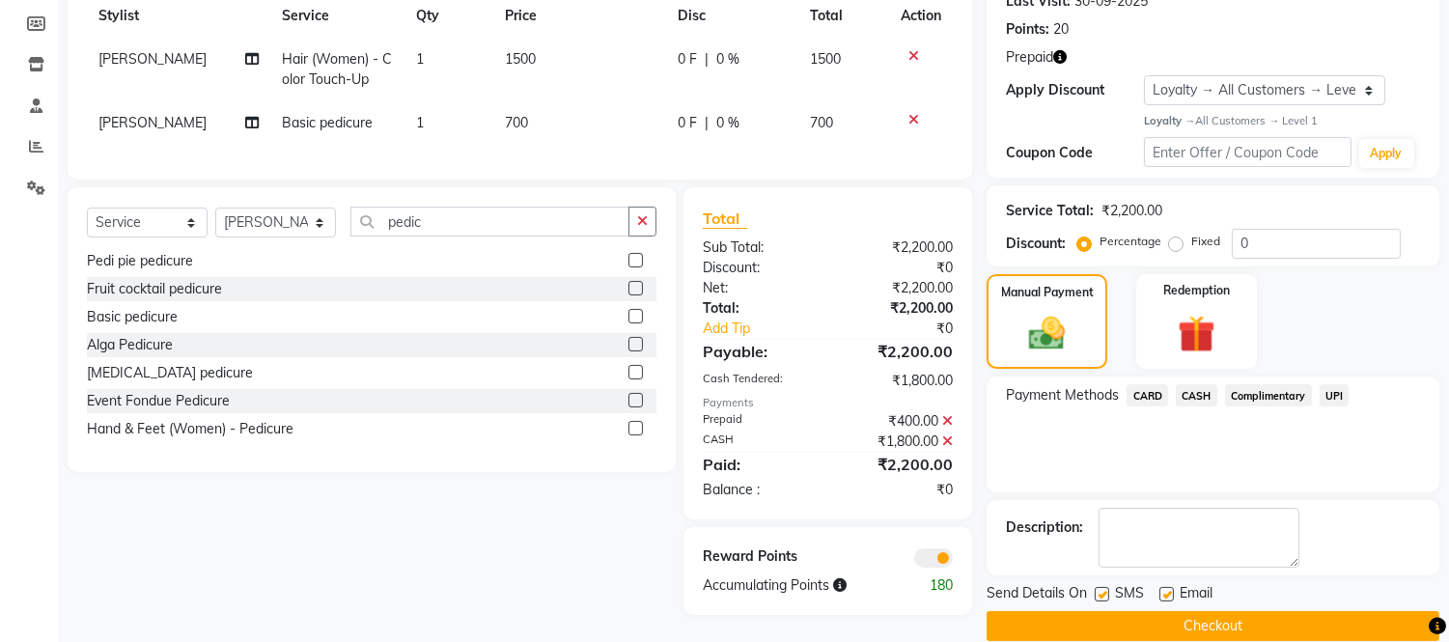
scroll to position [309, 0]
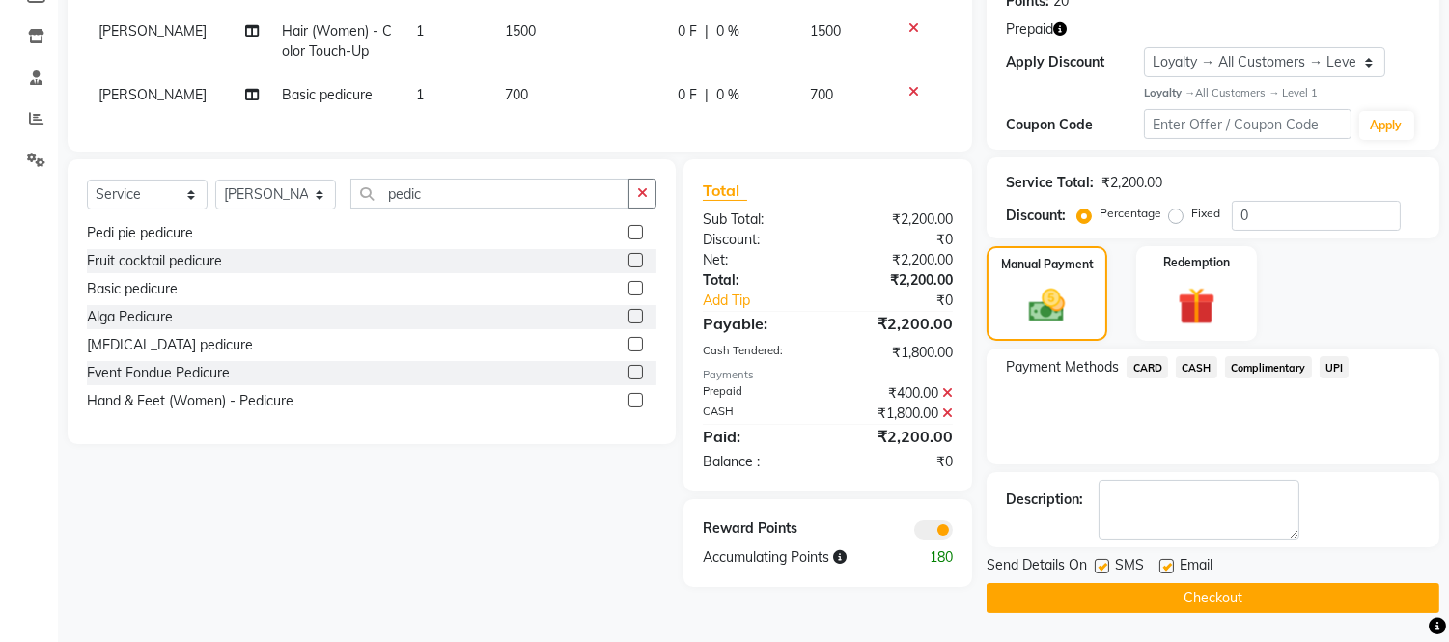
click at [1141, 595] on button "Checkout" at bounding box center [1213, 598] width 453 height 30
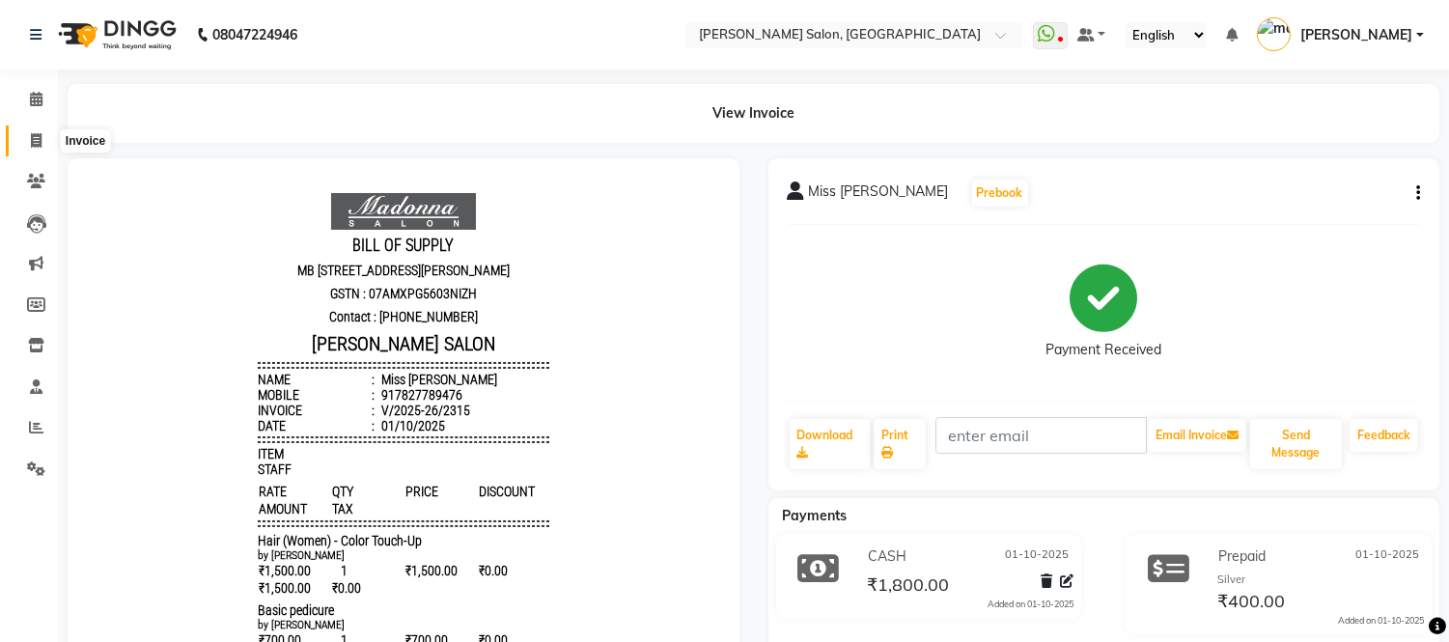
click at [31, 135] on icon at bounding box center [36, 140] width 11 height 14
select select "service"
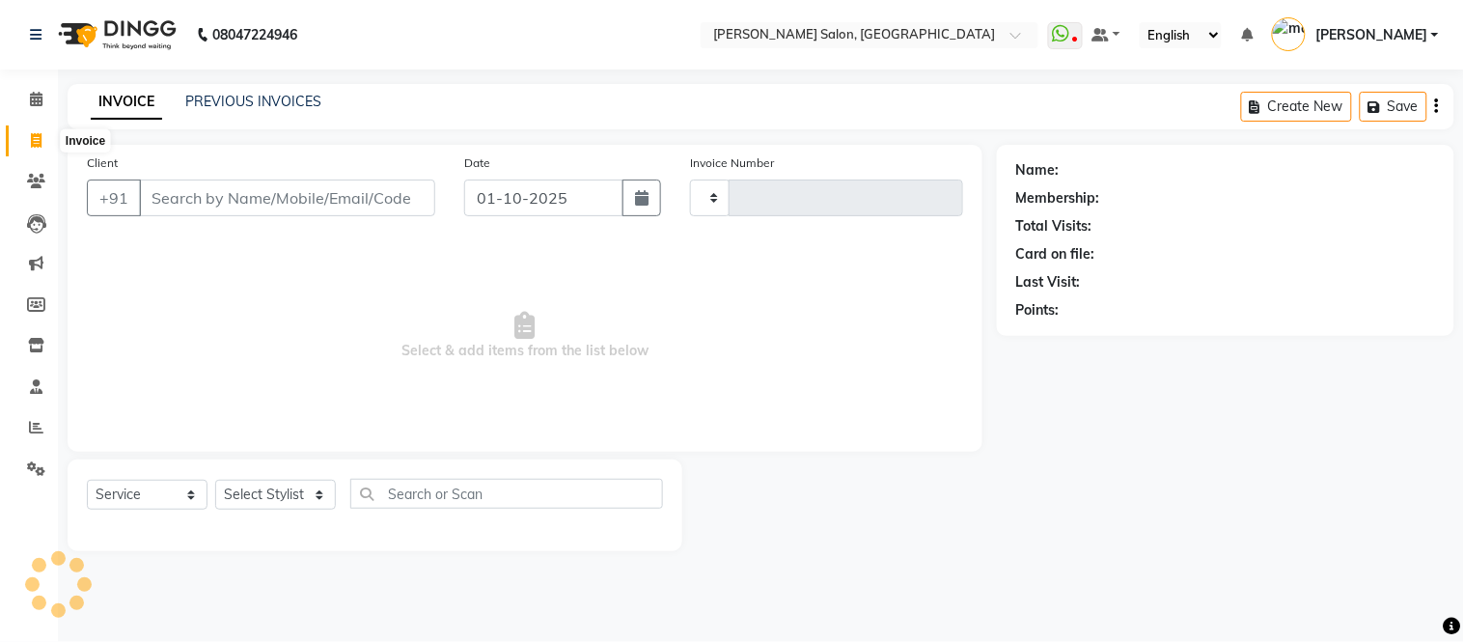
type input "2316"
select select "6469"
click at [172, 209] on input "Client" at bounding box center [287, 198] width 296 height 37
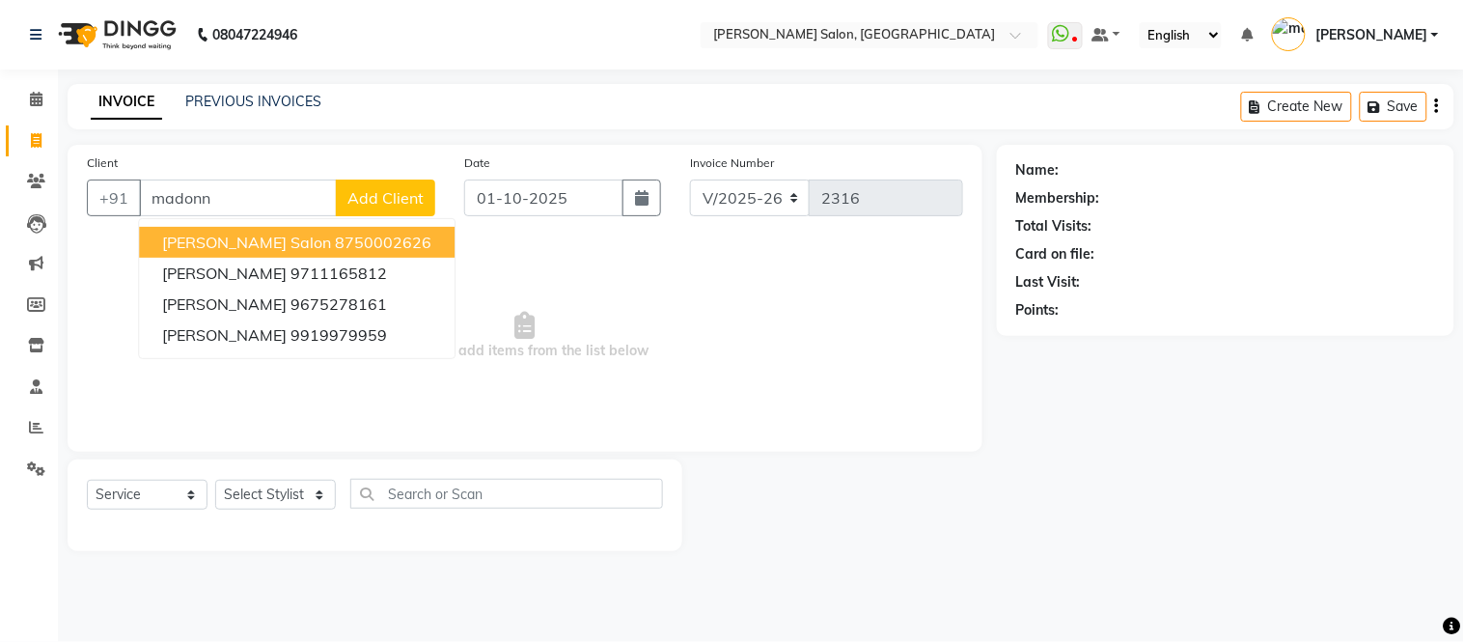
click at [335, 245] on ngb-highlight "8750002626" at bounding box center [383, 242] width 97 height 19
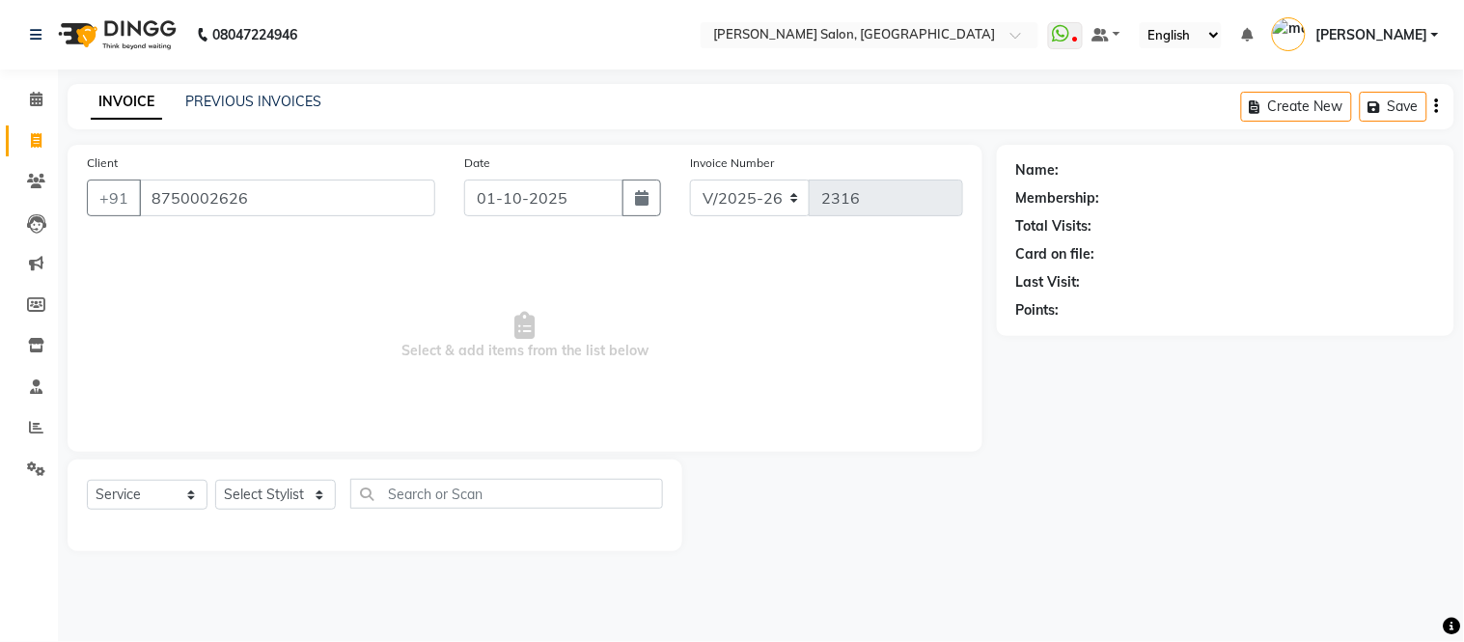
type input "8750002626"
select select "1: Object"
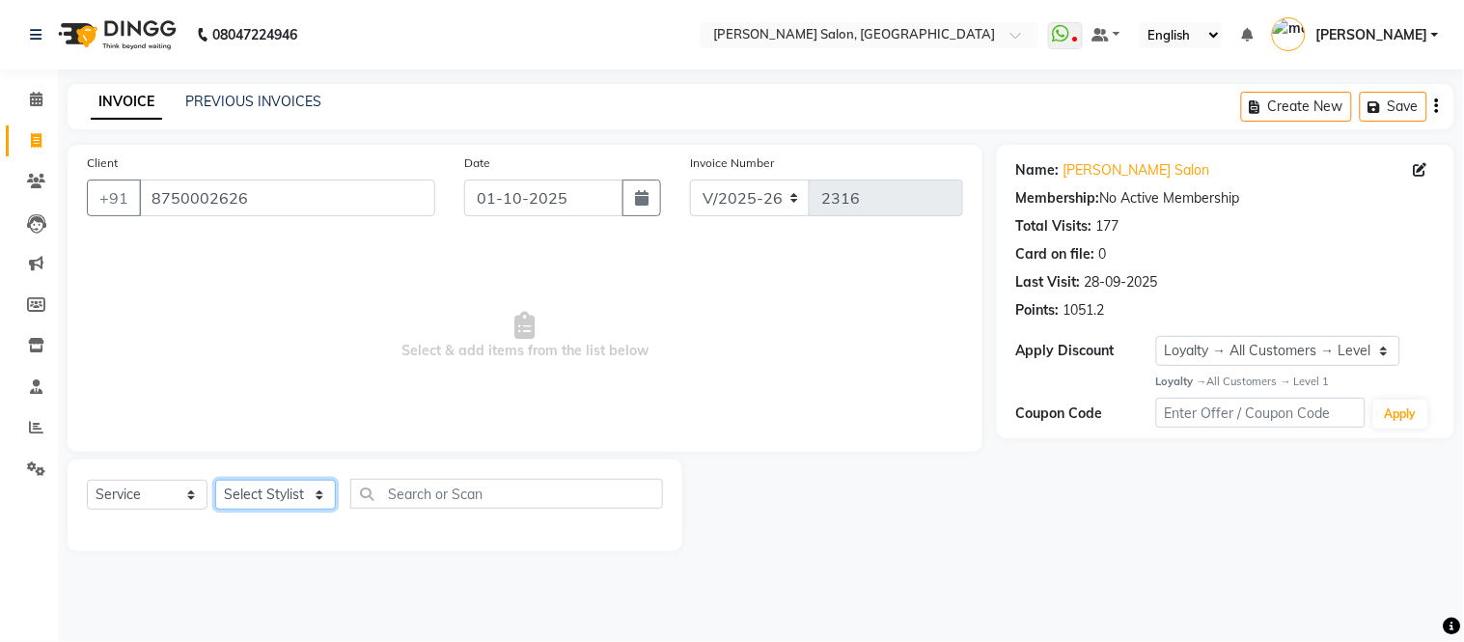
click at [320, 498] on select "Select Stylist Afsar salmani Amjad Khan Devesh Bhatt Dipika fardeen Kajal Tyagi…" at bounding box center [275, 495] width 121 height 30
click at [215, 481] on select "Select Stylist Afsar salmani Amjad Khan Devesh Bhatt Dipika fardeen Kajal Tyagi…" at bounding box center [275, 495] width 121 height 30
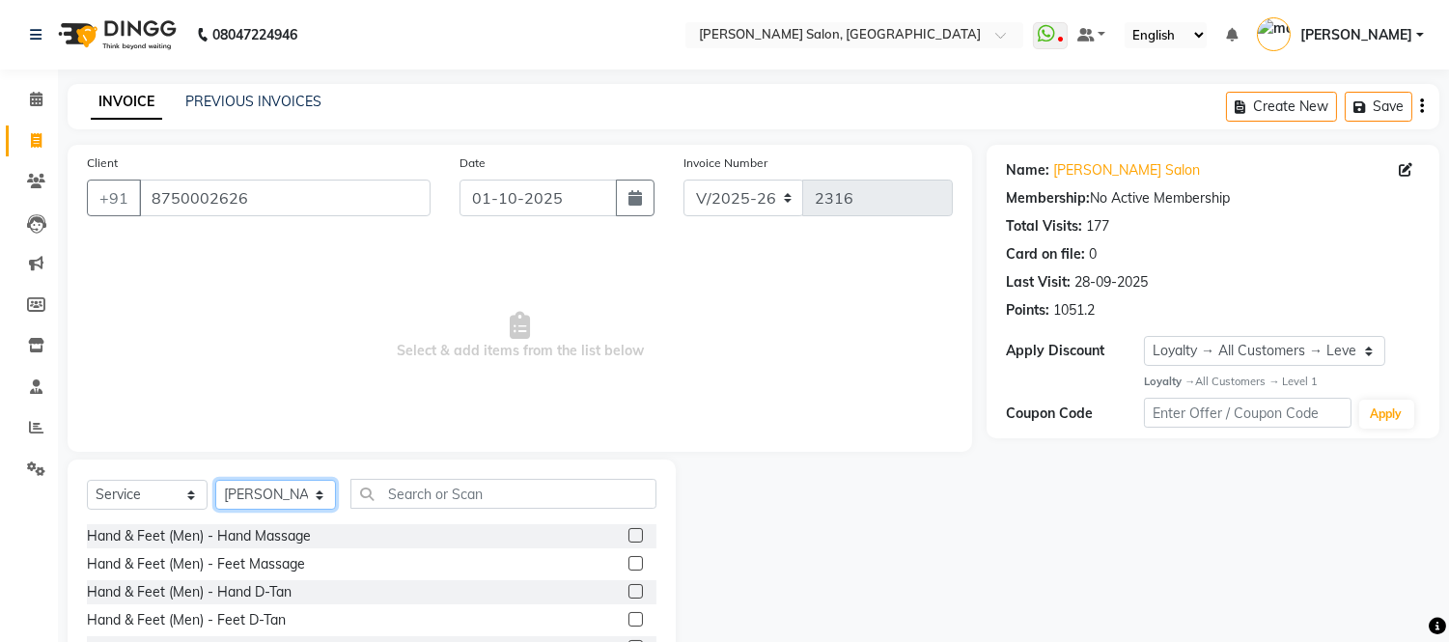
click at [315, 492] on select "Select Stylist Afsar salmani Amjad Khan Devesh Bhatt Dipika fardeen Kajal Tyagi…" at bounding box center [275, 495] width 121 height 30
select select "87830"
click at [215, 481] on select "Select Stylist Afsar salmani Amjad Khan Devesh Bhatt Dipika fardeen Kajal Tyagi…" at bounding box center [275, 495] width 121 height 30
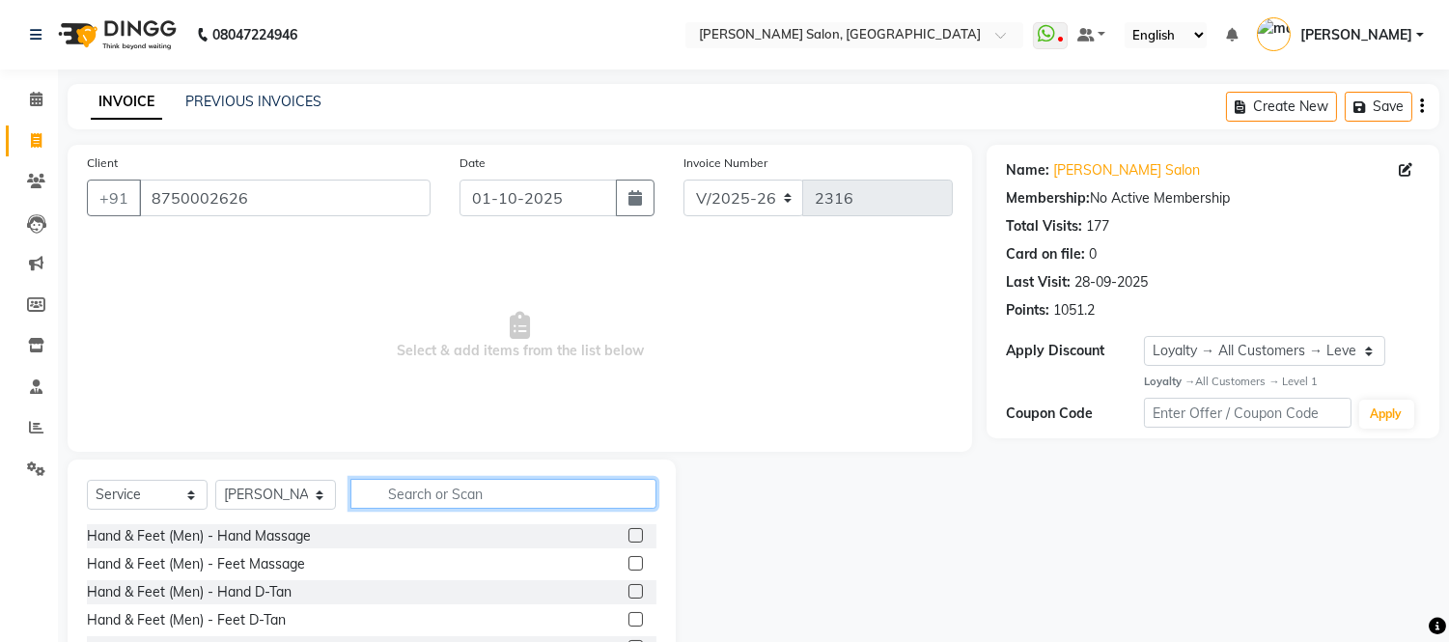
click at [417, 483] on input "text" at bounding box center [503, 494] width 306 height 30
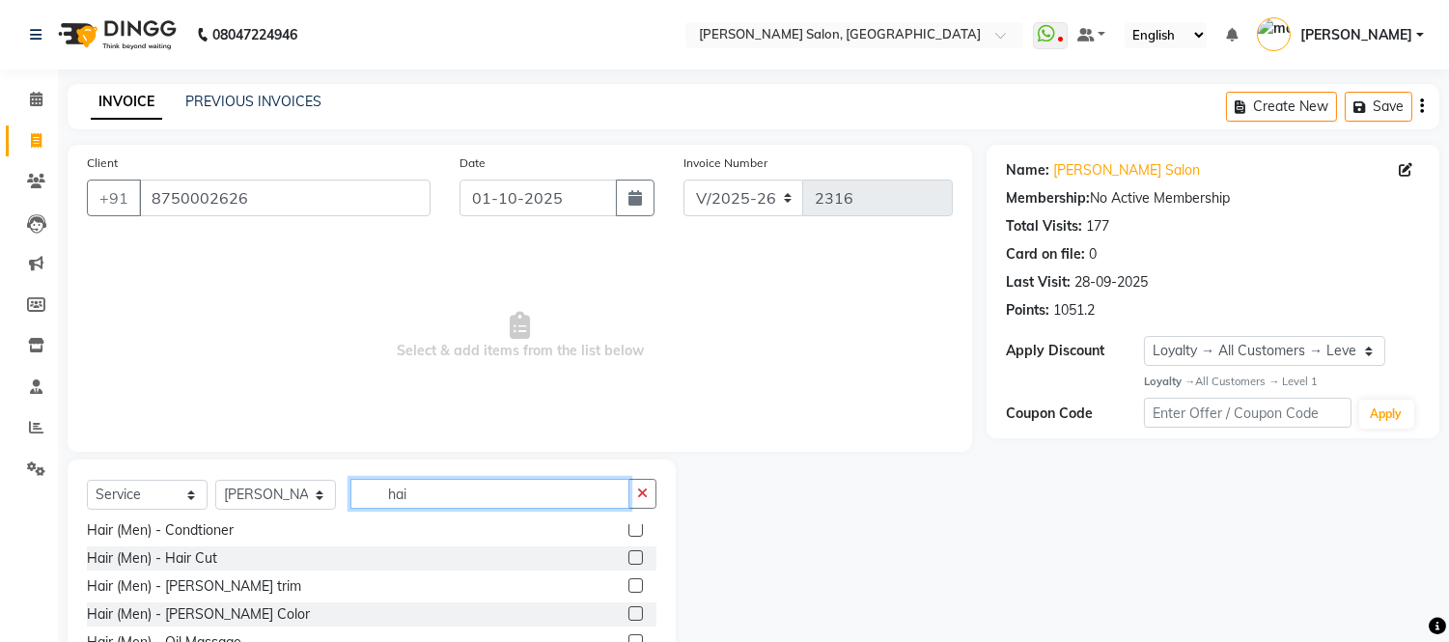
scroll to position [33, 0]
type input "hai"
click at [628, 554] on label at bounding box center [635, 558] width 14 height 14
click at [628, 554] on input "checkbox" at bounding box center [634, 559] width 13 height 13
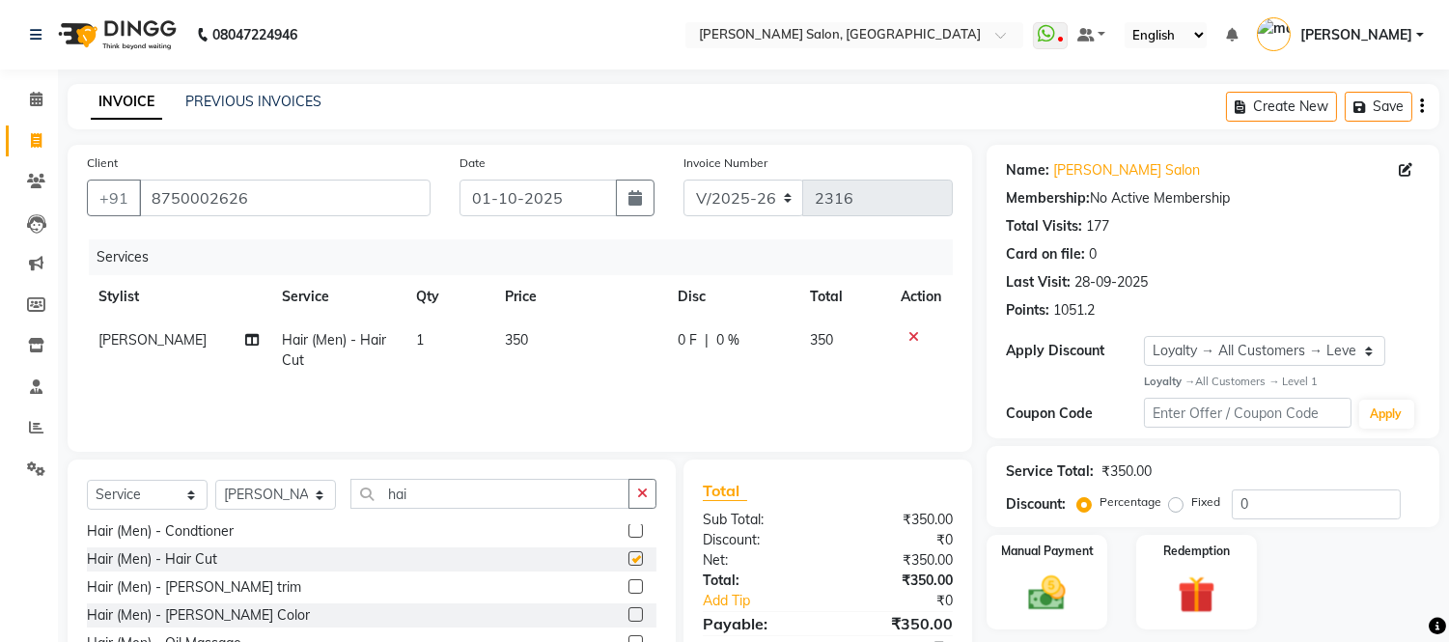
checkbox input "false"
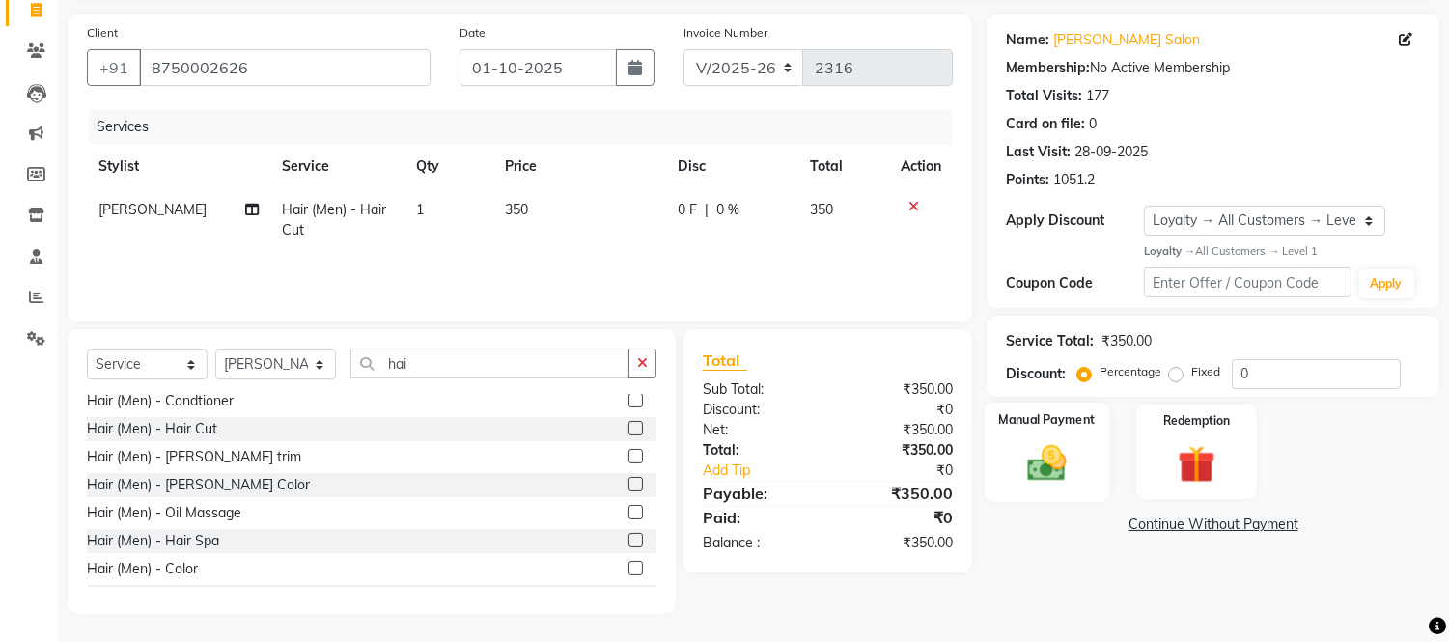
click at [1050, 445] on img at bounding box center [1048, 462] width 64 height 45
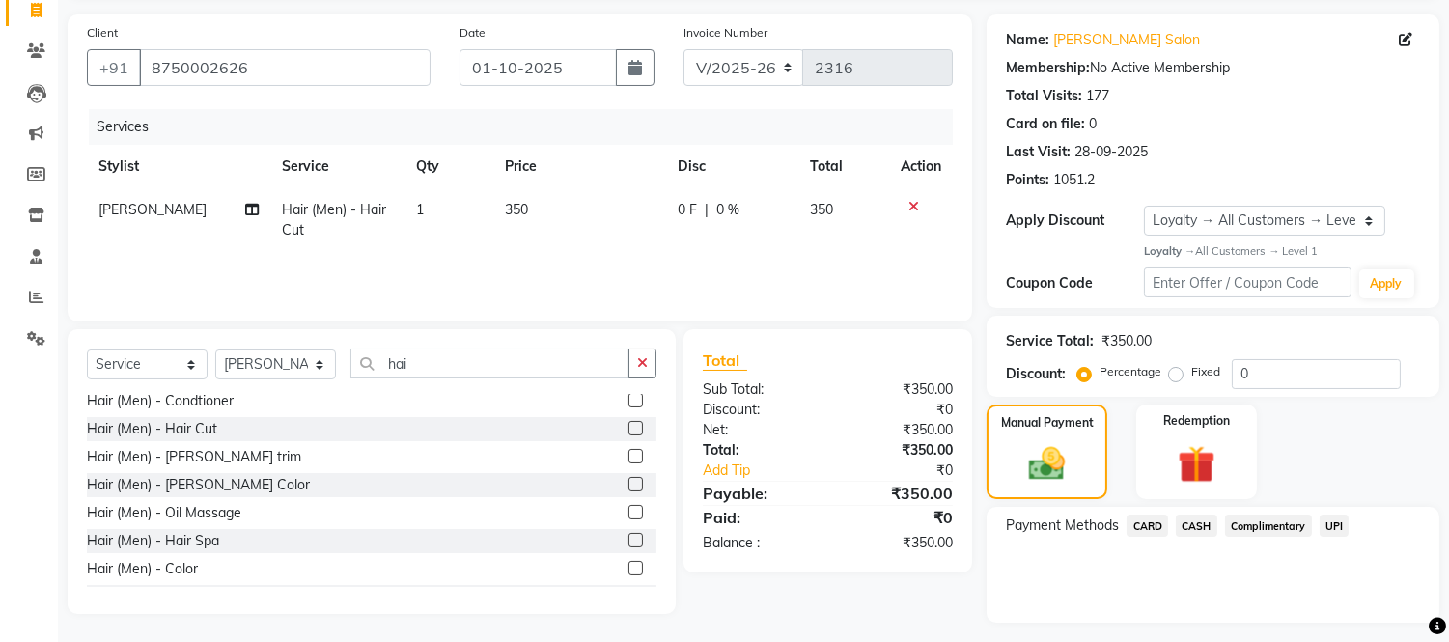
click at [1190, 521] on span "CASH" at bounding box center [1197, 526] width 42 height 22
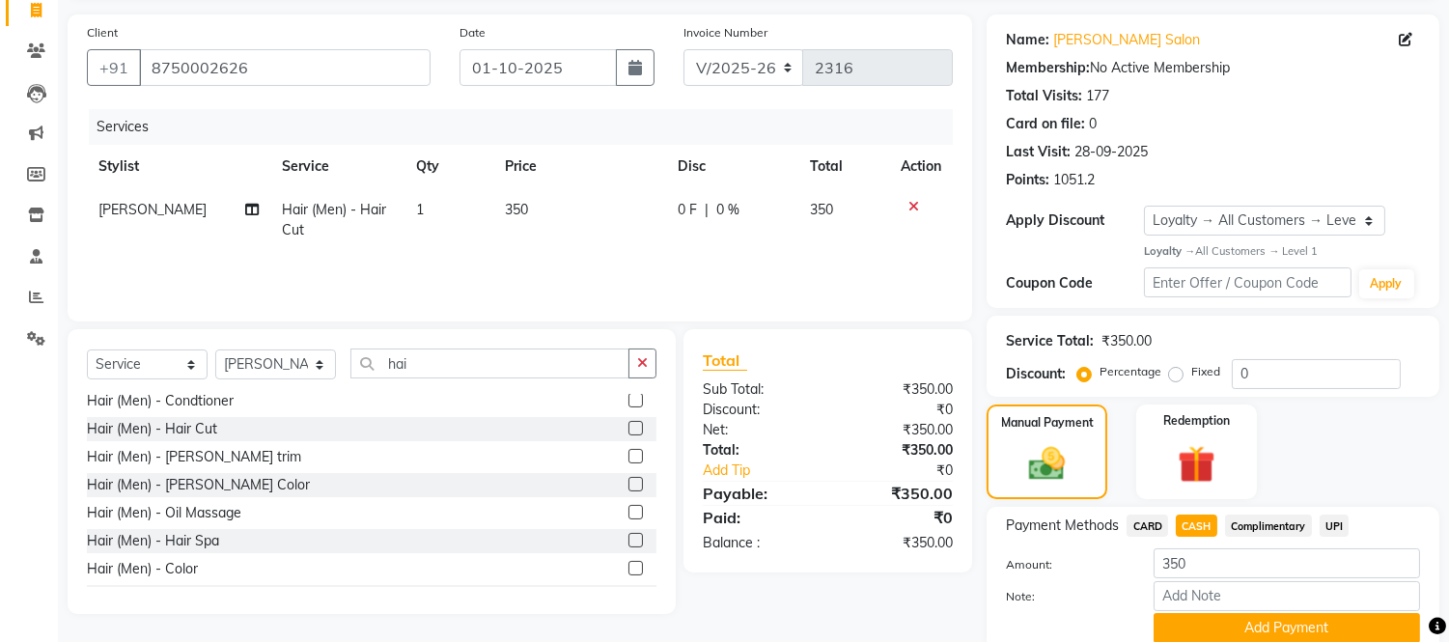
scroll to position [208, 0]
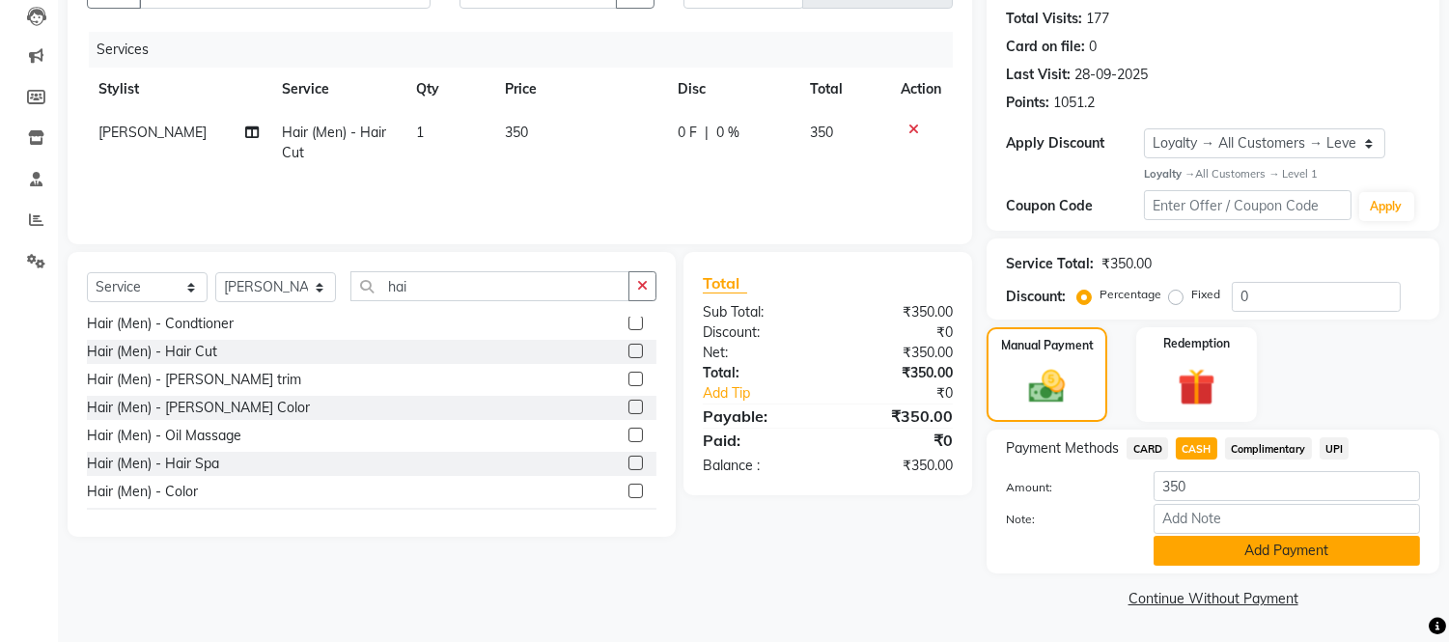
click at [1202, 542] on button "Add Payment" at bounding box center [1287, 551] width 266 height 30
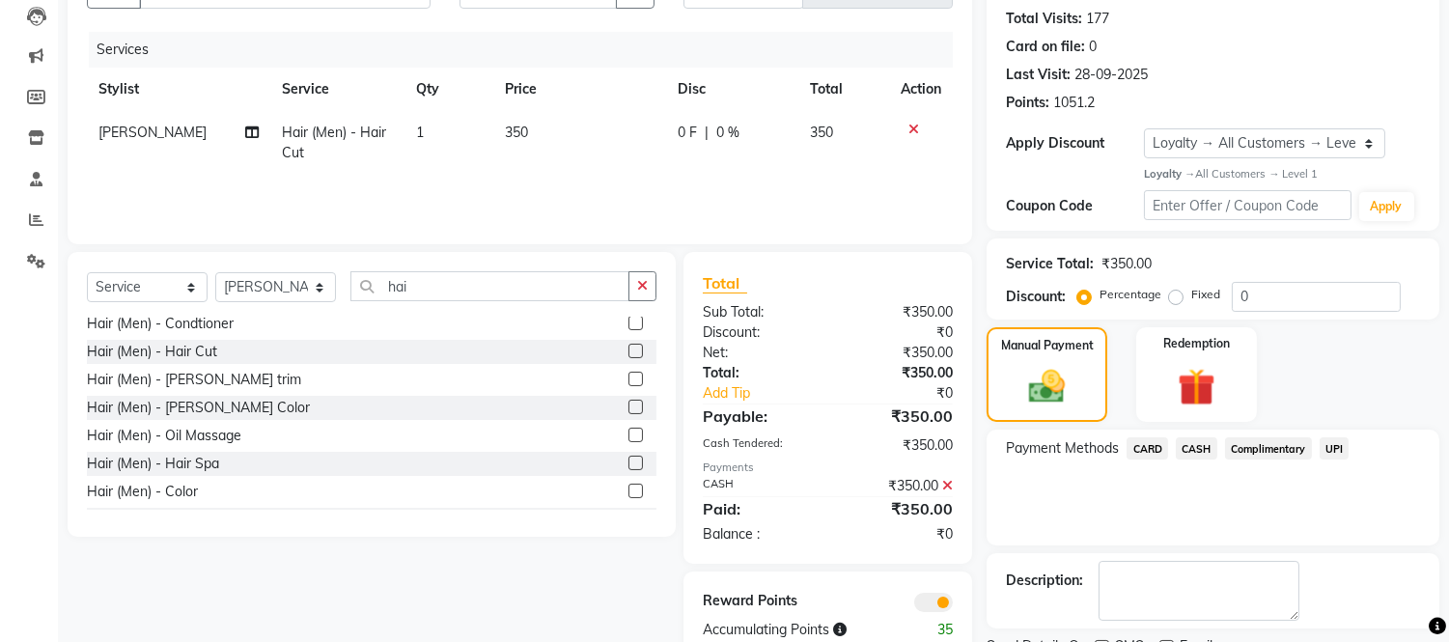
scroll to position [288, 0]
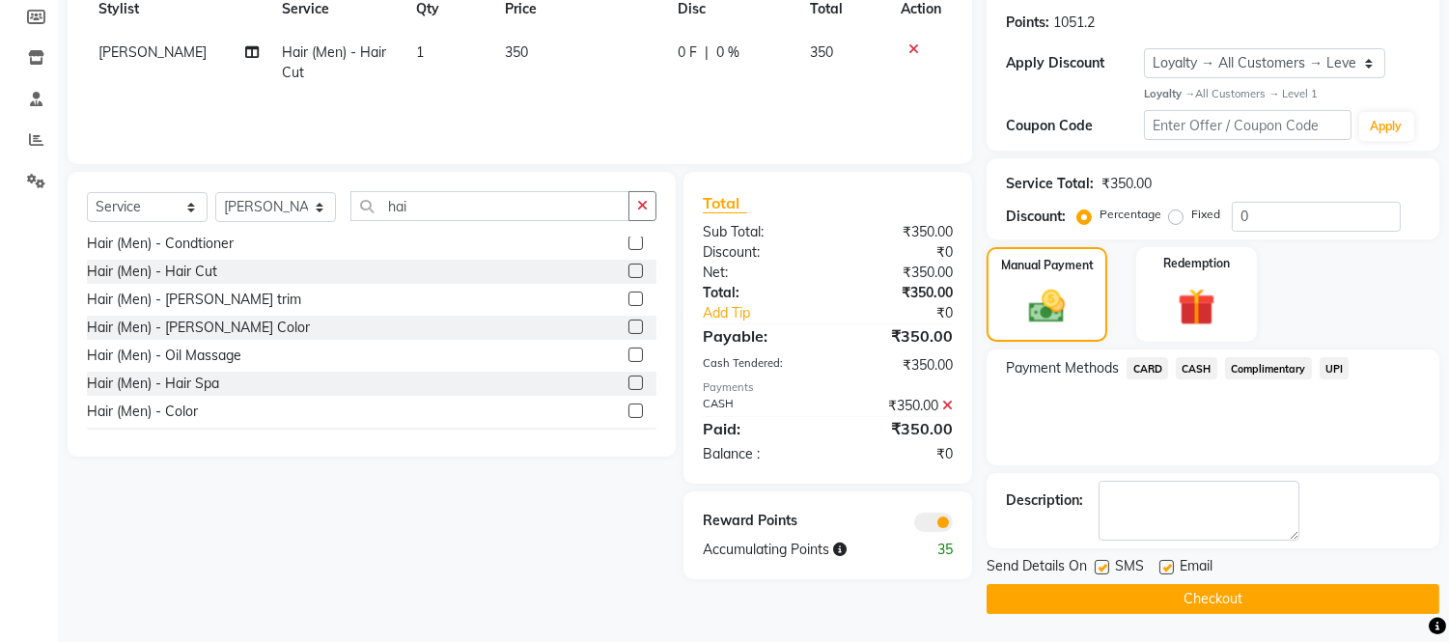
click at [1188, 596] on button "Checkout" at bounding box center [1213, 599] width 453 height 30
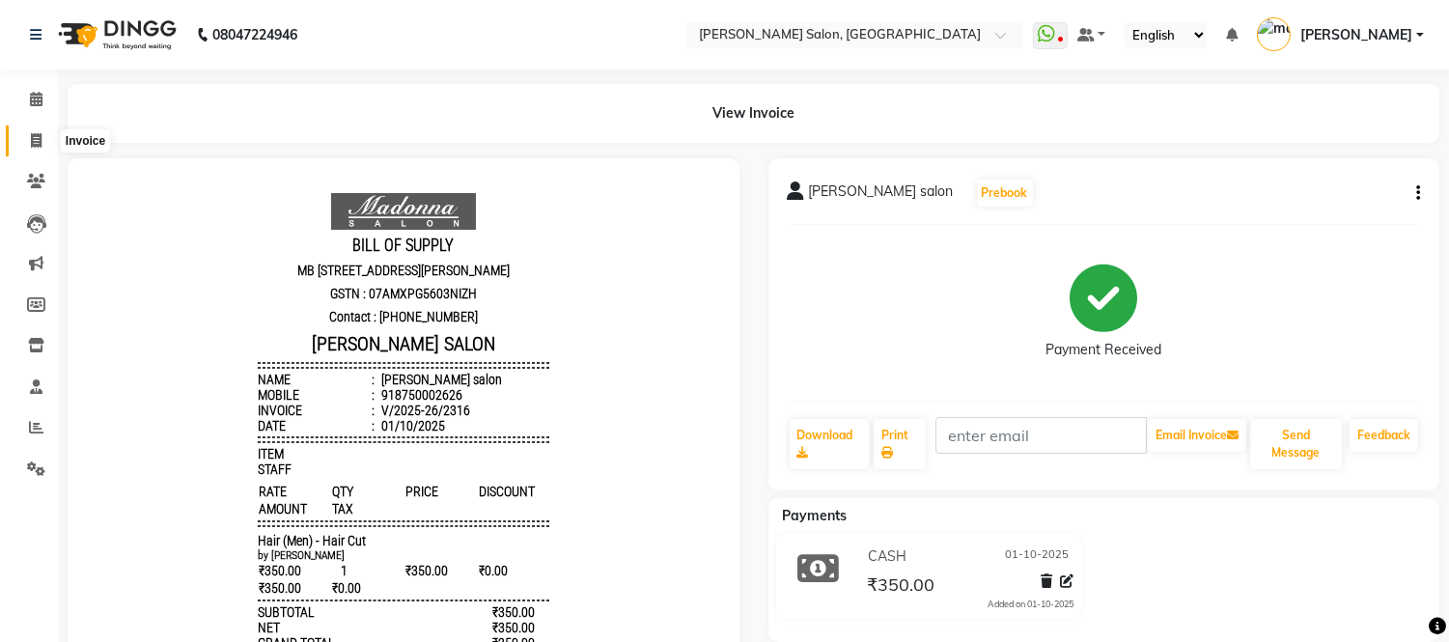
click at [33, 142] on icon at bounding box center [36, 140] width 11 height 14
select select "service"
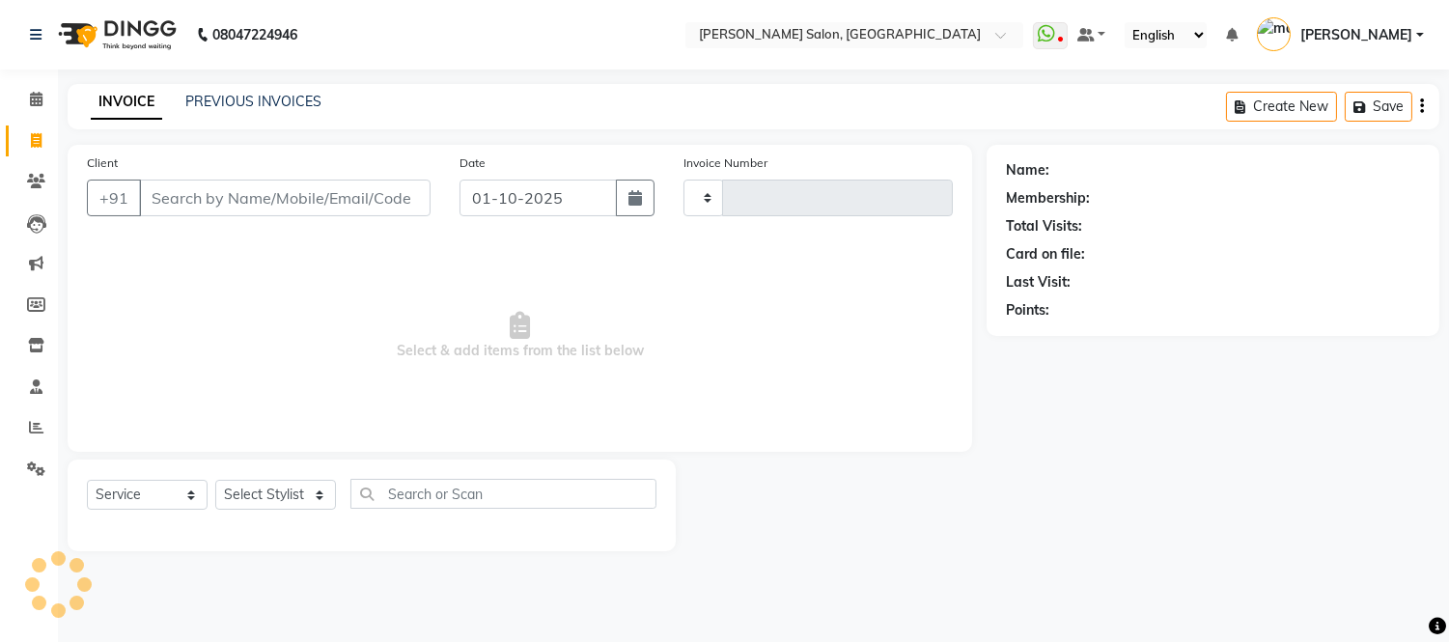
type input "2317"
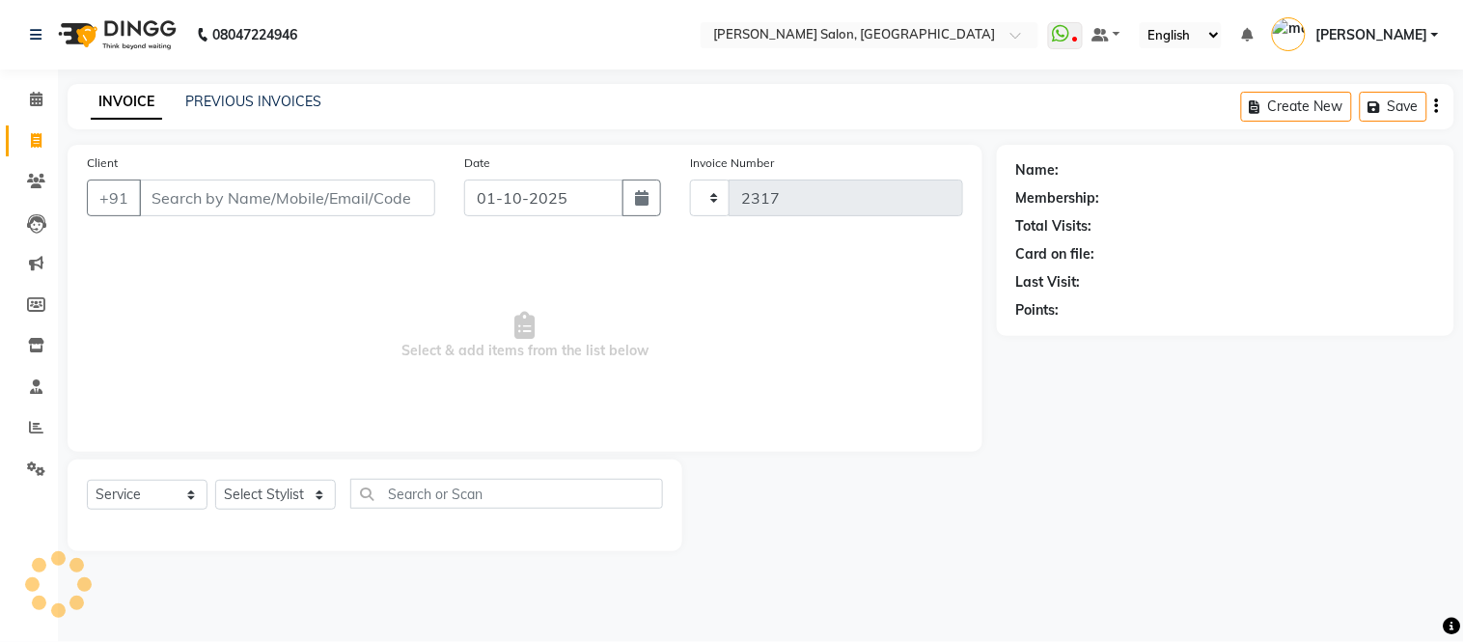
select select "6469"
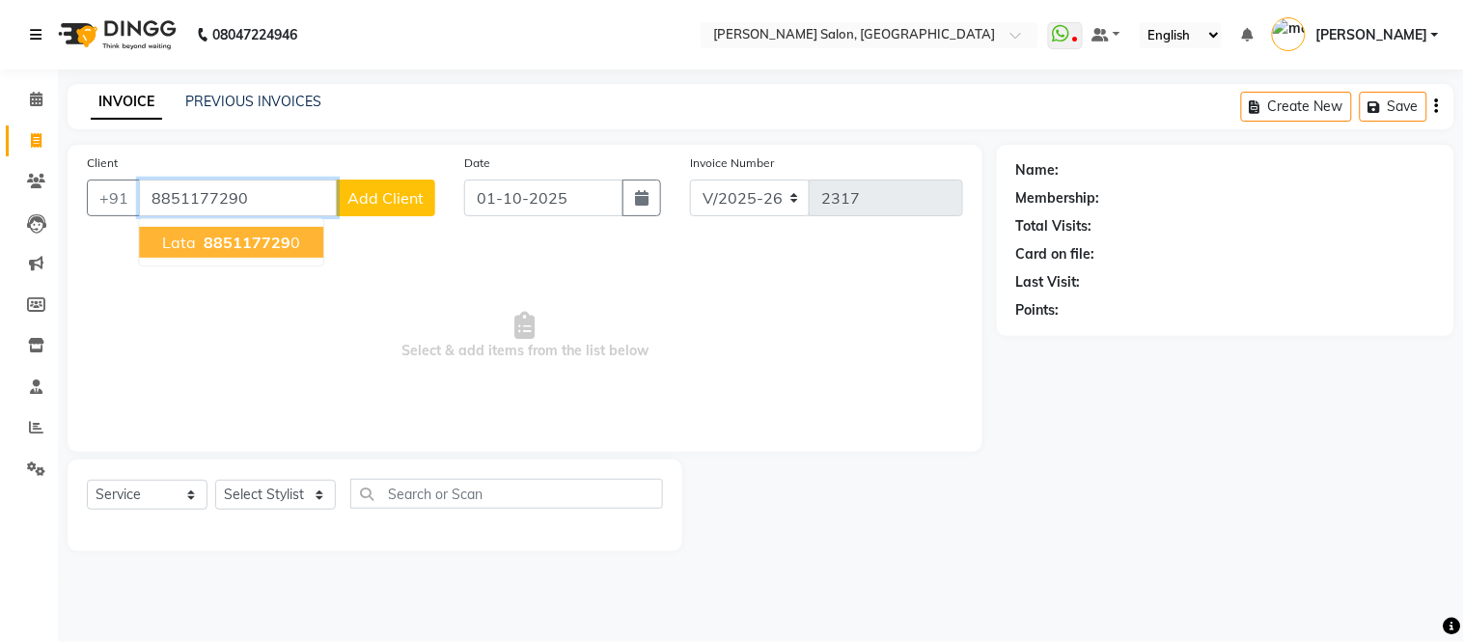
type input "8851177290"
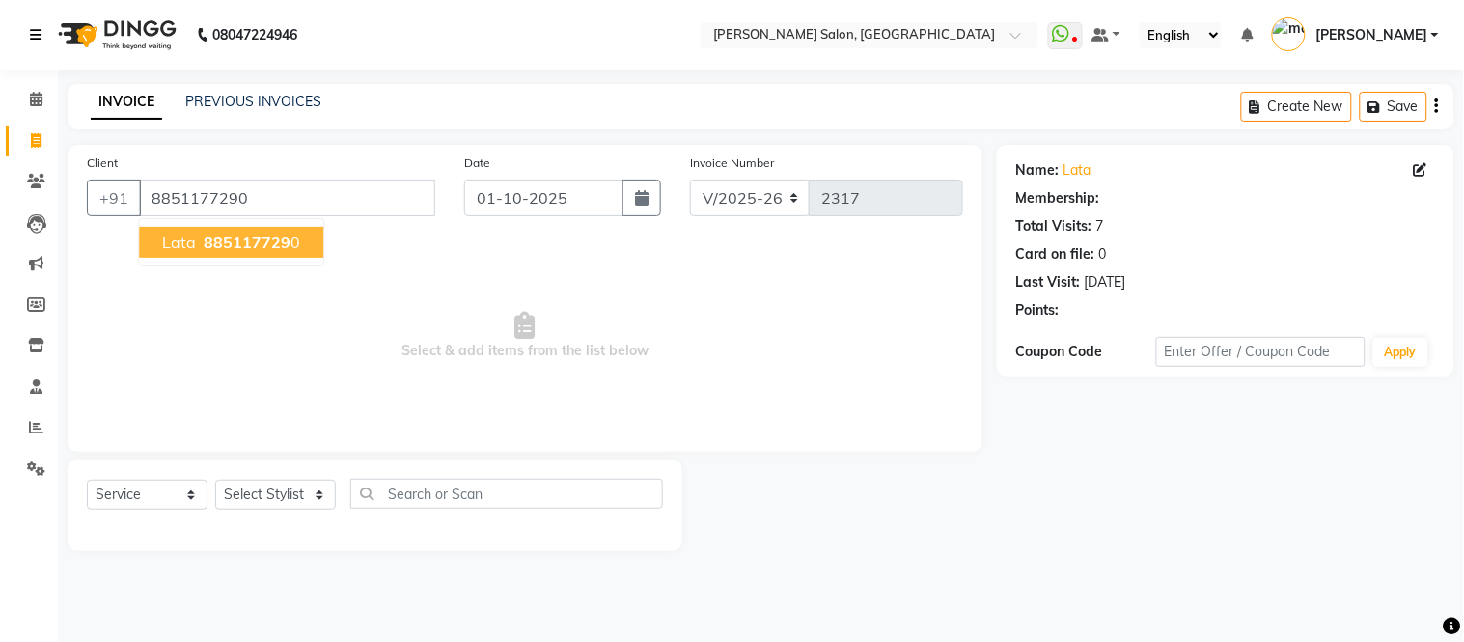
select select "1: Object"
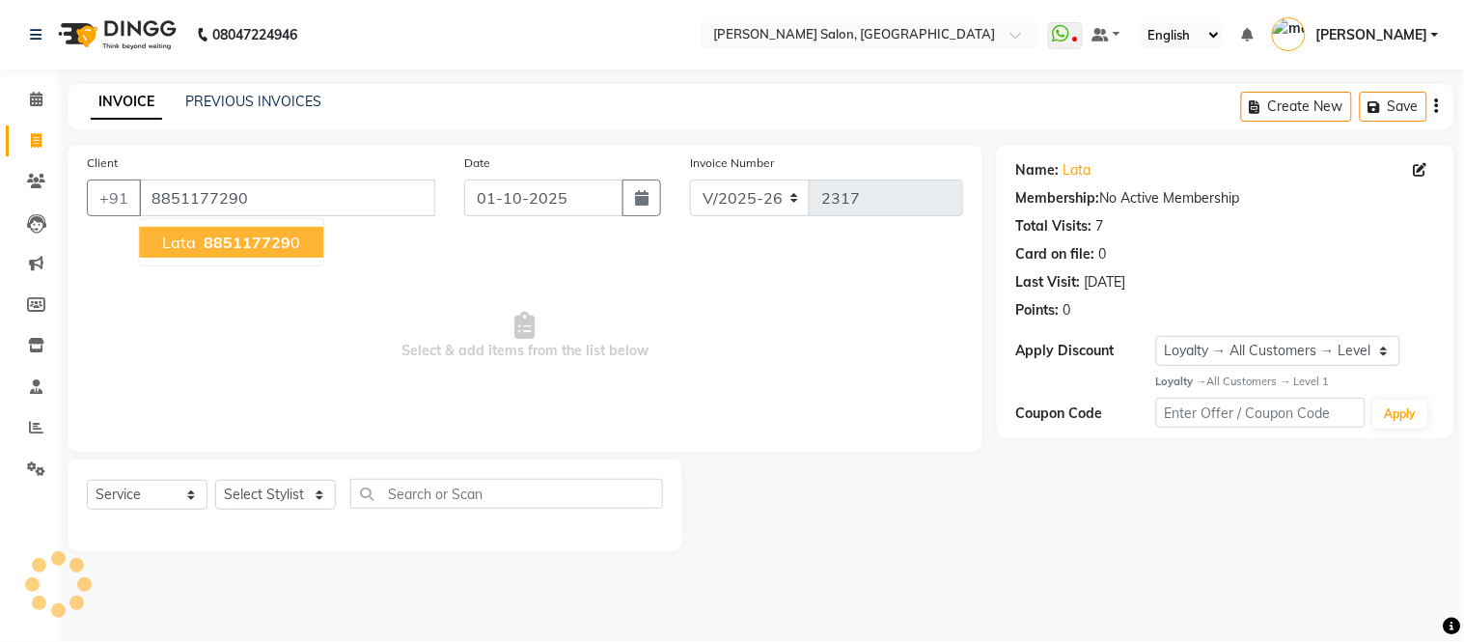
click at [245, 241] on span "885117729" at bounding box center [247, 242] width 87 height 19
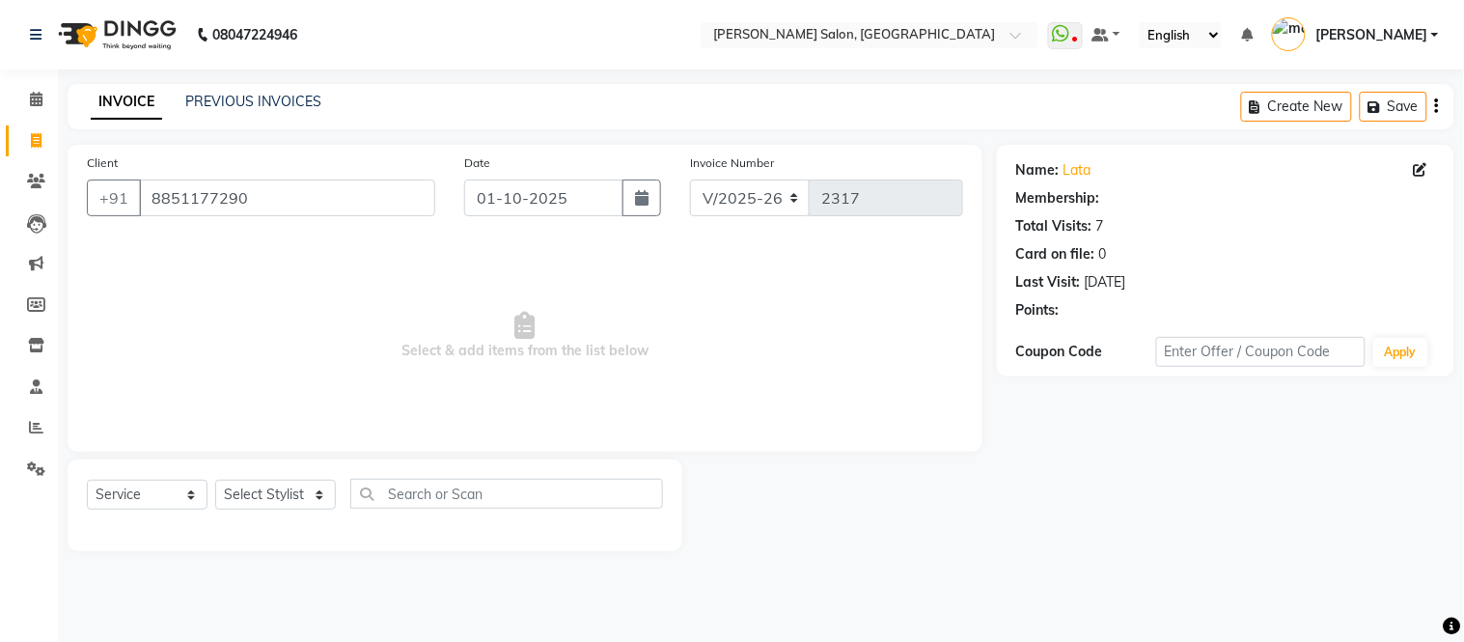
select select "1: Object"
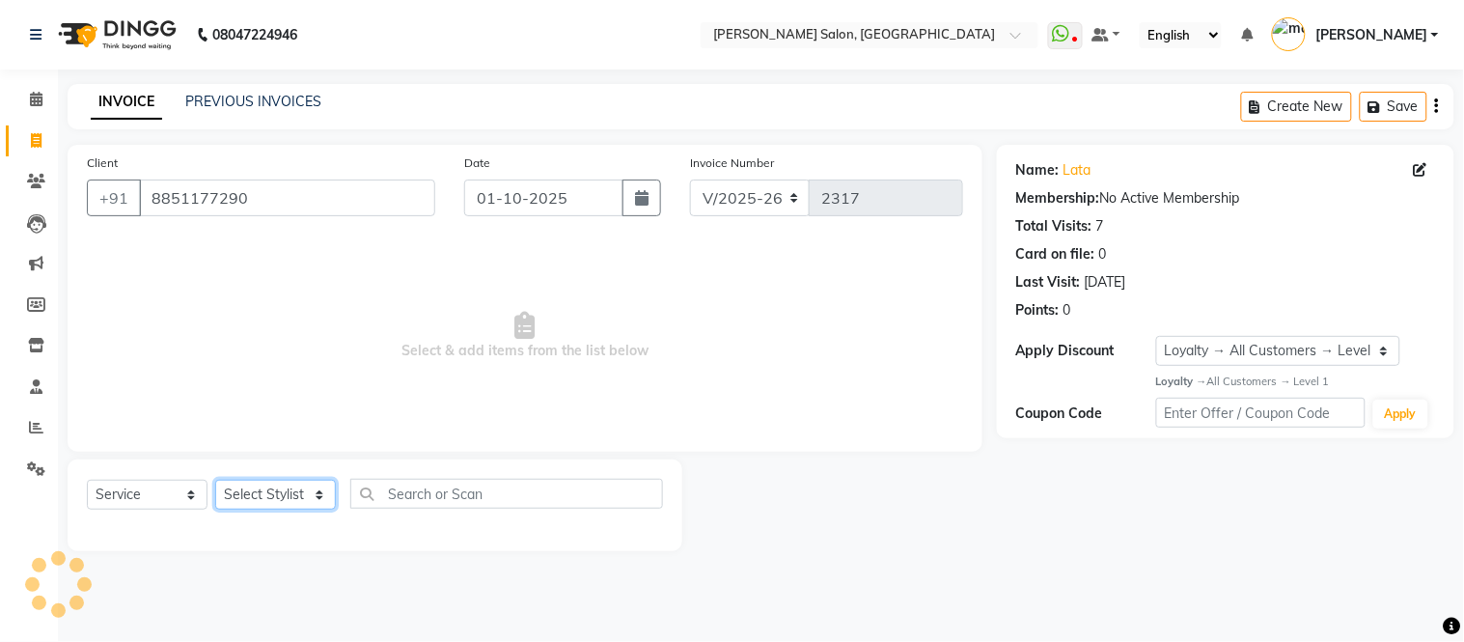
click at [320, 499] on select "Select Stylist Afsar salmani Amjad Khan Devesh Bhatt Dipika fardeen Kajal Tyagi…" at bounding box center [275, 495] width 121 height 30
select select "49733"
click at [215, 481] on select "Select Stylist Afsar salmani Amjad Khan Devesh Bhatt Dipika fardeen Kajal Tyagi…" at bounding box center [275, 495] width 121 height 30
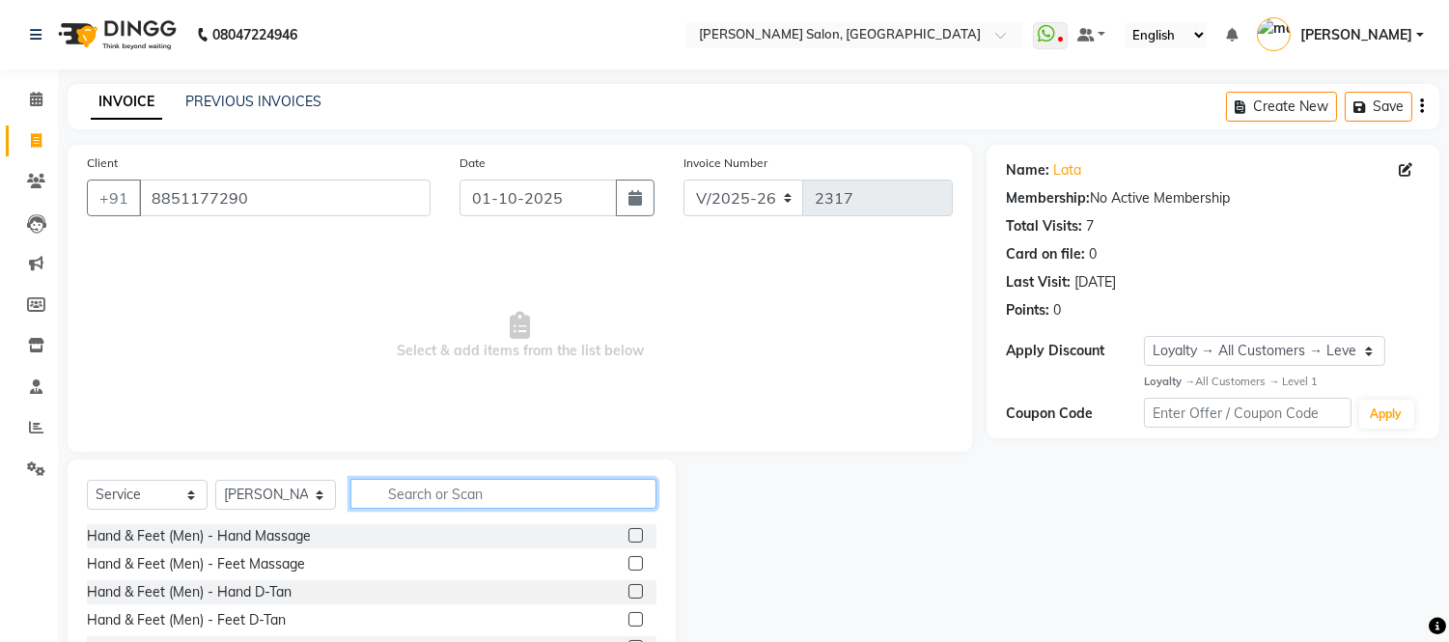
click at [427, 503] on input "text" at bounding box center [503, 494] width 306 height 30
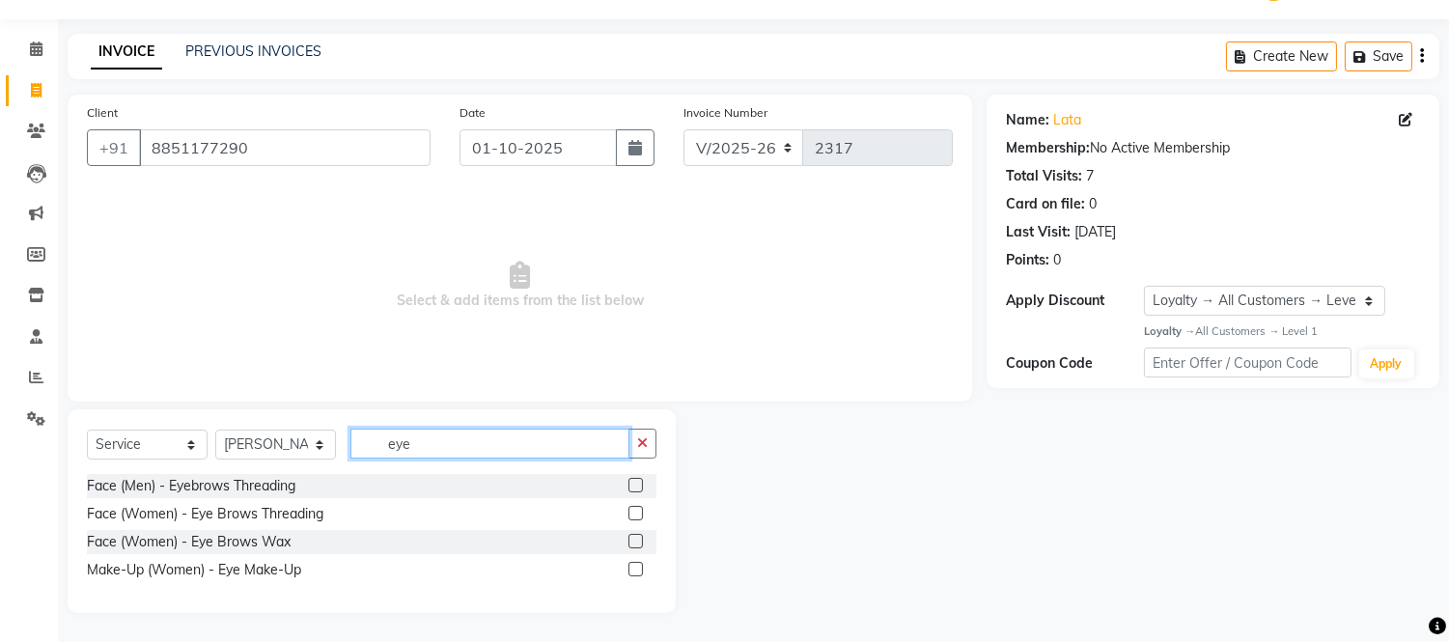
type input "eye"
click at [634, 512] on label at bounding box center [635, 513] width 14 height 14
click at [634, 512] on input "checkbox" at bounding box center [634, 514] width 13 height 13
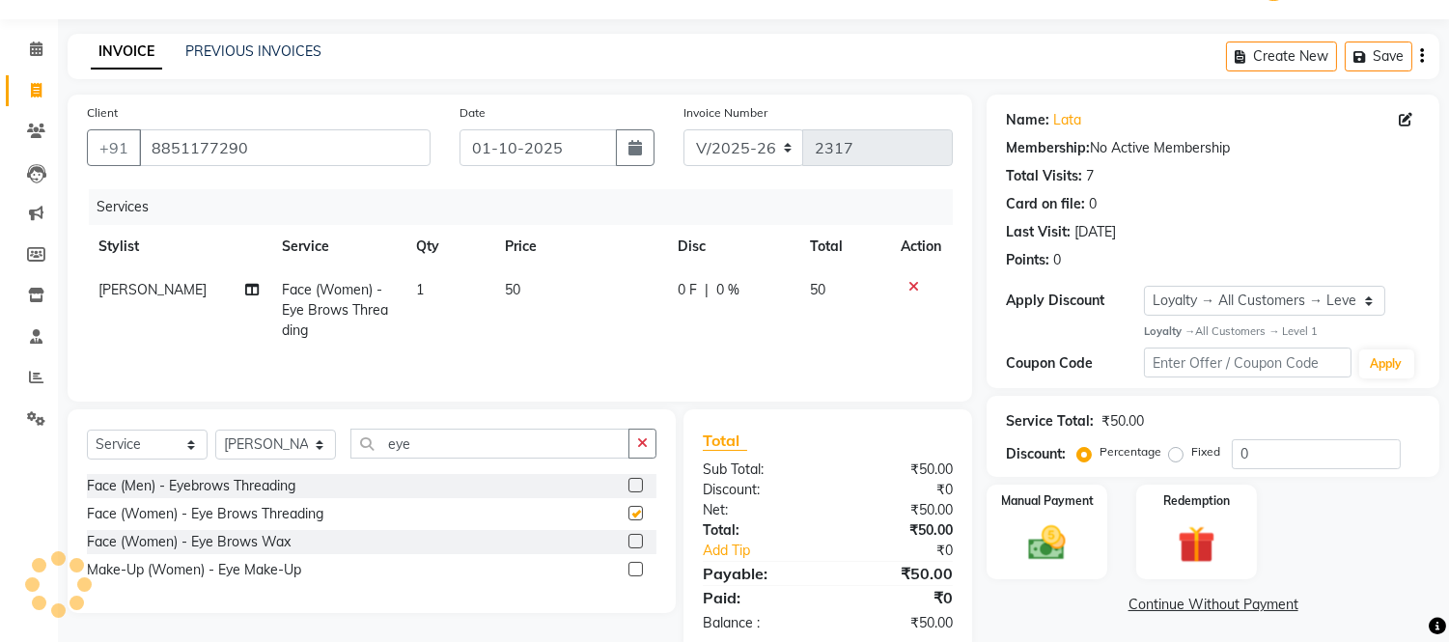
checkbox input "false"
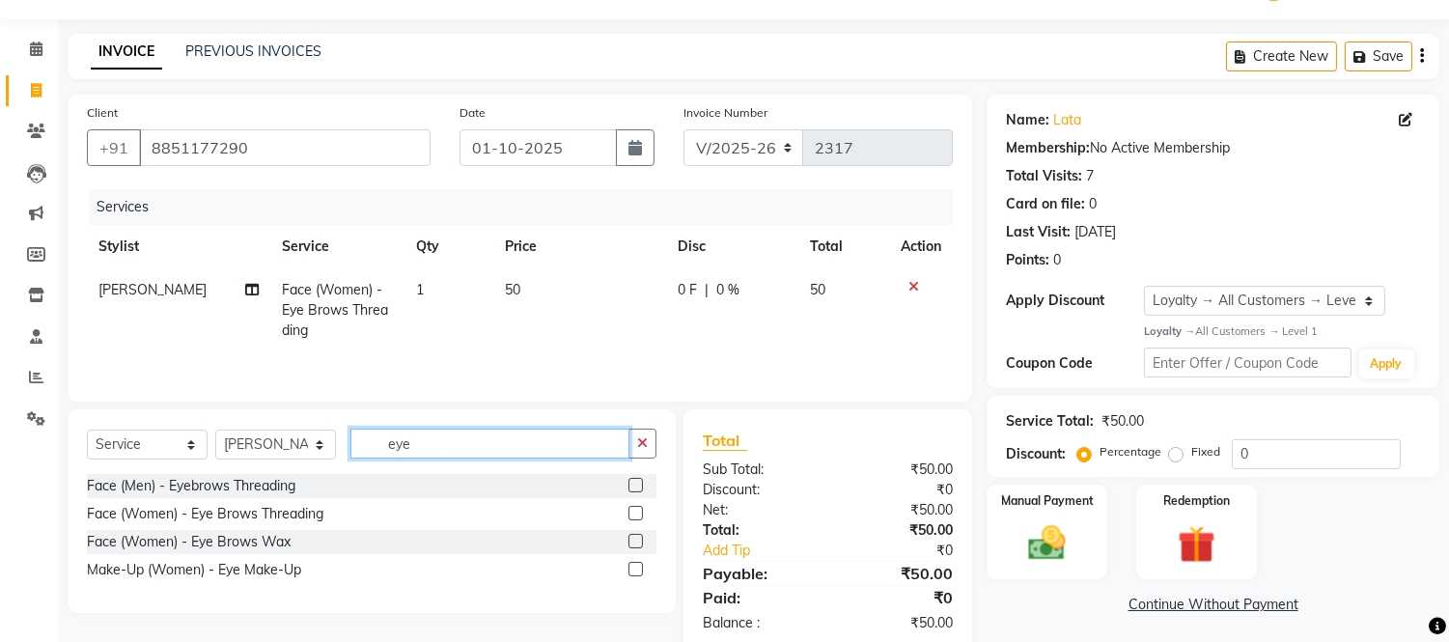
click at [463, 435] on input "eye" at bounding box center [489, 444] width 279 height 30
type input "e"
type input "upp"
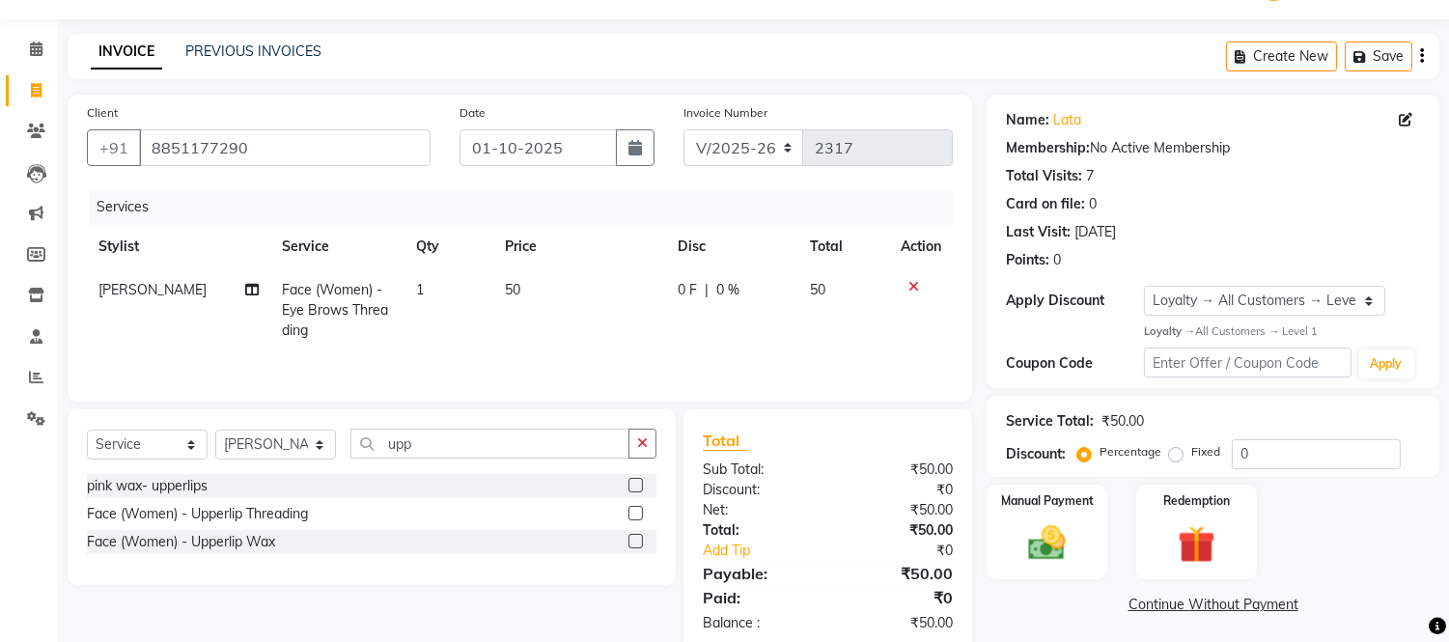
click at [634, 515] on label at bounding box center [635, 513] width 14 height 14
click at [634, 515] on input "checkbox" at bounding box center [634, 514] width 13 height 13
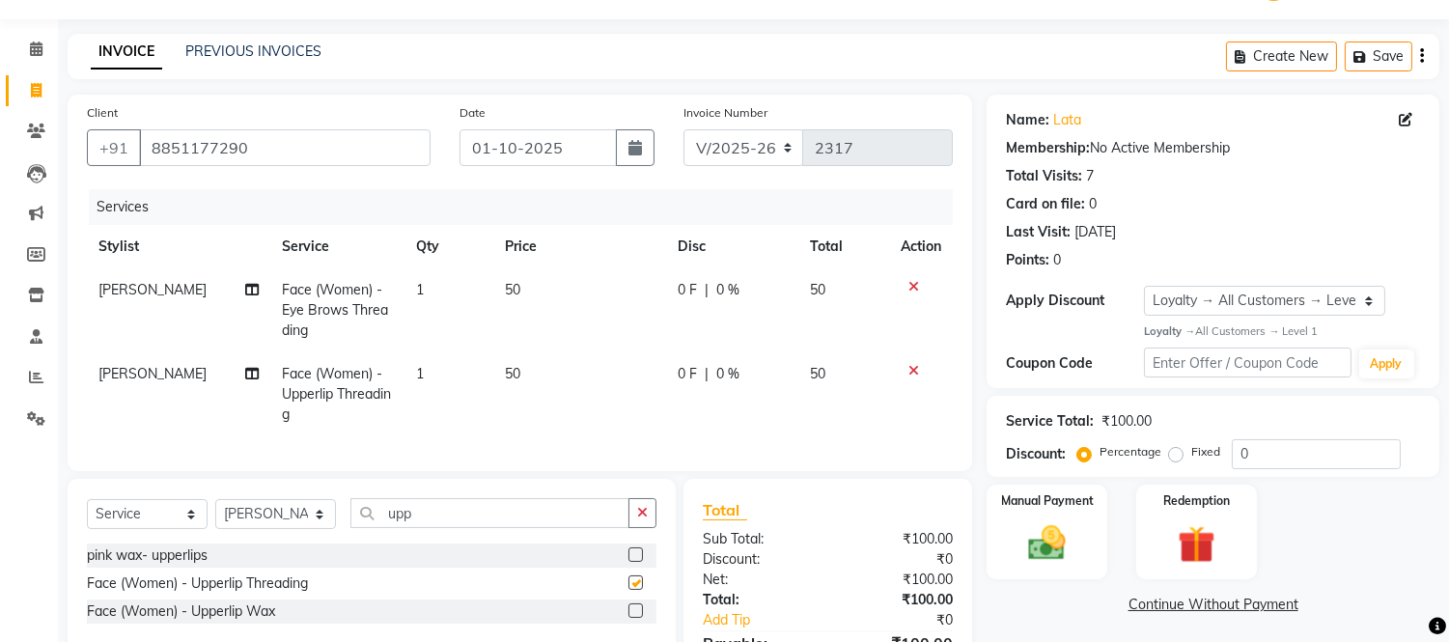
checkbox input "false"
click at [634, 515] on button "button" at bounding box center [642, 513] width 28 height 30
click at [909, 364] on icon at bounding box center [913, 371] width 11 height 14
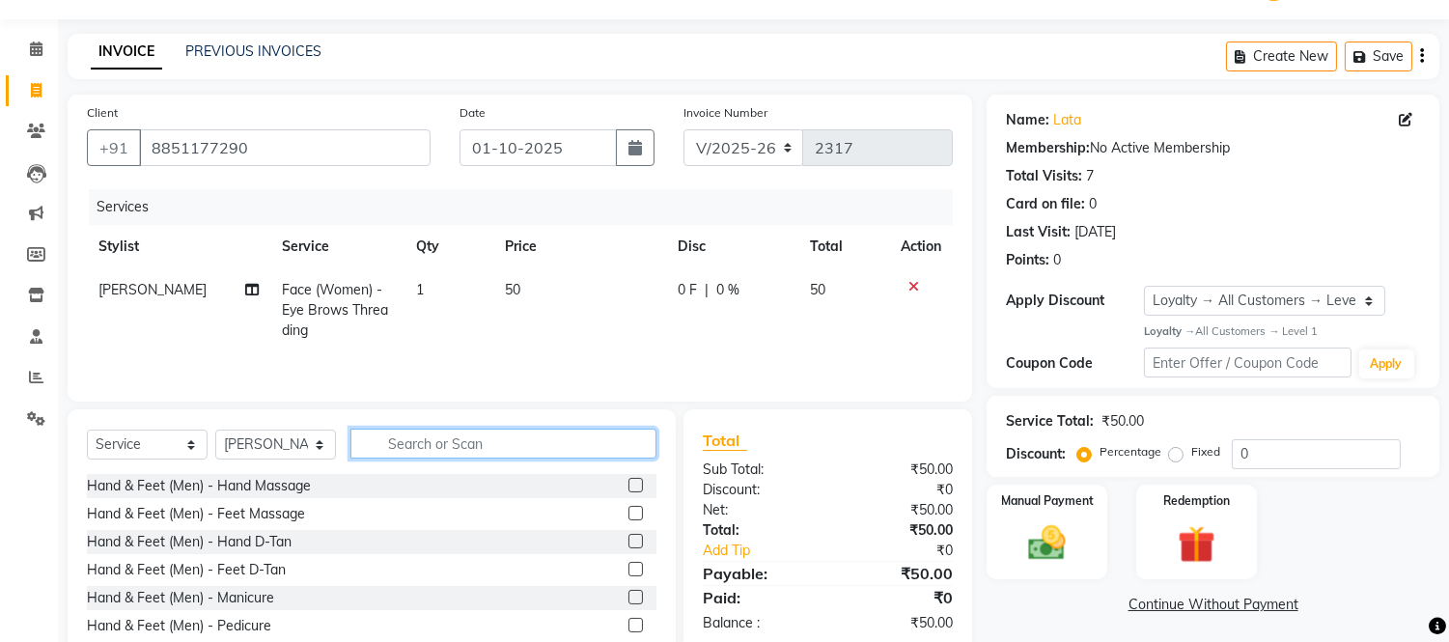
click at [506, 442] on input "text" at bounding box center [503, 444] width 306 height 30
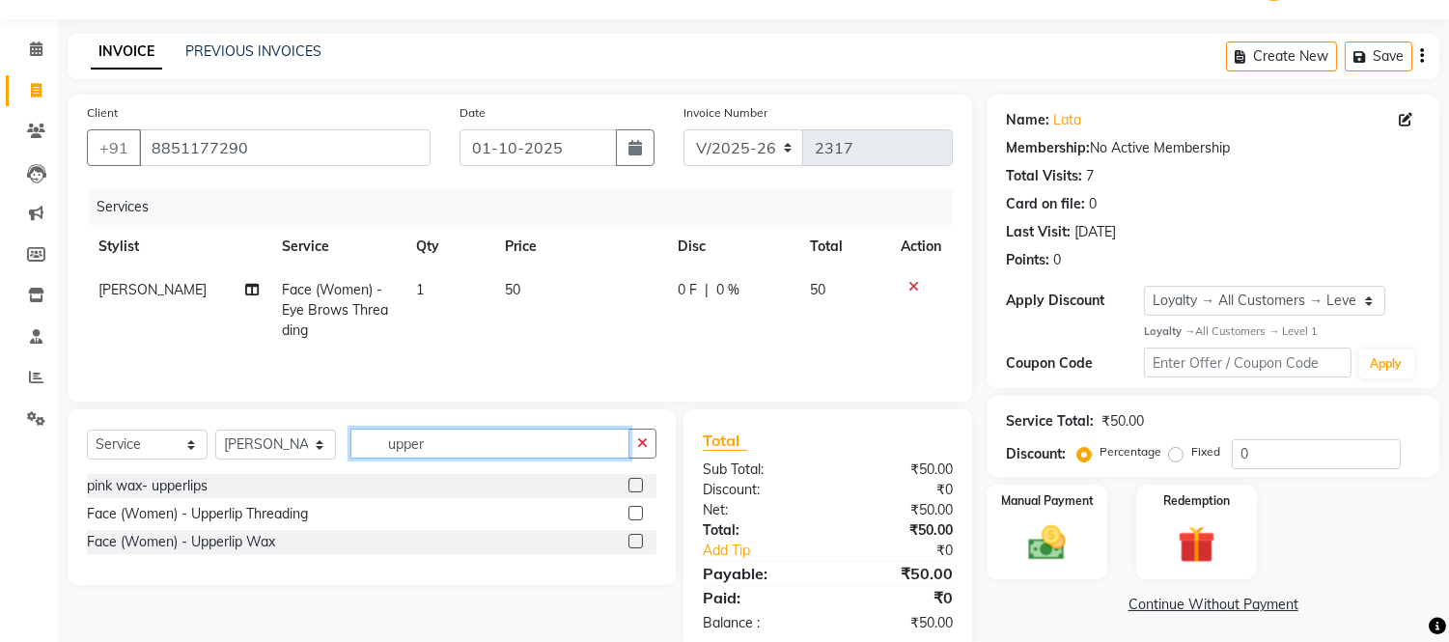
type input "upper"
click at [634, 539] on label at bounding box center [635, 541] width 14 height 14
click at [634, 539] on input "checkbox" at bounding box center [634, 542] width 13 height 13
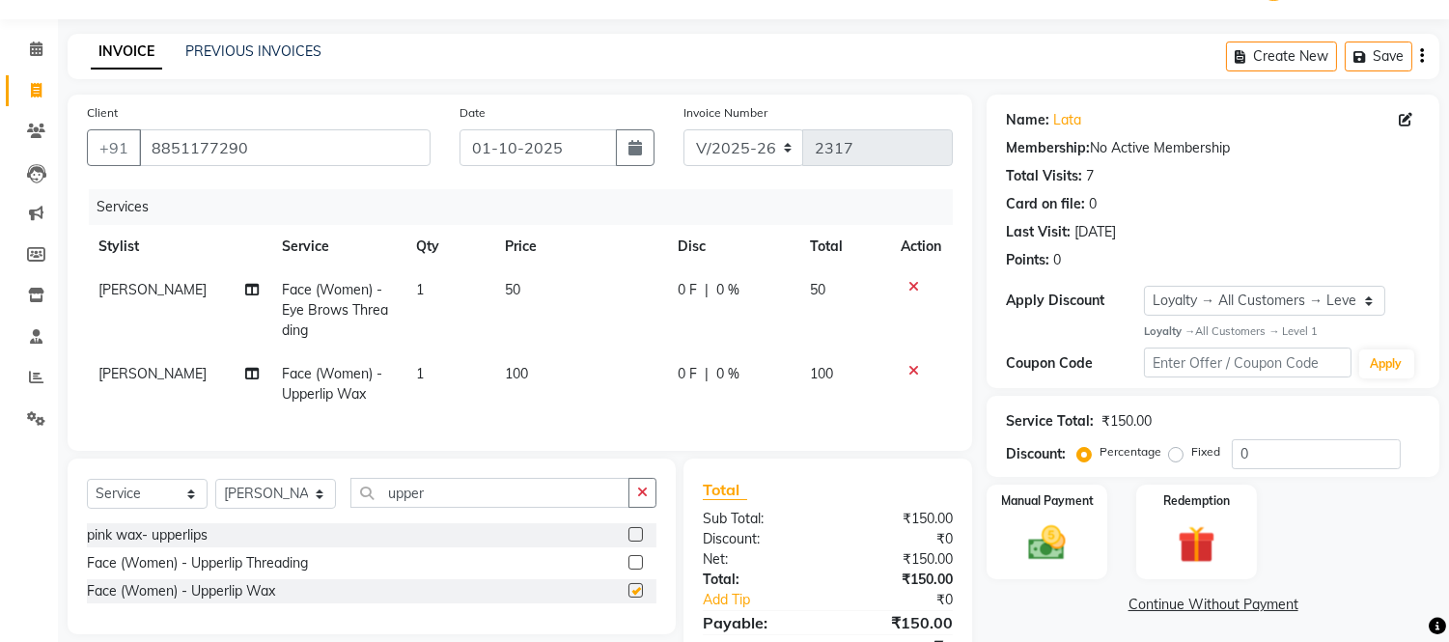
checkbox input "false"
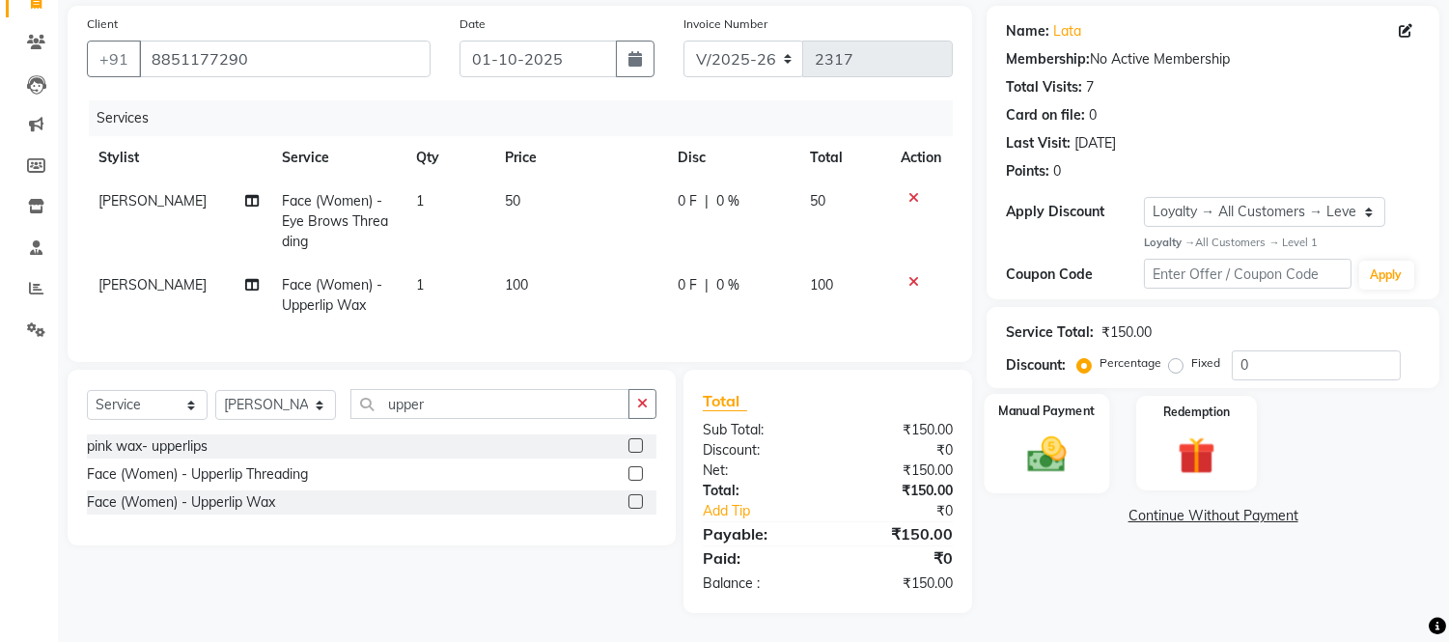
click at [1007, 423] on div "Manual Payment" at bounding box center [1047, 443] width 125 height 98
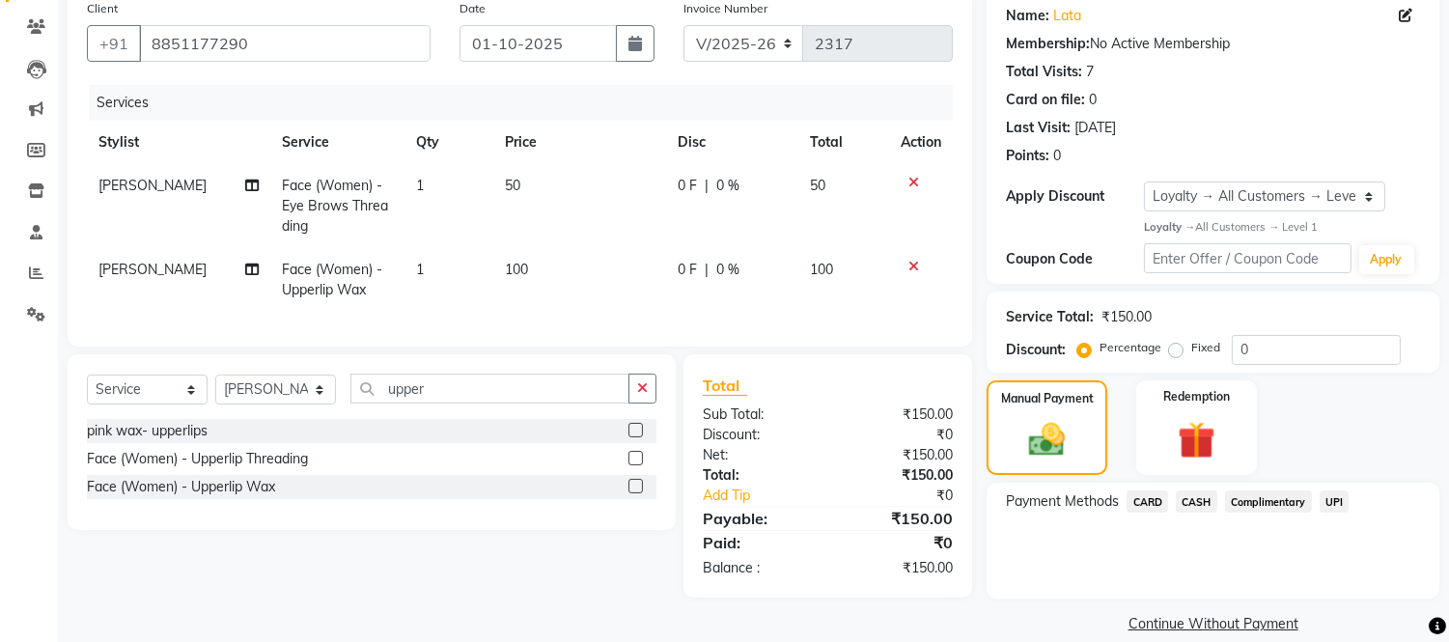
click at [1199, 499] on span "CASH" at bounding box center [1197, 501] width 42 height 22
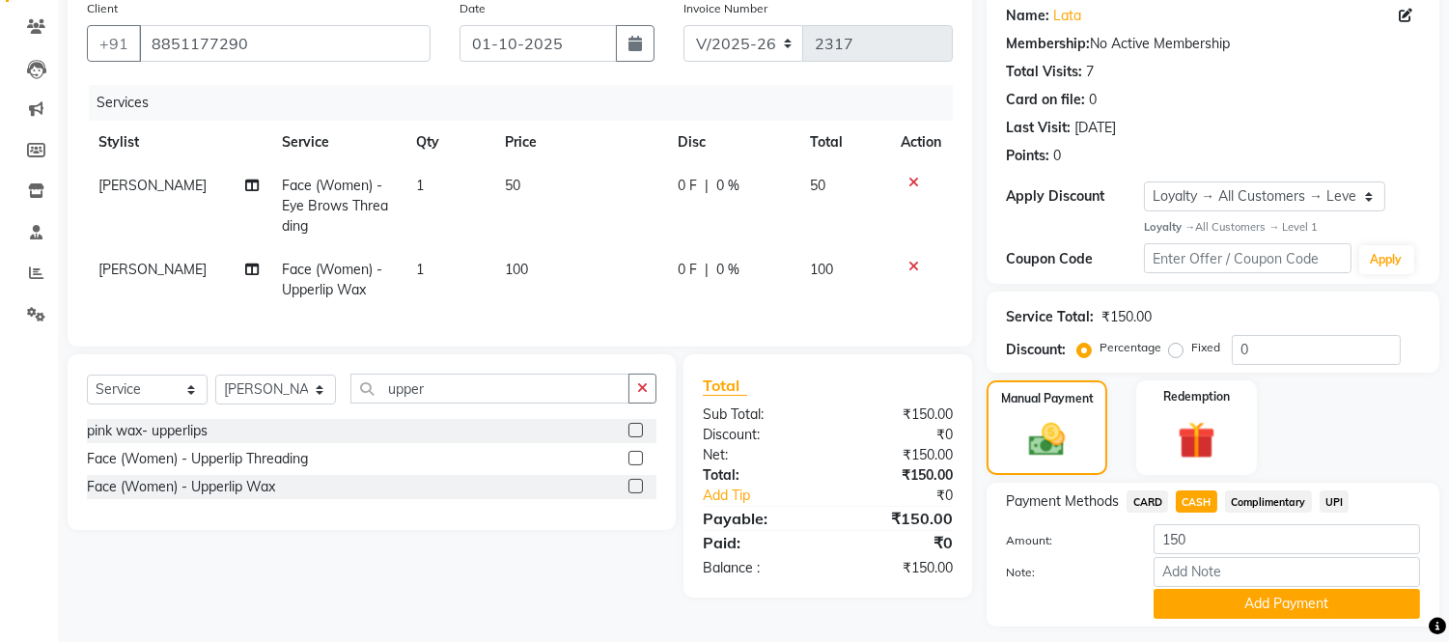
scroll to position [208, 0]
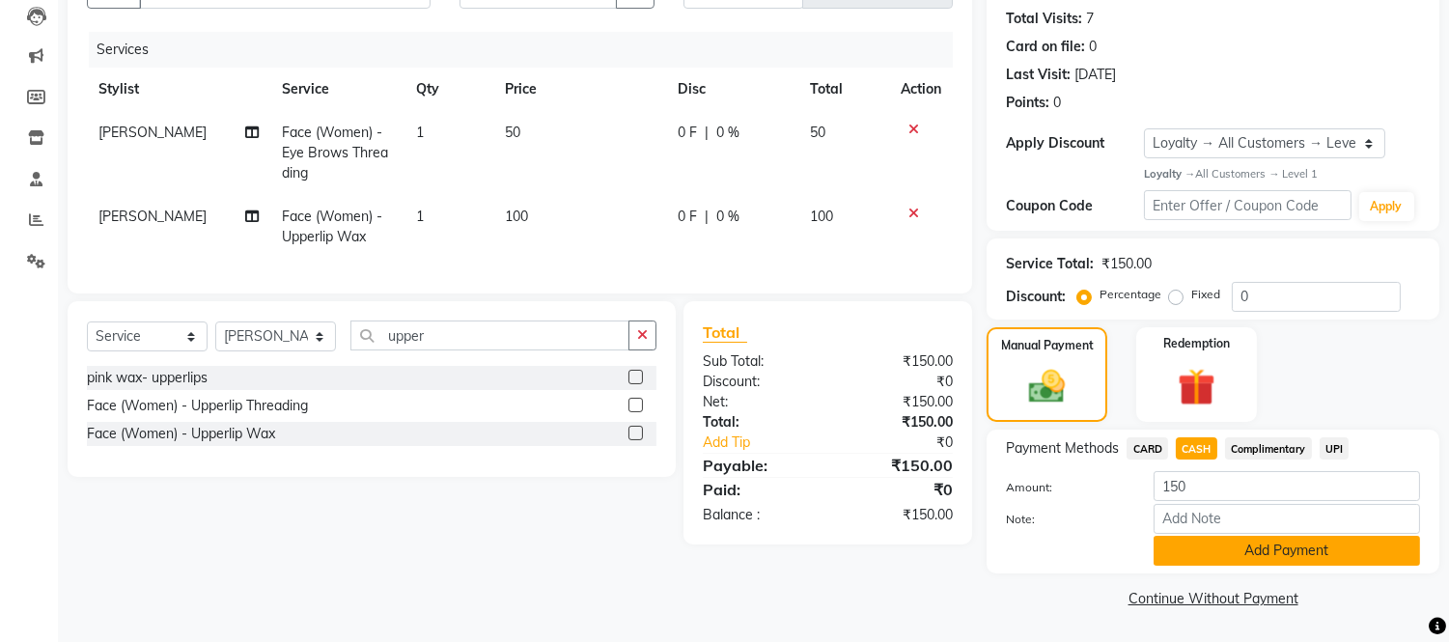
click at [1214, 554] on button "Add Payment" at bounding box center [1287, 551] width 266 height 30
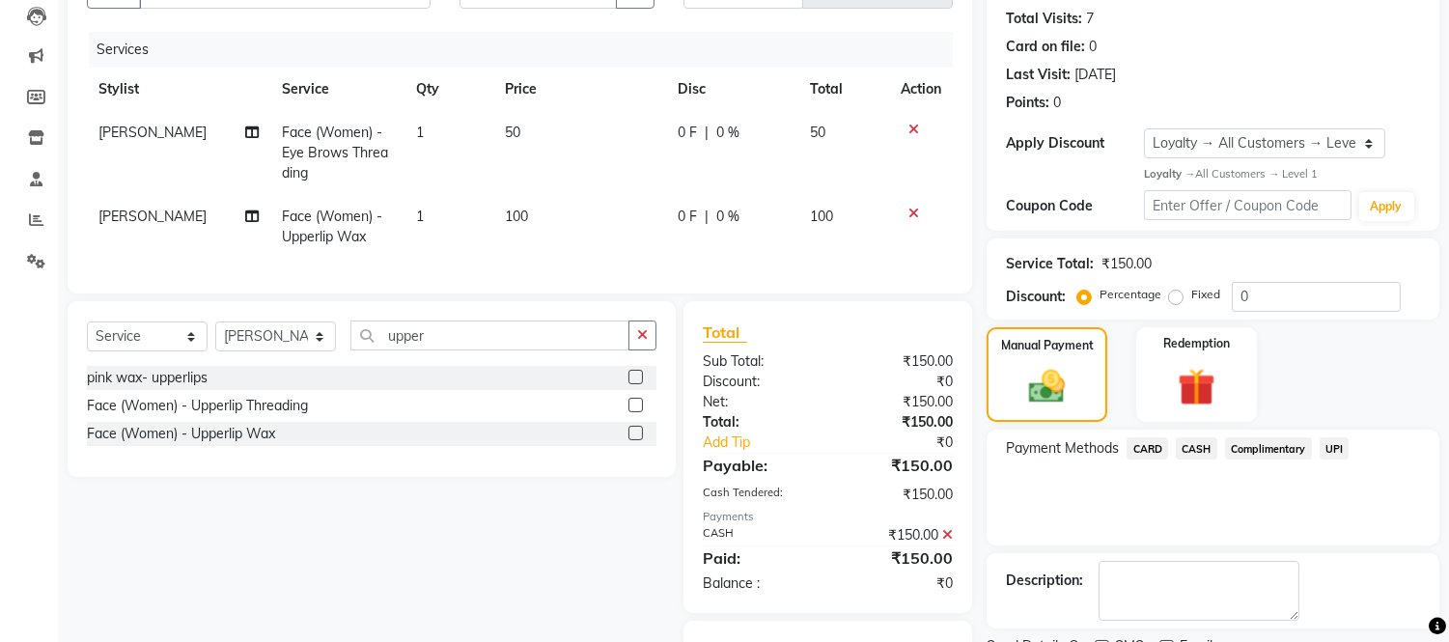
scroll to position [319, 0]
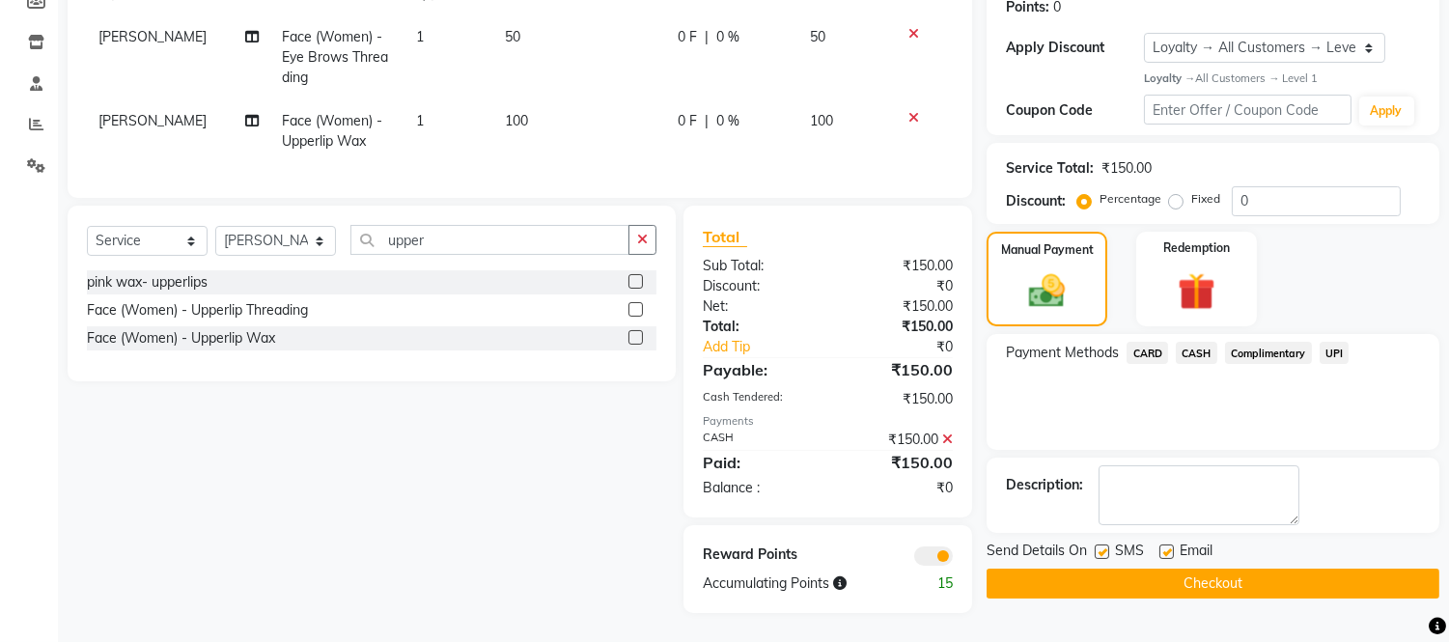
click at [1214, 569] on button "Checkout" at bounding box center [1213, 584] width 453 height 30
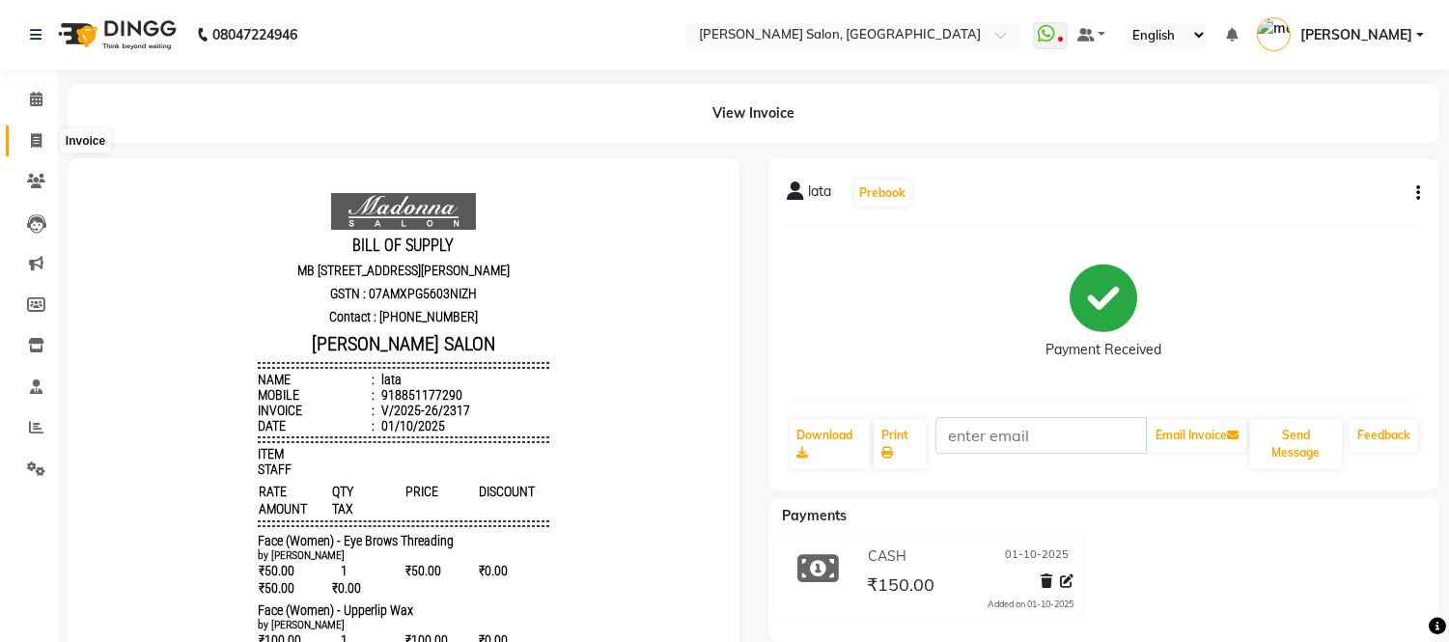
click at [33, 140] on icon at bounding box center [36, 140] width 11 height 14
select select "service"
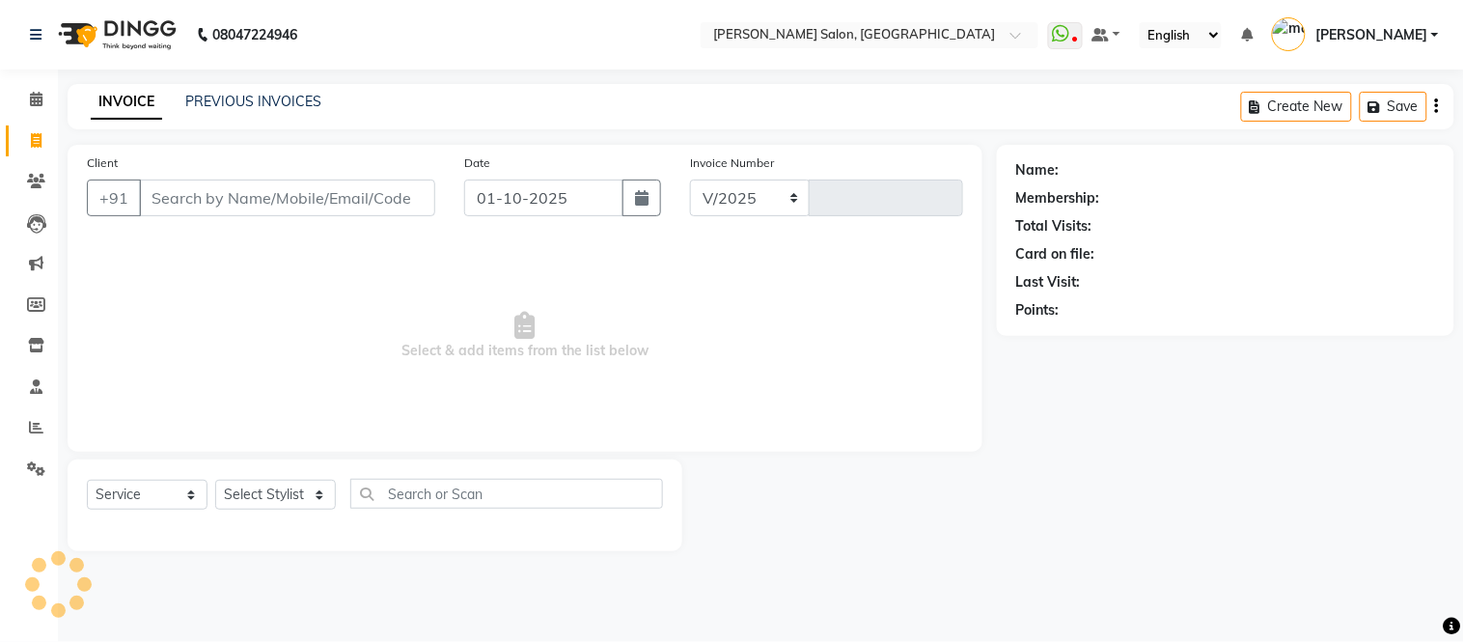
select select "6469"
type input "2318"
click at [197, 106] on link "PREVIOUS INVOICES" at bounding box center [253, 101] width 136 height 17
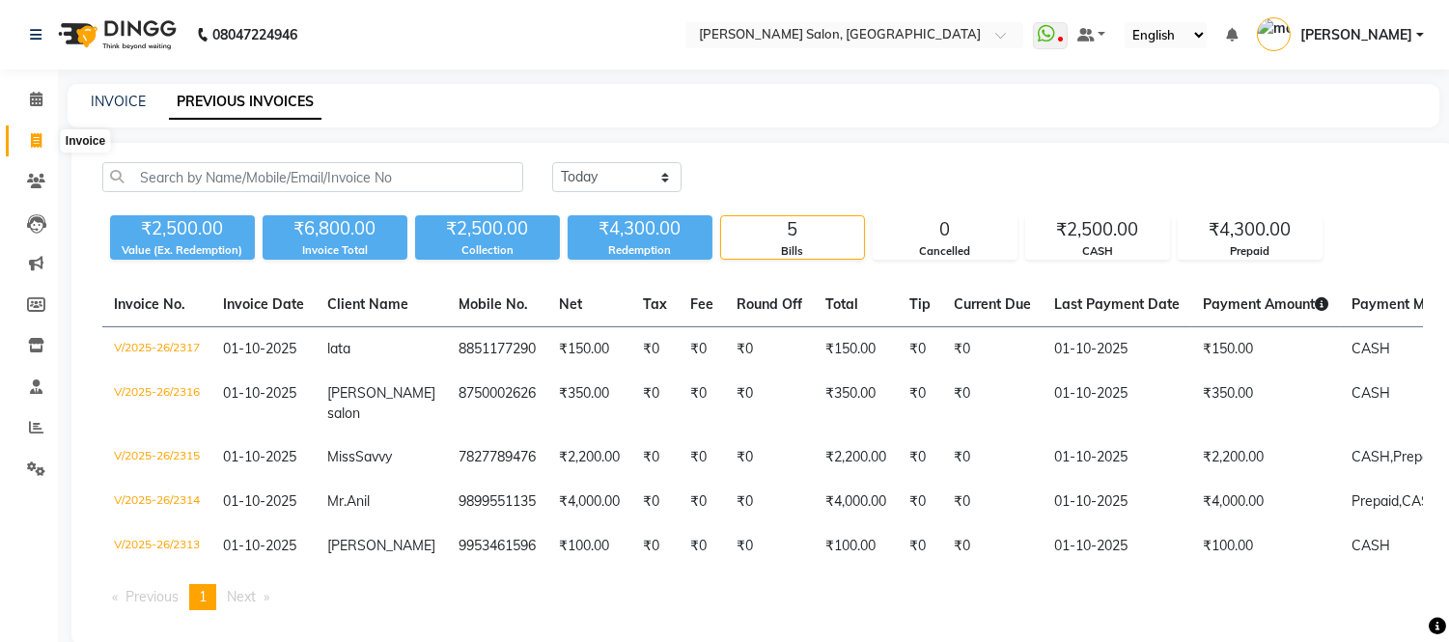
click at [33, 141] on icon at bounding box center [36, 140] width 11 height 14
select select "service"
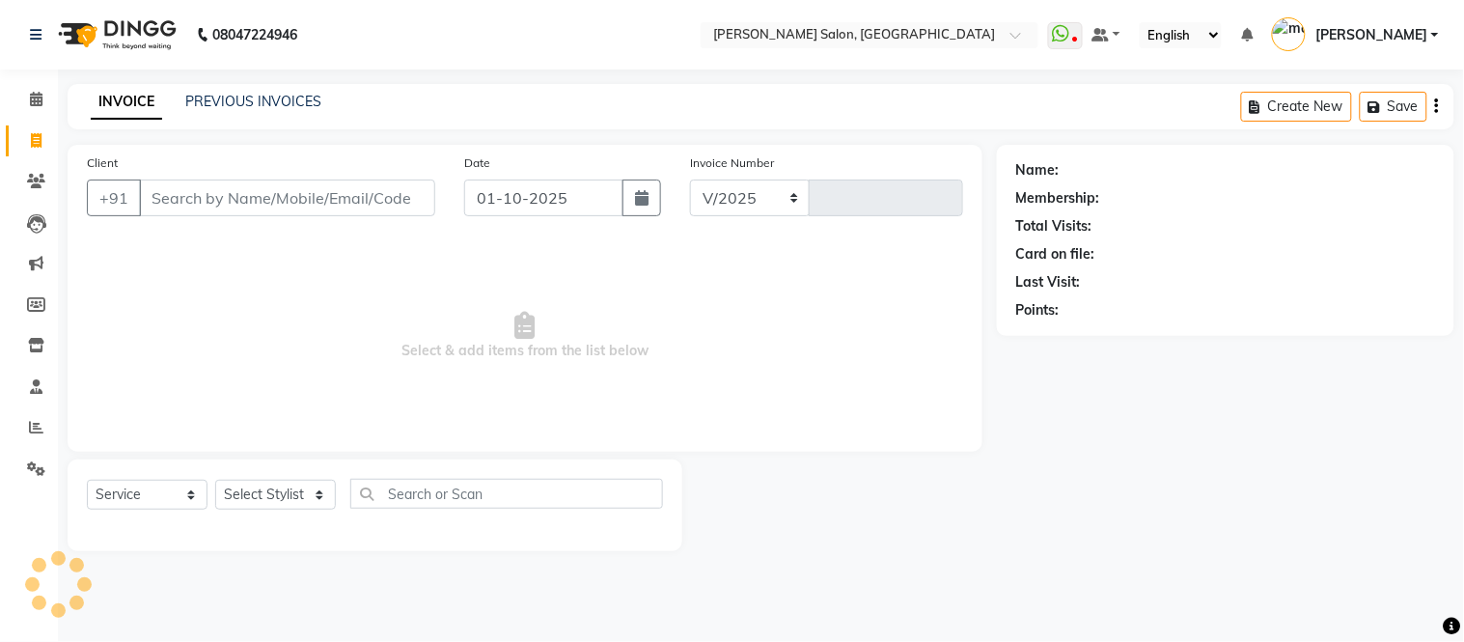
select select "6469"
type input "2318"
click at [33, 133] on icon at bounding box center [36, 140] width 11 height 14
select select "service"
type input "2318"
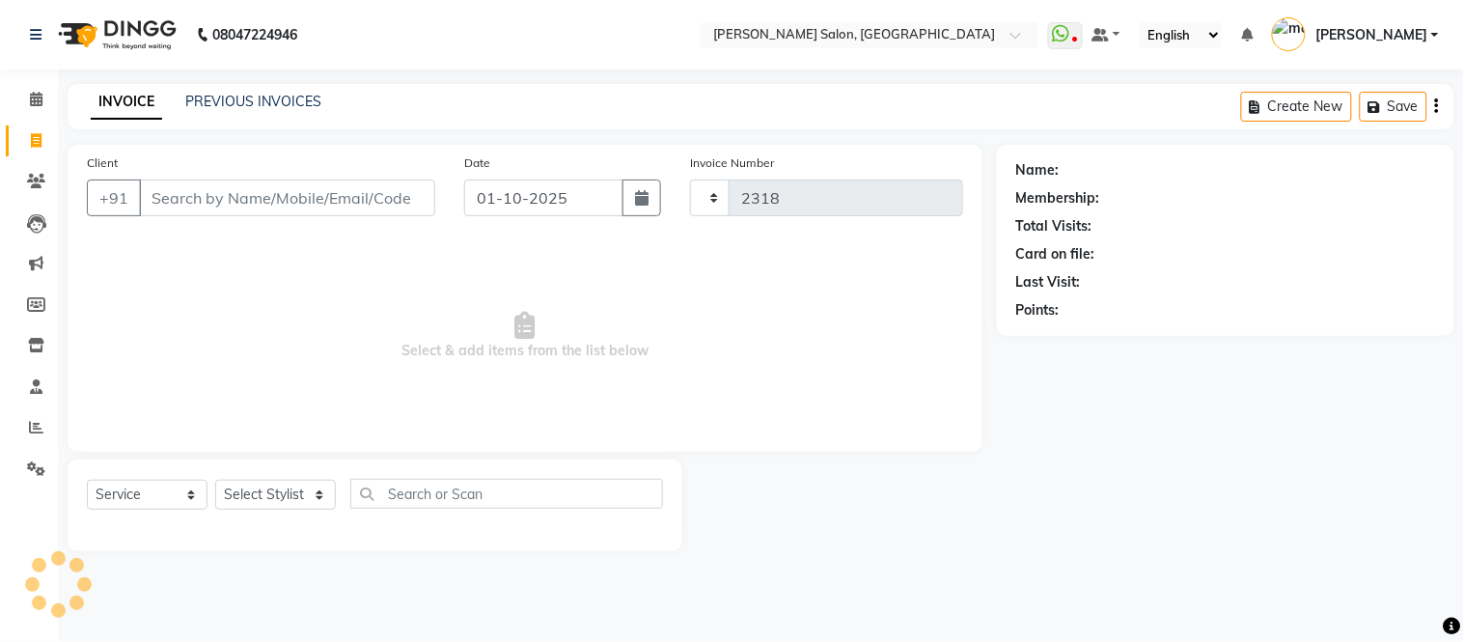
select select "6469"
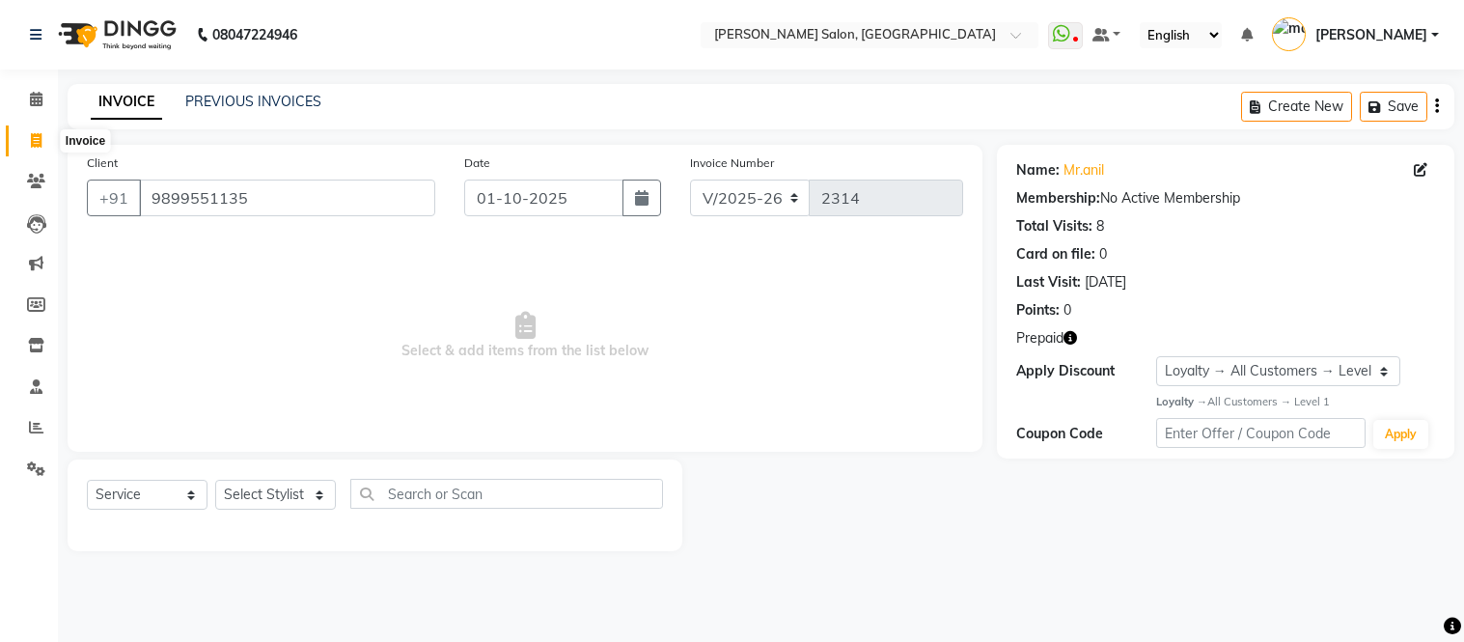
select select "6469"
select select "service"
select select "1: Object"
click at [256, 199] on input "9899551135" at bounding box center [287, 198] width 296 height 37
click at [37, 138] on icon at bounding box center [36, 140] width 11 height 14
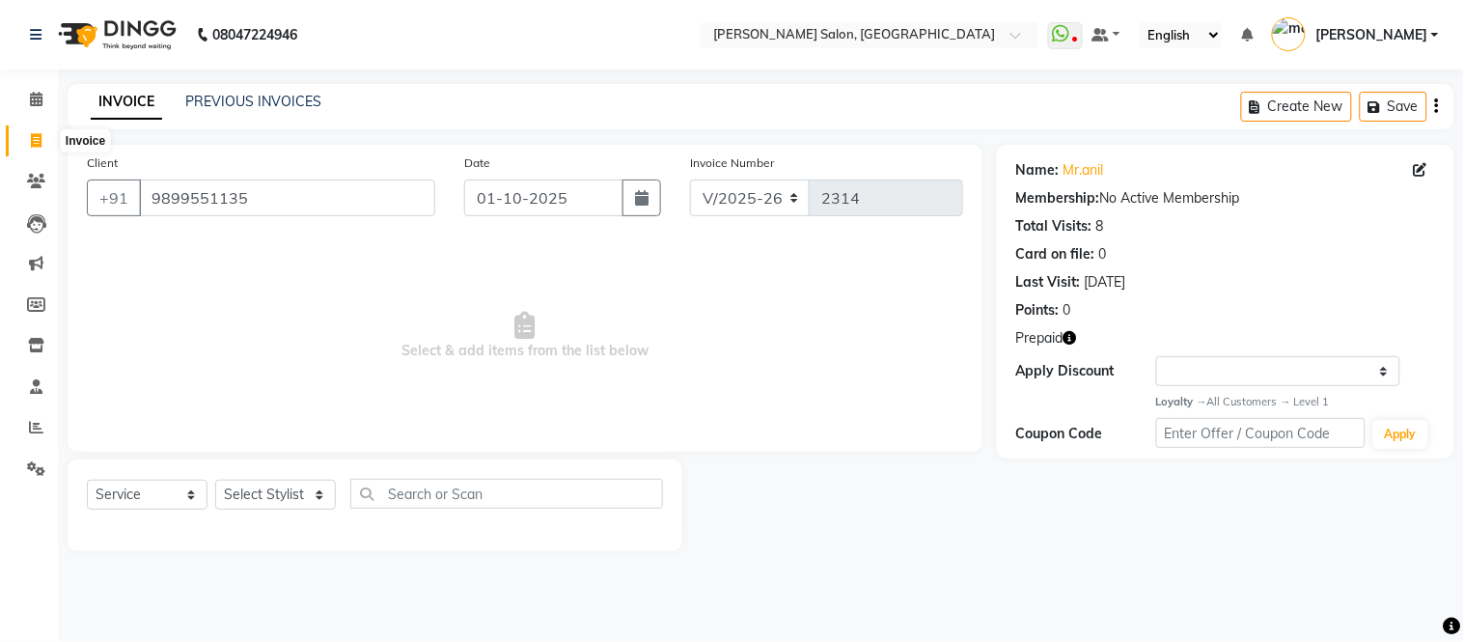
select select "service"
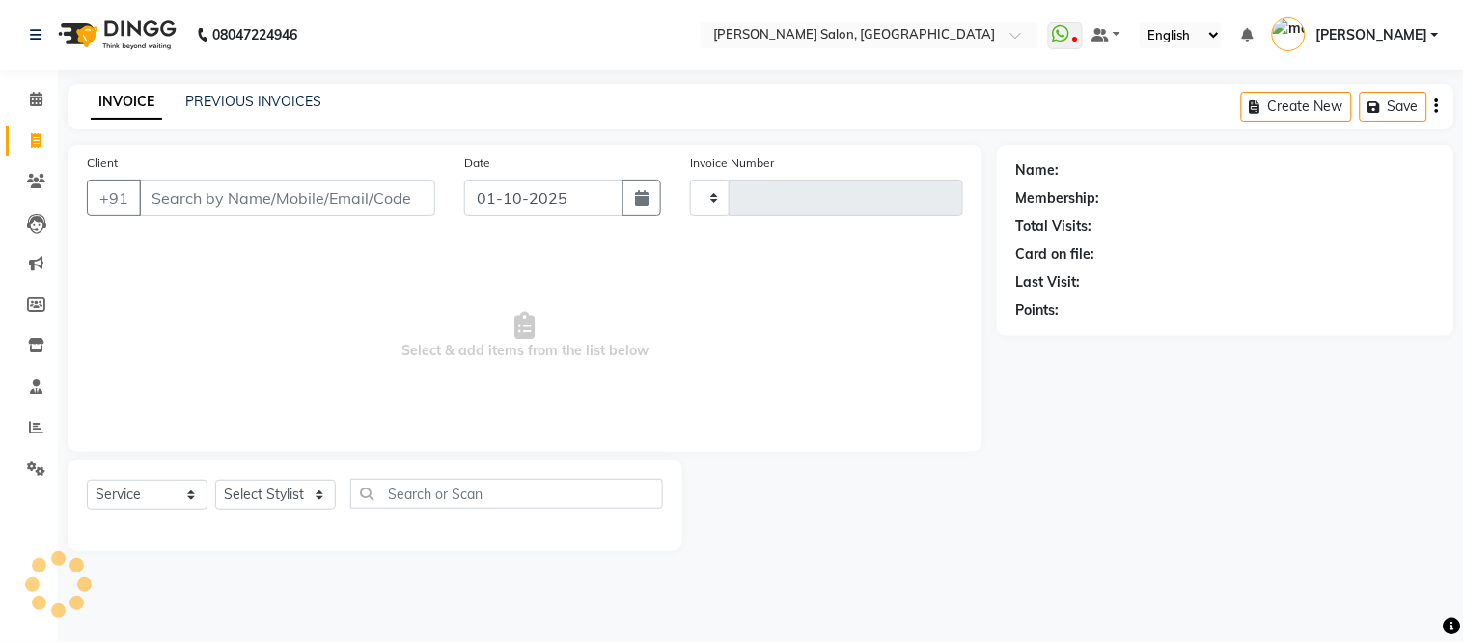
type input "2315"
select select "6469"
click at [283, 198] on input "Client" at bounding box center [287, 198] width 296 height 37
type input "7827789476"
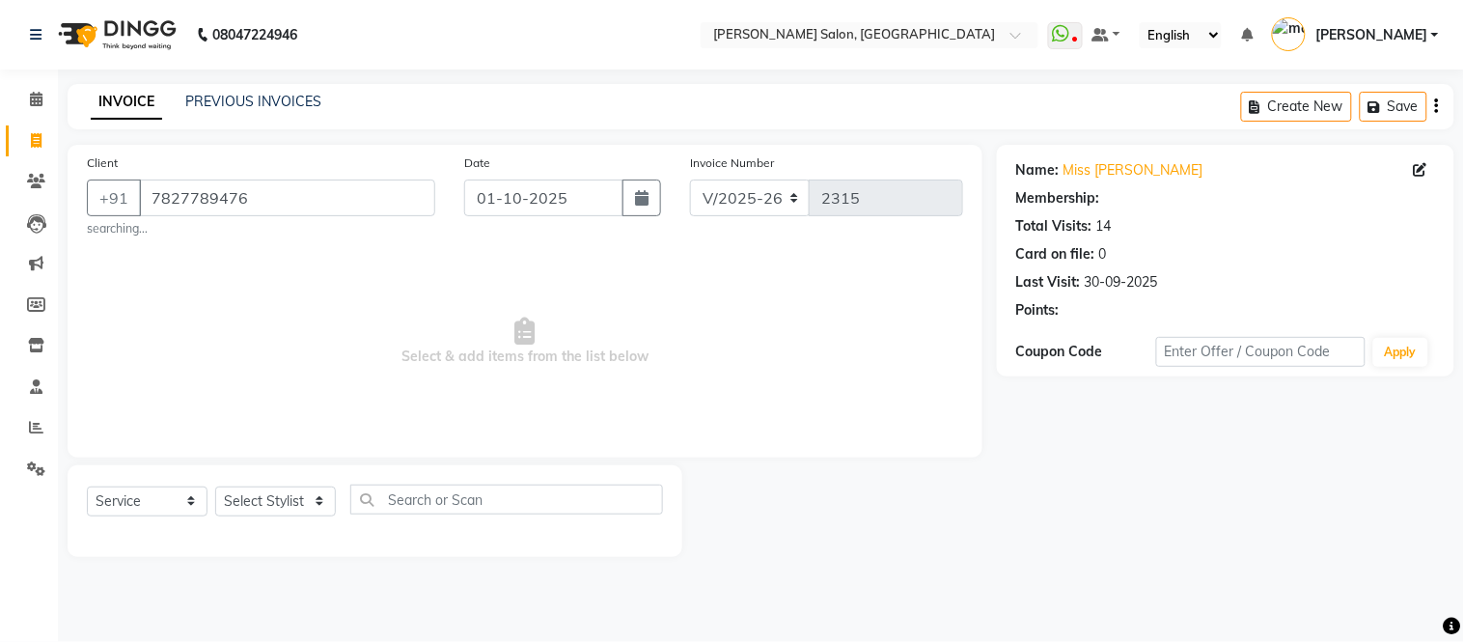
select select "1: Object"
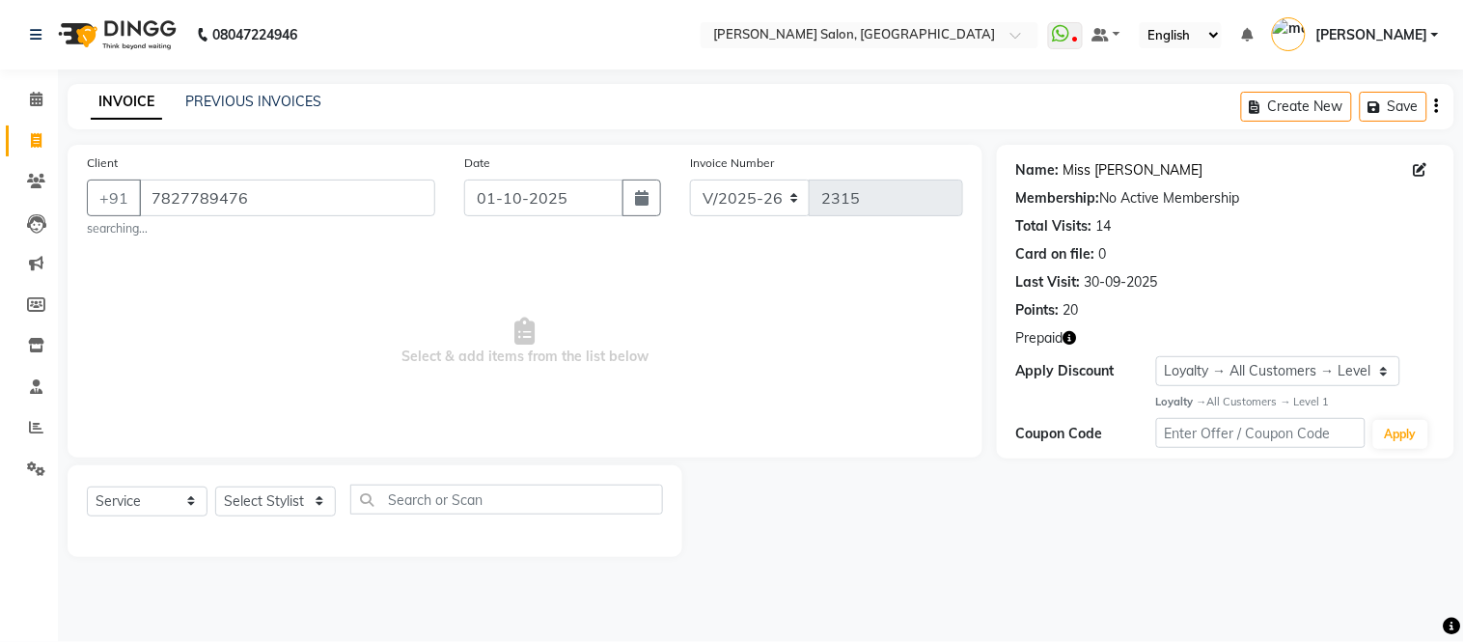
click at [1104, 161] on link "Miss [PERSON_NAME]" at bounding box center [1134, 170] width 140 height 20
click at [31, 135] on icon at bounding box center [36, 140] width 11 height 14
select select "6469"
select select "service"
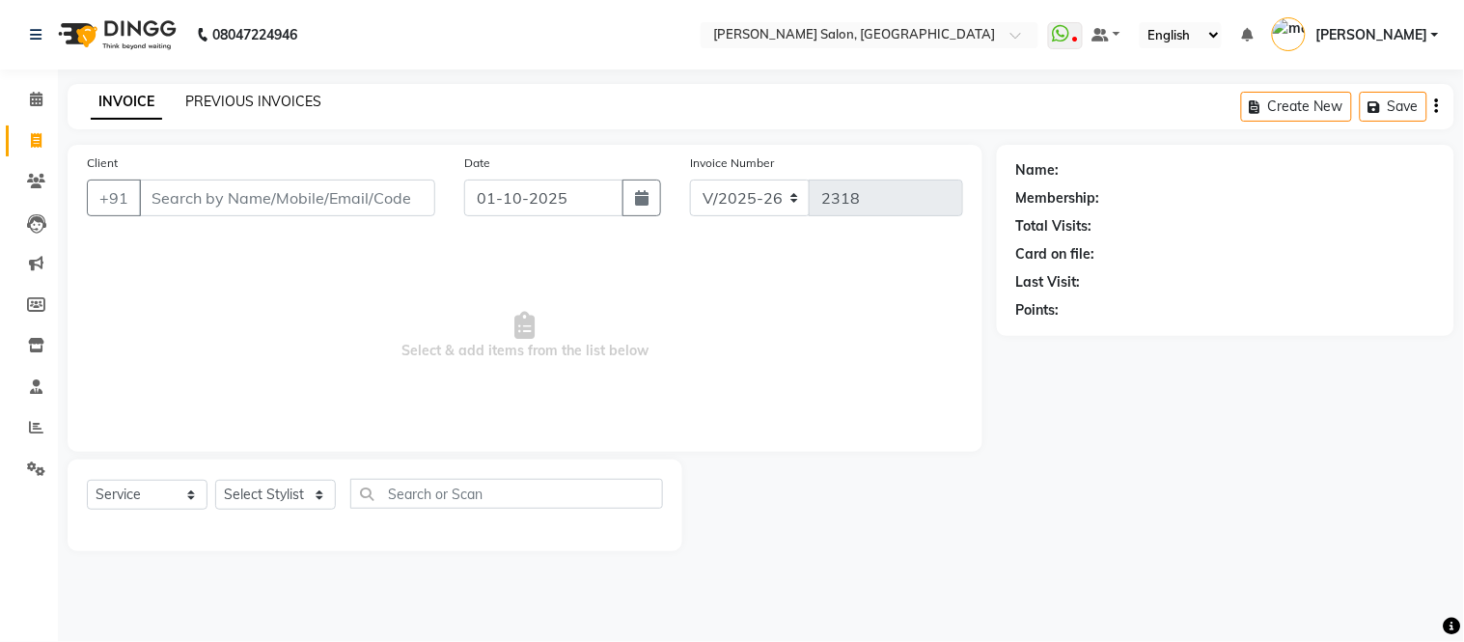
click at [259, 97] on link "PREVIOUS INVOICES" at bounding box center [253, 101] width 136 height 17
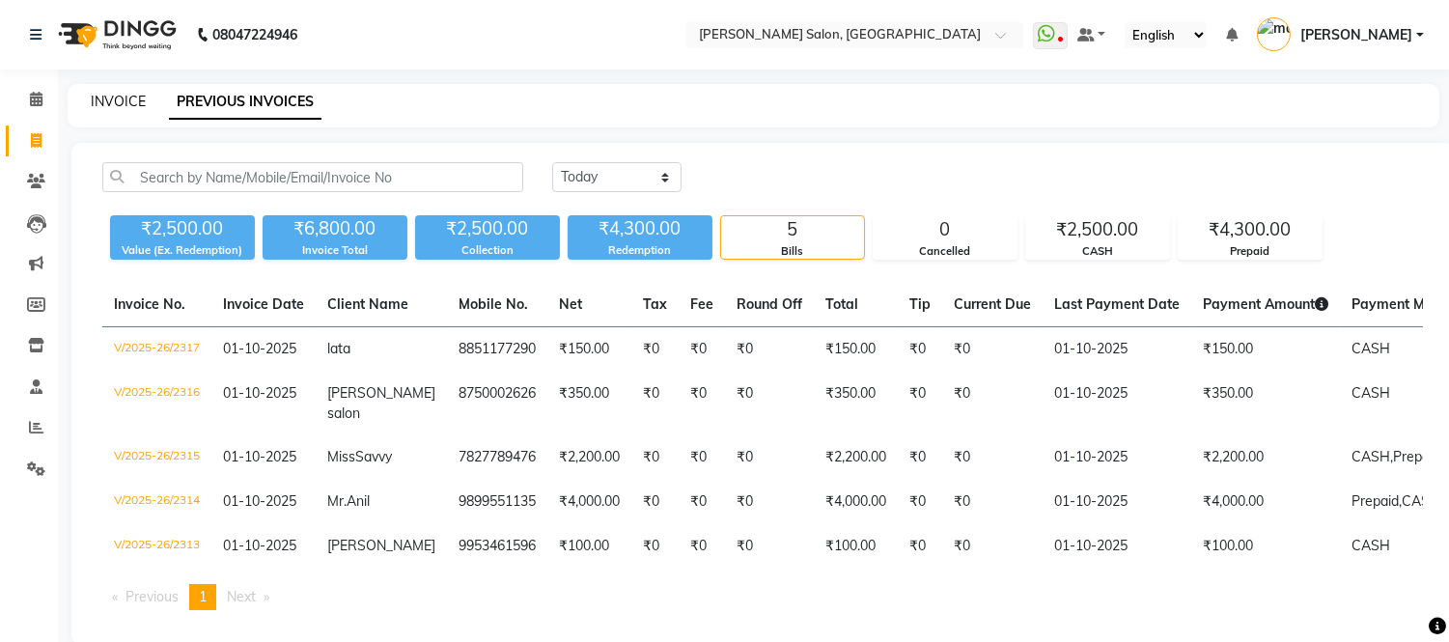
click at [135, 97] on link "INVOICE" at bounding box center [118, 101] width 55 height 17
select select "service"
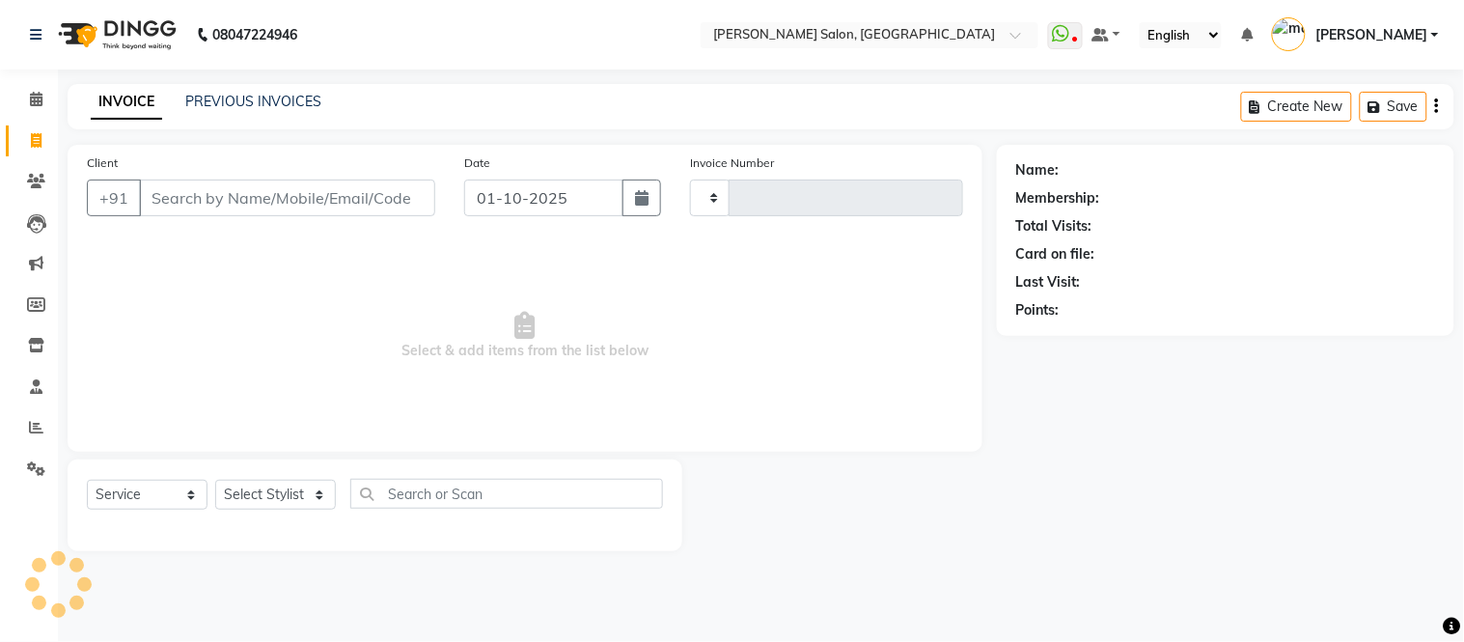
type input "2318"
select select "6469"
click at [256, 99] on link "PREVIOUS INVOICES" at bounding box center [253, 101] width 136 height 17
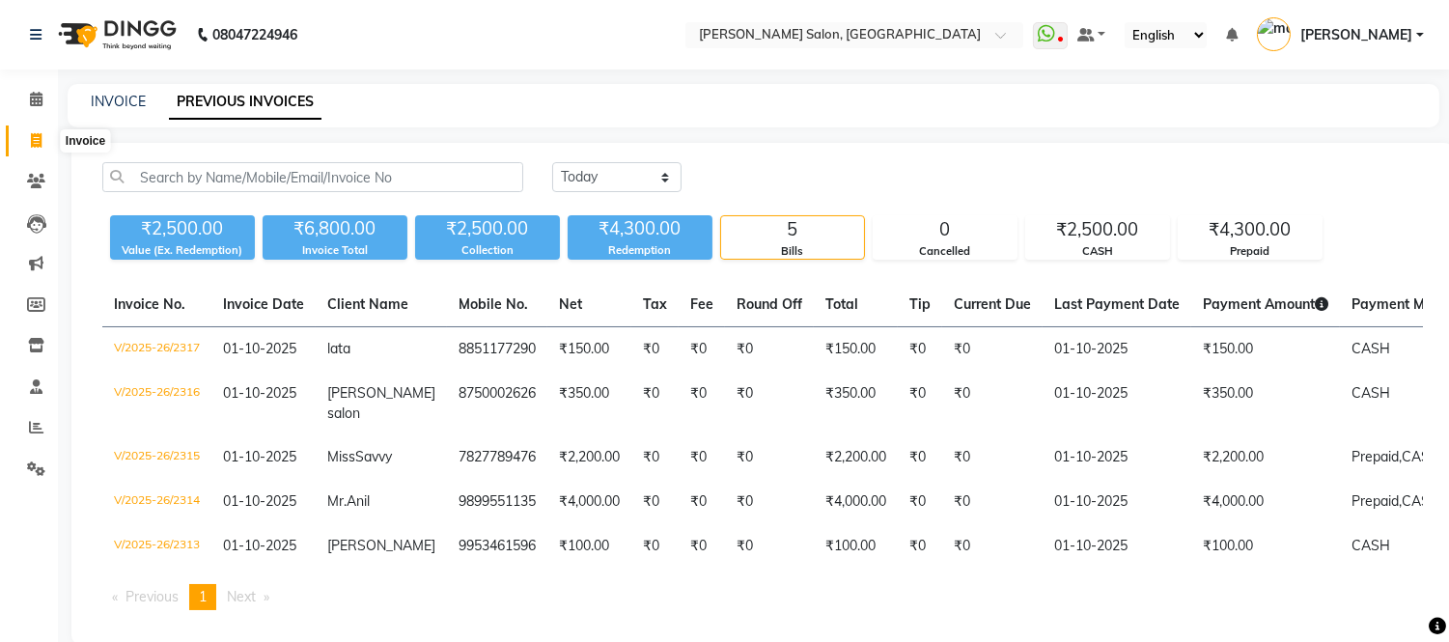
click at [33, 138] on icon at bounding box center [36, 140] width 11 height 14
select select "service"
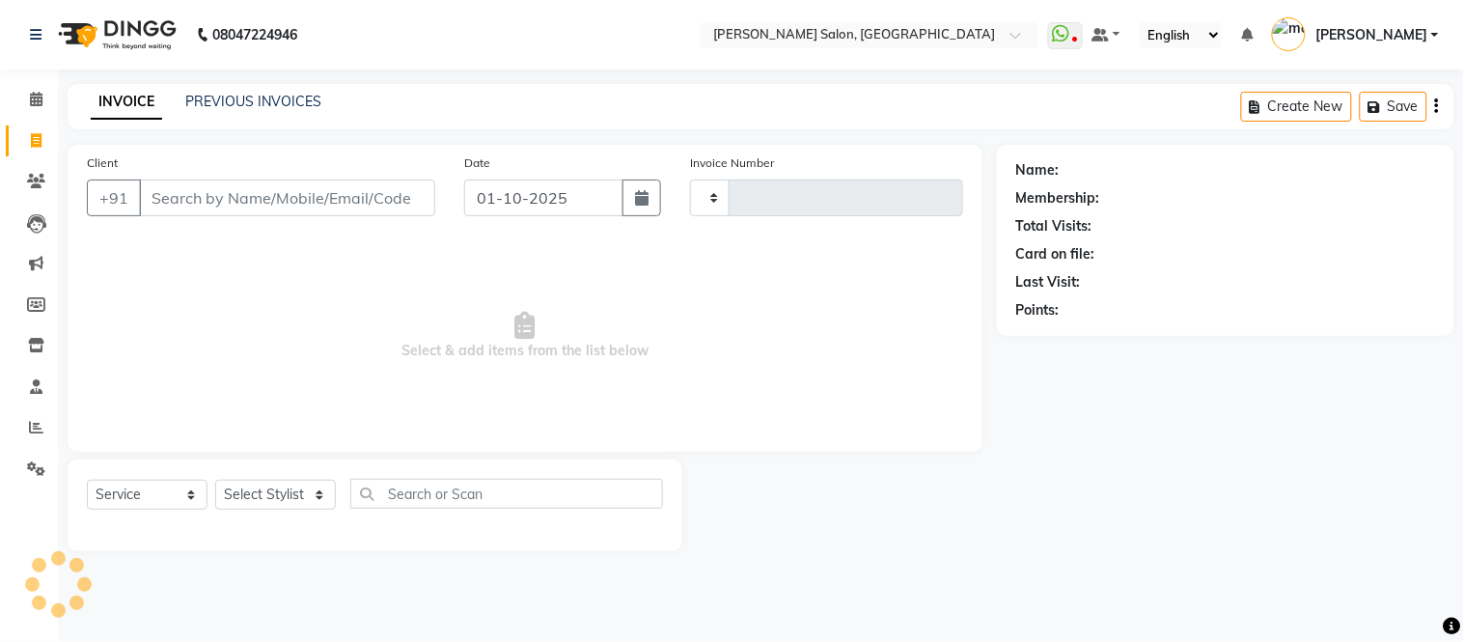
type input "2318"
select select "6469"
click at [236, 93] on link "PREVIOUS INVOICES" at bounding box center [253, 101] width 136 height 17
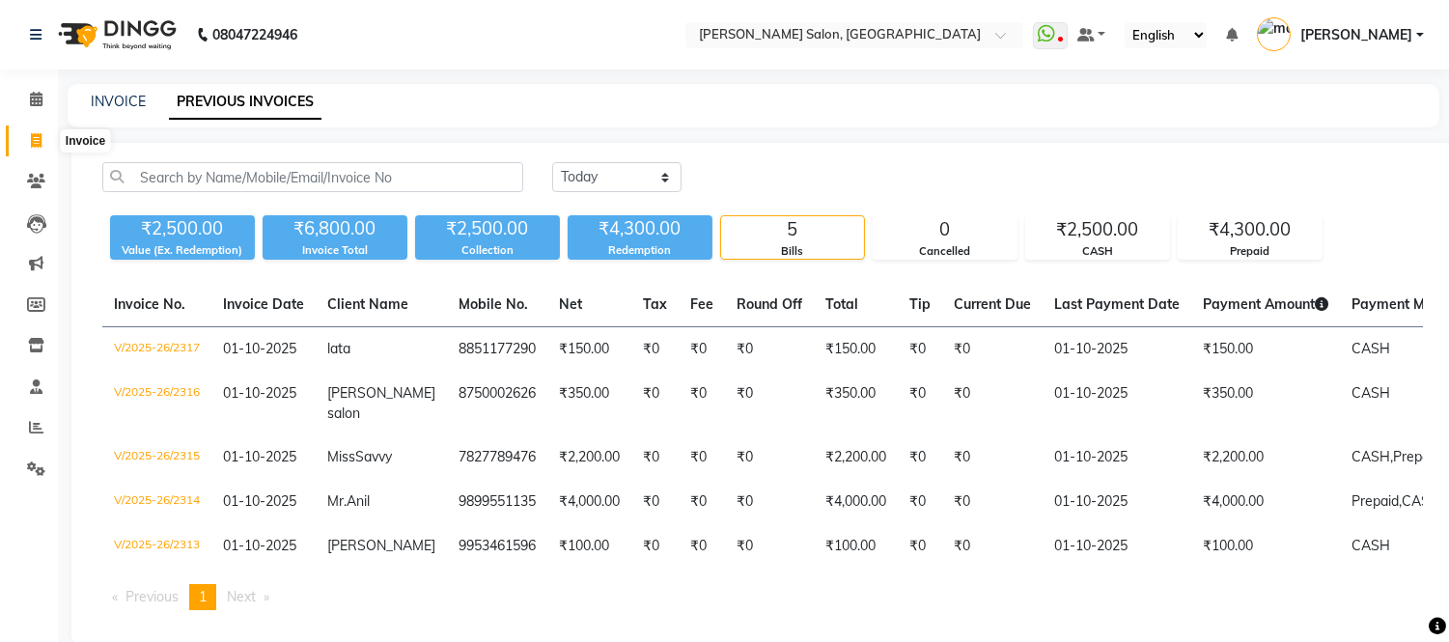
click at [37, 143] on icon at bounding box center [36, 140] width 11 height 14
select select "service"
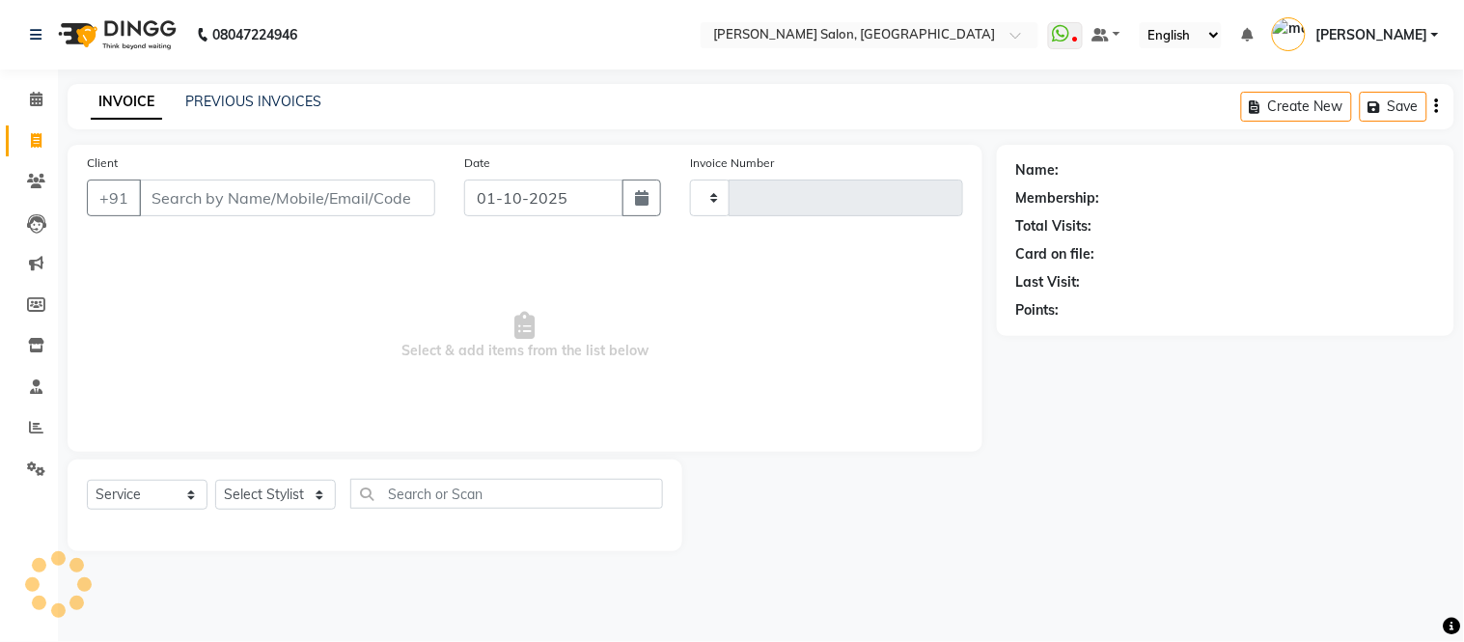
type input "2318"
select select "6469"
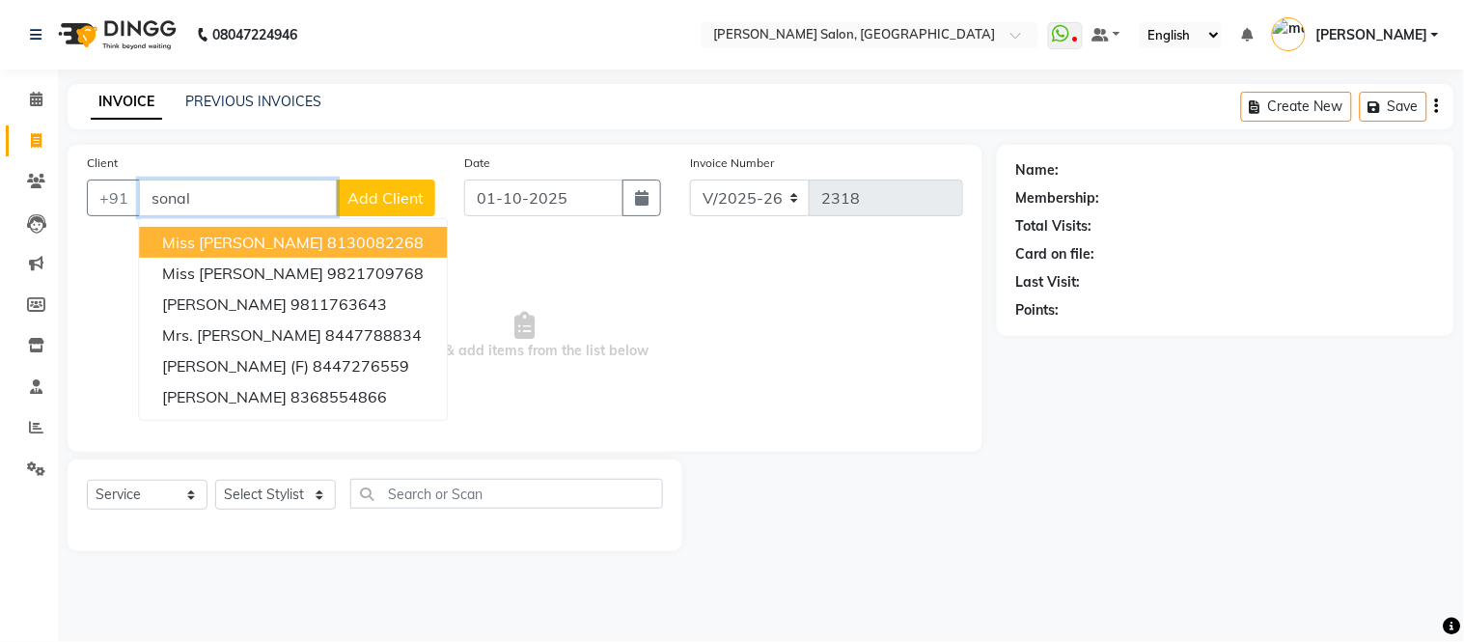
click at [327, 237] on ngb-highlight "8130082268" at bounding box center [375, 242] width 97 height 19
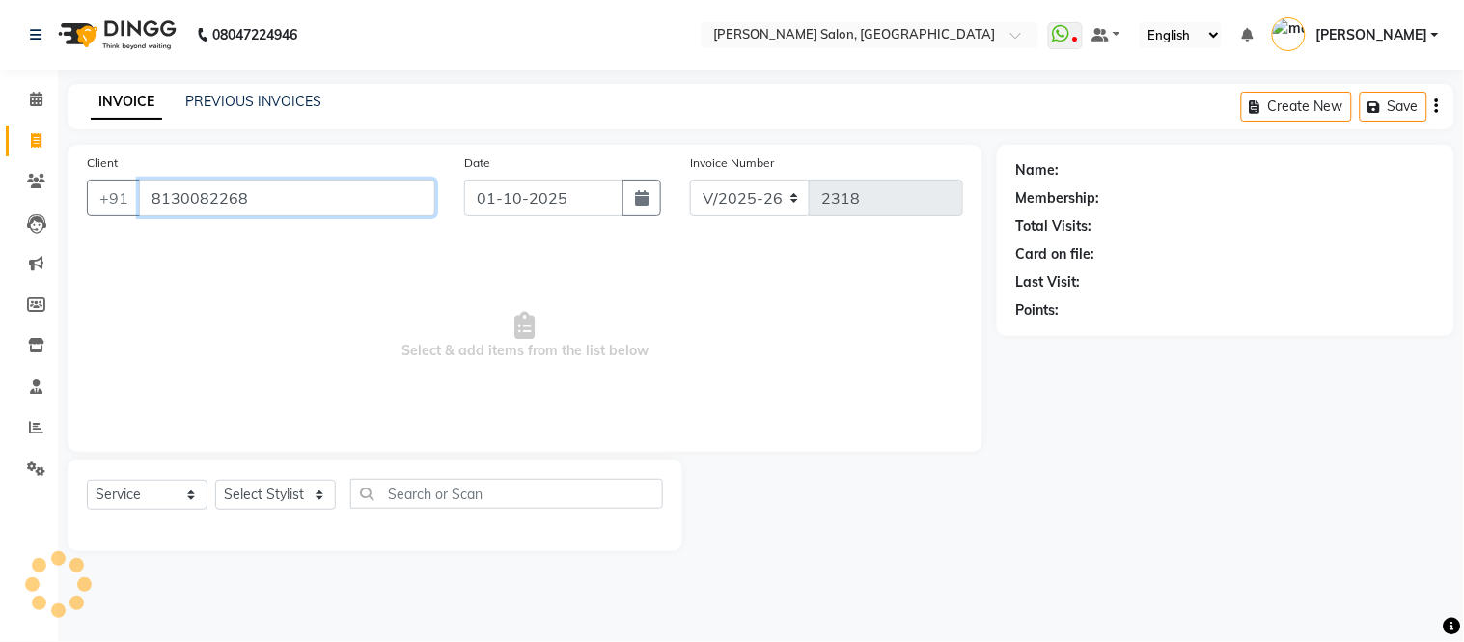
type input "8130082268"
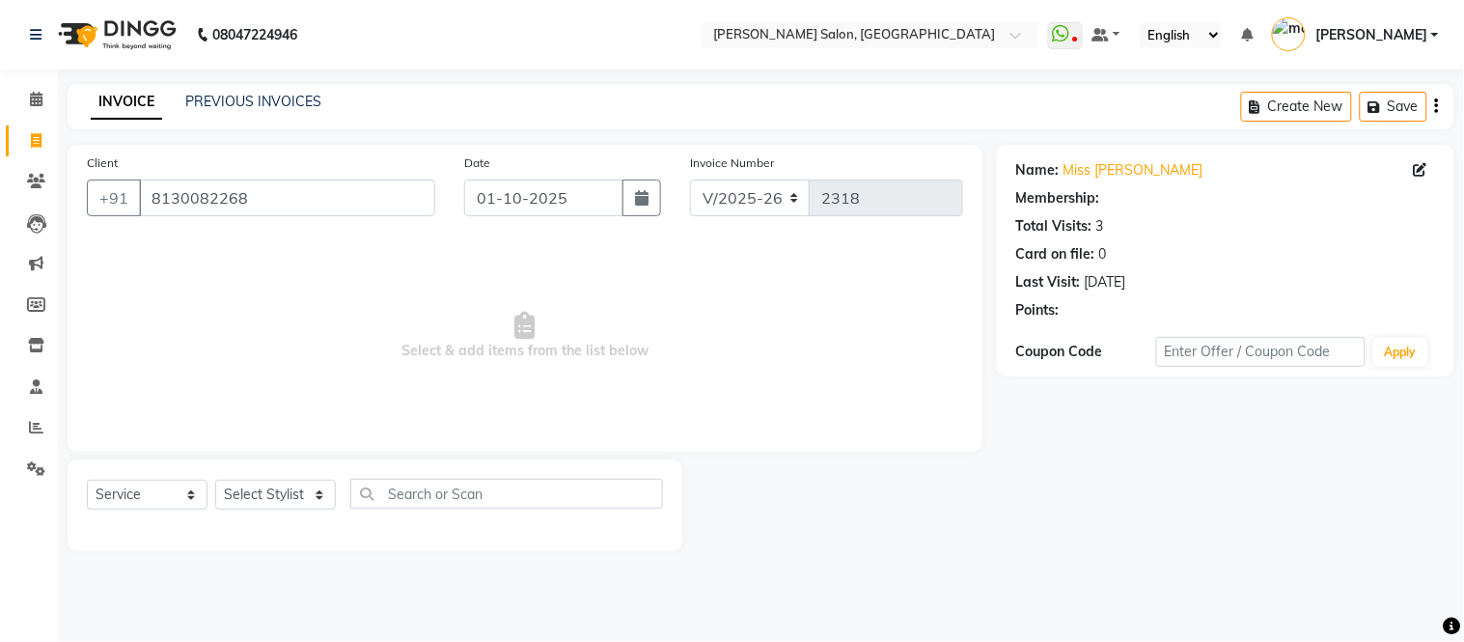
select select "1: Object"
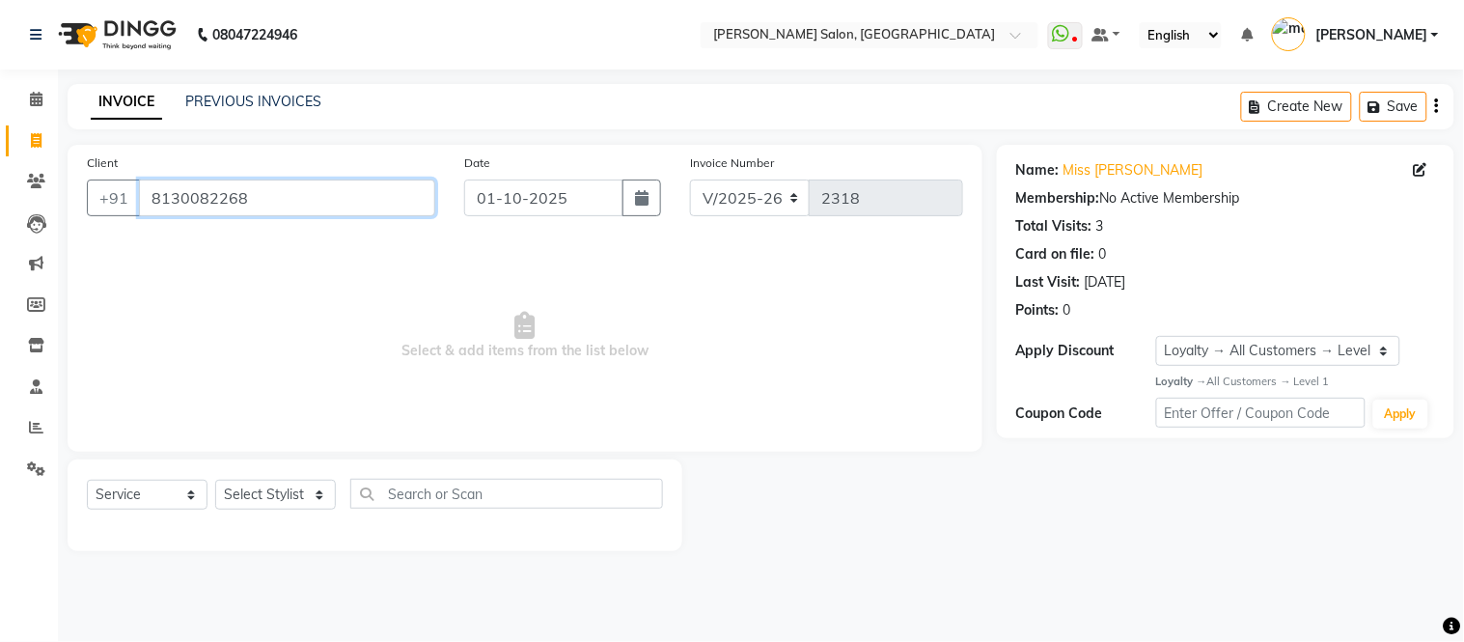
click at [290, 189] on input "8130082268" at bounding box center [287, 198] width 296 height 37
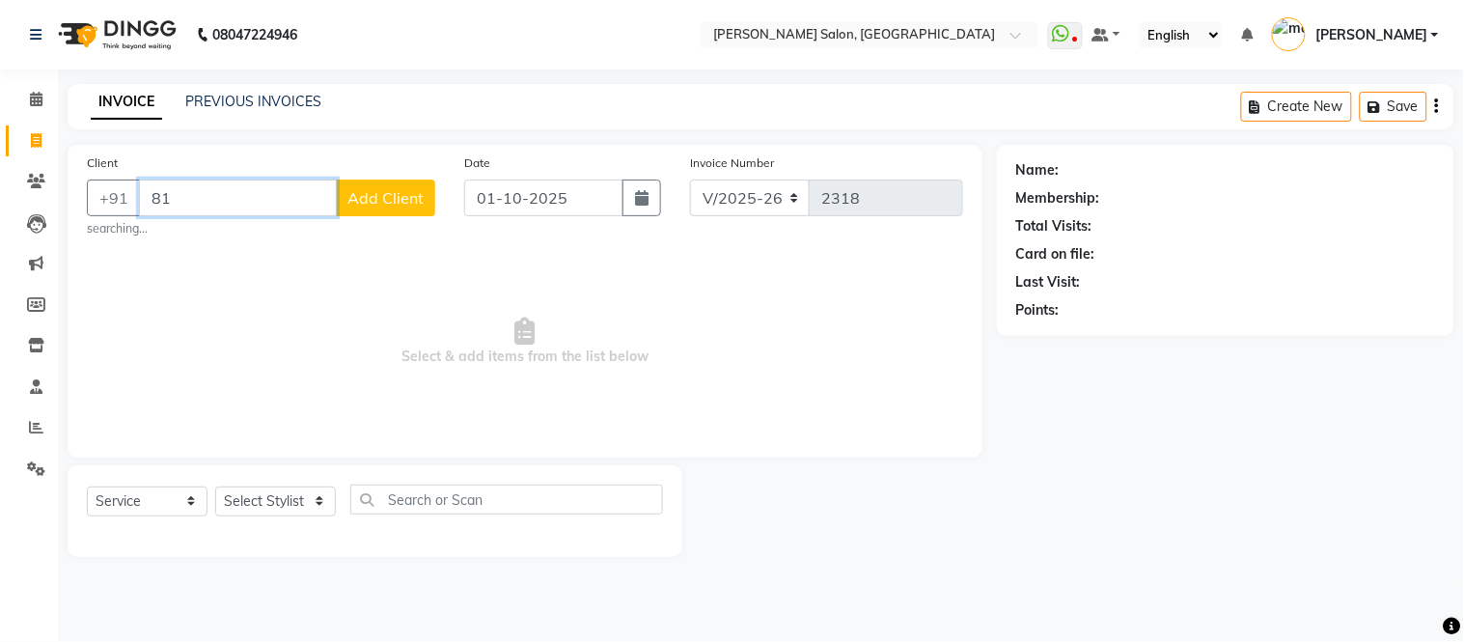
type input "8"
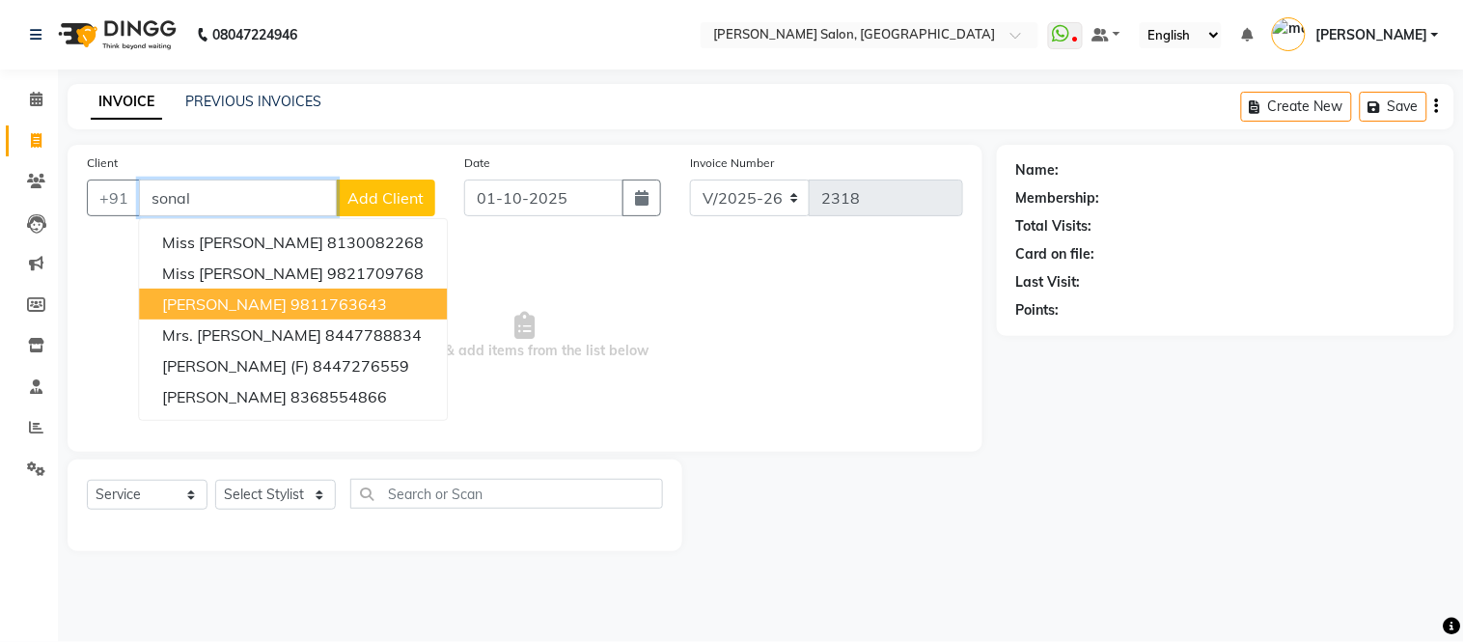
click at [267, 297] on span "Mrs. sonal verma" at bounding box center [224, 303] width 125 height 19
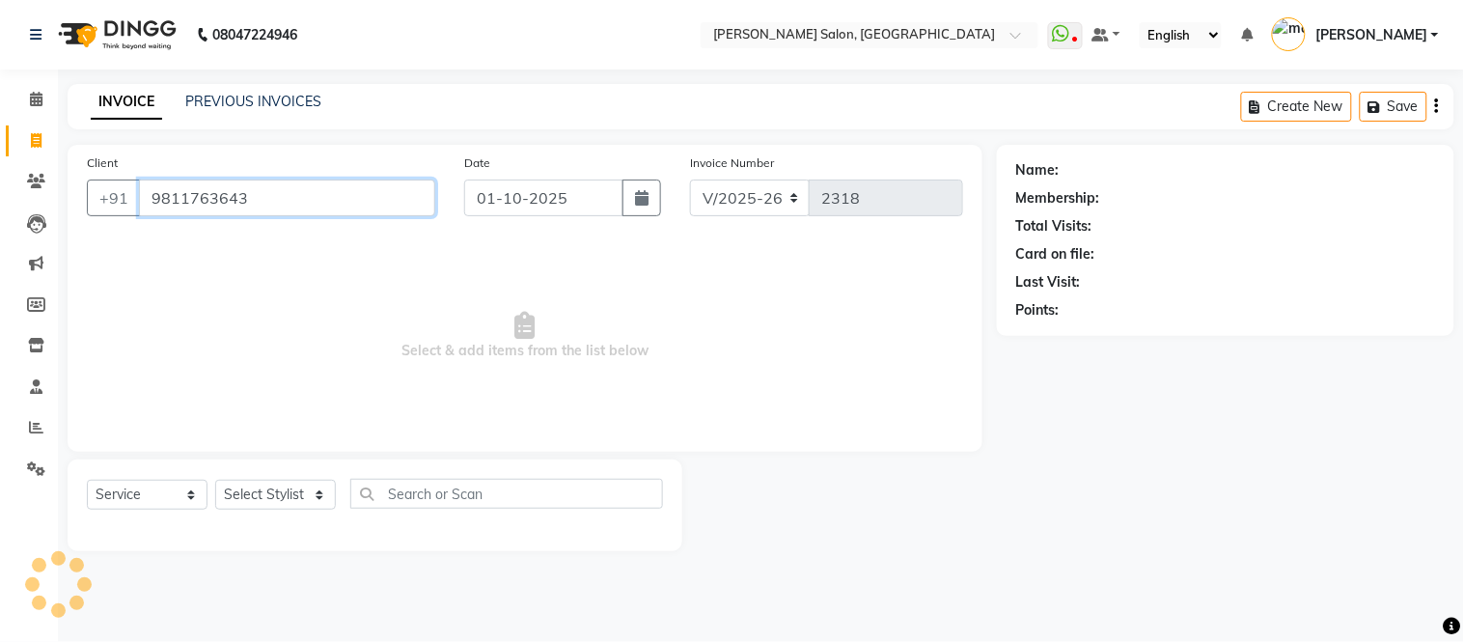
type input "9811763643"
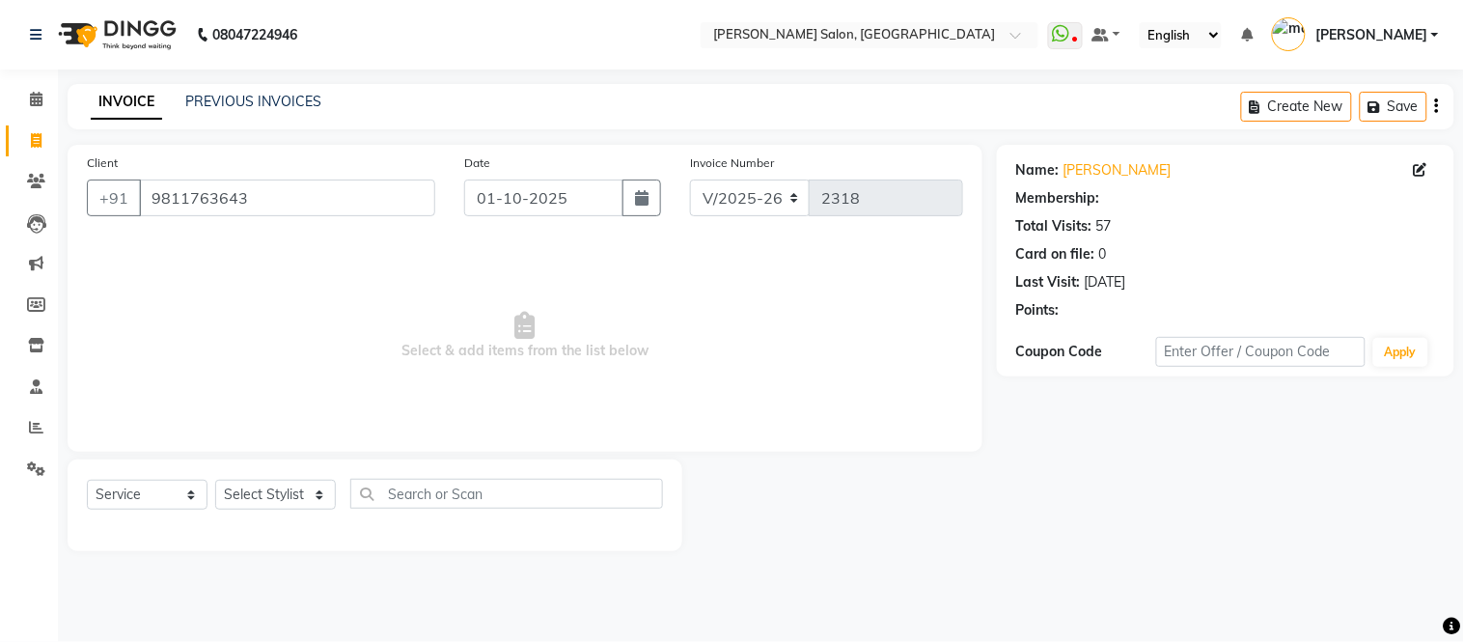
select select "1: Object"
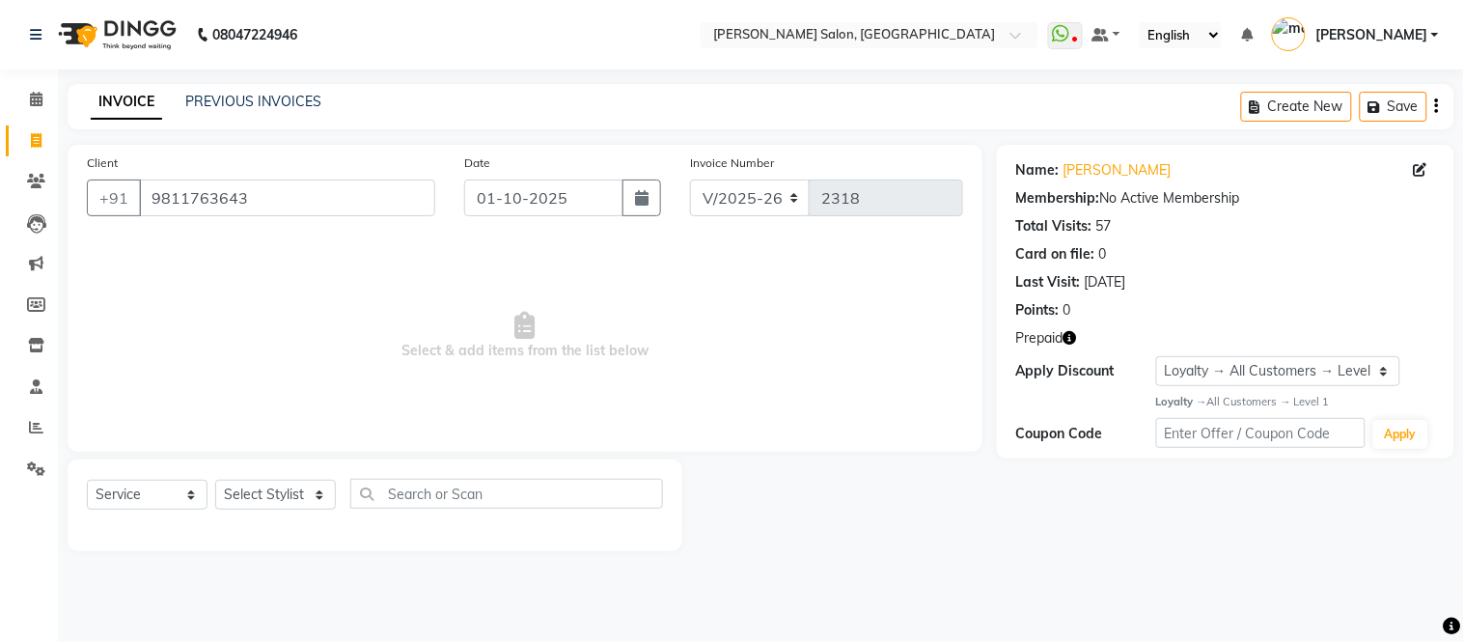
click at [1073, 335] on icon "button" at bounding box center [1071, 338] width 14 height 14
click at [1112, 169] on link "Mrs. Sonal Verma" at bounding box center [1118, 170] width 108 height 20
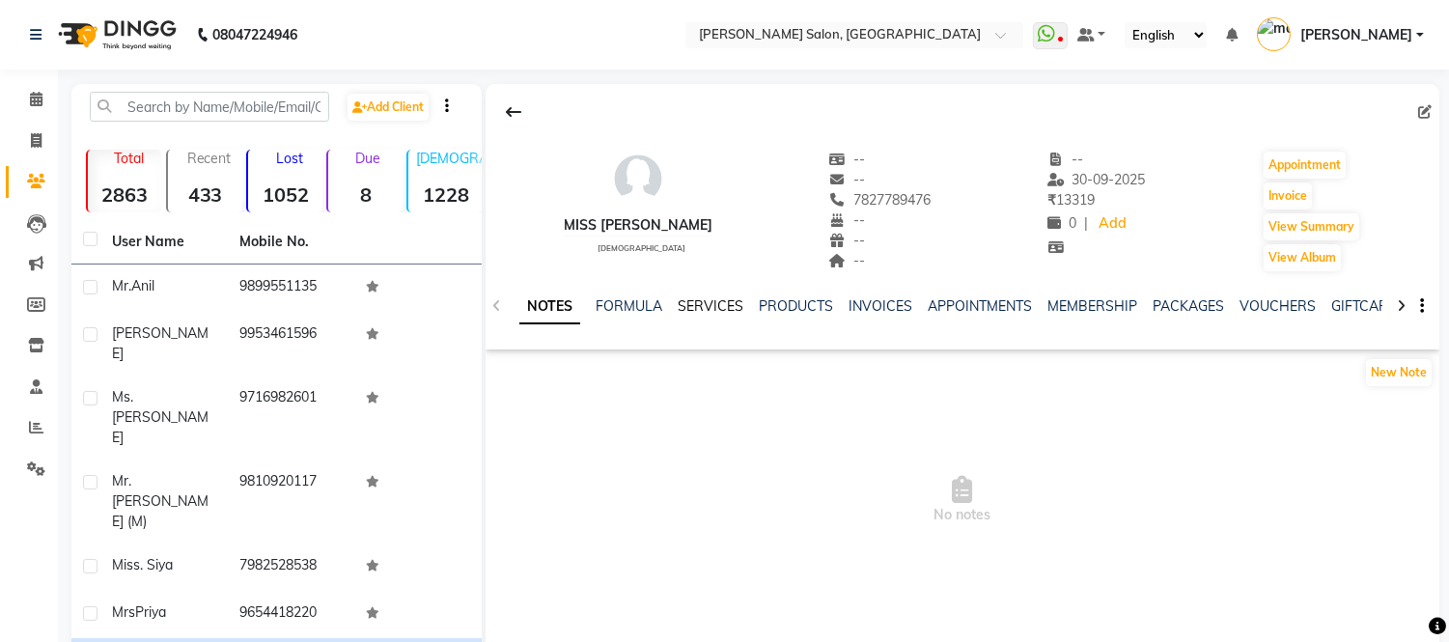
click at [691, 307] on link "SERVICES" at bounding box center [711, 305] width 66 height 17
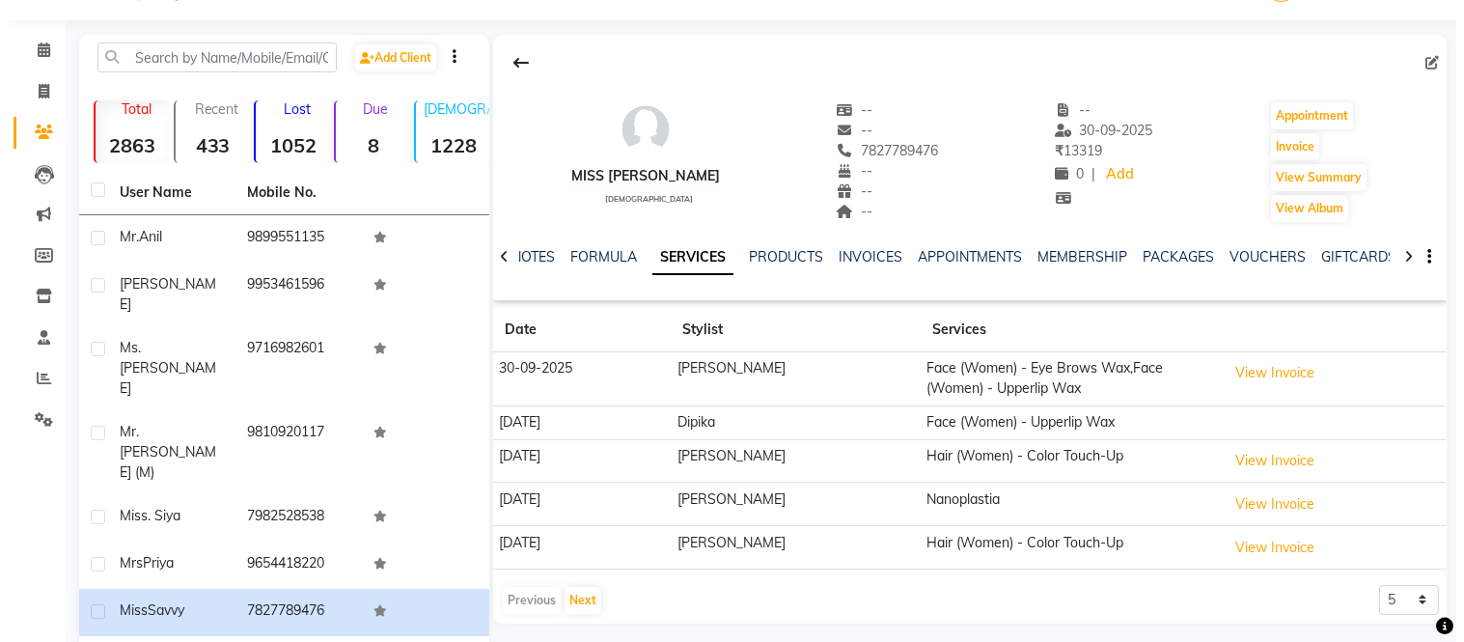
scroll to position [50, 0]
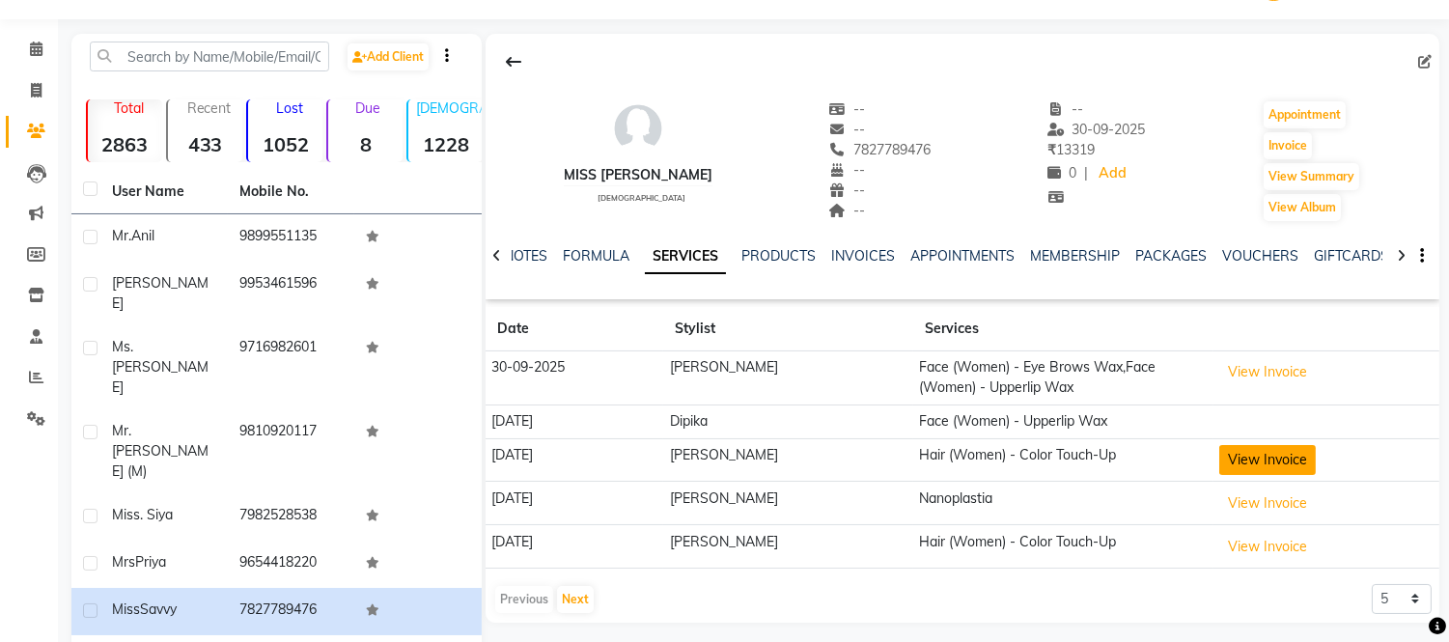
click at [1239, 458] on button "View Invoice" at bounding box center [1267, 460] width 97 height 30
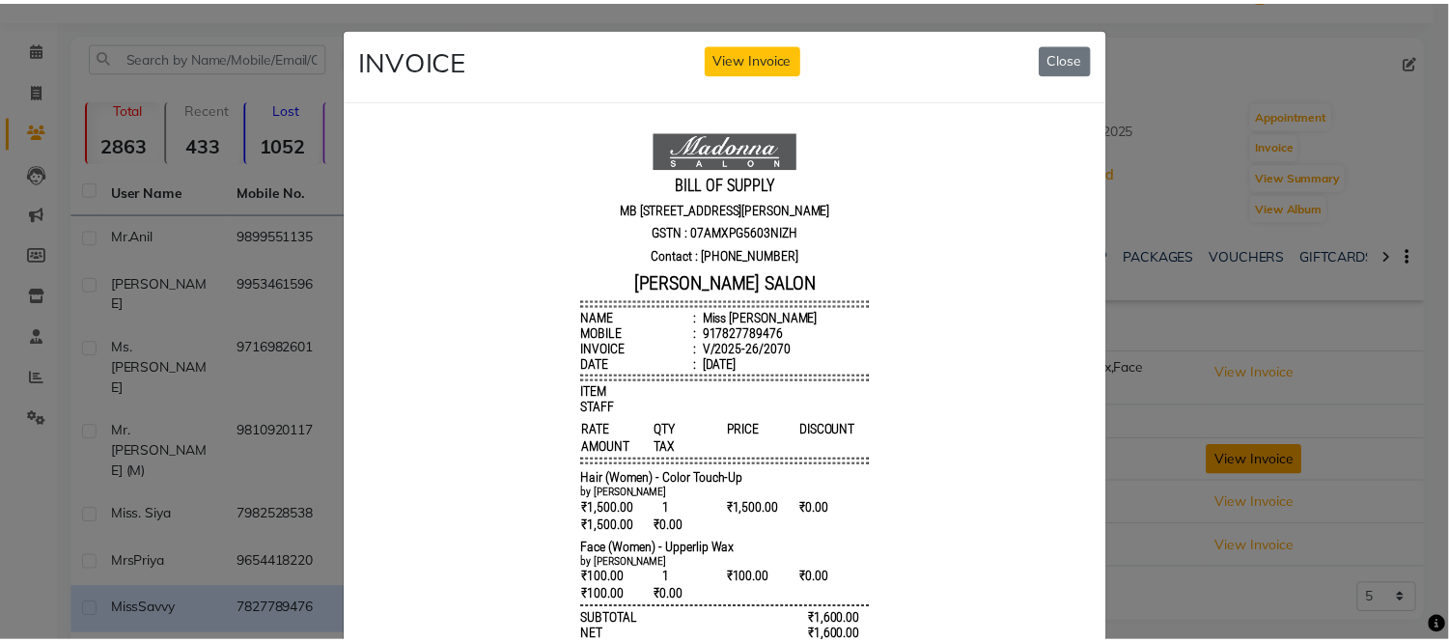
scroll to position [14, 0]
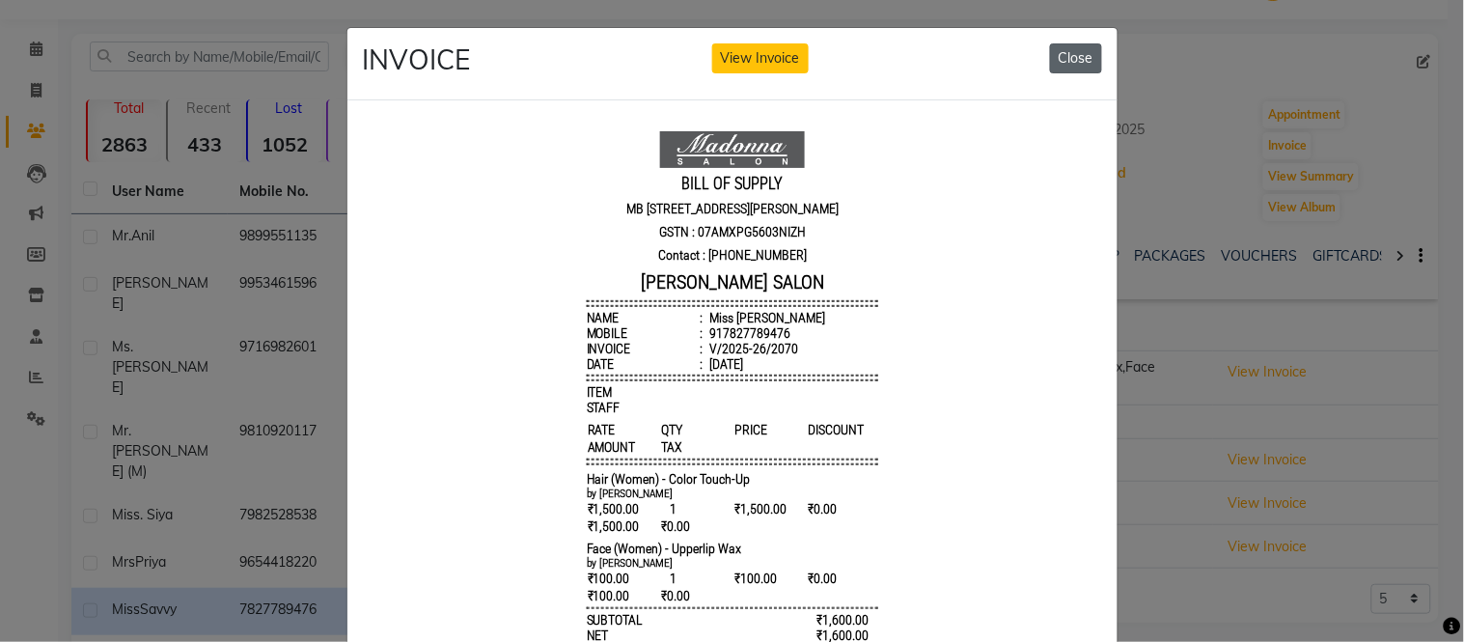
click at [1068, 48] on button "Close" at bounding box center [1076, 58] width 52 height 30
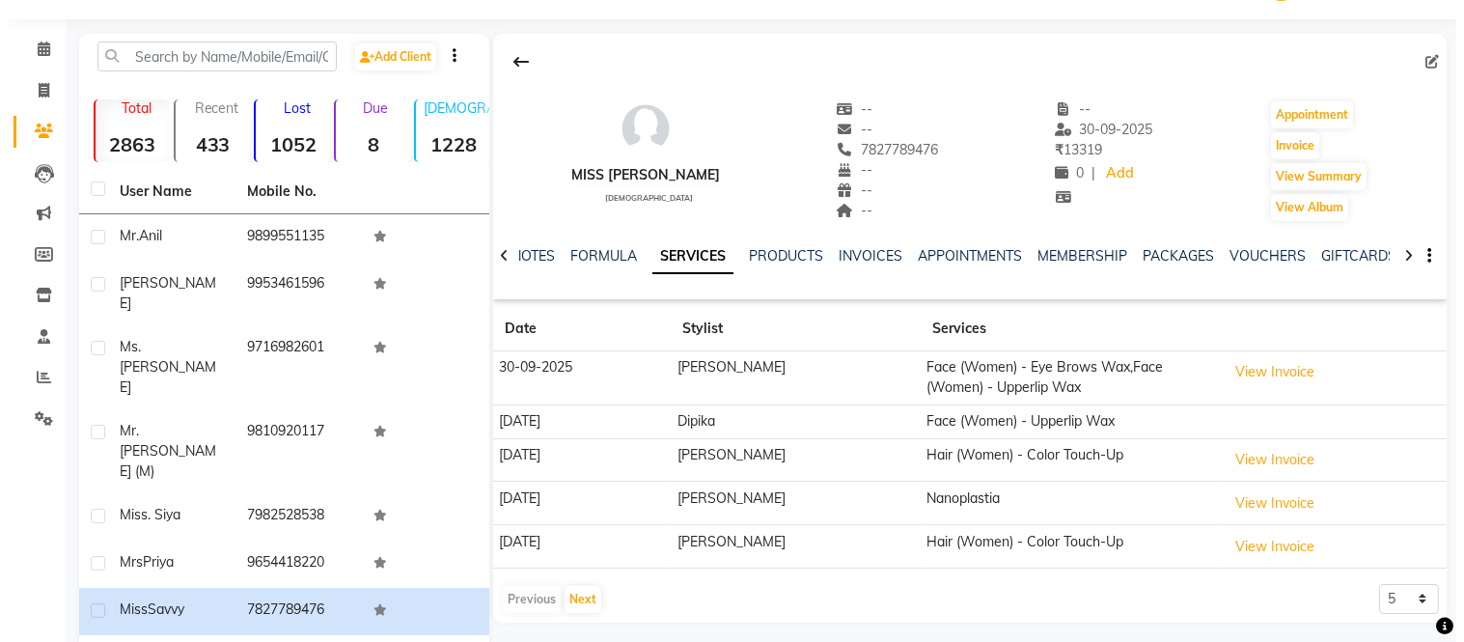
scroll to position [64, 0]
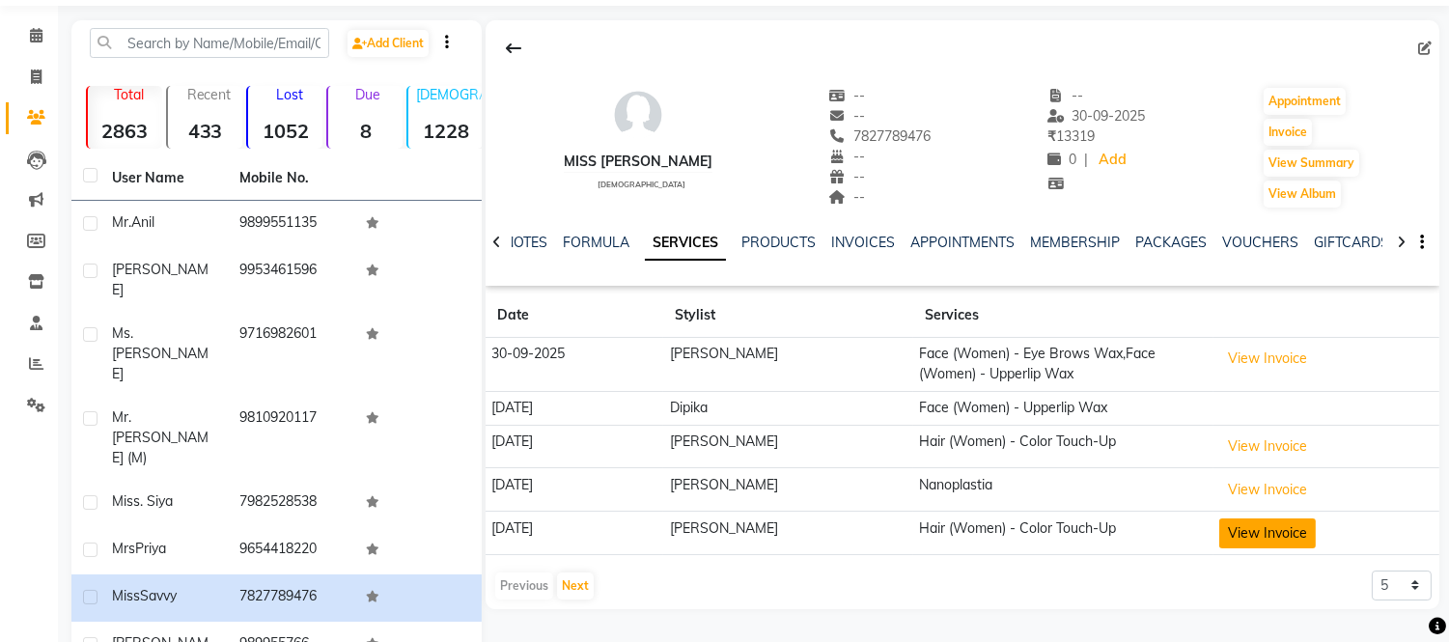
click at [1242, 535] on button "View Invoice" at bounding box center [1267, 533] width 97 height 30
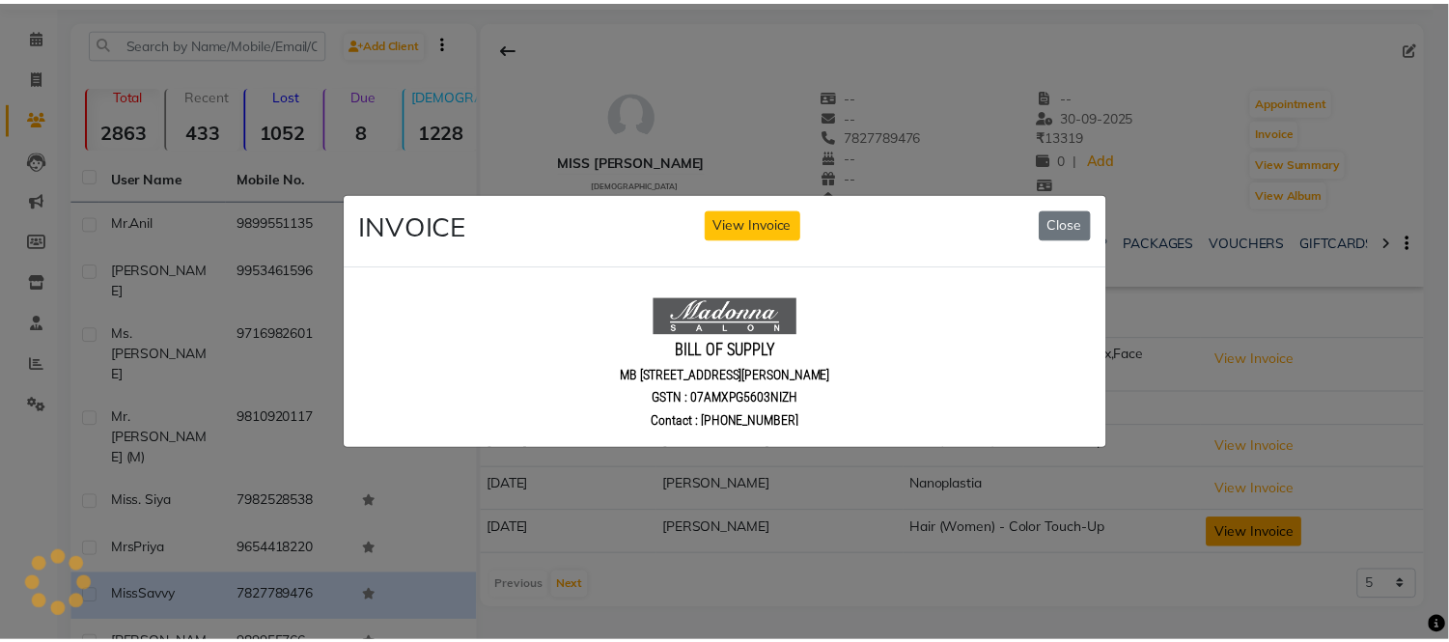
scroll to position [0, 0]
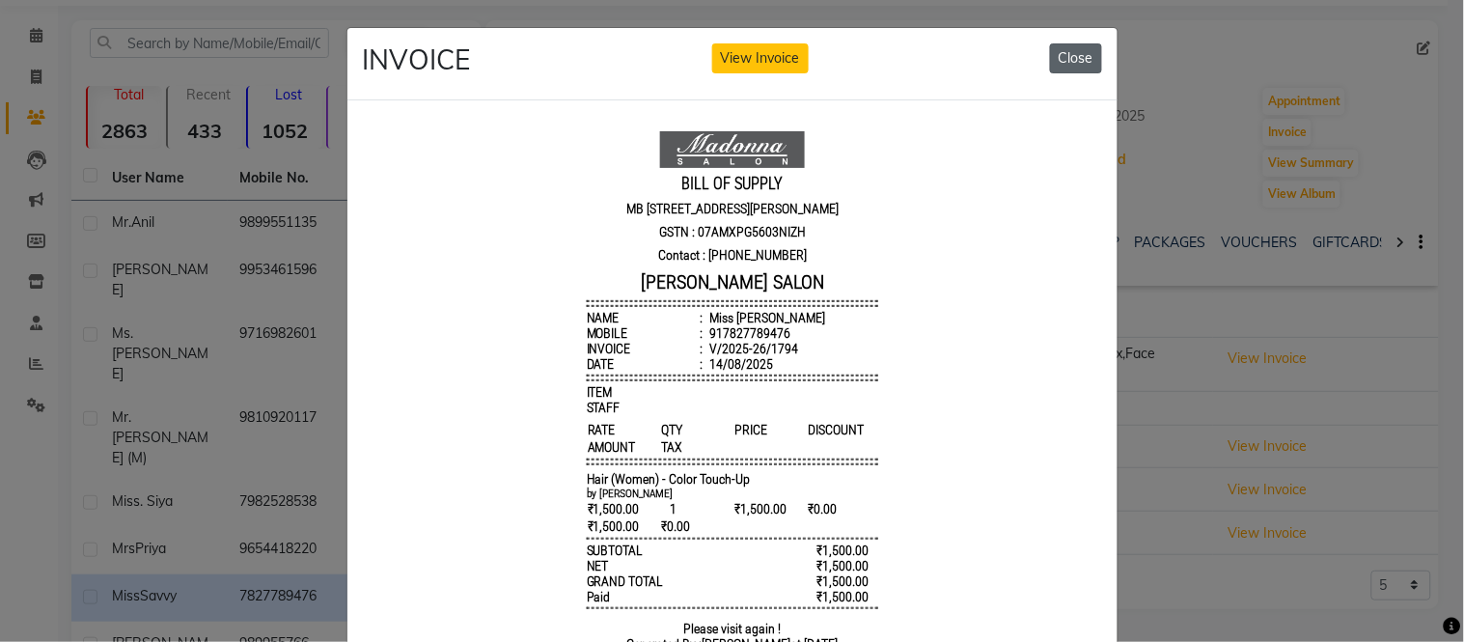
click at [1088, 56] on button "Close" at bounding box center [1076, 58] width 52 height 30
